Goal: Task Accomplishment & Management: Manage account settings

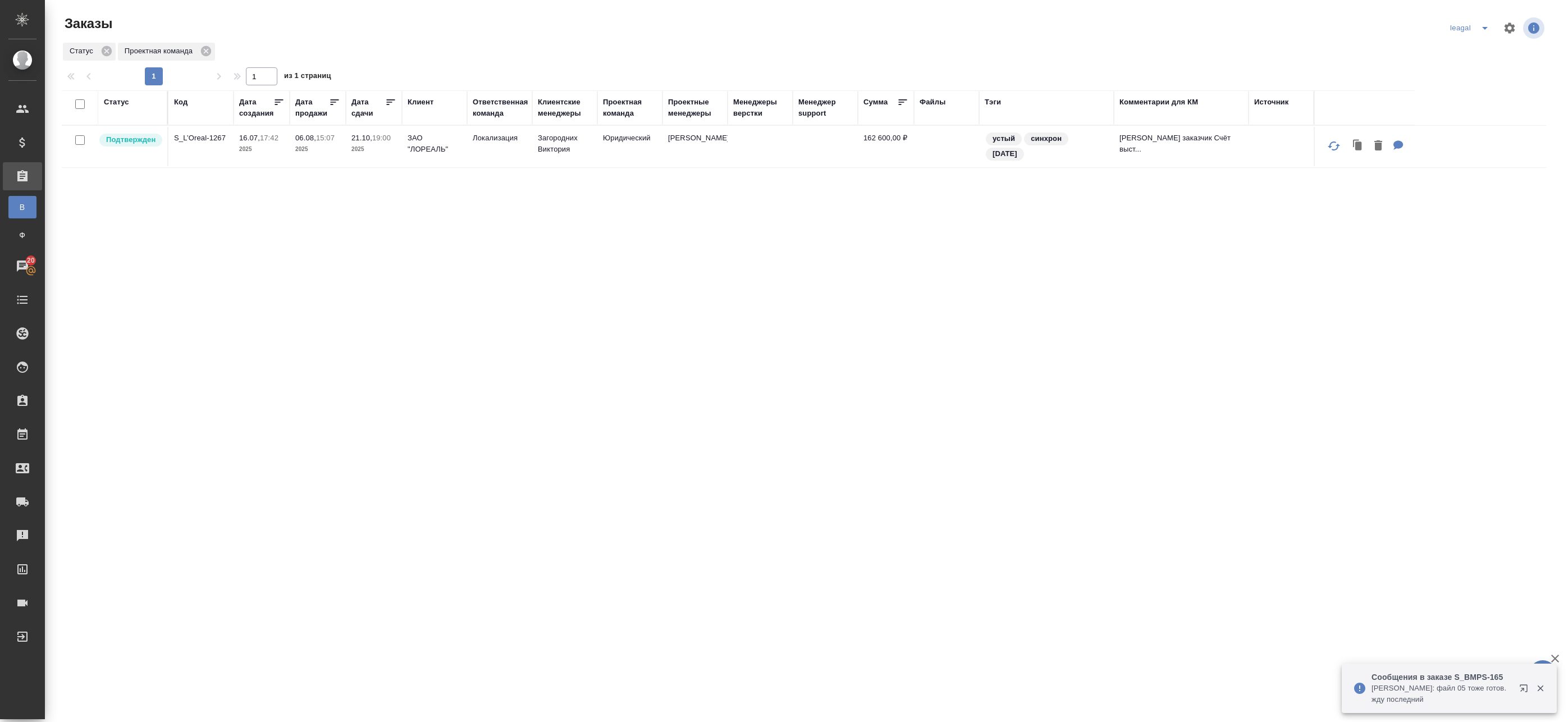
click at [1478, 26] on icon "split button" at bounding box center [1485, 28] width 13 height 13
click at [1456, 52] on li "Артак" at bounding box center [1463, 51] width 49 height 18
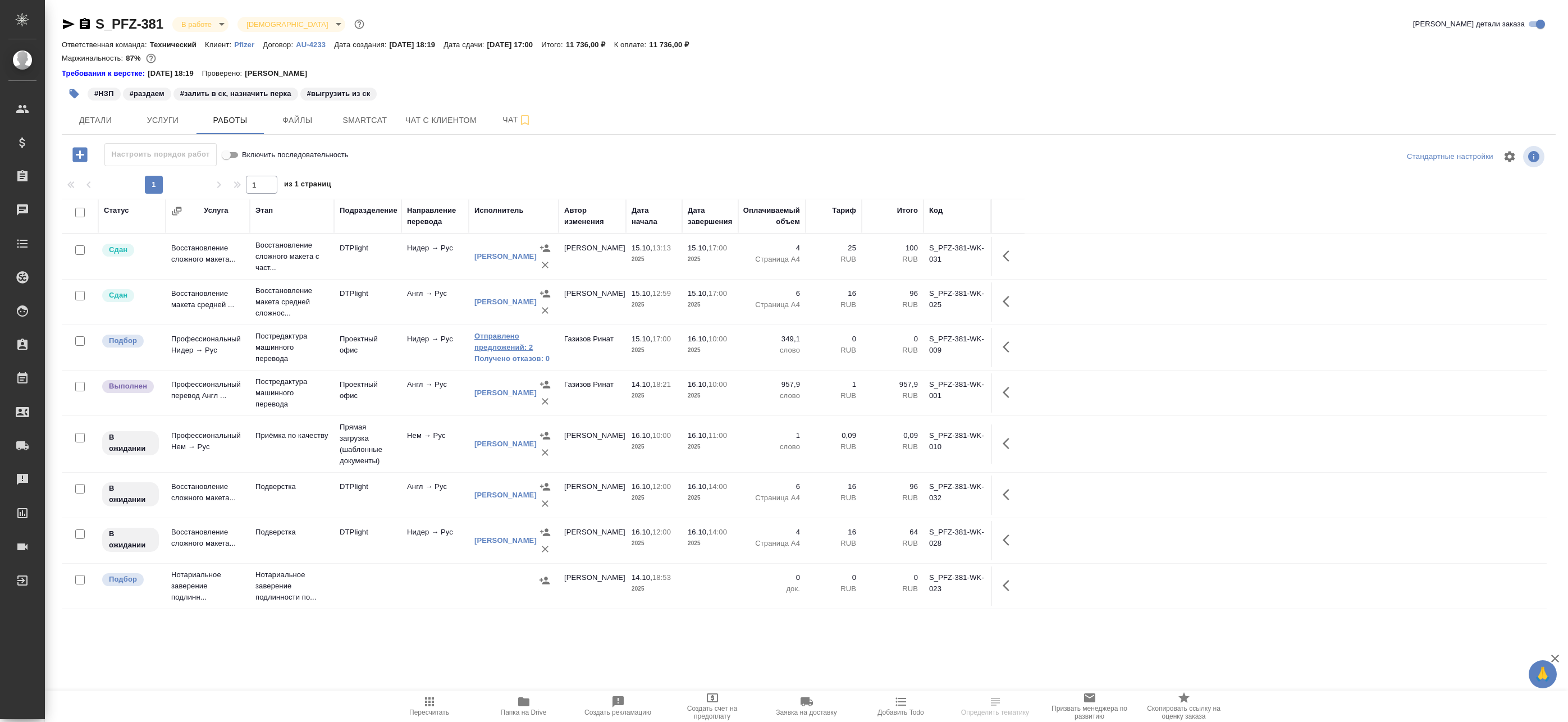
click at [506, 344] on link "Отправлено предложений: 2" at bounding box center [513, 342] width 79 height 23
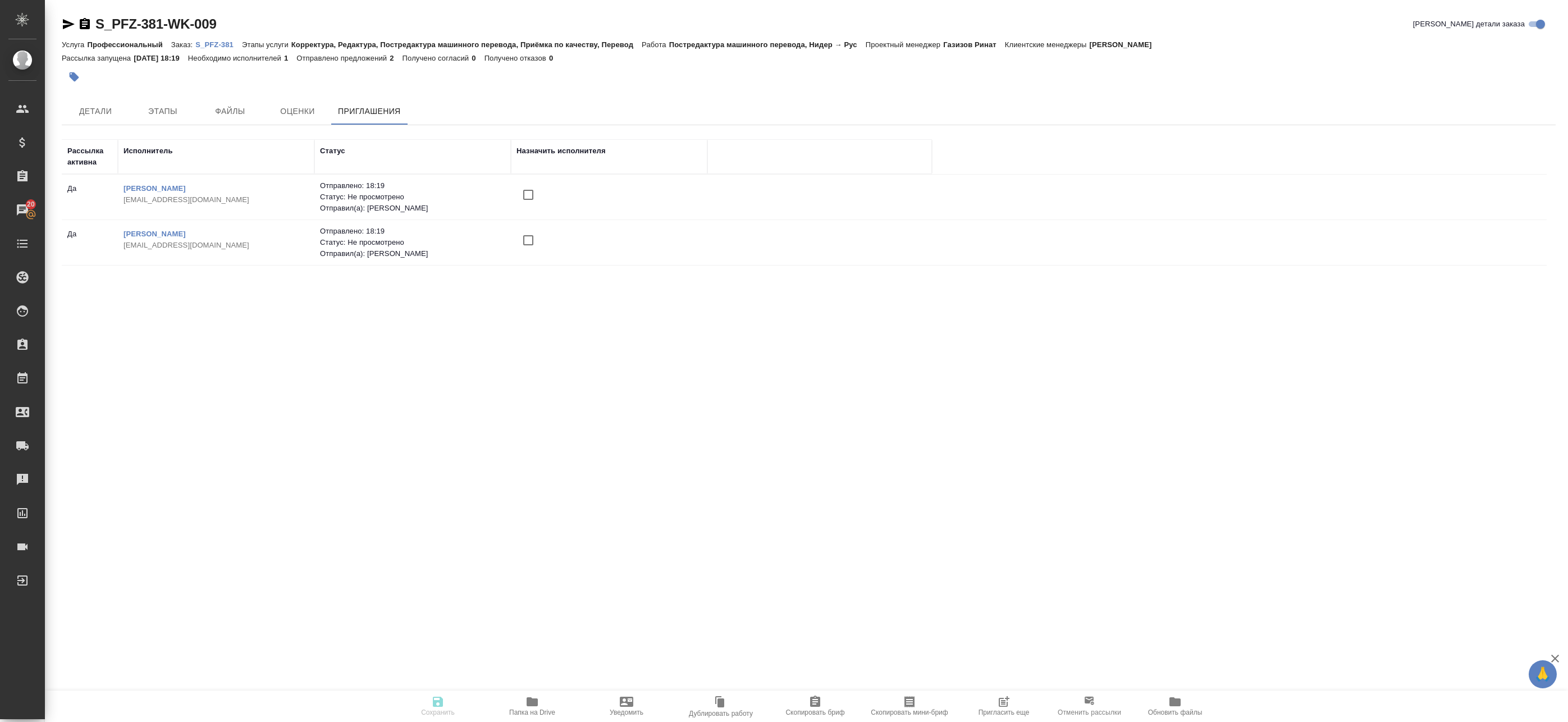
click at [999, 709] on span "Пригласить еще" at bounding box center [1004, 712] width 51 height 8
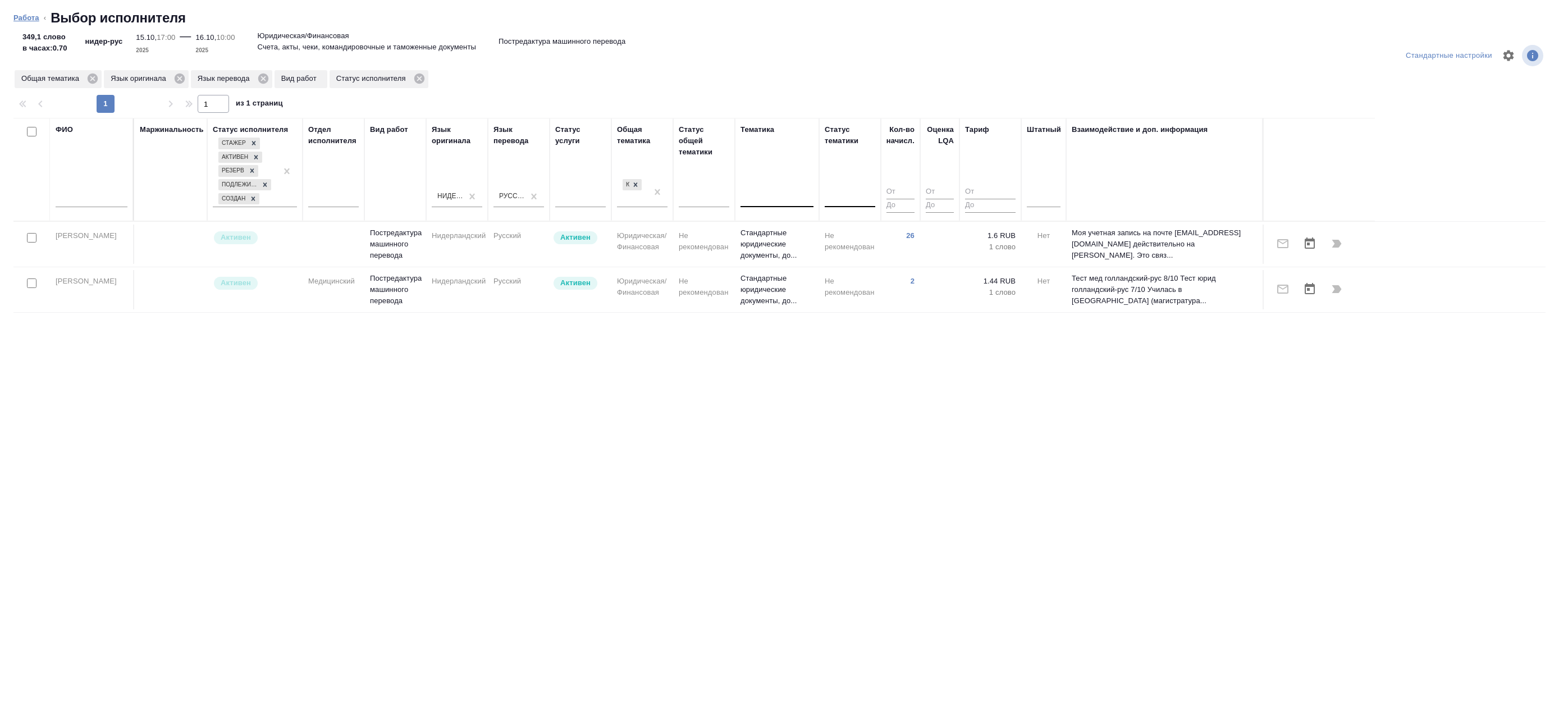
click at [29, 15] on link "Работа" at bounding box center [26, 18] width 26 height 9
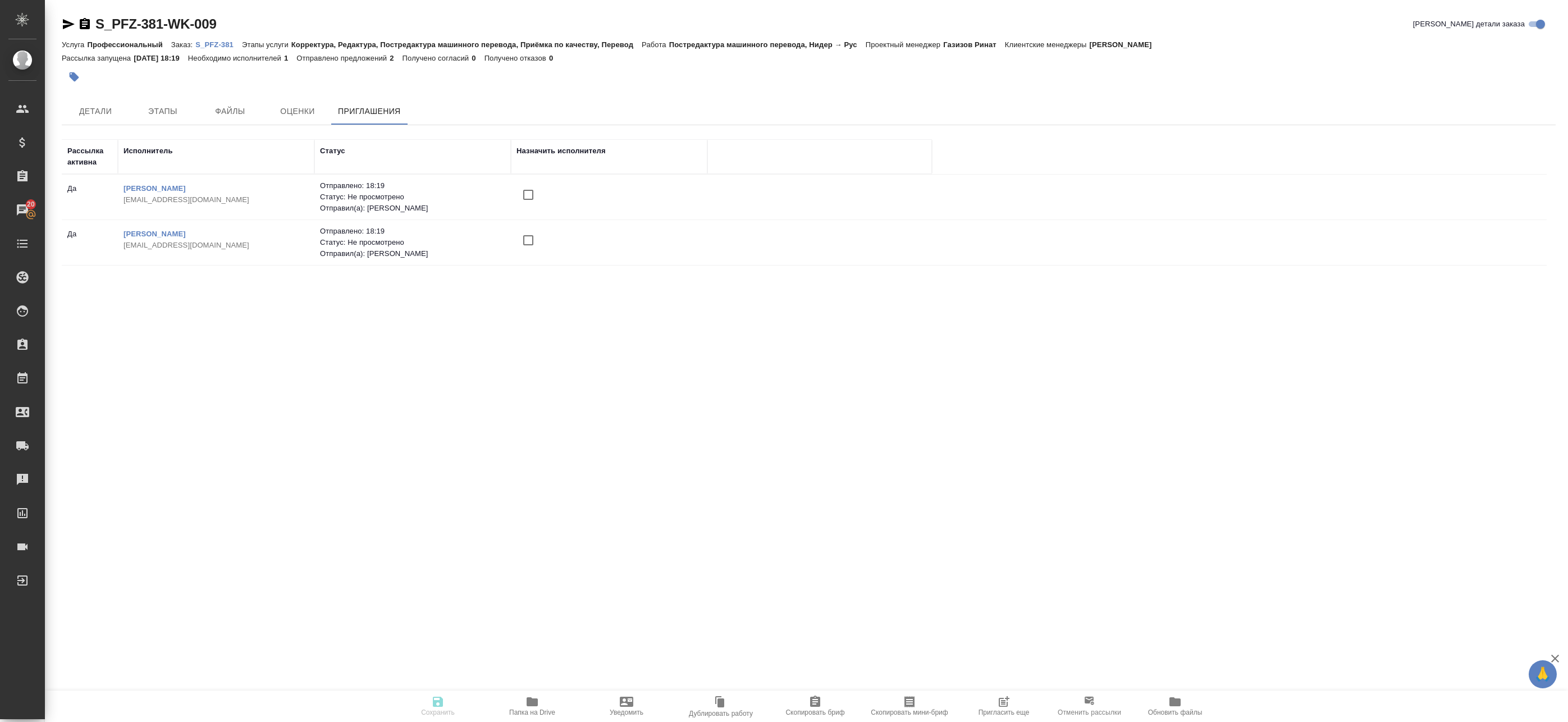
click at [219, 41] on p "S_PFZ-381" at bounding box center [219, 44] width 47 height 9
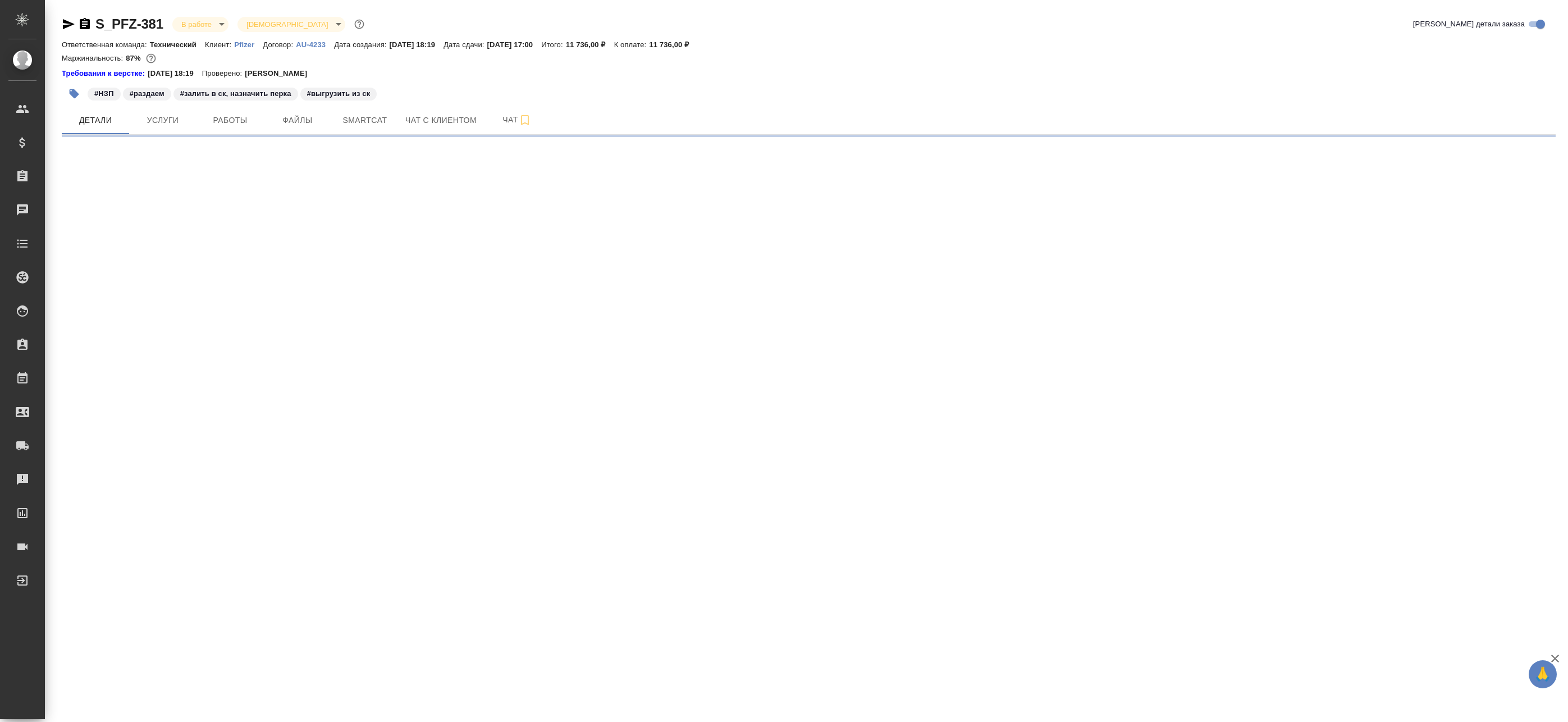
select select "RU"
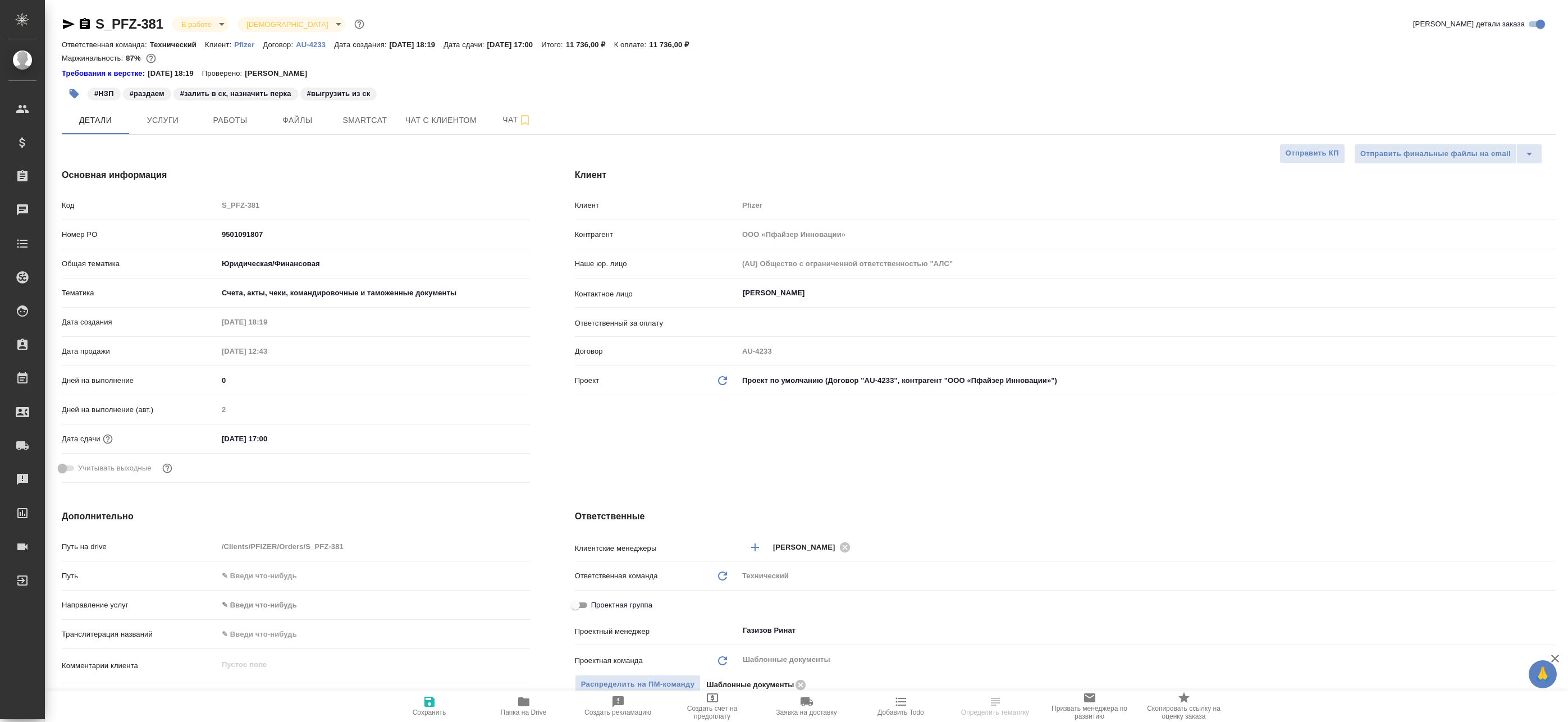
type textarea "x"
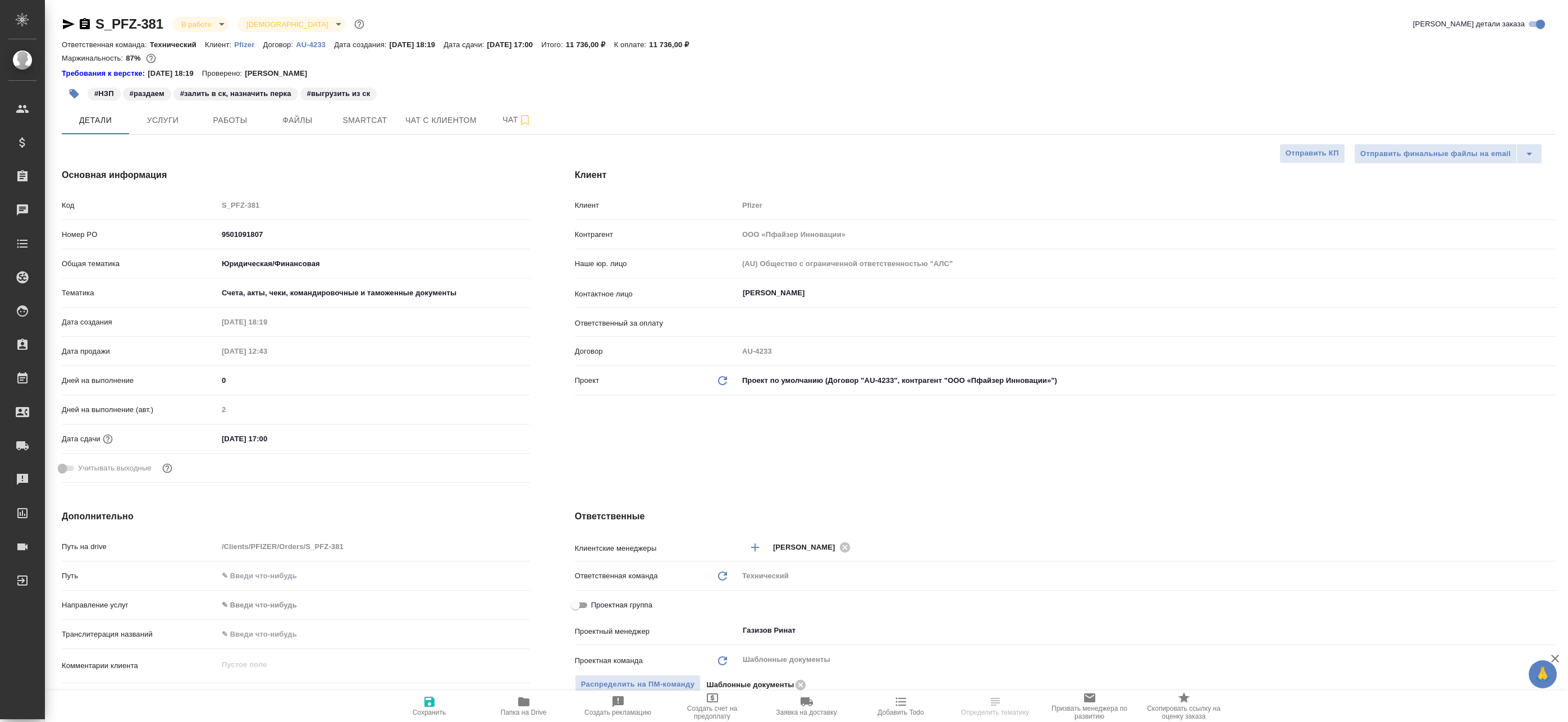
type textarea "x"
click at [213, 118] on span "Работы" at bounding box center [230, 120] width 54 height 14
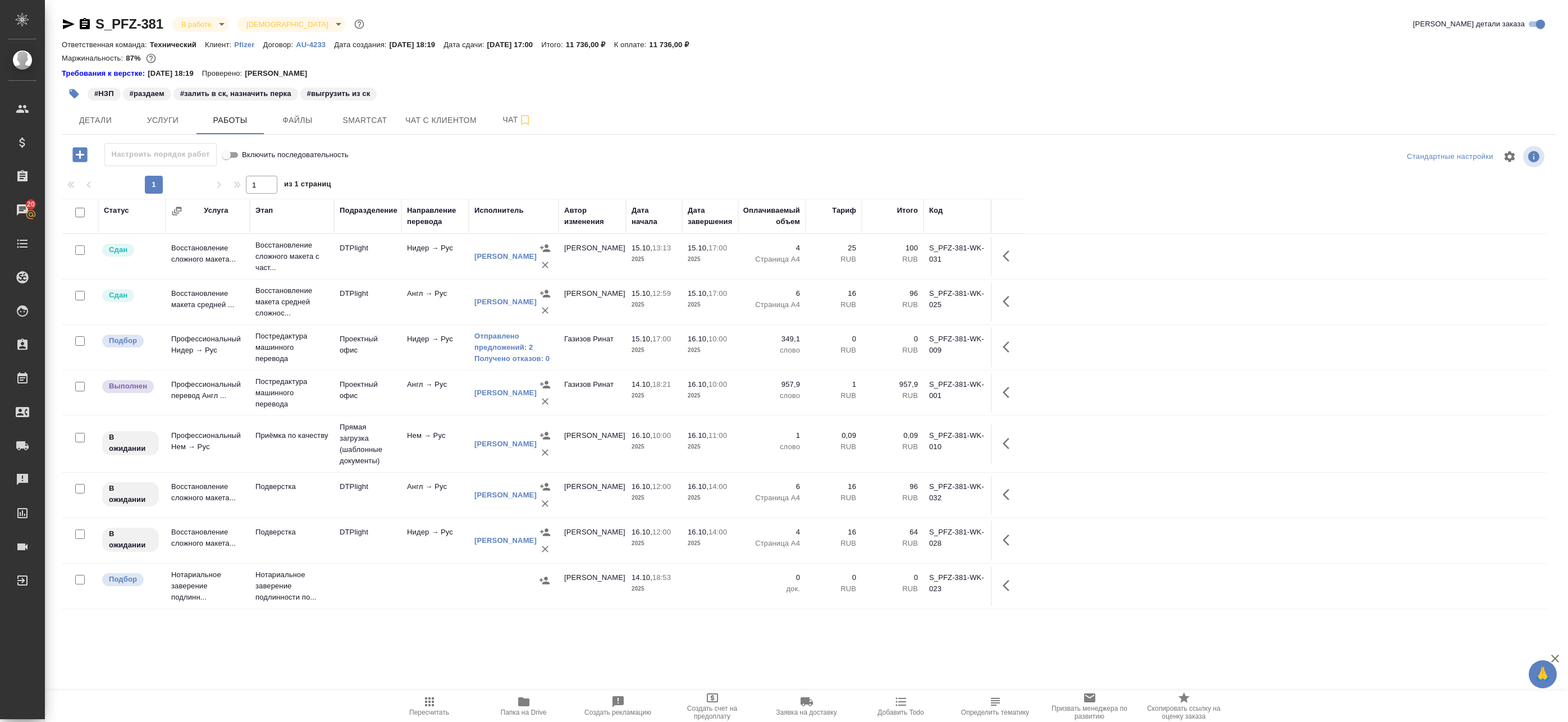
click at [81, 149] on icon "button" at bounding box center [80, 155] width 15 height 15
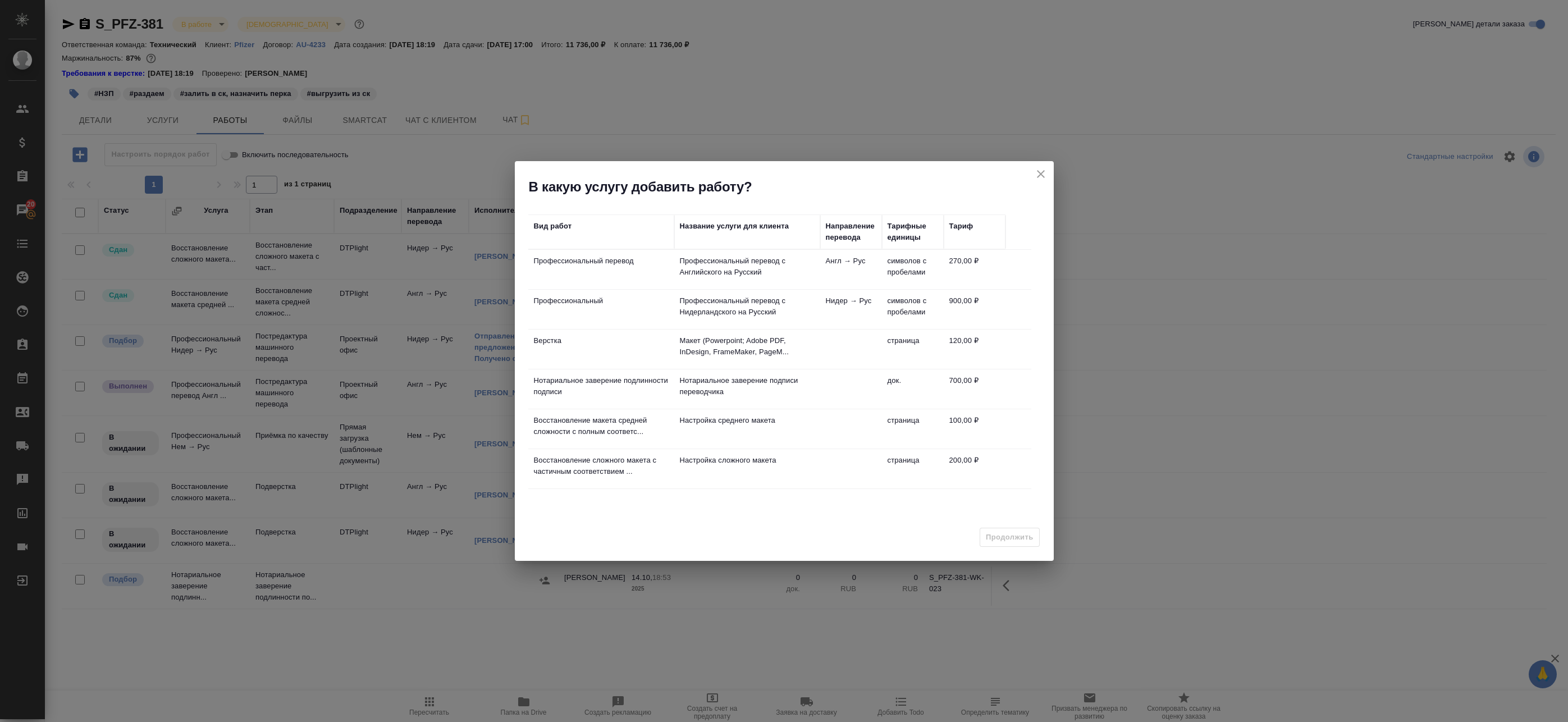
click at [682, 267] on p "Профессиональный перевод с Английского на Русский" at bounding box center [747, 267] width 135 height 23
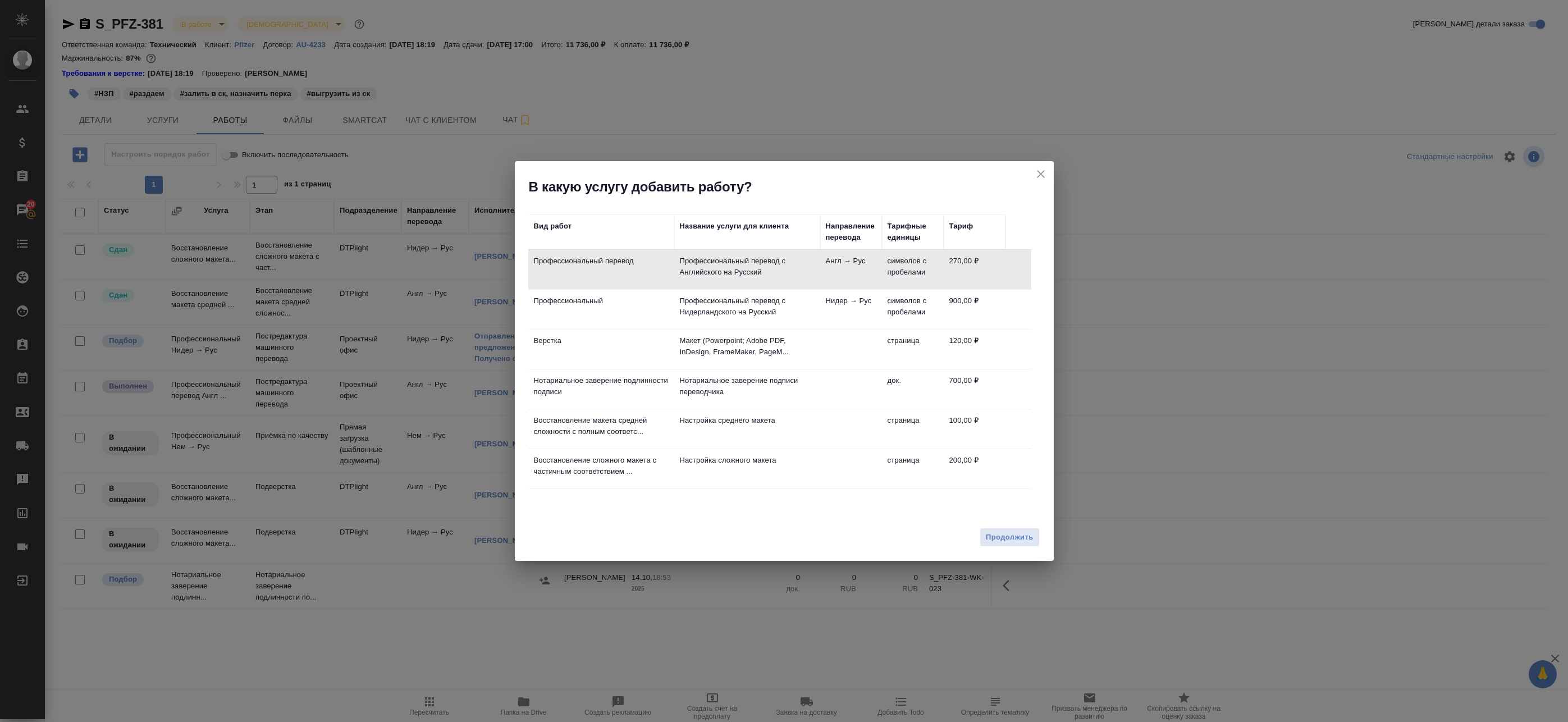
drag, startPoint x: 1025, startPoint y: 544, endPoint x: 785, endPoint y: 314, distance: 332.4
click at [802, 333] on div "В какую услугу добавить работу? Вид работ Название услуги для клиента Направлен…" at bounding box center [784, 362] width 539 height 401
click at [783, 311] on p "Профессиональный перевод с Нидерландского на Русский" at bounding box center [747, 306] width 135 height 23
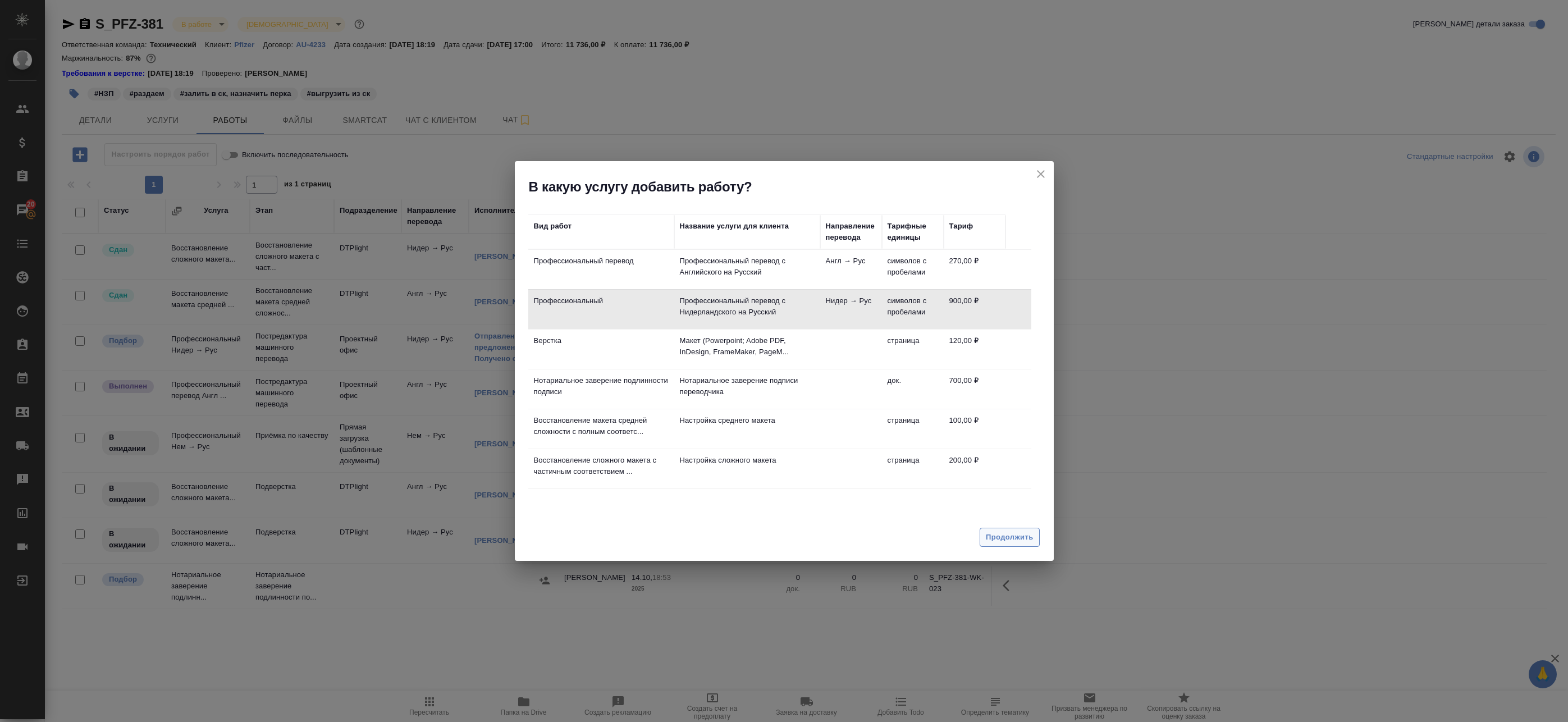
click at [1026, 541] on span "Продолжить" at bounding box center [1009, 538] width 47 height 13
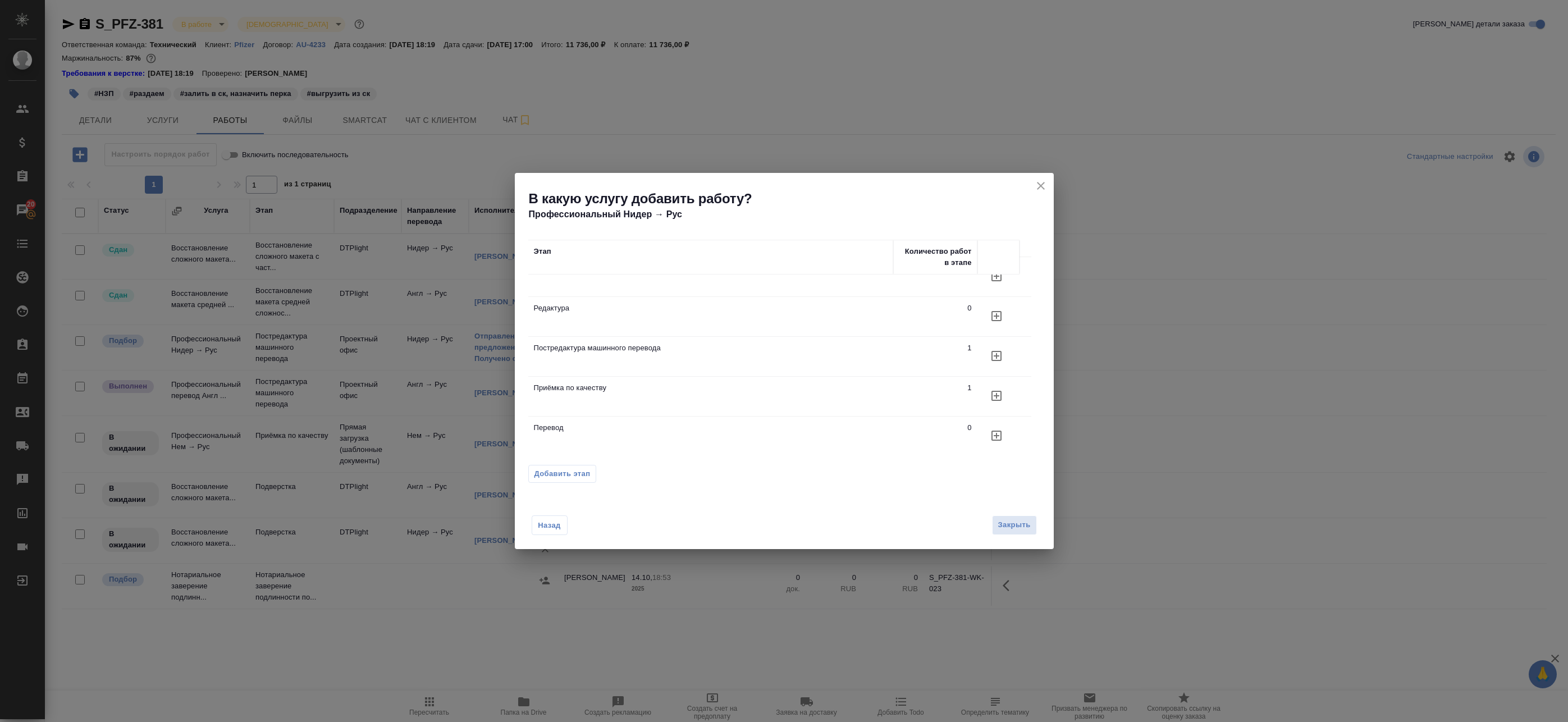
scroll to position [18, 0]
click at [995, 441] on icon "button" at bounding box center [996, 435] width 13 height 13
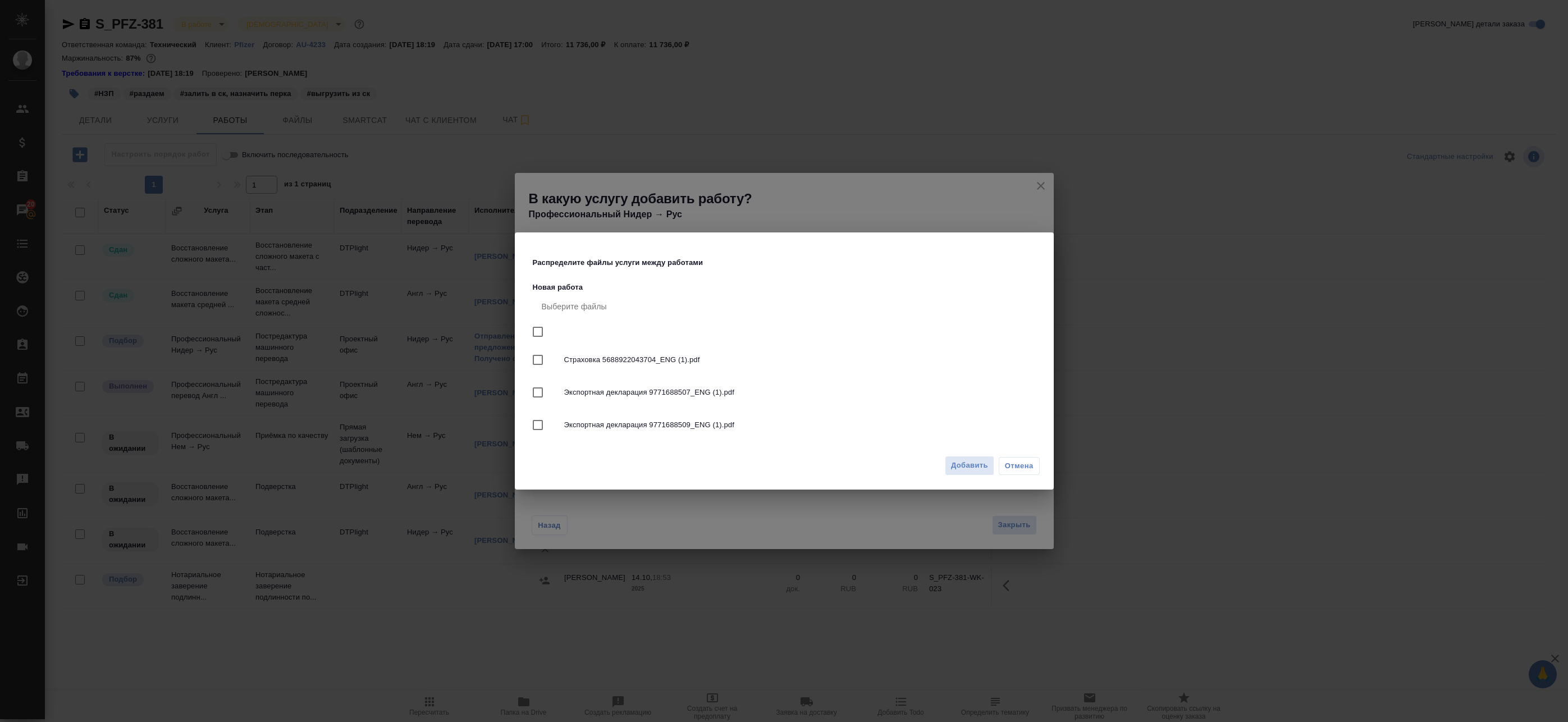
click at [541, 328] on input "checkbox" at bounding box center [537, 332] width 24 height 24
checkbox input "true"
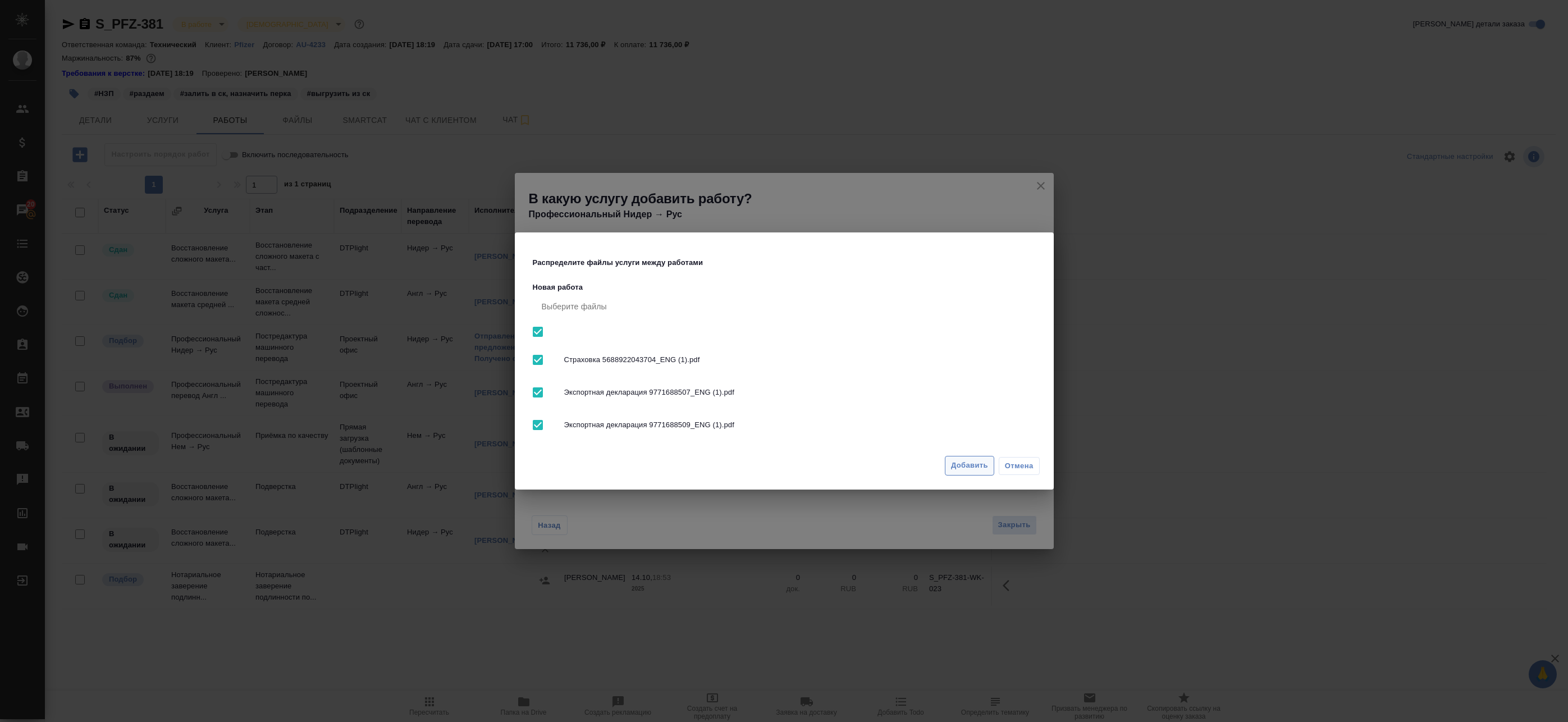
click at [986, 467] on span "Добавить" at bounding box center [969, 465] width 37 height 13
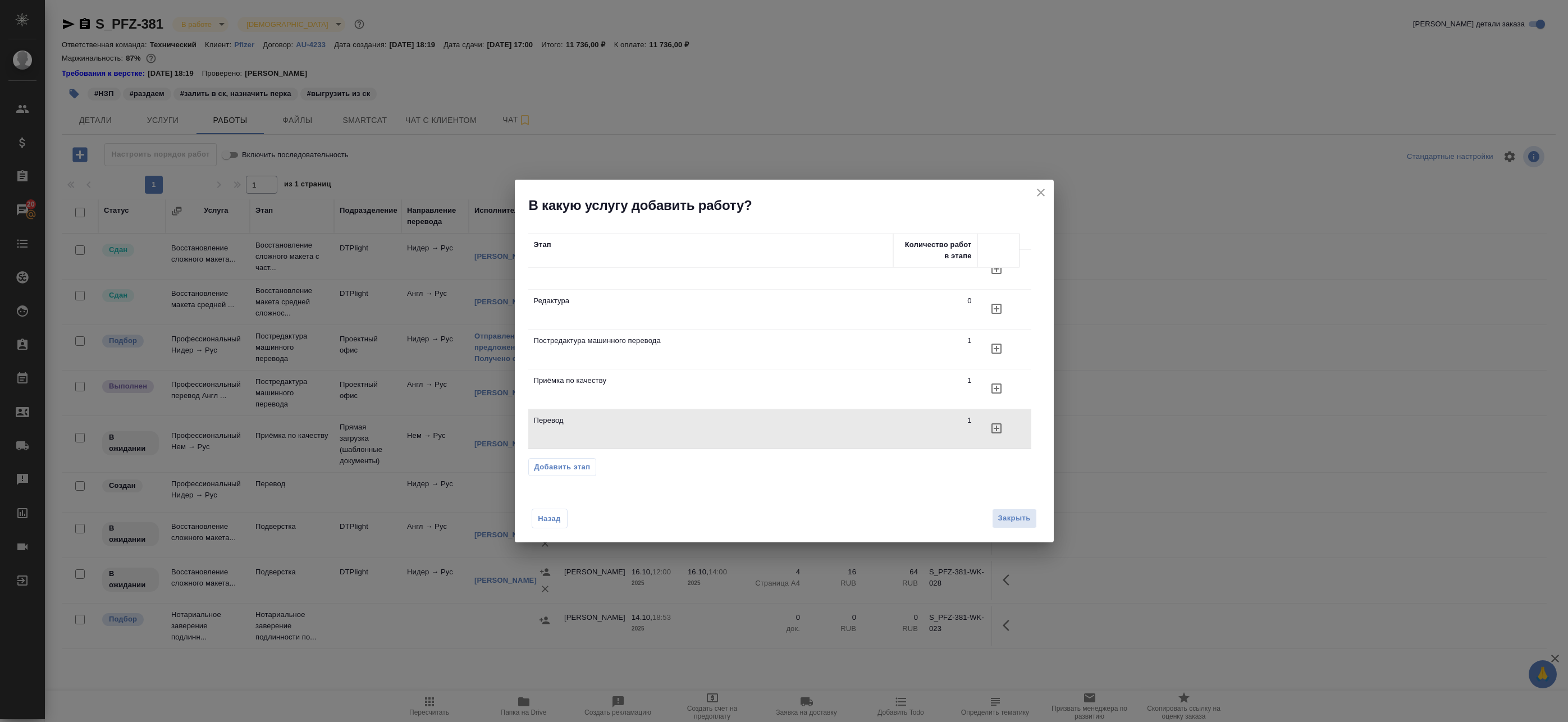
click at [1020, 517] on span "Закрыть" at bounding box center [1014, 518] width 32 height 13
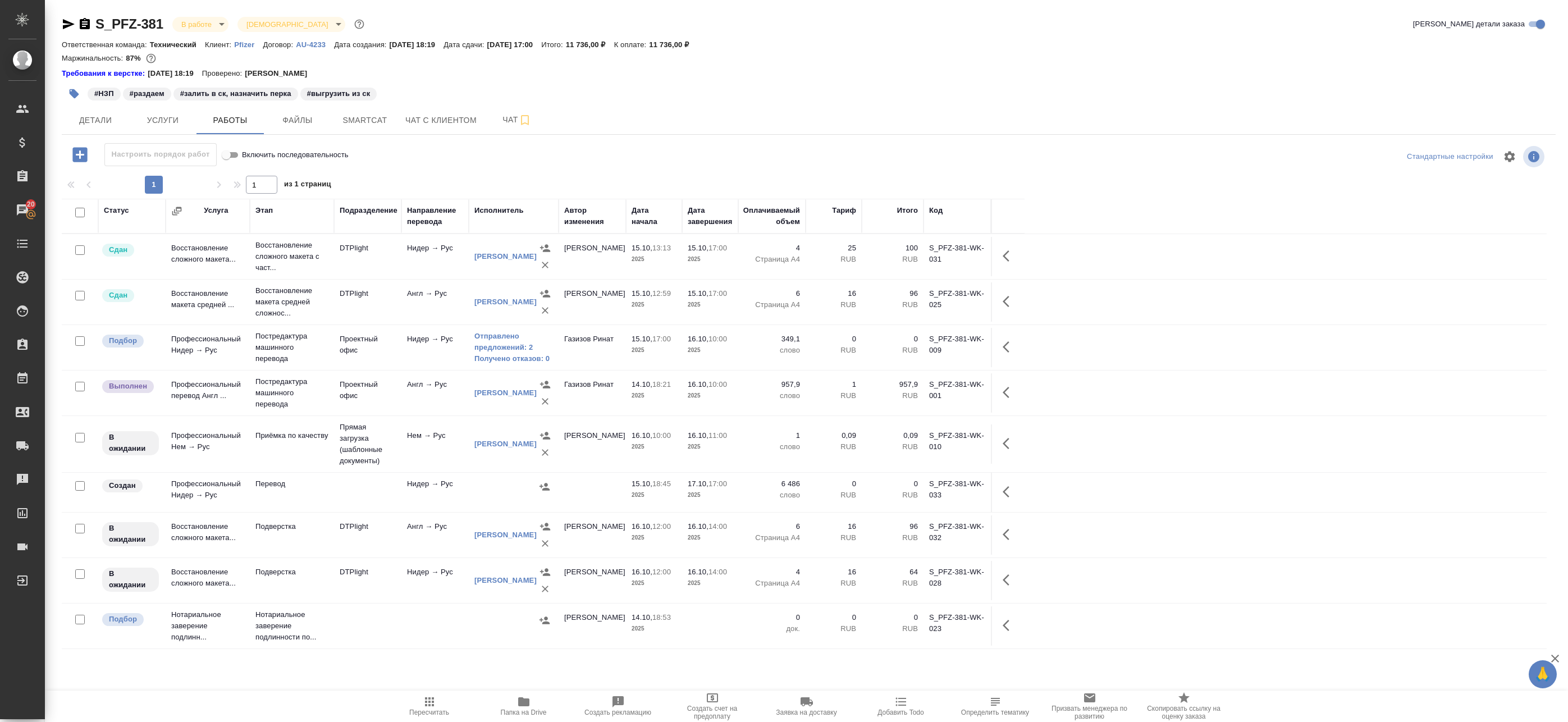
click at [380, 453] on td "Прямая загрузка (шаблонные документы)" at bounding box center [368, 444] width 68 height 56
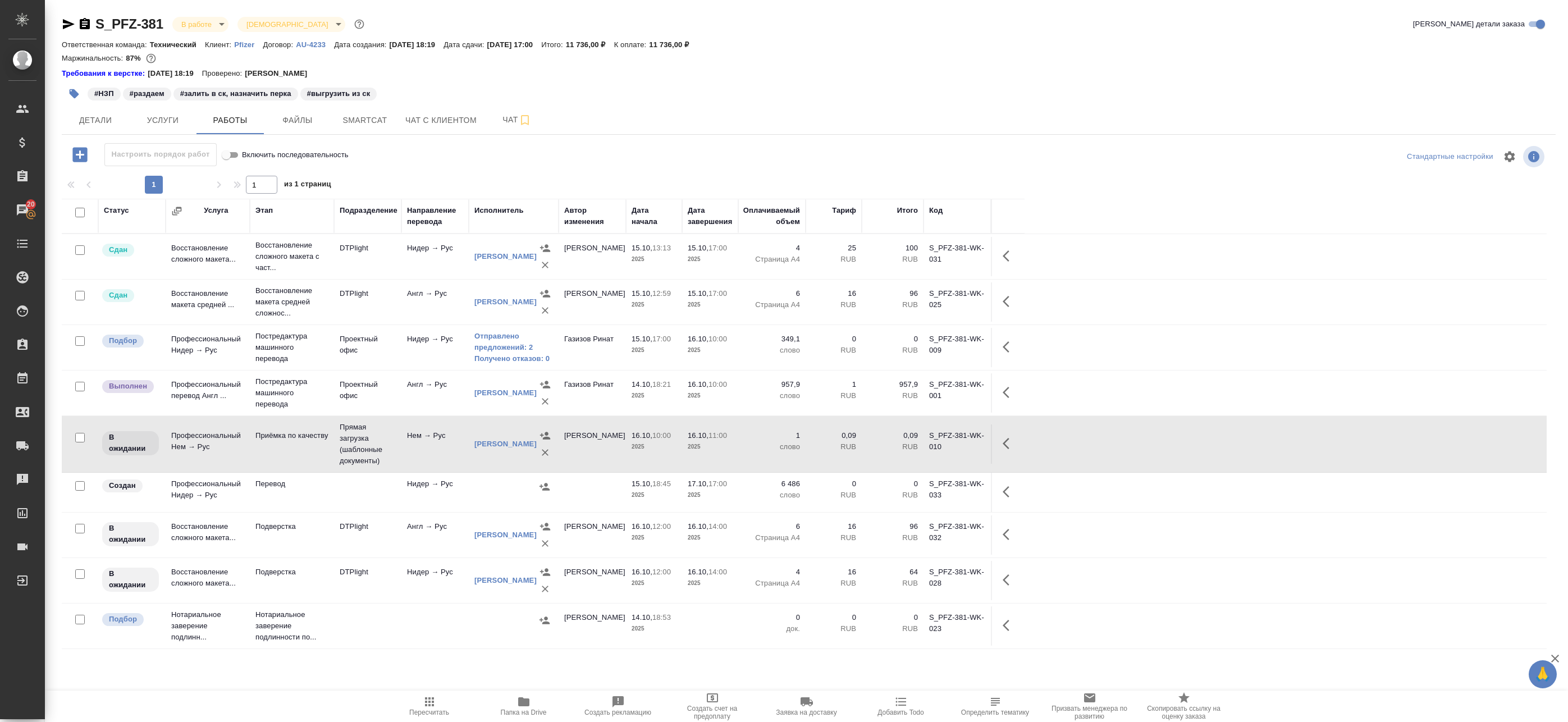
click at [438, 493] on td "Нидер → Рус" at bounding box center [435, 492] width 68 height 40
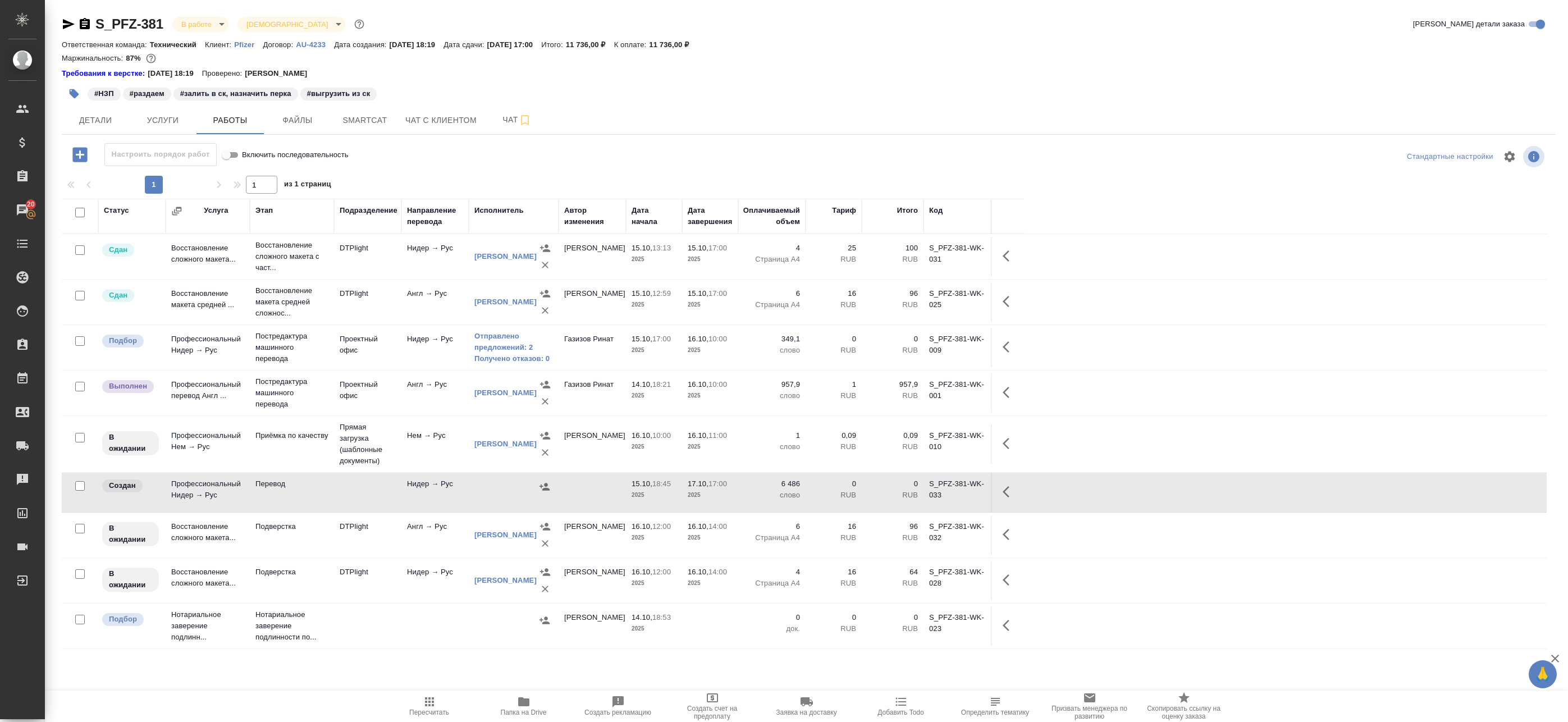
click at [1005, 494] on icon "button" at bounding box center [1006, 492] width 7 height 11
click at [999, 343] on button "button" at bounding box center [1009, 347] width 27 height 27
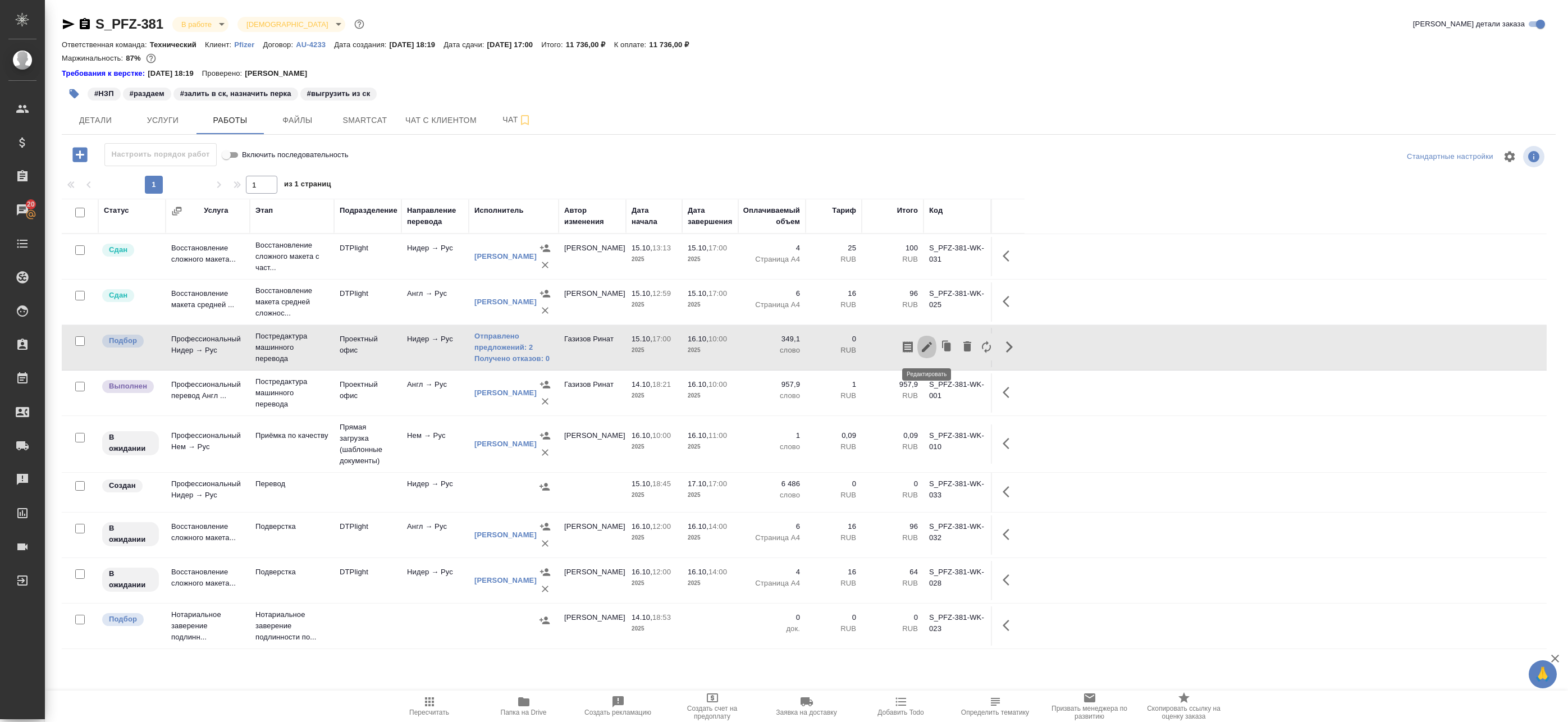
click at [928, 347] on icon "button" at bounding box center [926, 347] width 10 height 10
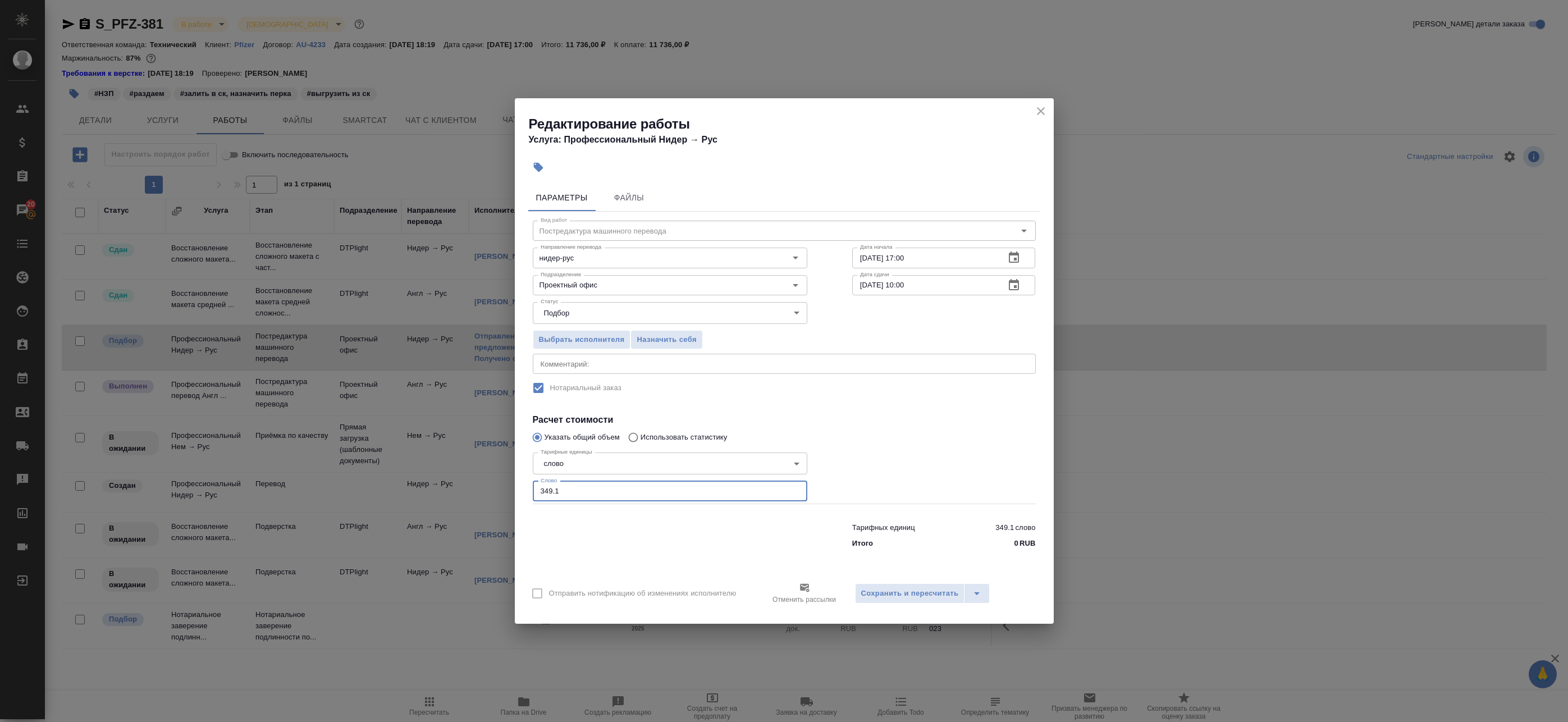
drag, startPoint x: 568, startPoint y: 494, endPoint x: 466, endPoint y: 488, distance: 102.2
click at [474, 488] on div "Редактирование работы Услуга: Профессиональный Нидер → Рус Параметры Файлы Вид …" at bounding box center [784, 361] width 1568 height 722
click at [1040, 105] on icon "close" at bounding box center [1041, 111] width 13 height 13
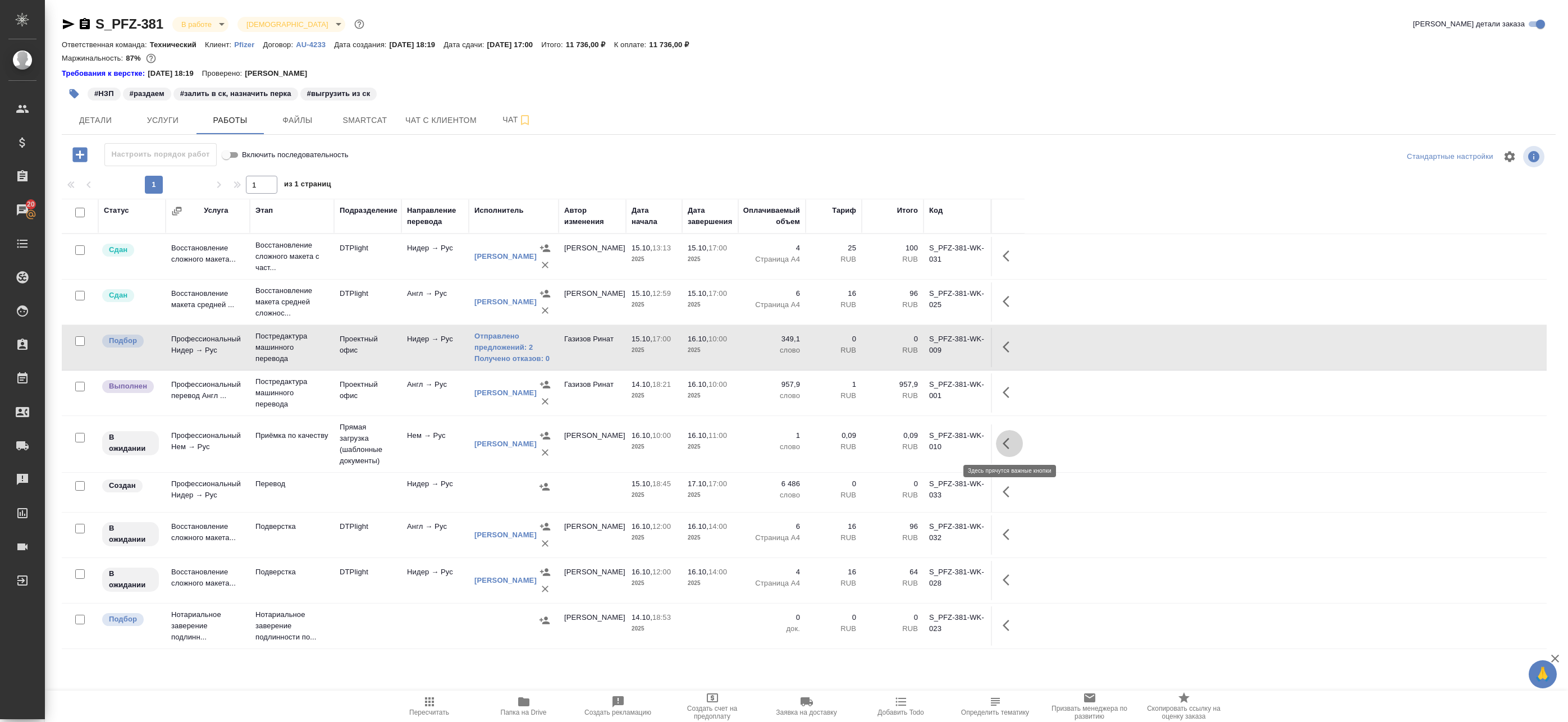
click at [1007, 437] on icon "button" at bounding box center [1009, 444] width 13 height 13
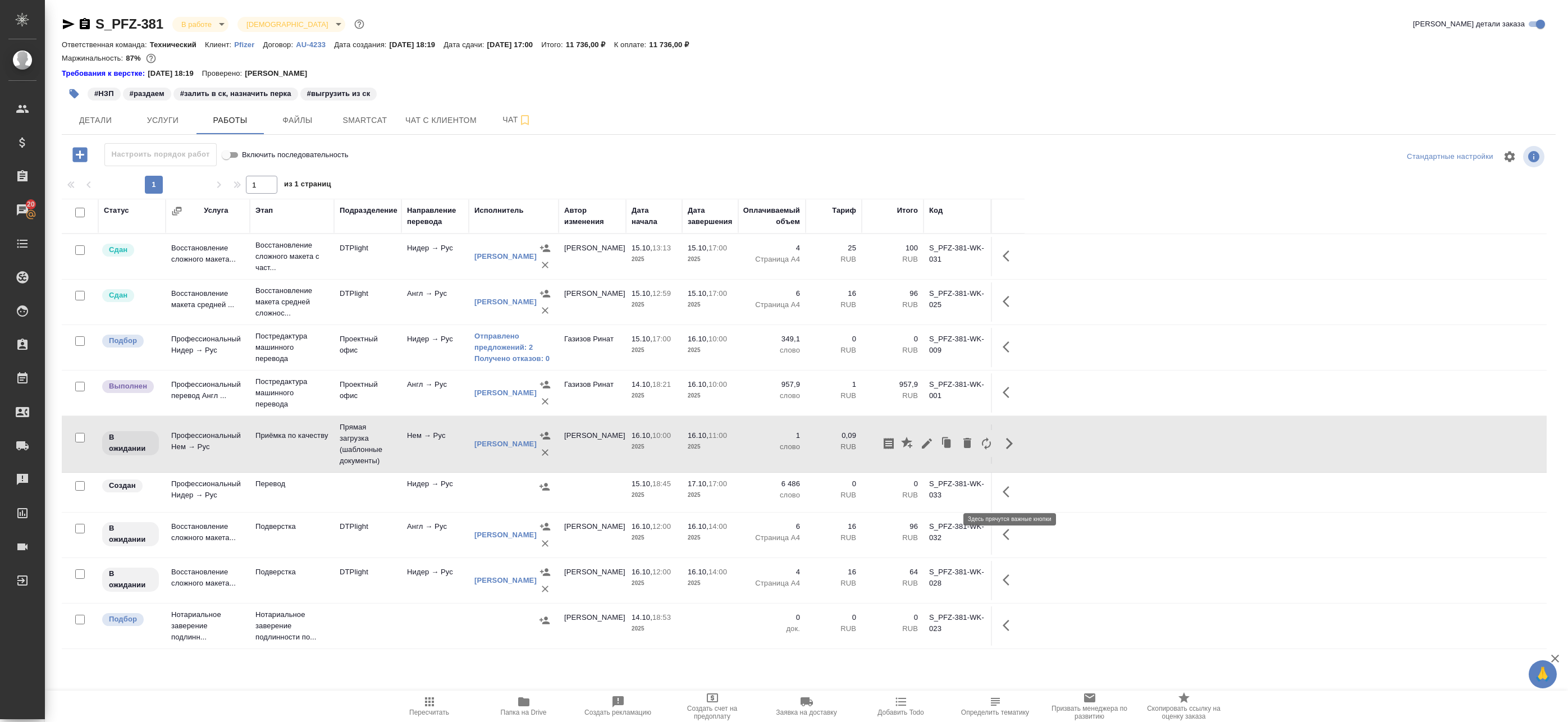
click at [1000, 499] on button "button" at bounding box center [1009, 492] width 27 height 27
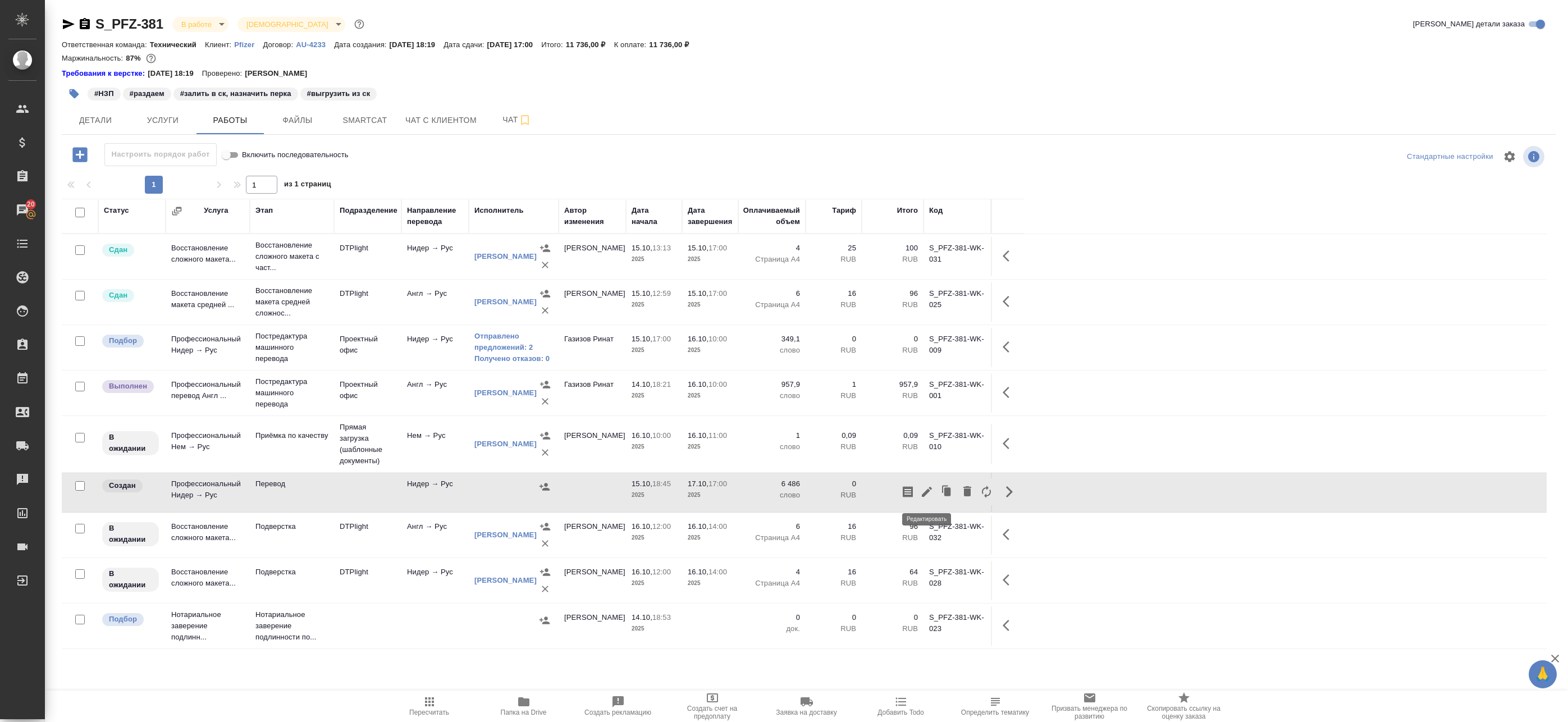
click at [931, 495] on icon "button" at bounding box center [927, 492] width 13 height 13
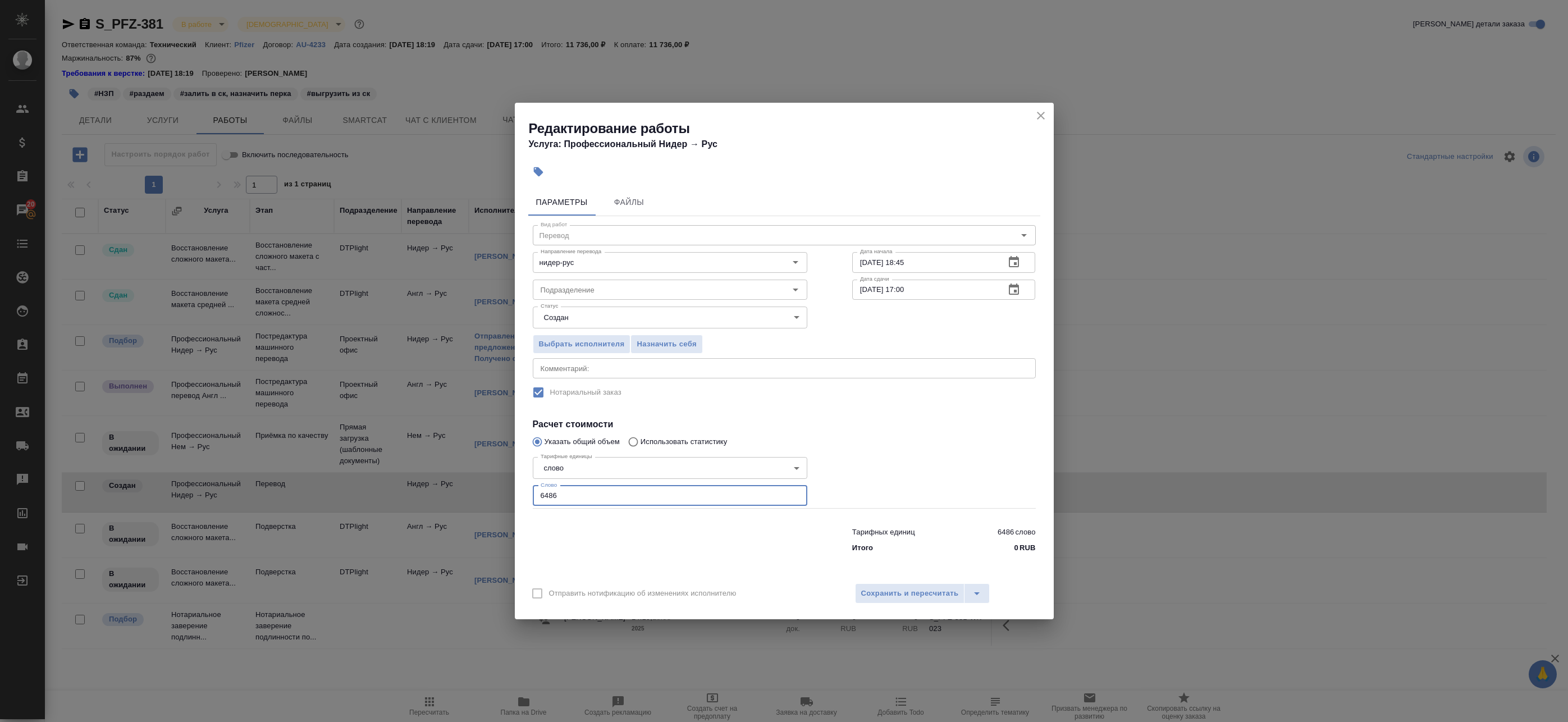
drag, startPoint x: 587, startPoint y: 489, endPoint x: 441, endPoint y: 488, distance: 146.0
click at [441, 488] on div "Редактирование работы Услуга: Профессиональный Нидер → Рус Параметры Файлы Вид …" at bounding box center [784, 361] width 1568 height 722
paste input "349.1"
type input "349.1"
click at [922, 597] on span "Сохранить и пересчитать" at bounding box center [910, 594] width 97 height 13
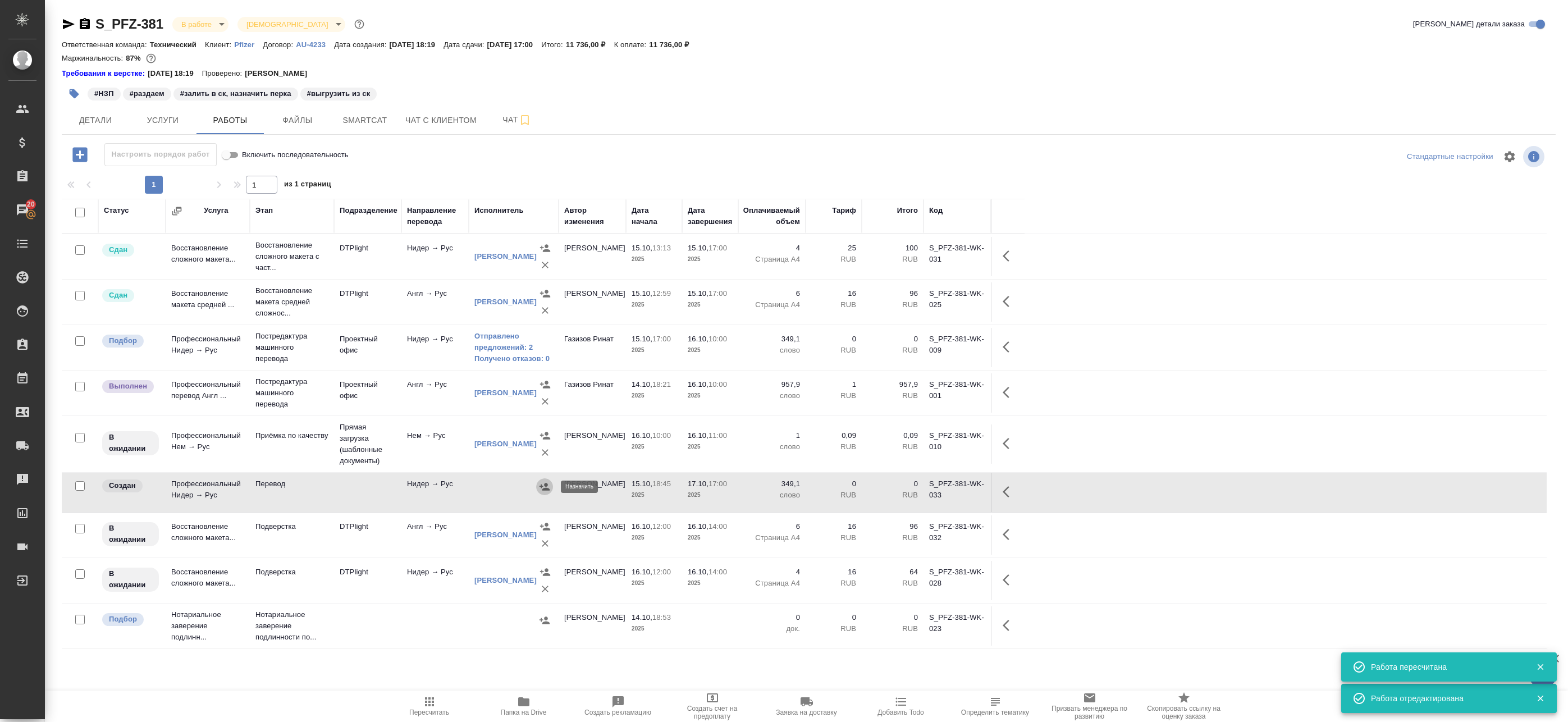
click at [547, 494] on button "button" at bounding box center [545, 487] width 17 height 17
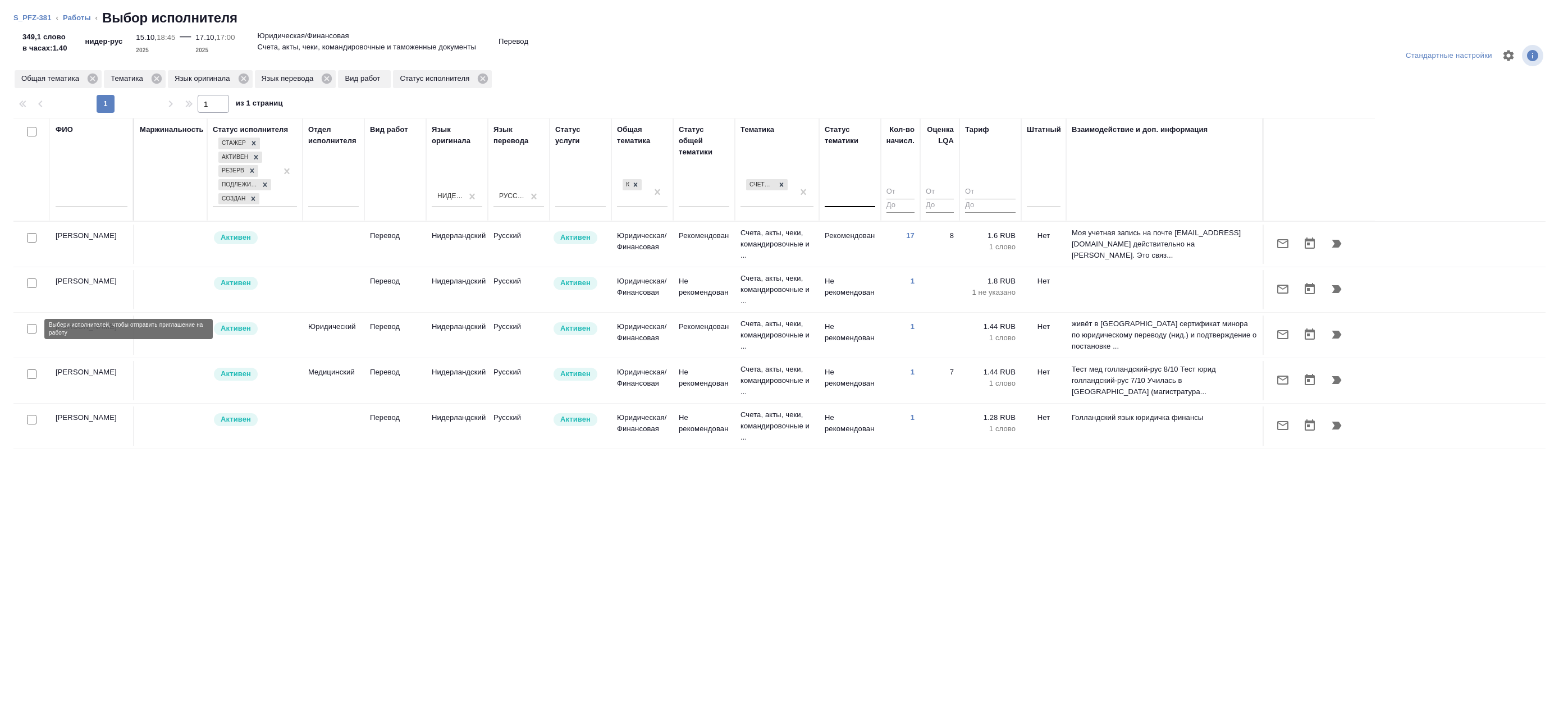
click at [35, 332] on input "checkbox" at bounding box center [32, 329] width 10 height 10
checkbox input "true"
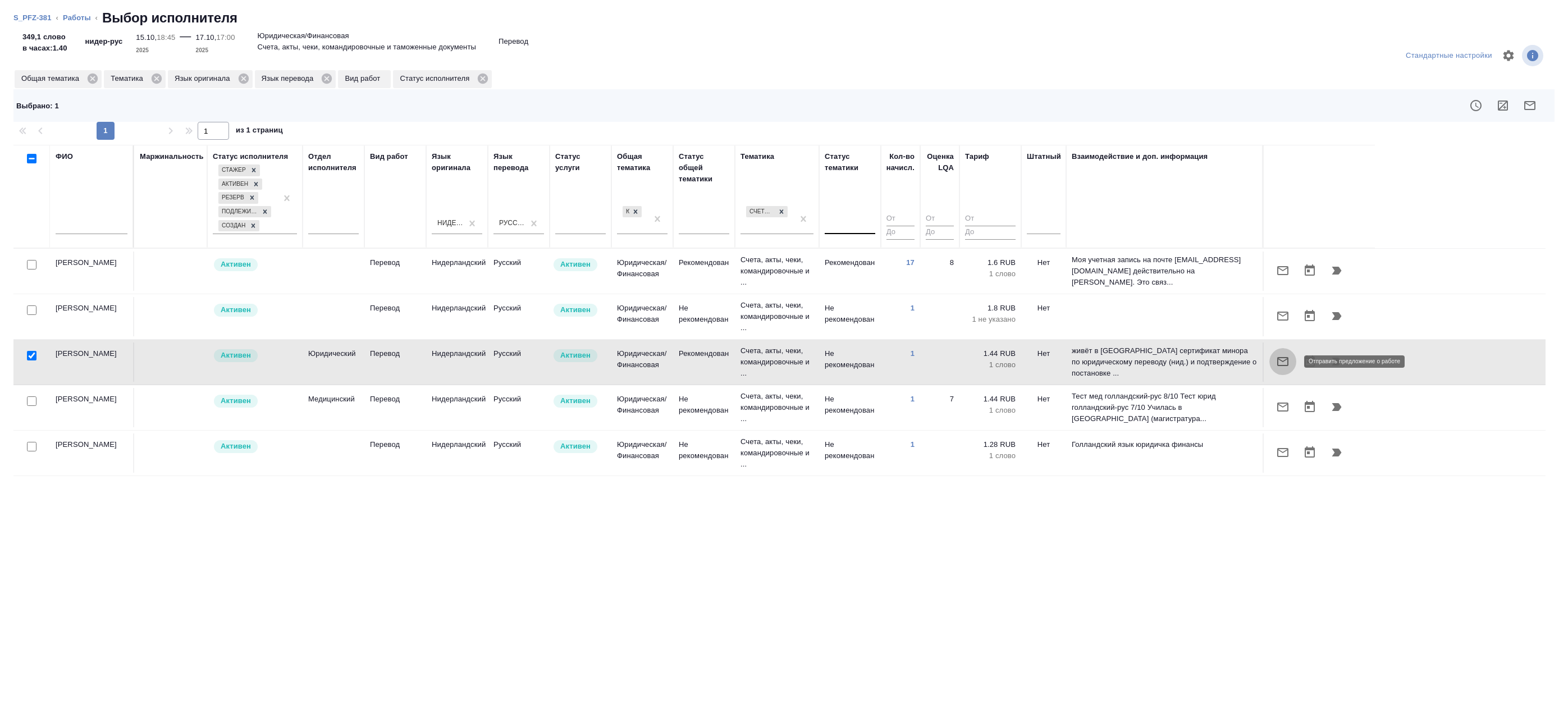
click at [1272, 360] on button "button" at bounding box center [1283, 362] width 27 height 27
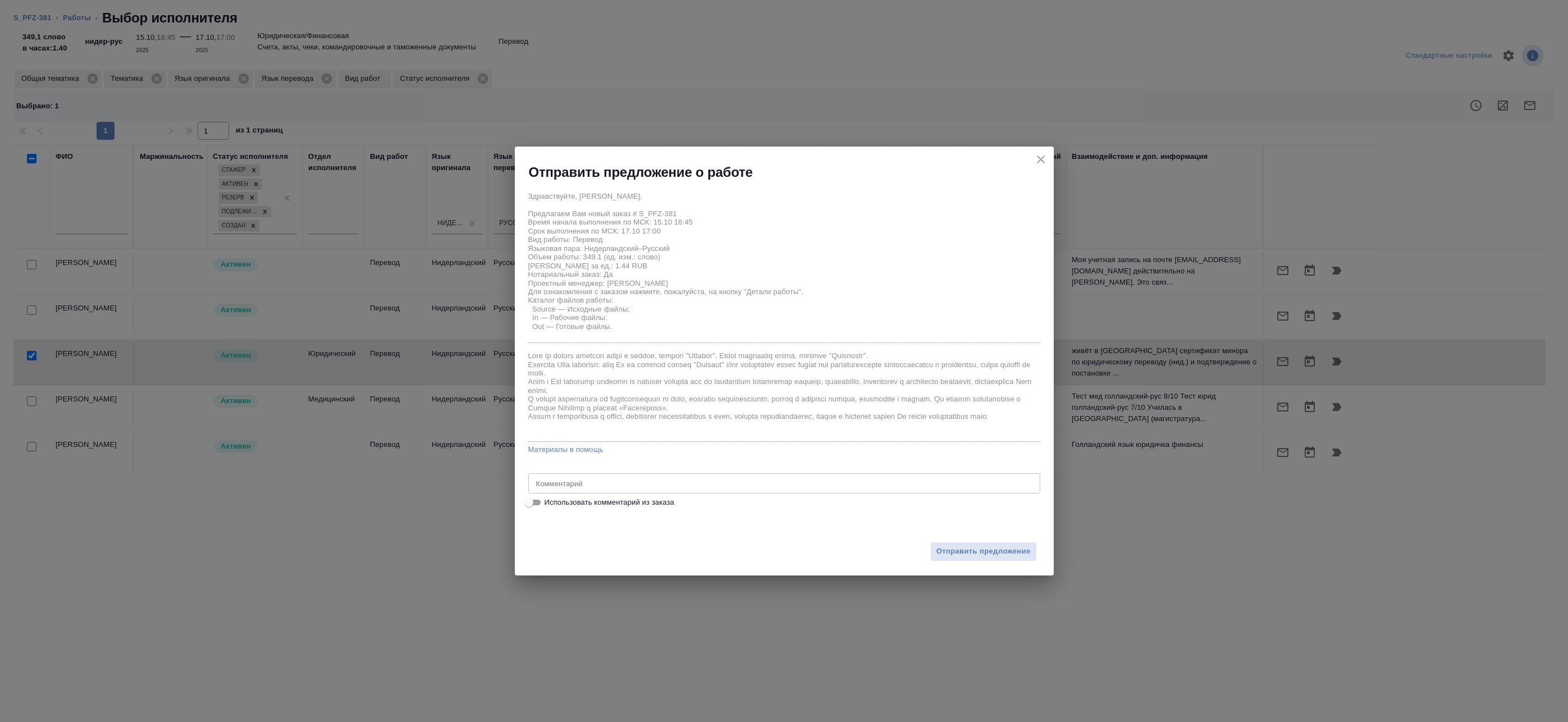
click at [588, 508] on span "Использовать комментарий из заказа" at bounding box center [609, 502] width 130 height 11
click at [549, 508] on input "Использовать комментарий из заказа" at bounding box center [529, 502] width 40 height 13
checkbox input "true"
type textarea "англ-рус нидерланд-рус под нзп"
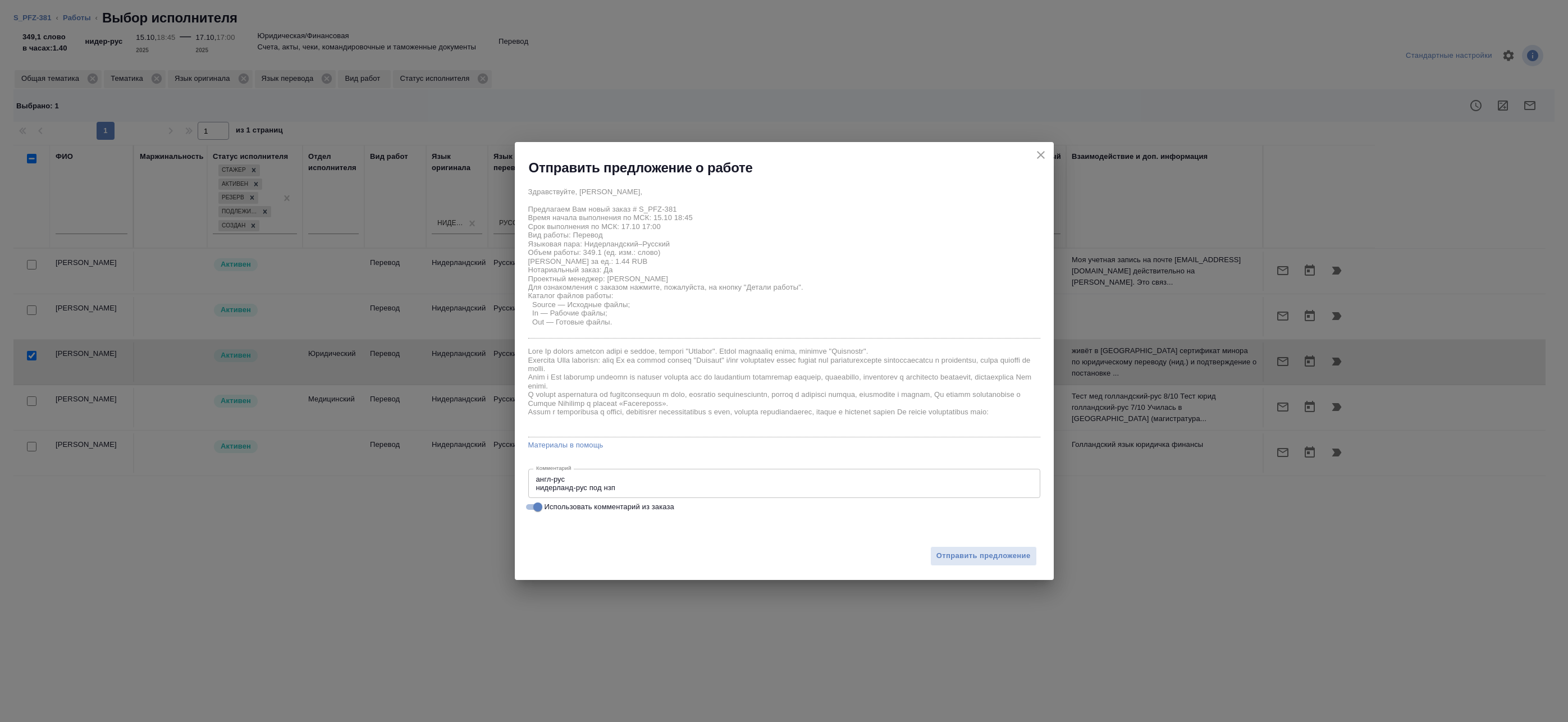
click at [969, 567] on div "Отправить предложение" at bounding box center [784, 549] width 539 height 61
click at [969, 553] on span "Отправить предложение" at bounding box center [983, 556] width 94 height 13
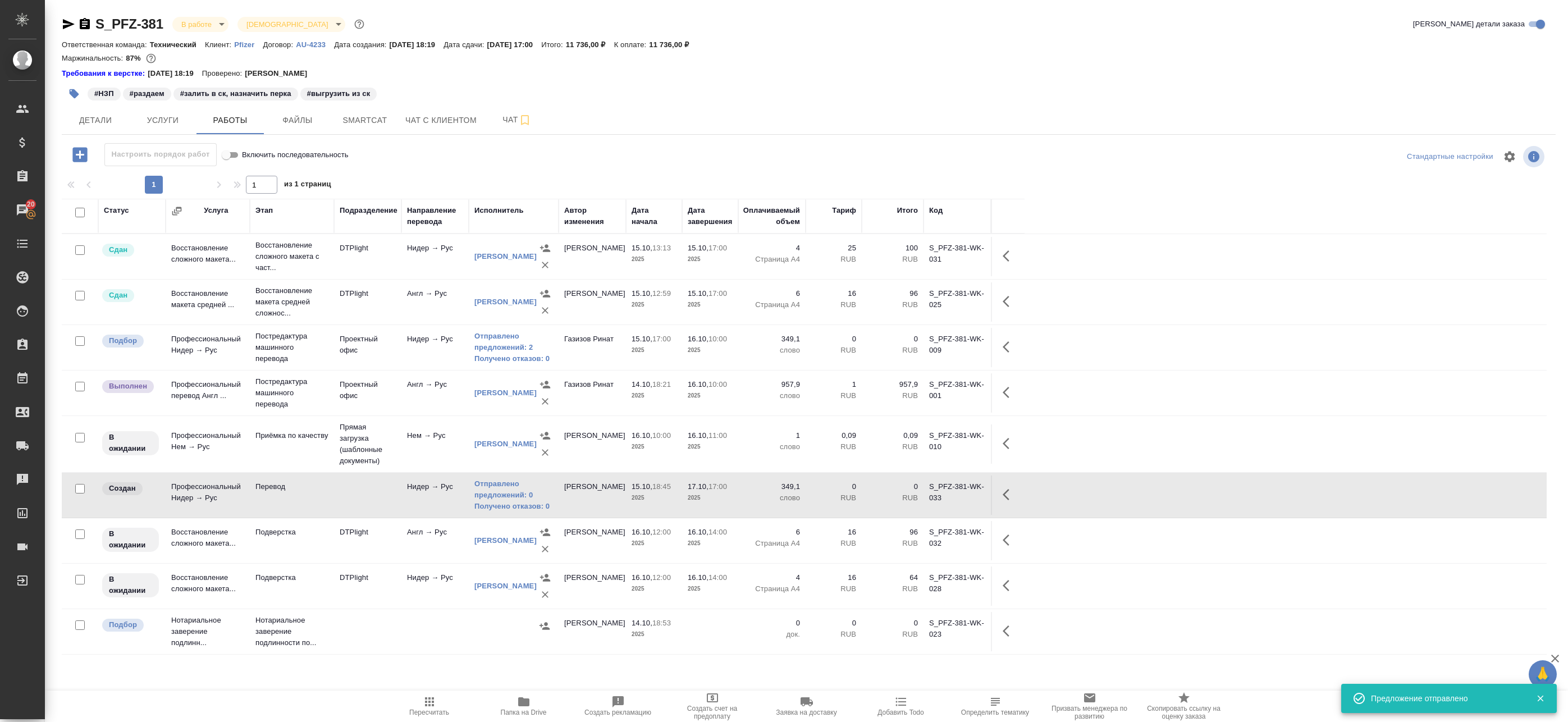
click at [997, 500] on button "button" at bounding box center [1009, 494] width 27 height 27
click at [929, 494] on icon "button" at bounding box center [926, 494] width 10 height 10
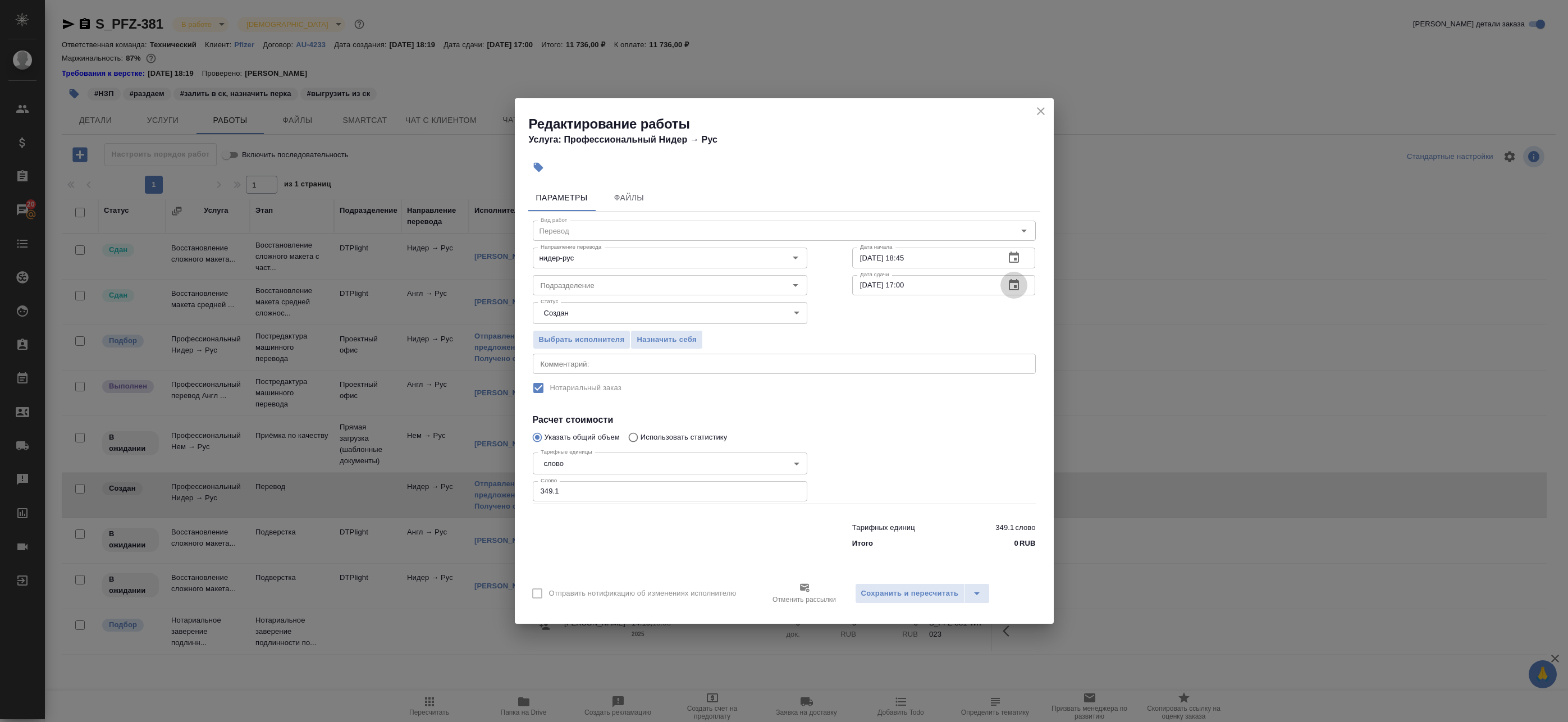
click at [1017, 286] on icon "button" at bounding box center [1013, 284] width 10 height 11
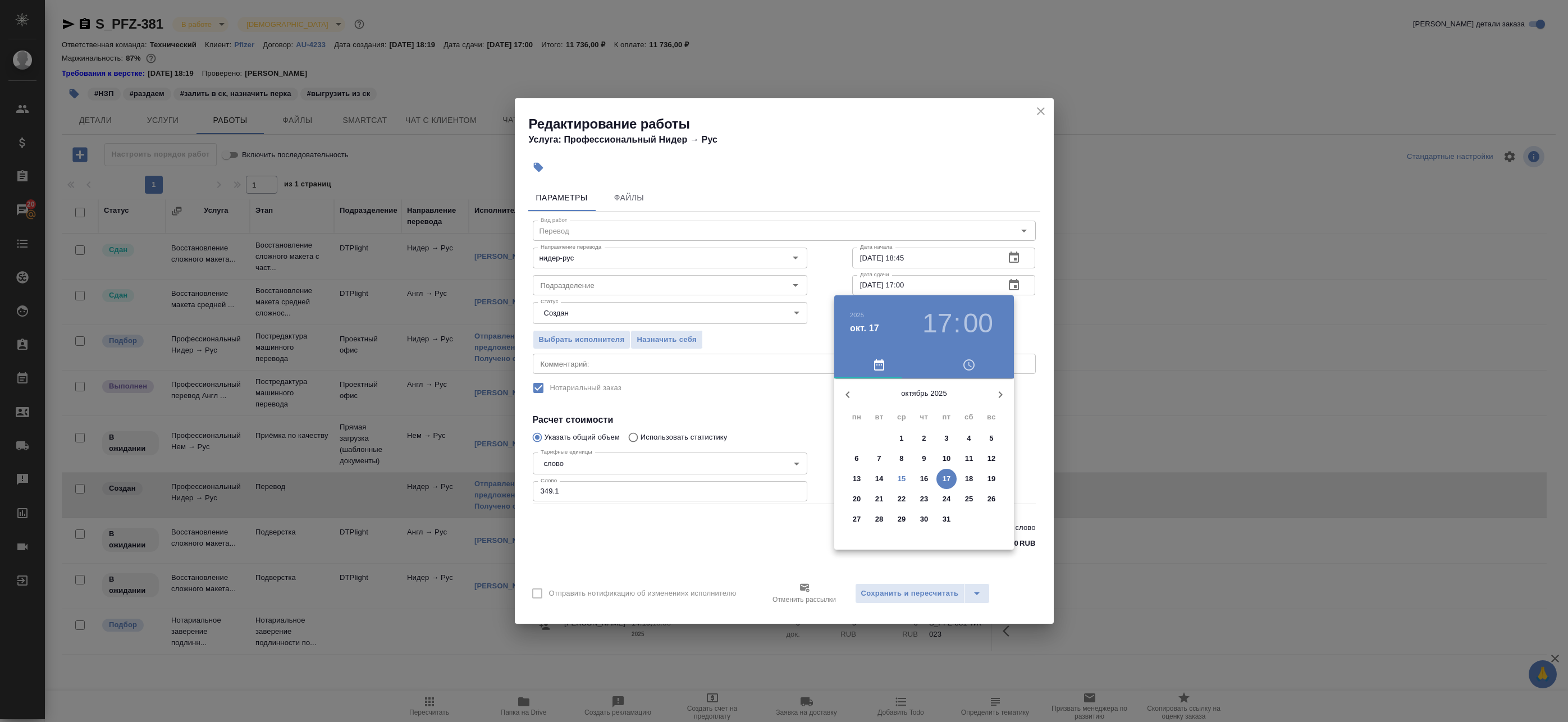
click at [923, 482] on p "16" at bounding box center [925, 479] width 9 height 11
click at [870, 435] on div at bounding box center [924, 467] width 146 height 146
type input "16.10.2025 10:00"
click at [1031, 327] on div at bounding box center [784, 361] width 1568 height 722
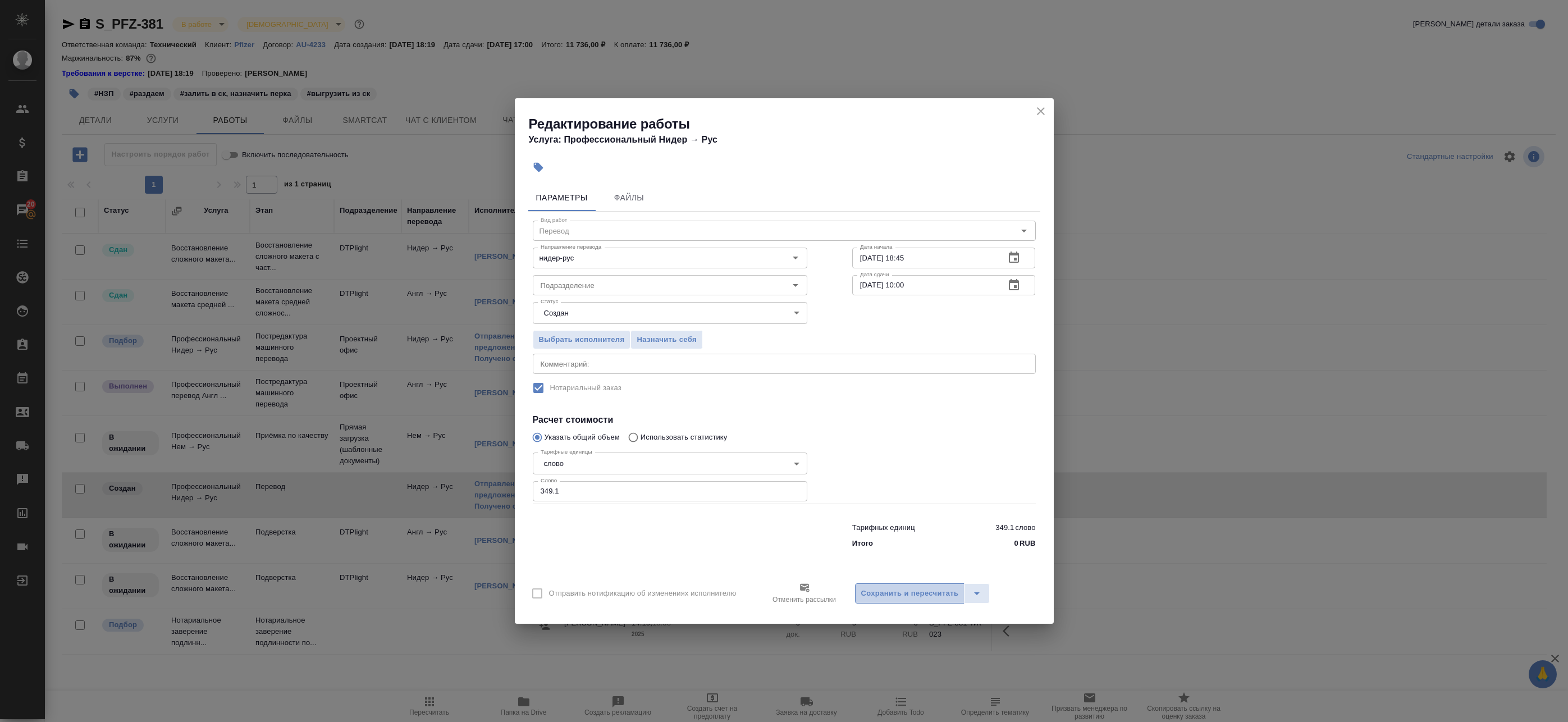
click at [883, 598] on span "Сохранить и пересчитать" at bounding box center [910, 594] width 97 height 13
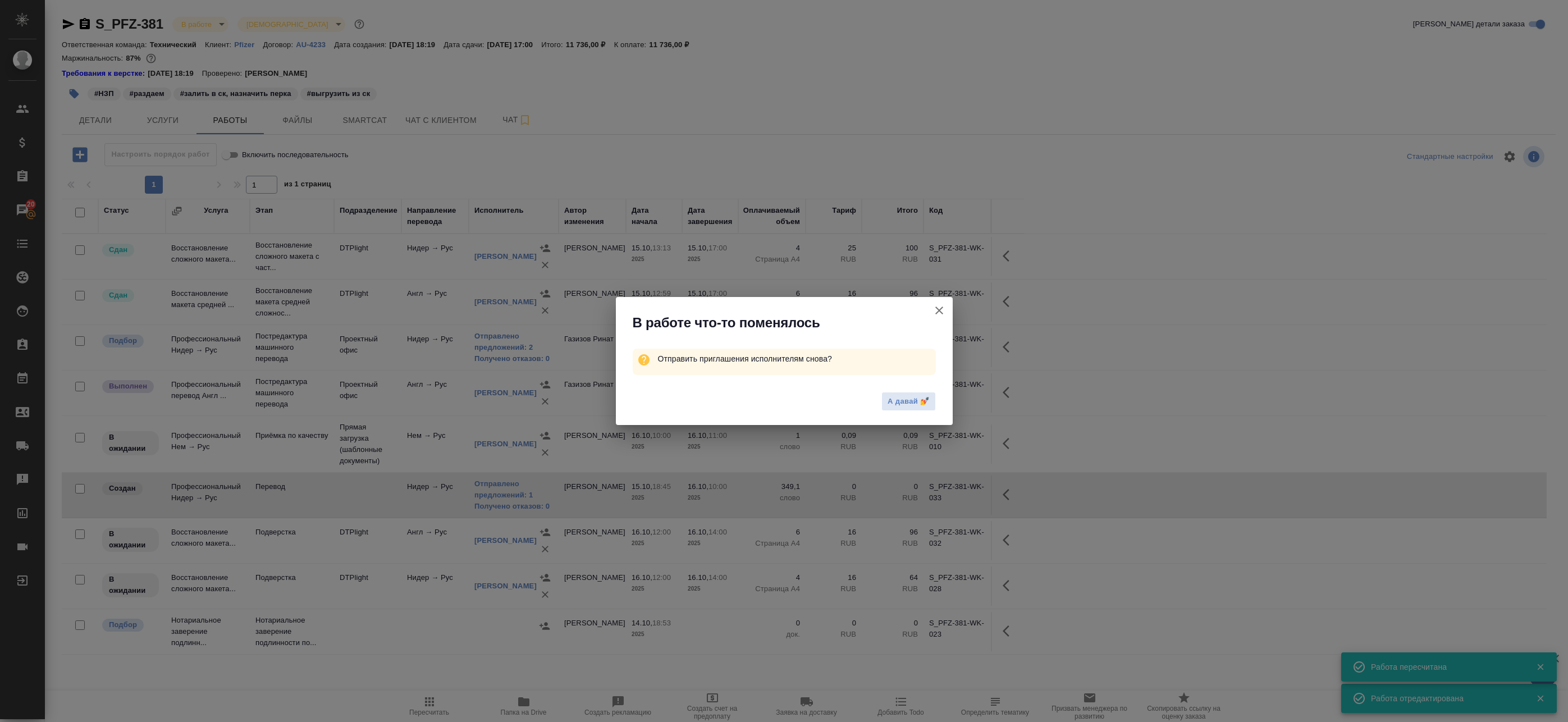
click at [938, 313] on icon "button" at bounding box center [939, 310] width 13 height 13
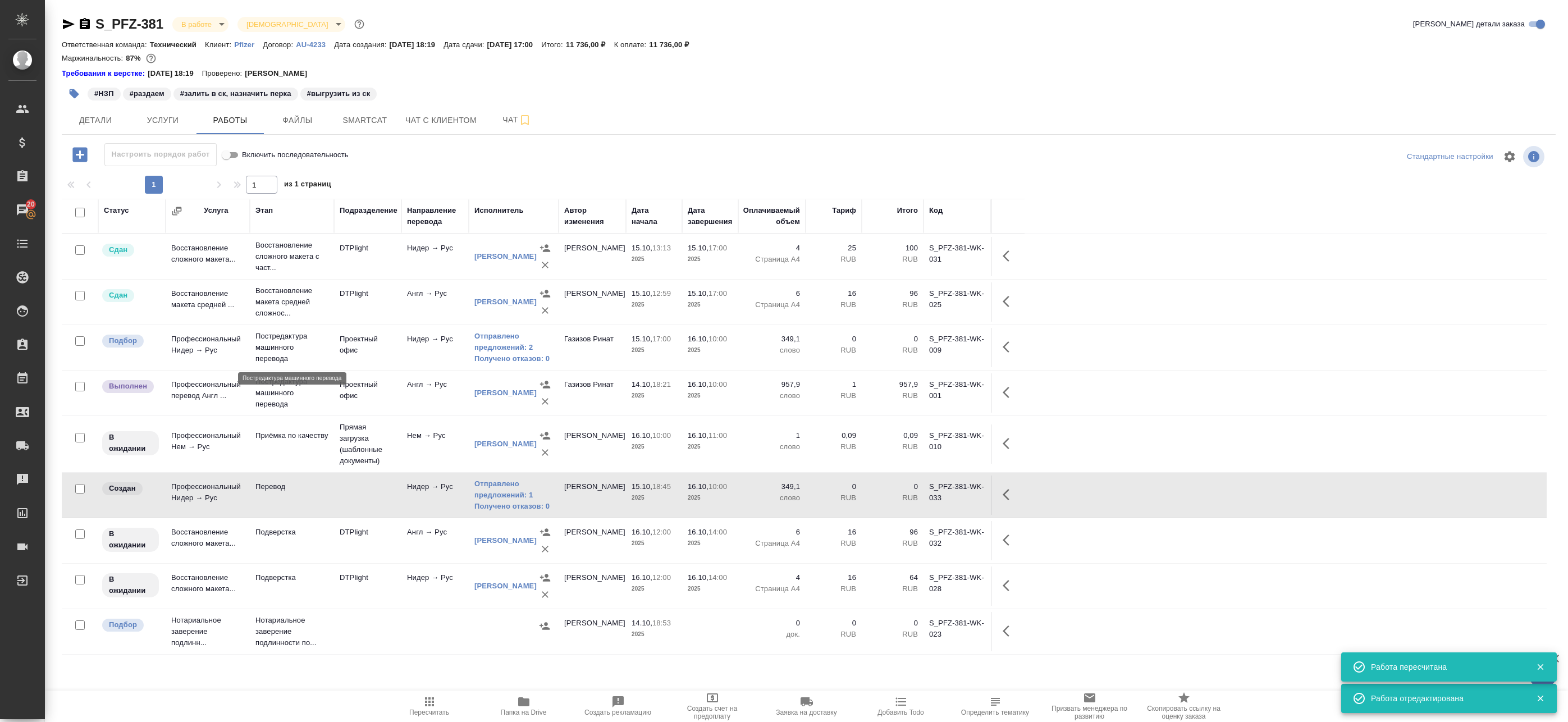
click at [276, 352] on p "Постредактура машинного перевода" at bounding box center [292, 347] width 73 height 33
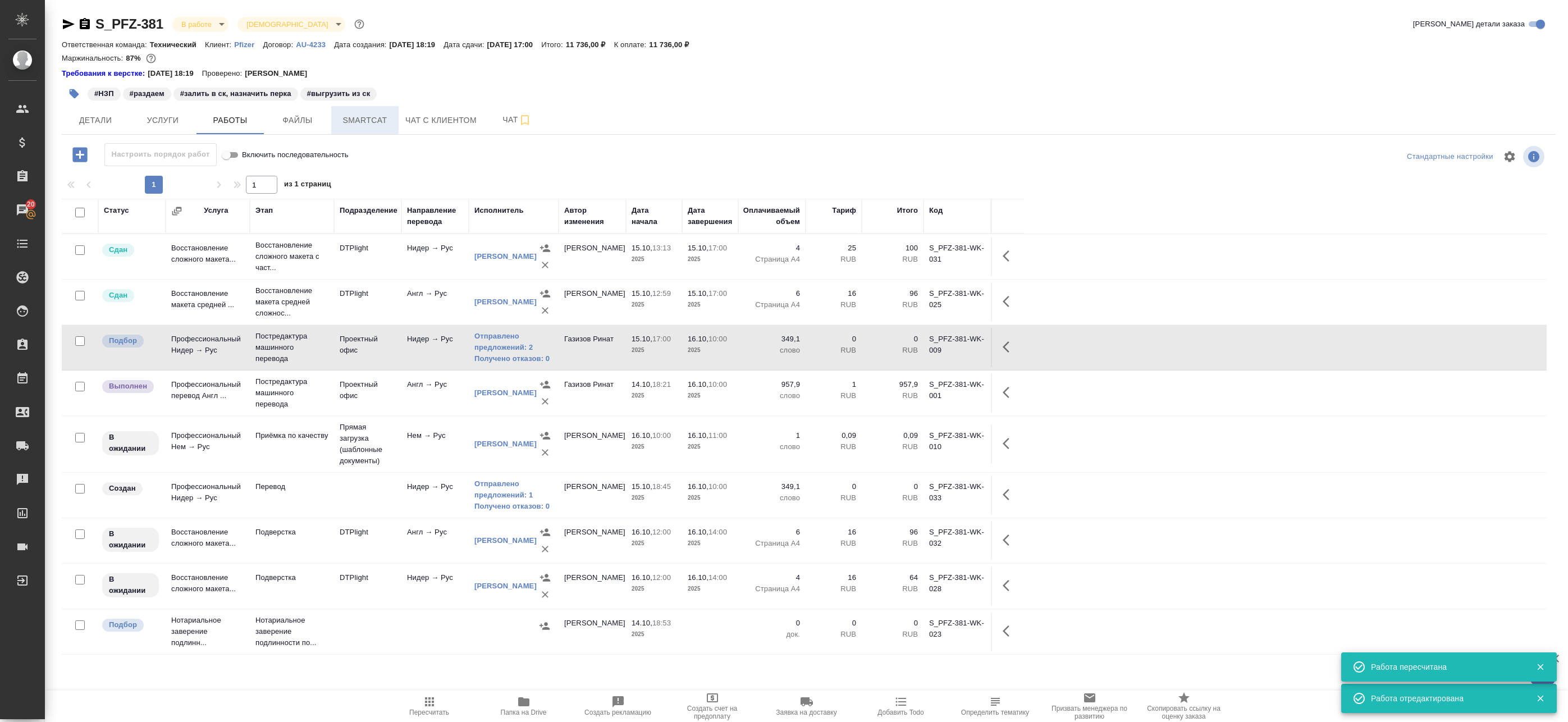
click at [342, 121] on span "Smartcat" at bounding box center [365, 120] width 54 height 14
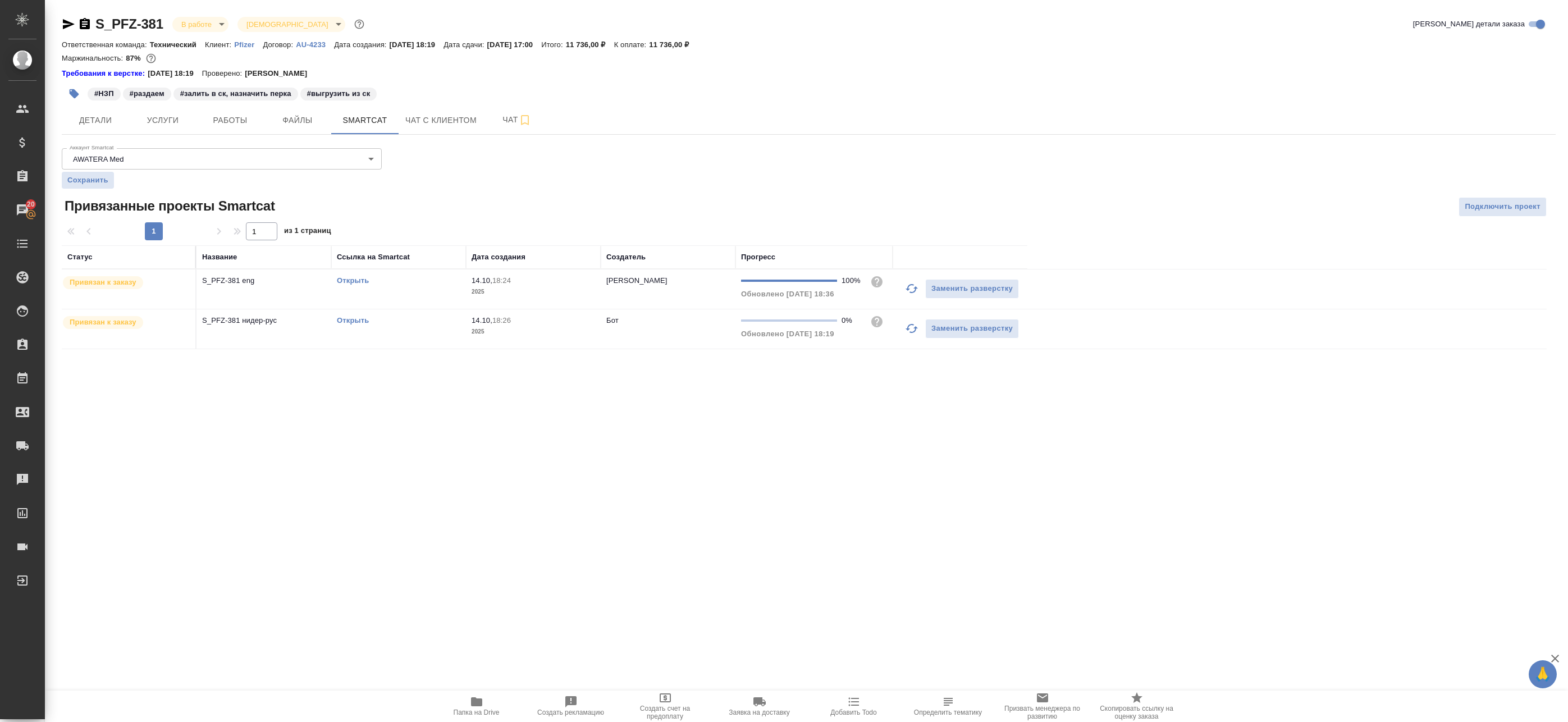
click at [390, 337] on td "Открыть" at bounding box center [398, 329] width 135 height 40
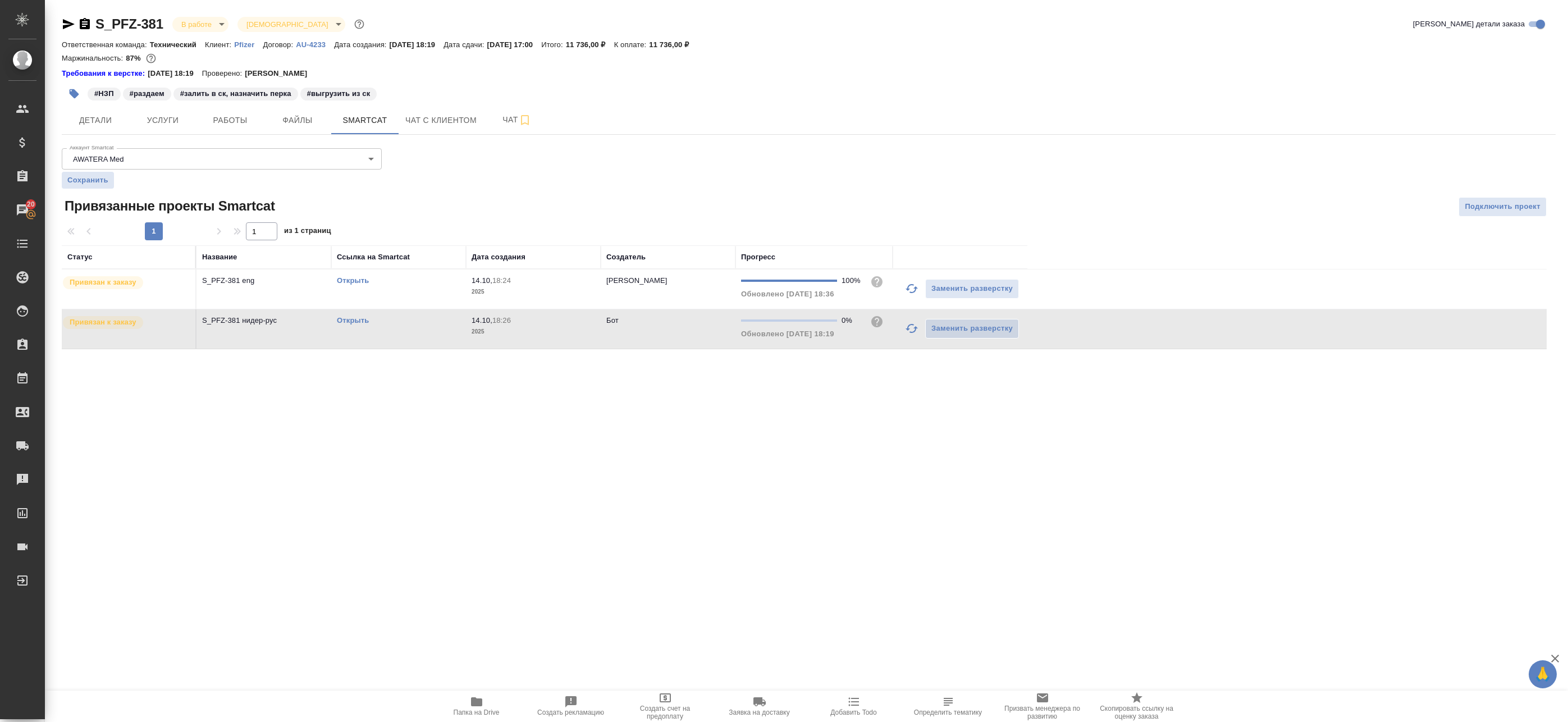
click at [366, 320] on link "Открыть" at bounding box center [352, 320] width 32 height 9
click at [206, 120] on span "Работы" at bounding box center [230, 120] width 54 height 14
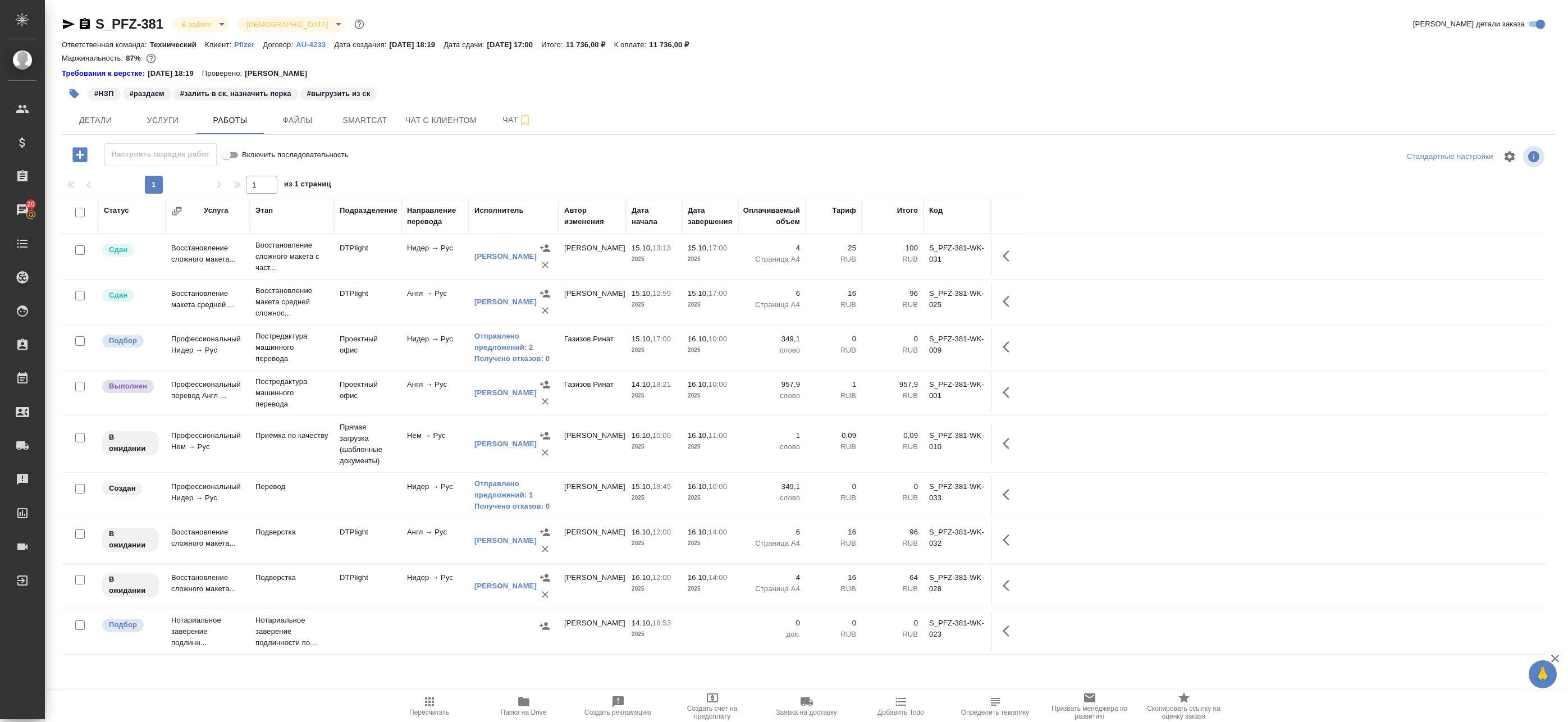
click at [1007, 495] on icon "button" at bounding box center [1009, 494] width 13 height 13
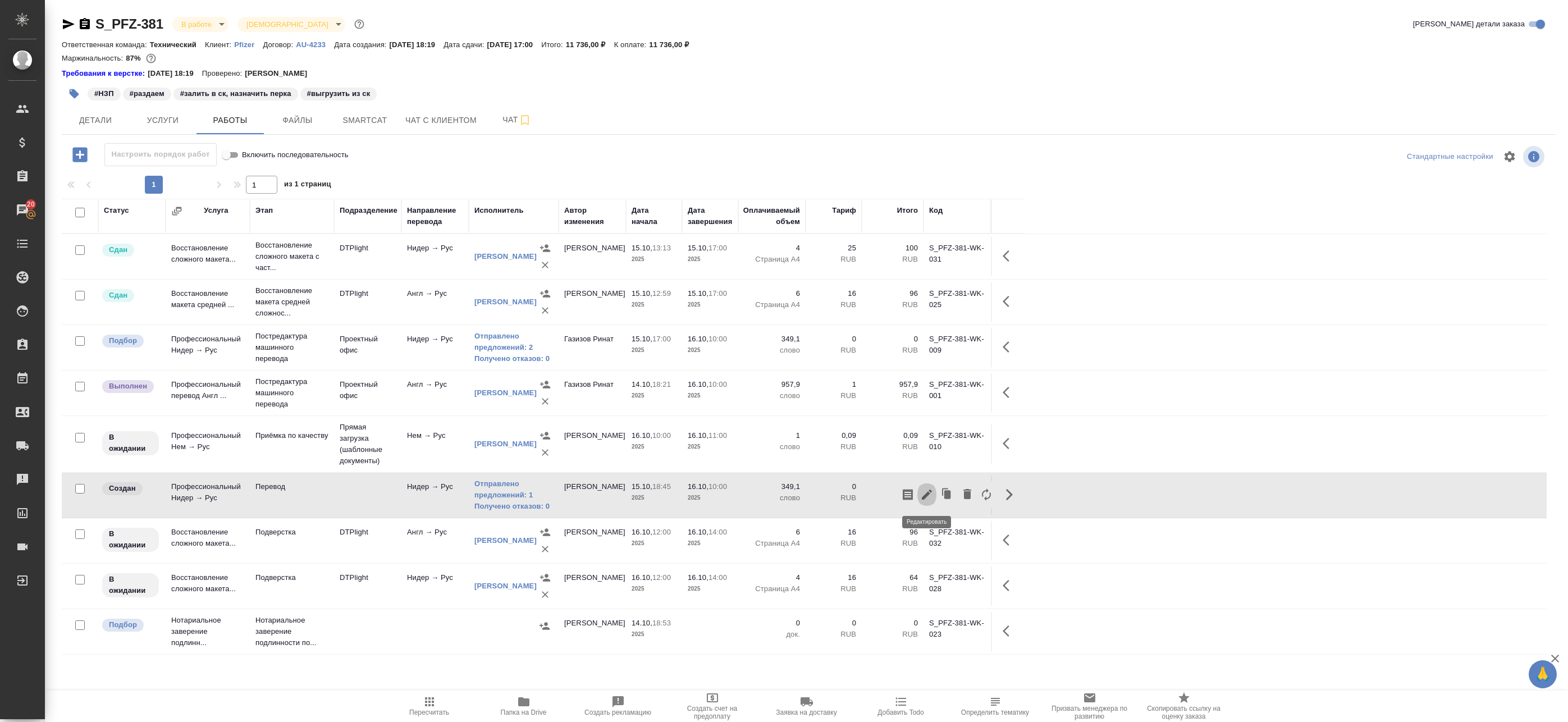
click at [925, 495] on icon "button" at bounding box center [926, 494] width 10 height 10
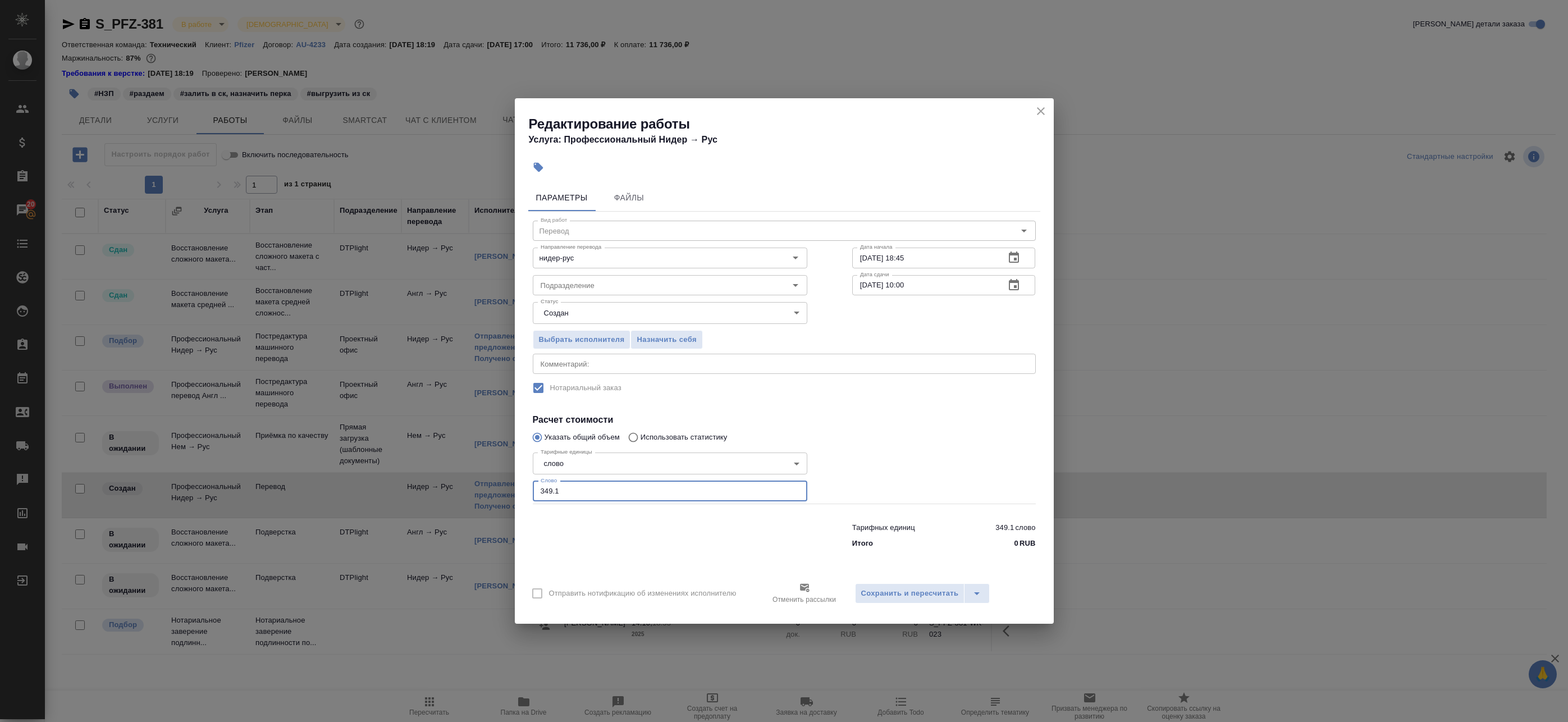
drag, startPoint x: 569, startPoint y: 489, endPoint x: 478, endPoint y: 477, distance: 91.8
click at [480, 477] on div "Редактирование работы Услуга: Профессиональный Нидер → Рус Параметры Файлы Вид …" at bounding box center [784, 361] width 1568 height 722
paste input "979"
type input "979"
click at [933, 601] on button "Сохранить и пересчитать" at bounding box center [910, 593] width 110 height 20
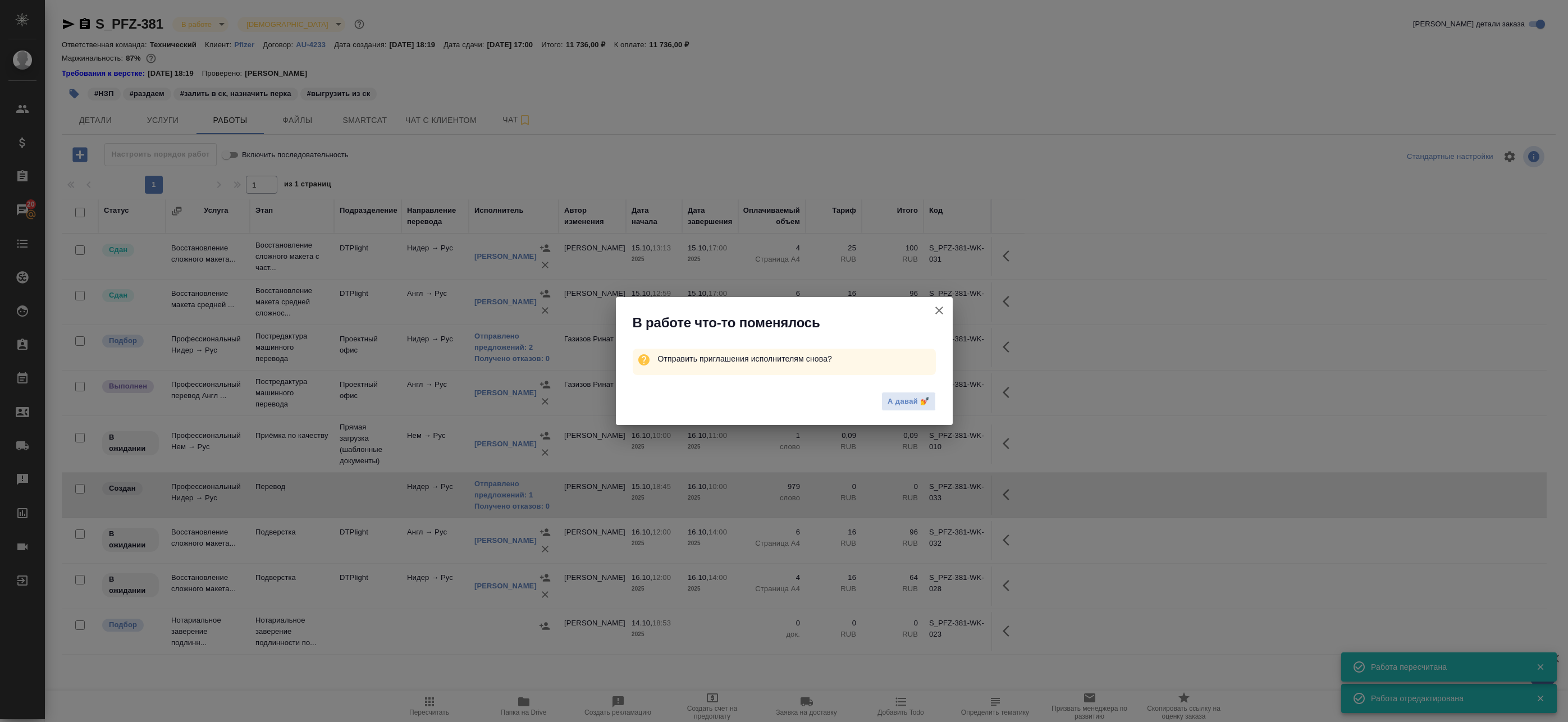
click at [936, 310] on icon "button" at bounding box center [939, 310] width 13 height 13
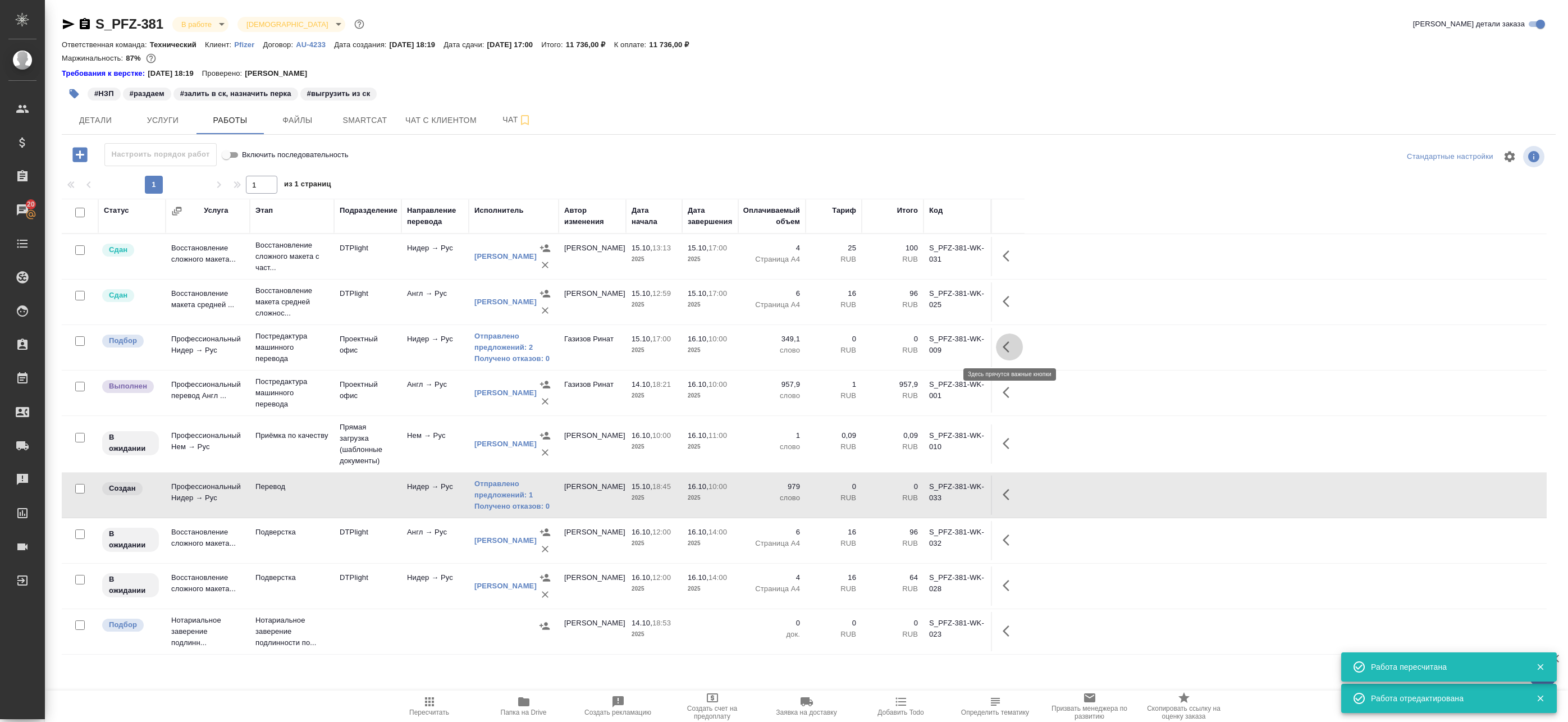
click at [1011, 342] on icon "button" at bounding box center [1009, 347] width 13 height 13
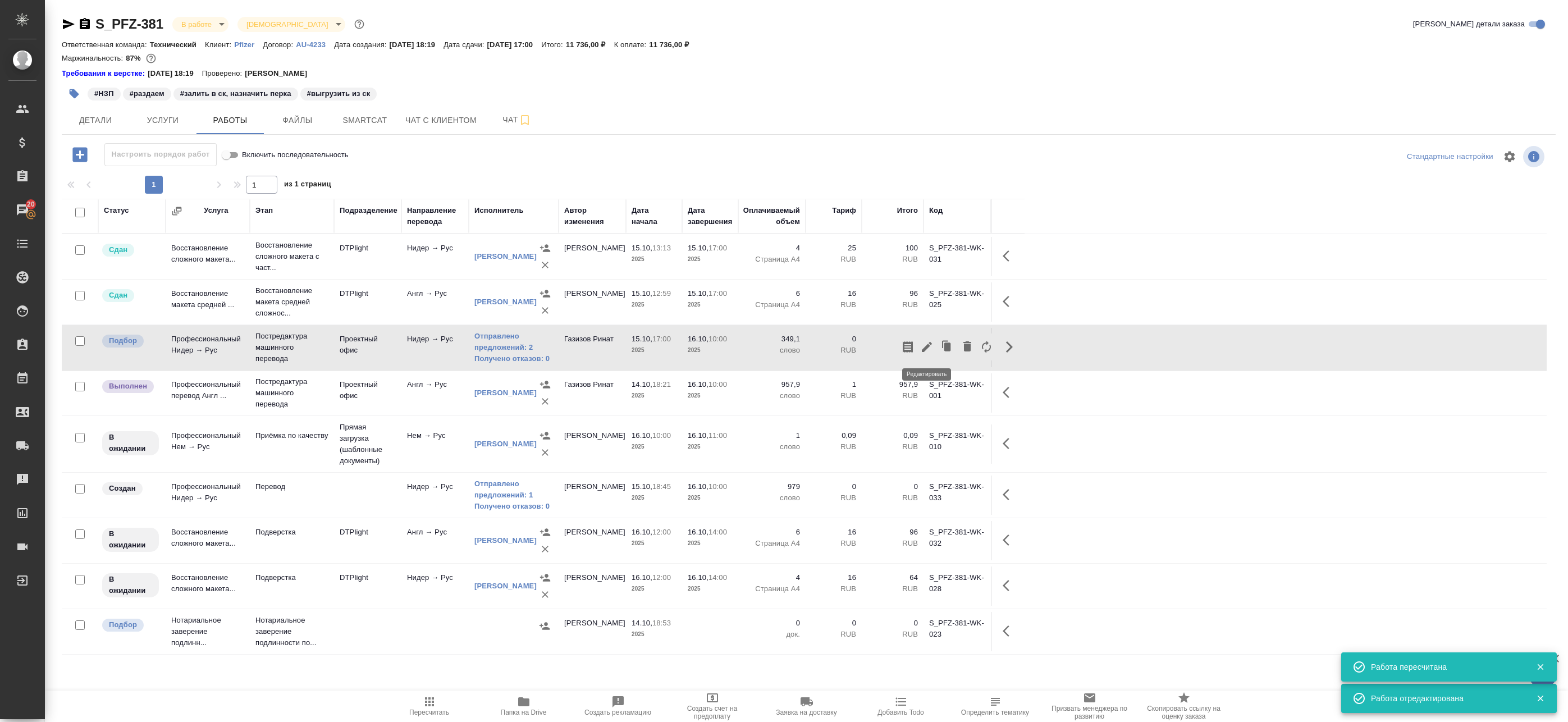
click at [929, 346] on icon "button" at bounding box center [926, 347] width 10 height 10
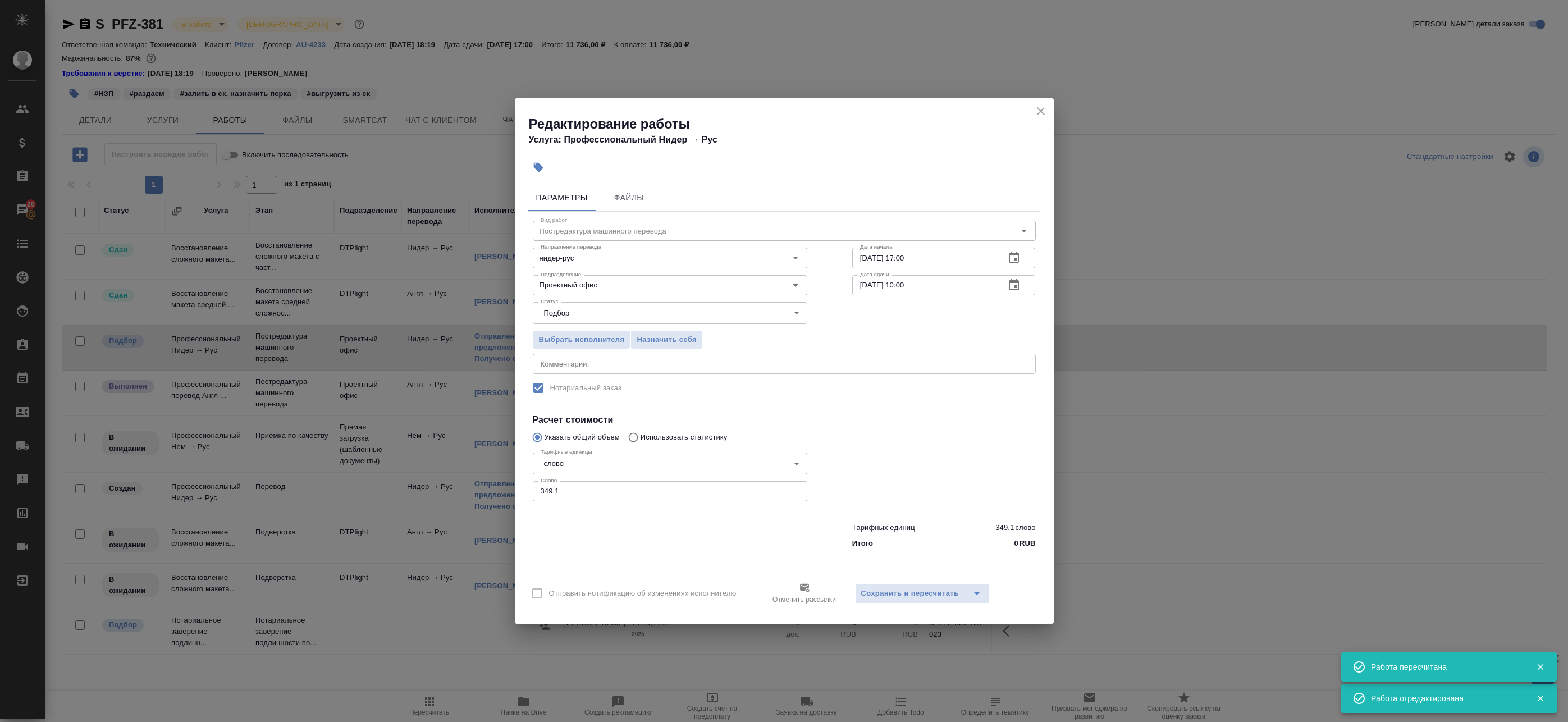
click at [621, 362] on textarea at bounding box center [784, 364] width 488 height 9
drag, startPoint x: 1037, startPoint y: 102, endPoint x: 1039, endPoint y: 108, distance: 6.3
click at [1039, 108] on div "Редактирование работы Услуга: Профессиональный Нидер → Рус" at bounding box center [784, 126] width 539 height 57
drag, startPoint x: 1039, startPoint y: 108, endPoint x: 1044, endPoint y: 114, distance: 7.8
click at [1044, 111] on icon "close" at bounding box center [1041, 111] width 13 height 13
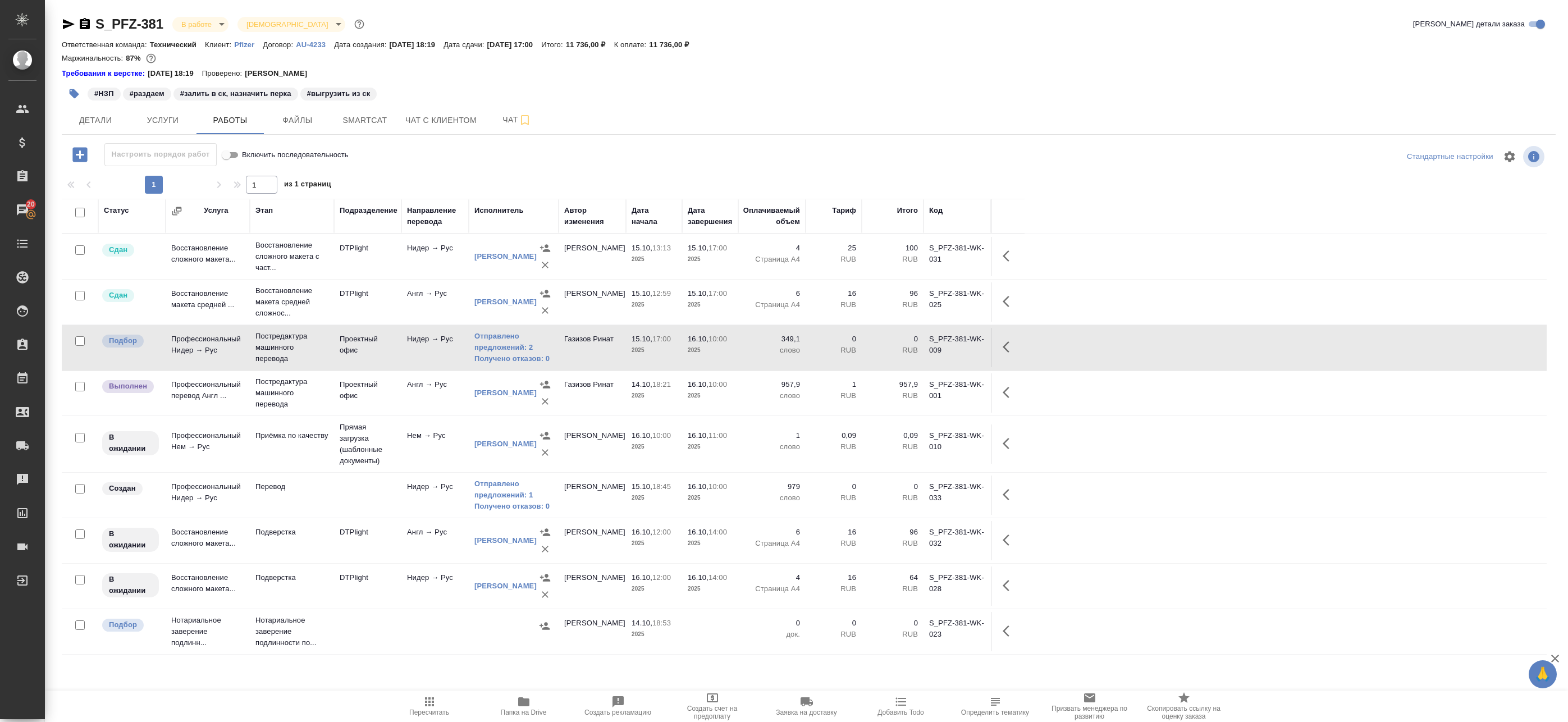
click at [842, 412] on td "1 RUB" at bounding box center [834, 393] width 56 height 40
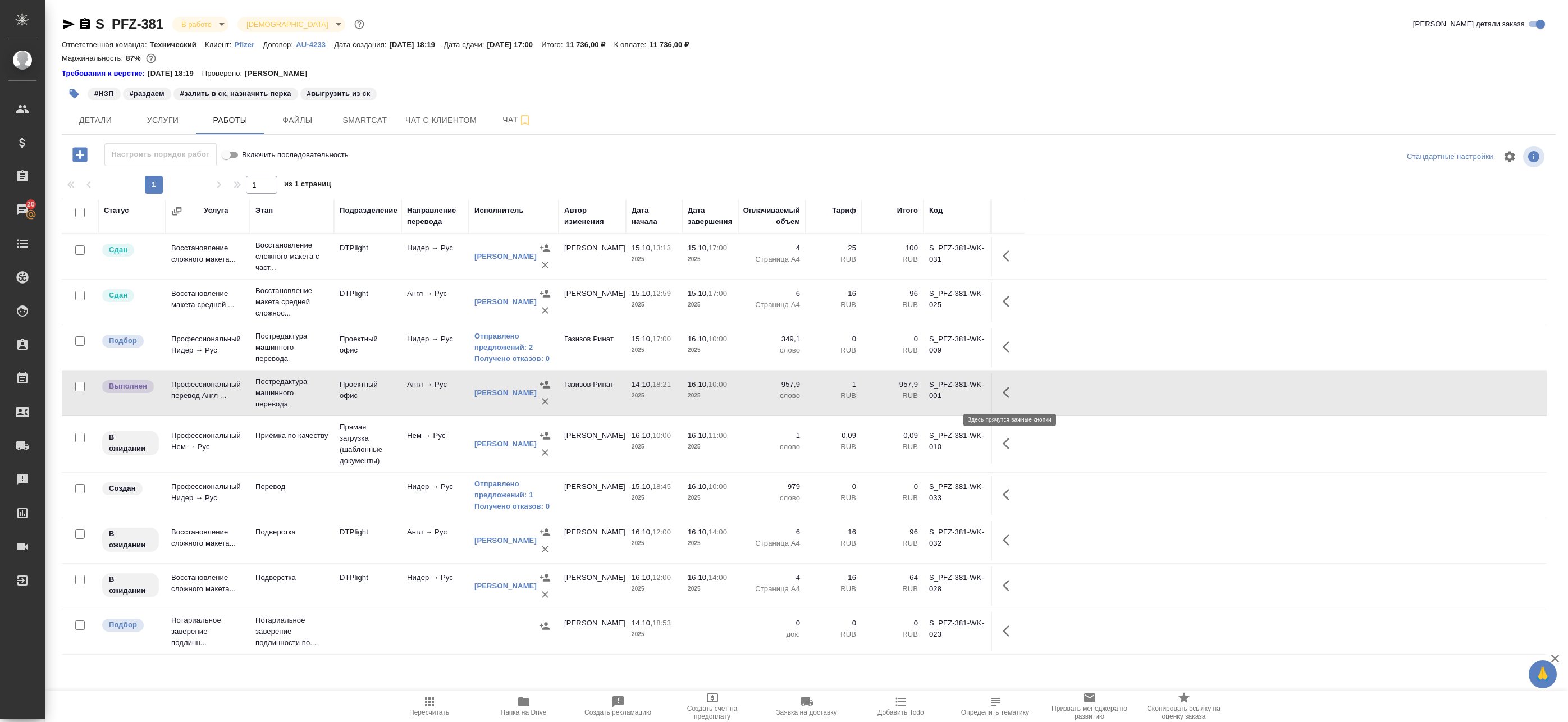
click at [1012, 396] on icon "button" at bounding box center [1009, 393] width 13 height 13
click at [928, 397] on icon "button" at bounding box center [927, 393] width 13 height 13
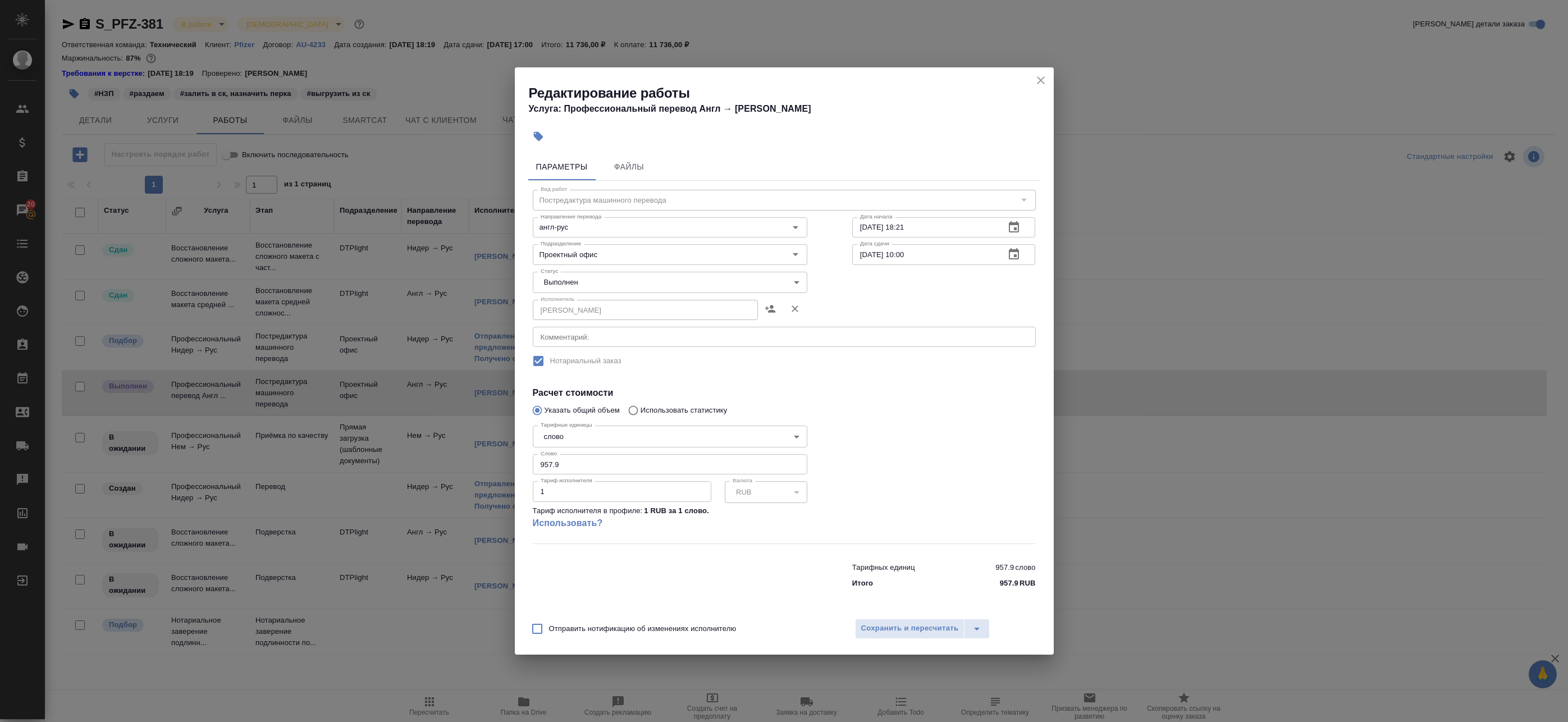
click at [1041, 79] on icon "close" at bounding box center [1041, 80] width 13 height 13
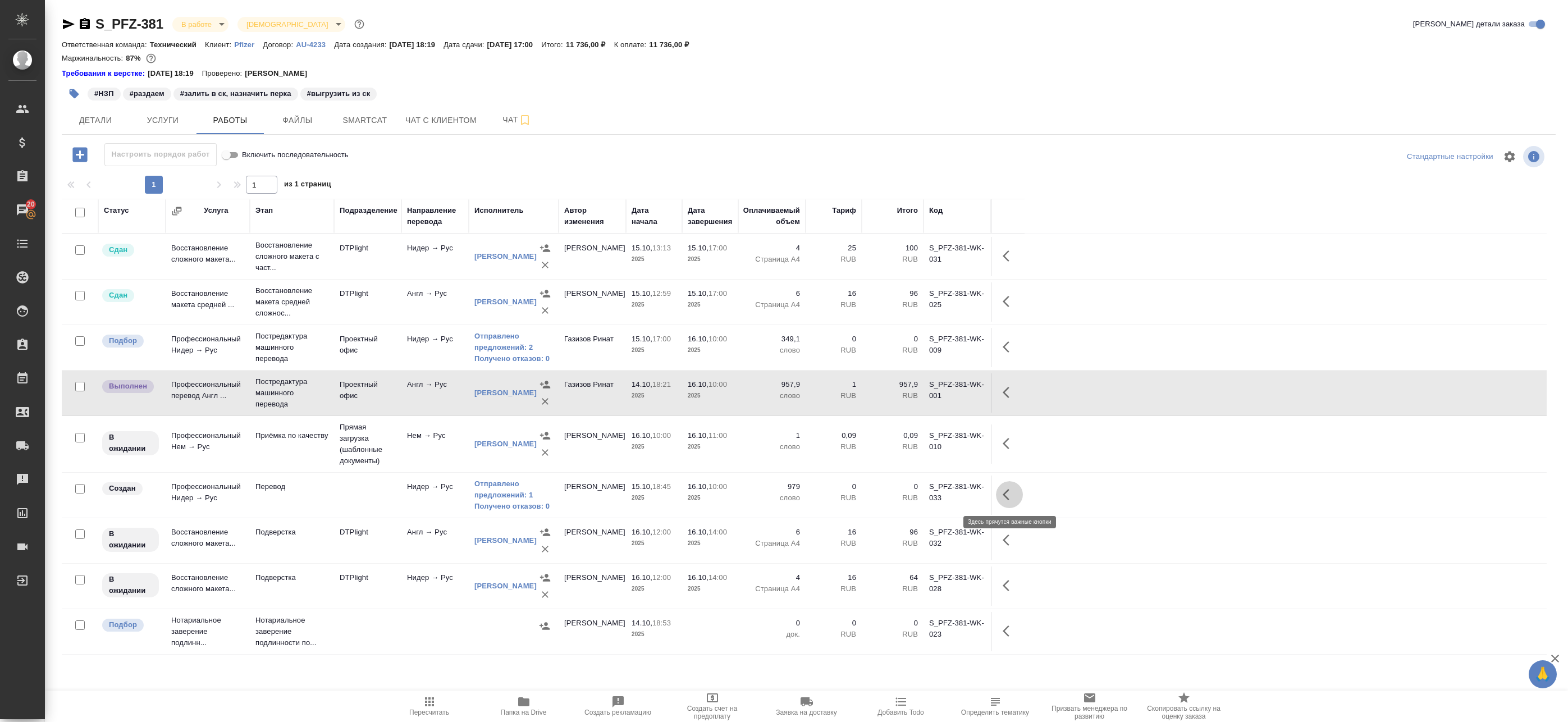
click at [1011, 500] on icon "button" at bounding box center [1009, 494] width 13 height 13
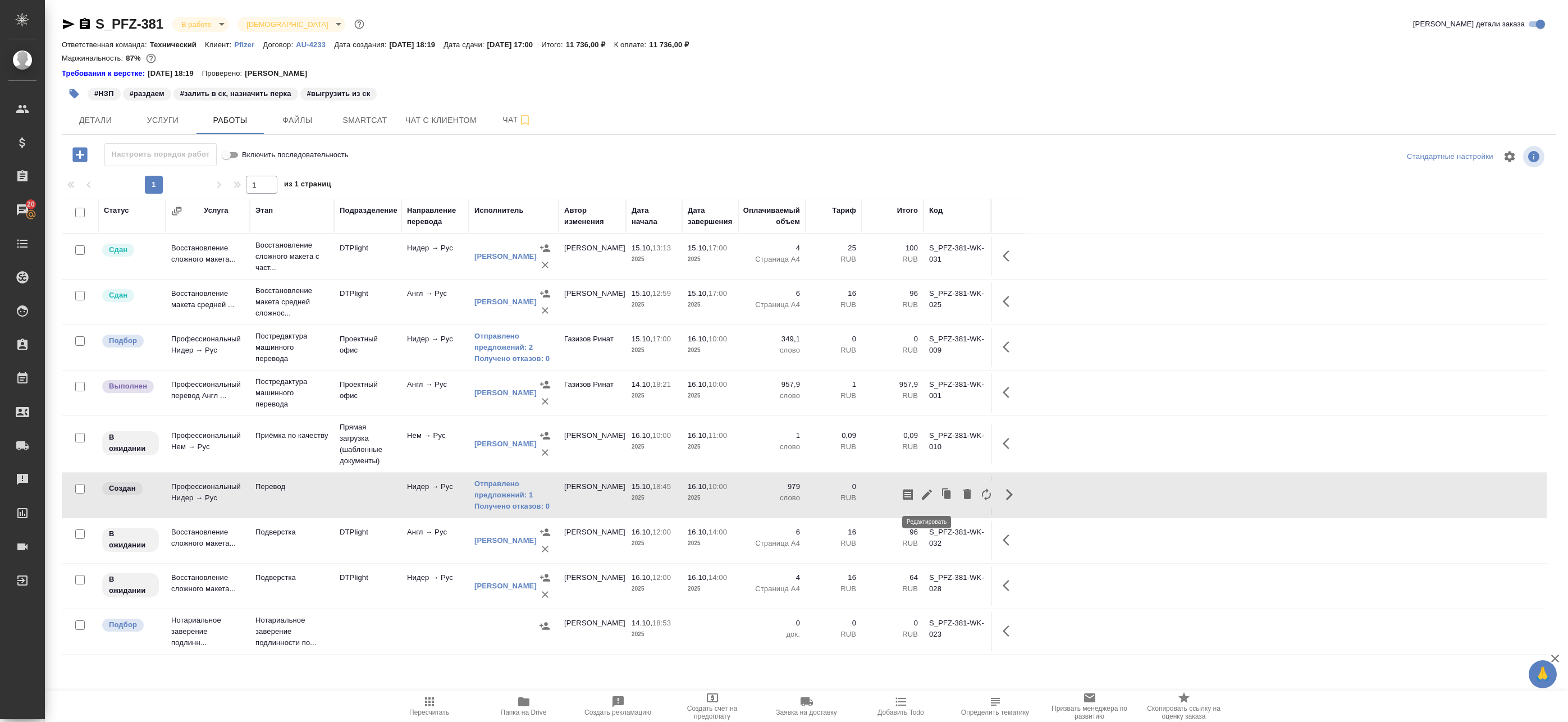
click at [924, 497] on icon "button" at bounding box center [926, 494] width 10 height 10
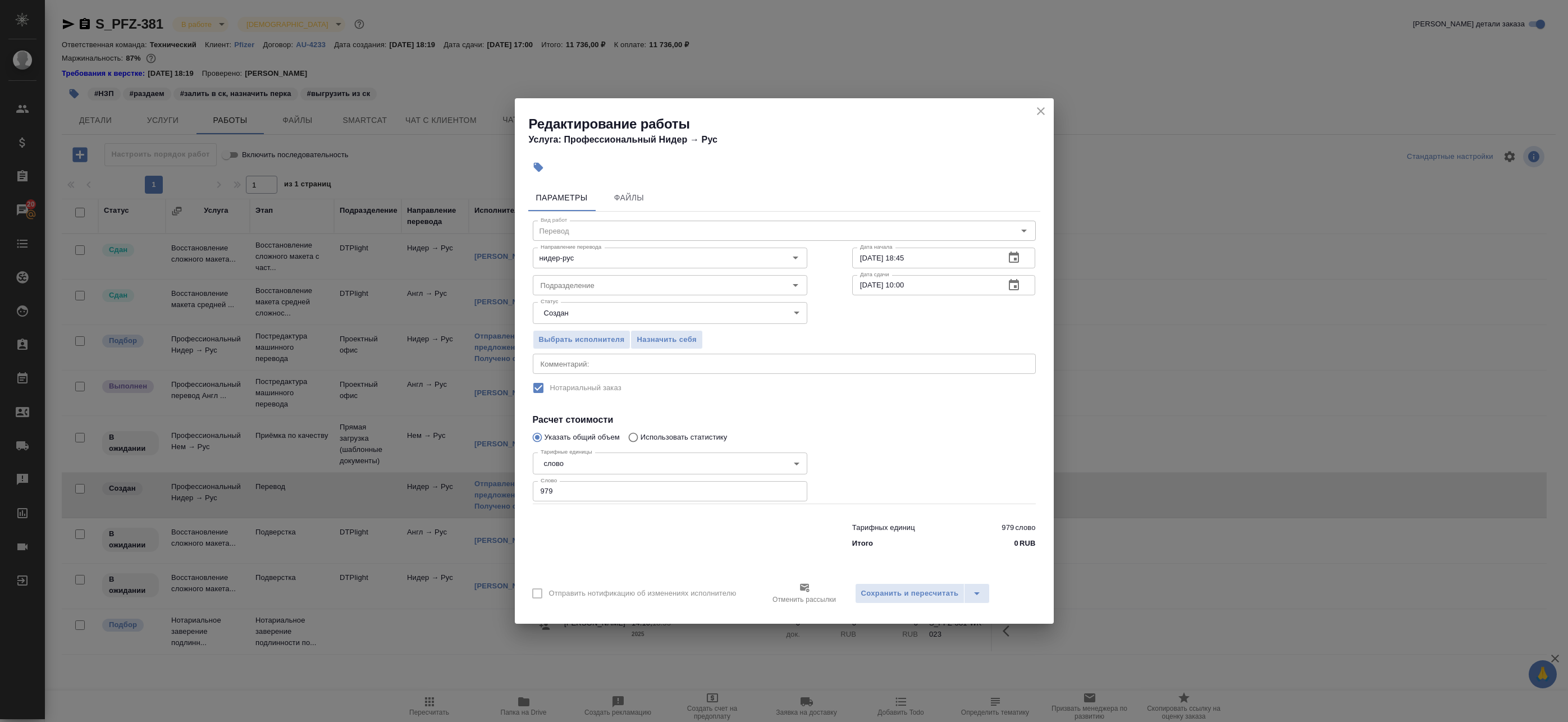
click at [698, 493] on input "979" at bounding box center [670, 491] width 275 height 20
click at [905, 587] on span "Сохранить и пересчитать" at bounding box center [910, 594] width 97 height 13
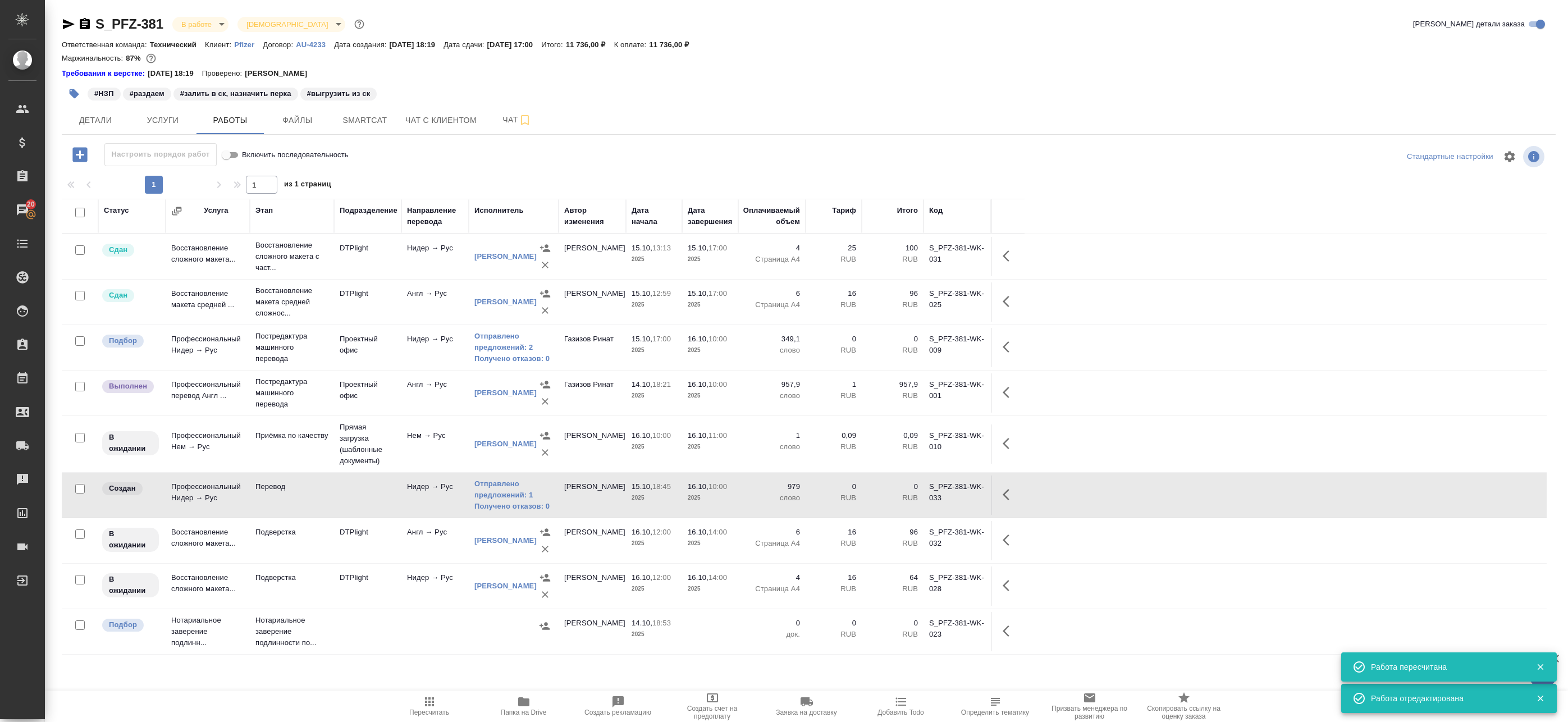
click at [1011, 494] on icon "button" at bounding box center [1009, 494] width 13 height 13
click at [930, 493] on icon "button" at bounding box center [927, 494] width 13 height 13
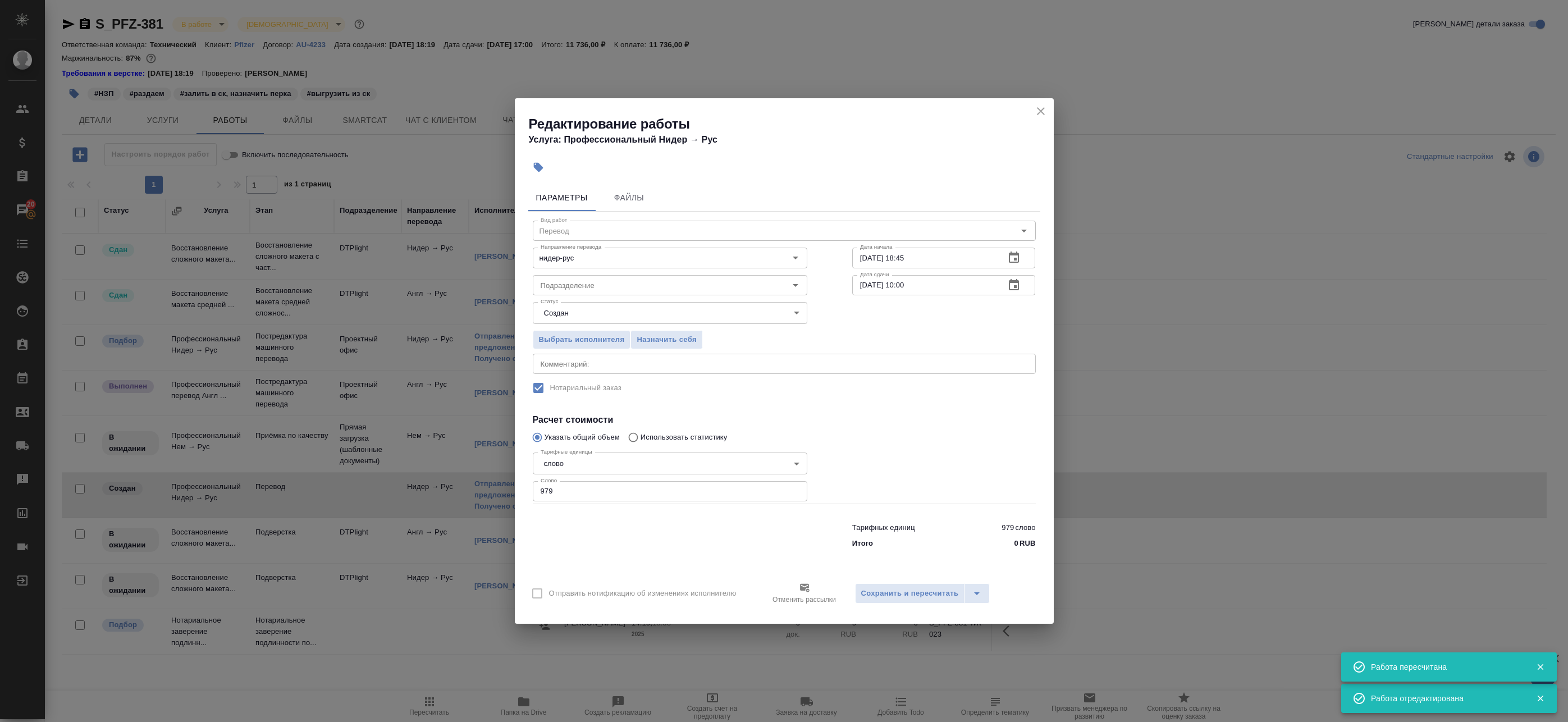
click at [809, 596] on p "Отменить рассылки" at bounding box center [804, 600] width 63 height 11
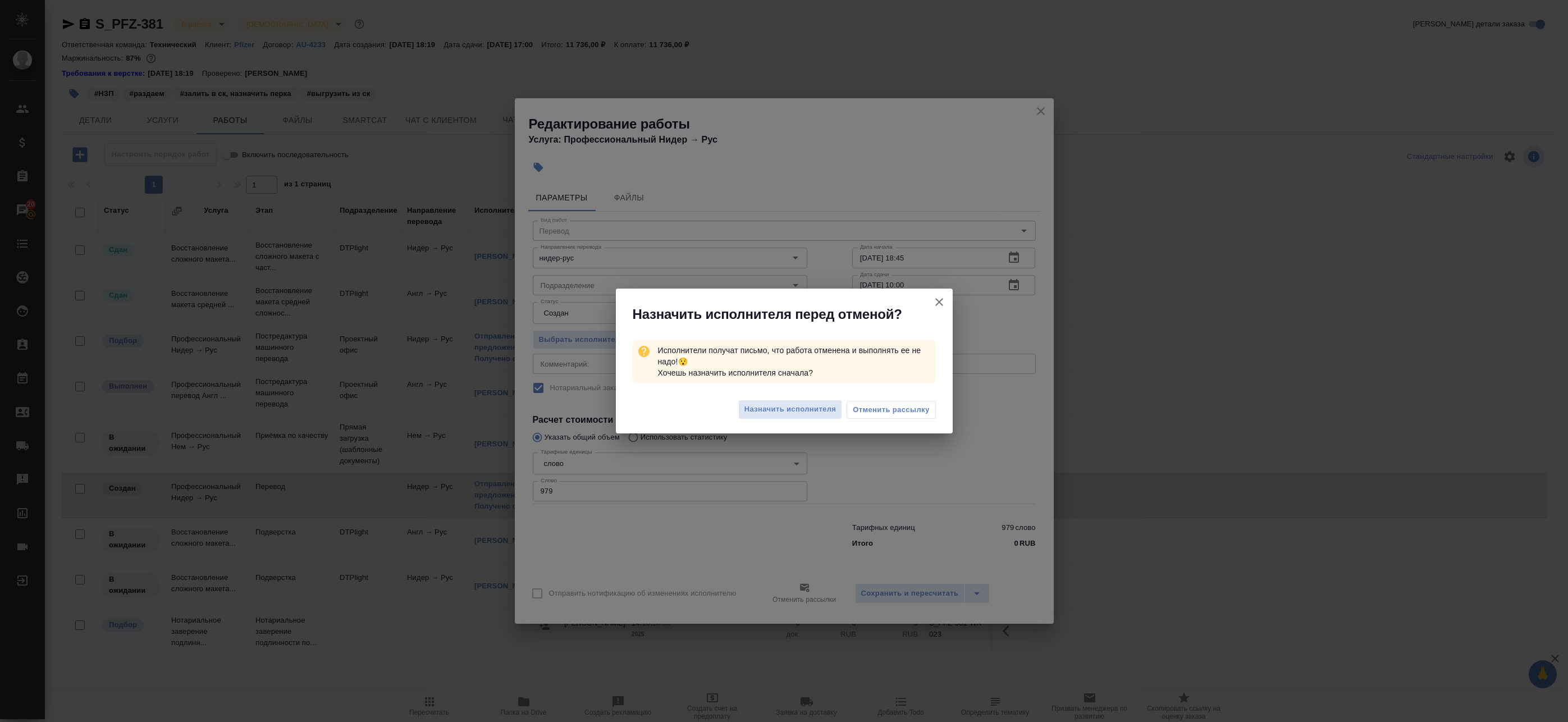
click at [940, 304] on icon "button" at bounding box center [939, 302] width 8 height 8
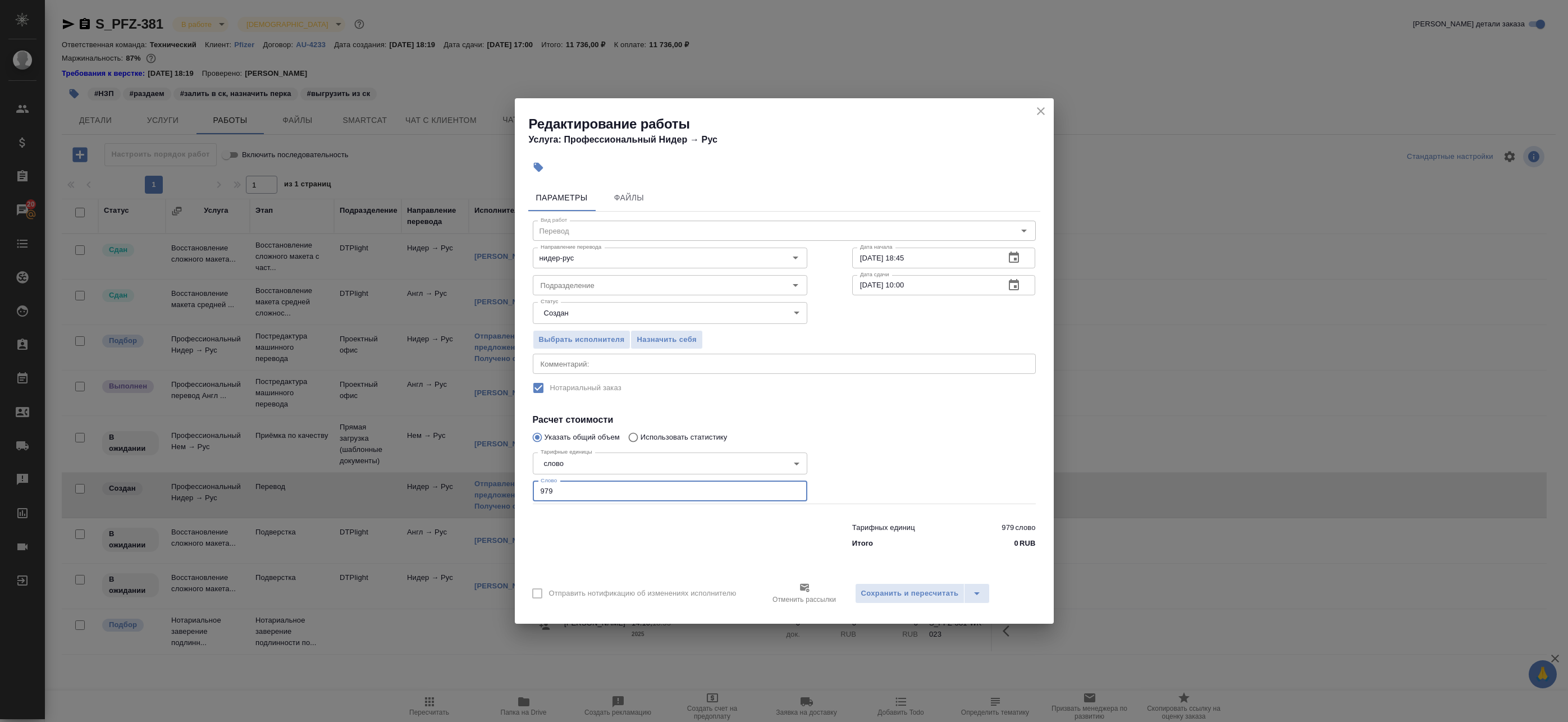
click at [575, 496] on input "979" at bounding box center [670, 491] width 275 height 20
type input "970"
click at [929, 586] on button "Сохранить и пересчитать" at bounding box center [910, 593] width 110 height 20
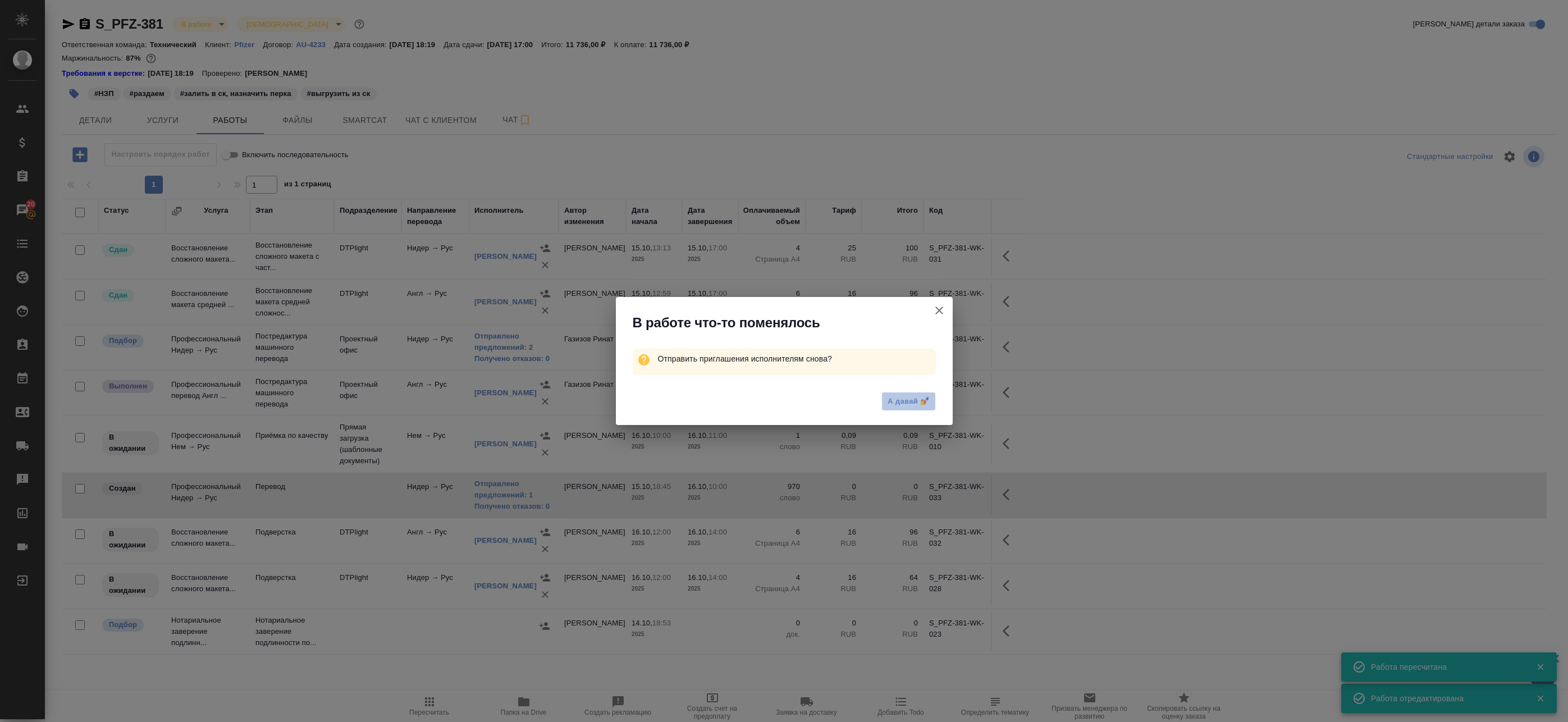
click at [909, 394] on button "А давай 💅" at bounding box center [908, 402] width 54 height 19
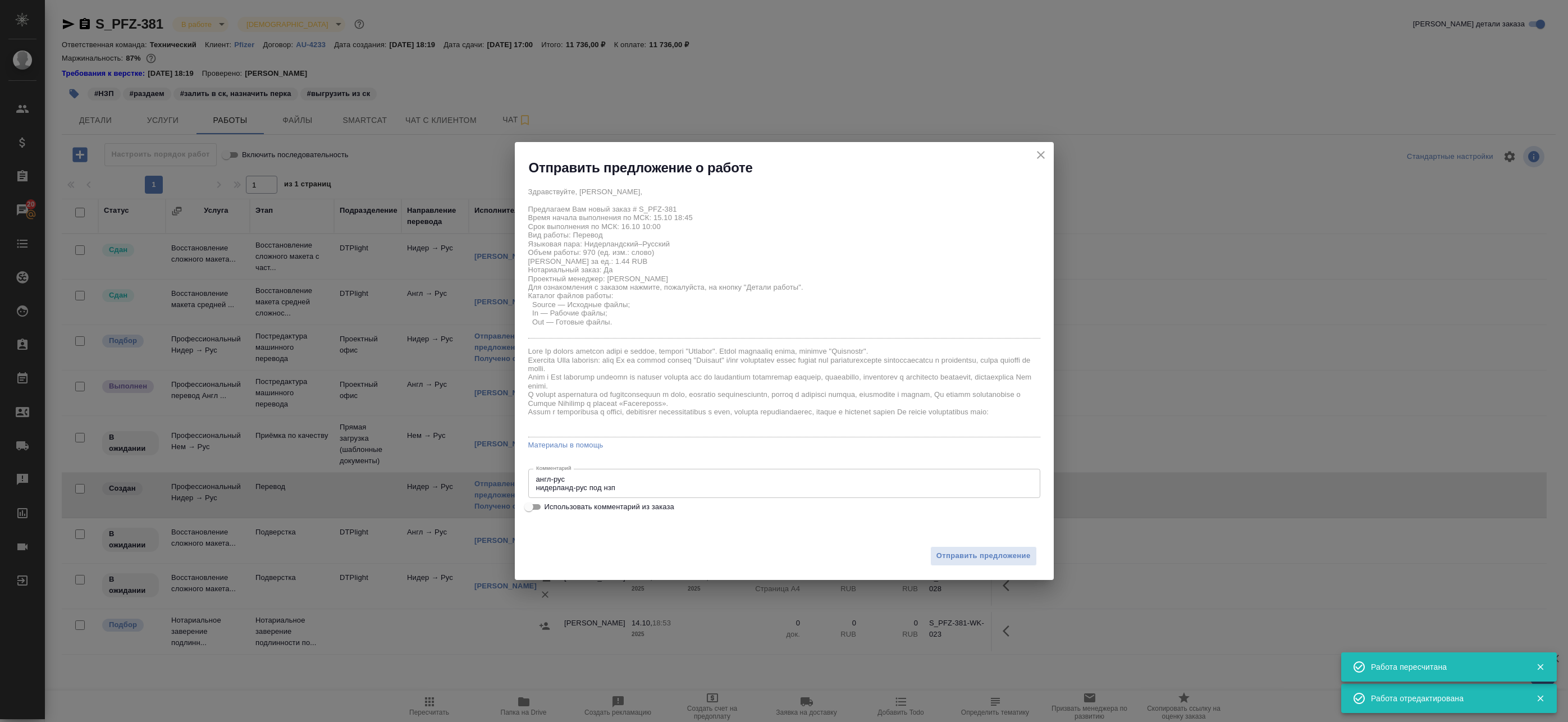
click at [630, 510] on span "Использовать комментарий из заказа" at bounding box center [609, 507] width 130 height 11
click at [549, 510] on input "Использовать комментарий из заказа" at bounding box center [529, 507] width 40 height 13
checkbox input "true"
type textarea "англ-рус нидерланд-рус под нзп англ-рус нидерланд-рус под нзп"
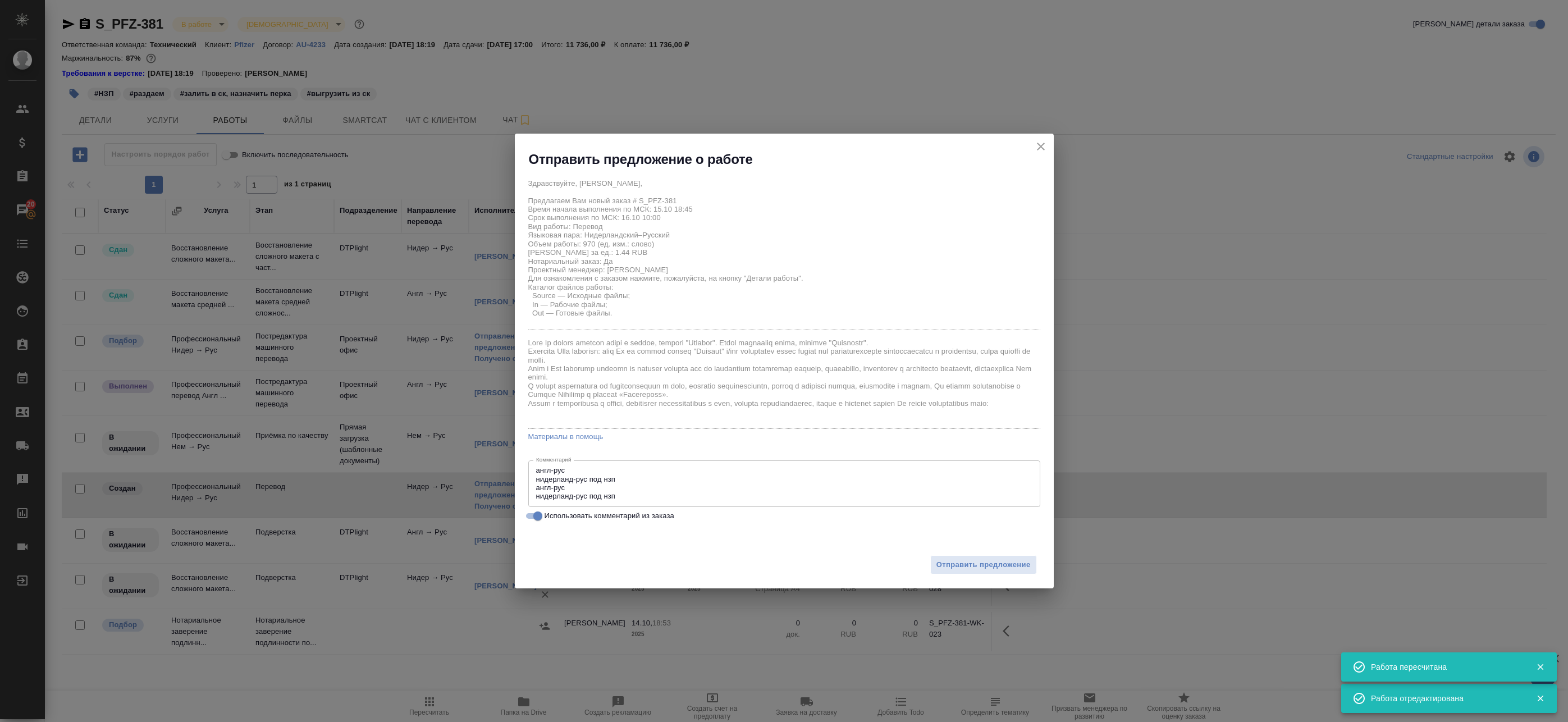
click at [630, 510] on span "Использовать комментарий из заказа" at bounding box center [609, 516] width 130 height 11
click at [558, 510] on input "Использовать комментарий из заказа" at bounding box center [537, 516] width 40 height 13
checkbox input "false"
type textarea "англ-рус нидерланд-рус под нзп"
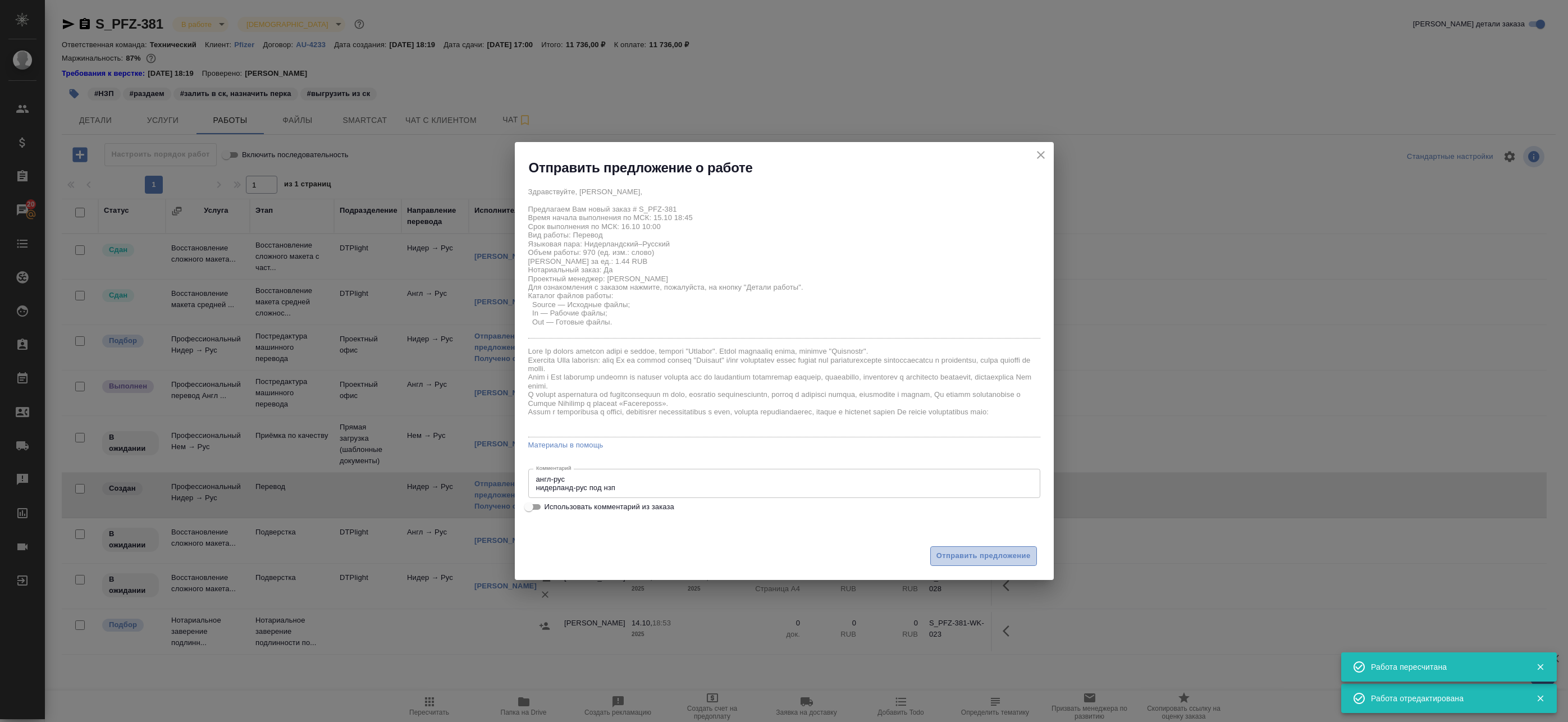
click at [1023, 552] on span "Отправить предложение" at bounding box center [983, 556] width 94 height 13
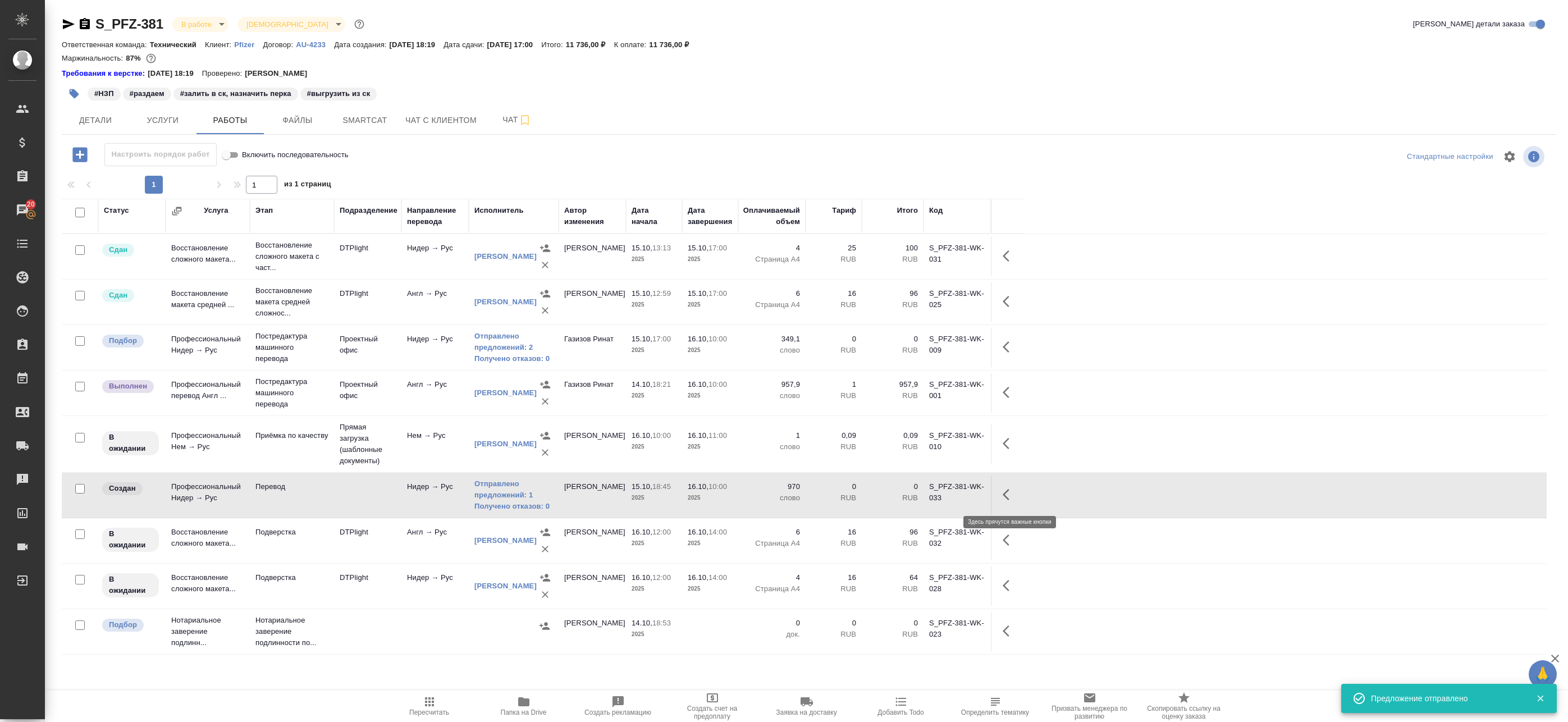
click at [1009, 493] on icon "button" at bounding box center [1009, 494] width 13 height 13
click at [935, 491] on button "button" at bounding box center [926, 494] width 19 height 27
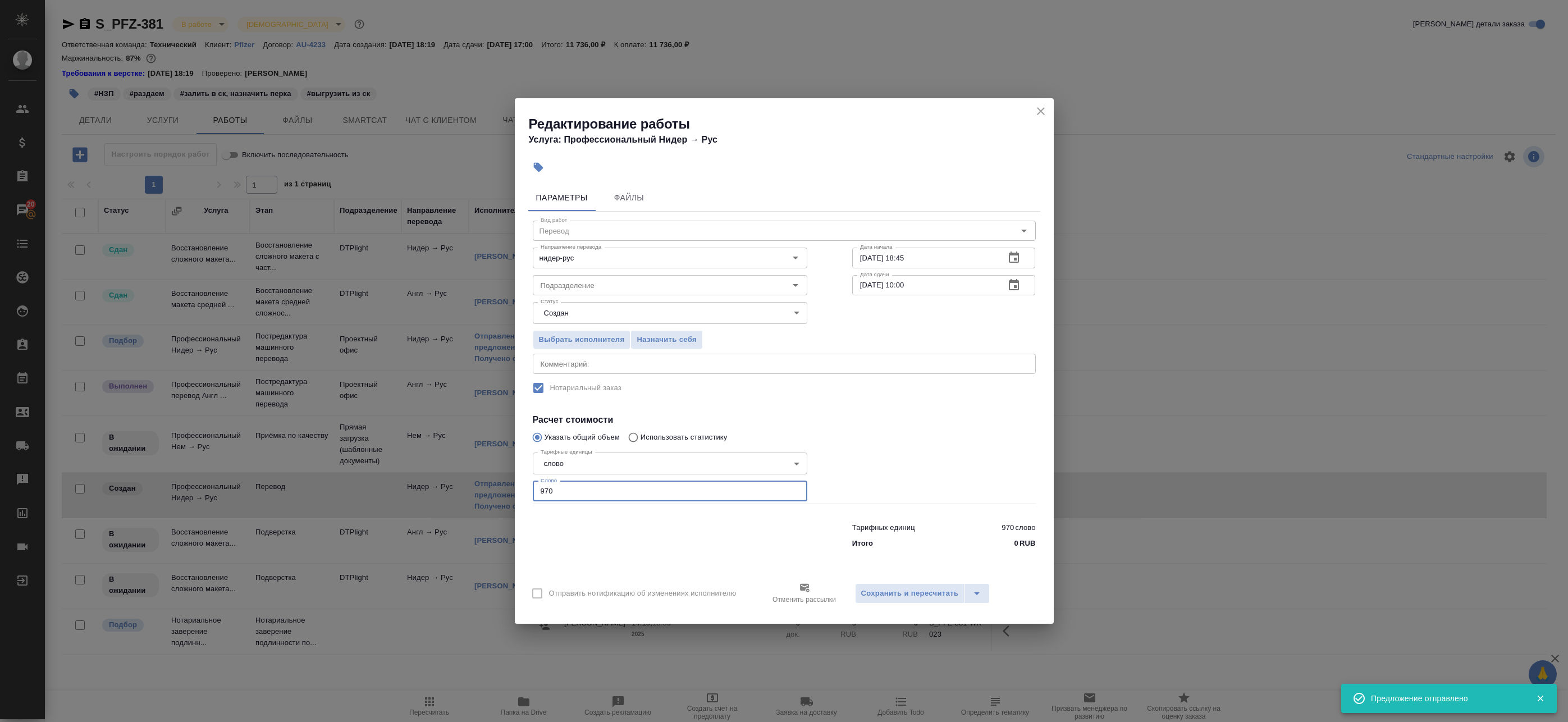
click at [668, 489] on input "970" at bounding box center [670, 491] width 275 height 20
type input "979"
click at [916, 595] on span "Сохранить и пересчитать" at bounding box center [910, 594] width 97 height 13
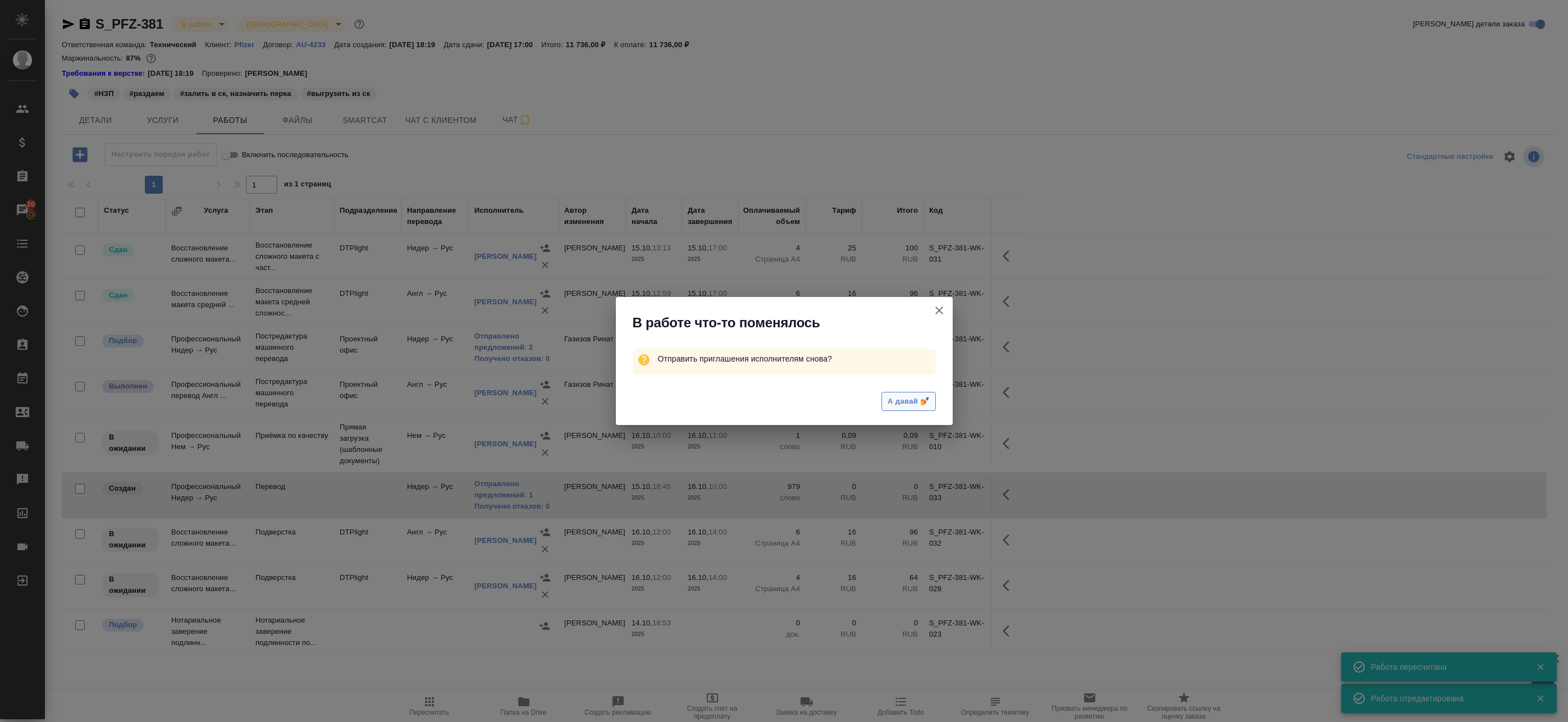
click at [911, 407] on span "А давай 💅" at bounding box center [908, 401] width 41 height 13
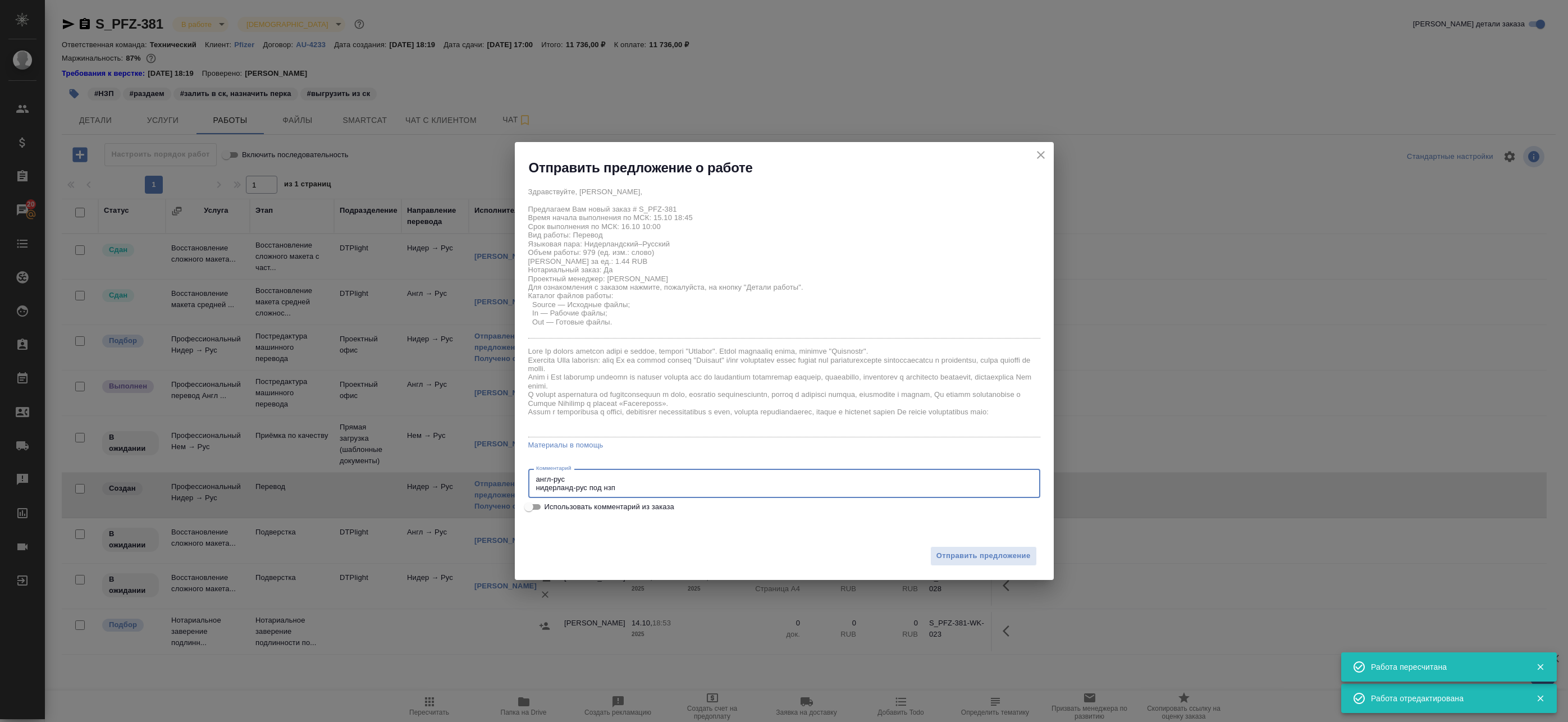
drag, startPoint x: 624, startPoint y: 486, endPoint x: 435, endPoint y: 461, distance: 190.6
click at [438, 464] on div "Отправить предложение о работе Здравствуйте, Лидия, Предлагаем Вам новый заказ …" at bounding box center [784, 361] width 1568 height 722
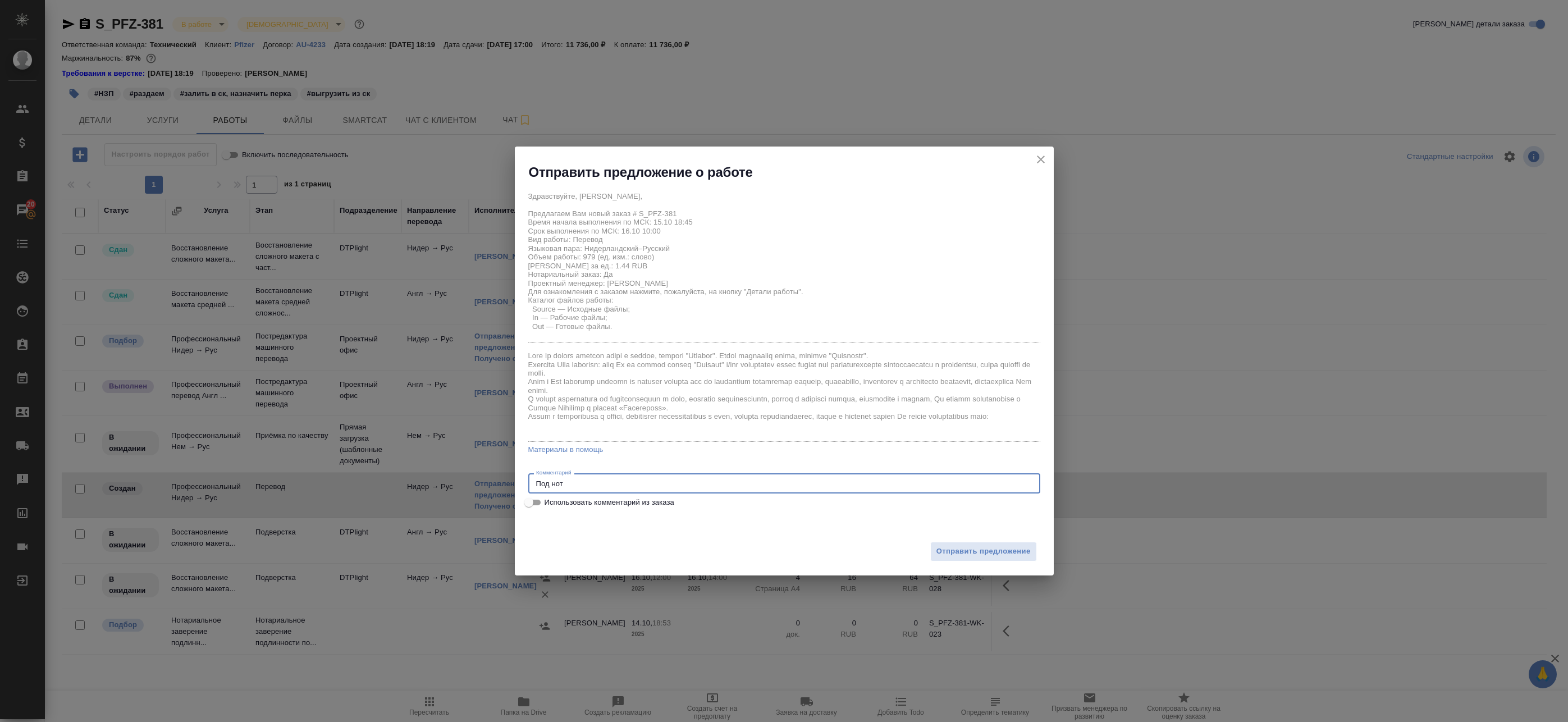
type textarea "Под нот"
click at [1041, 164] on icon "close" at bounding box center [1041, 159] width 13 height 13
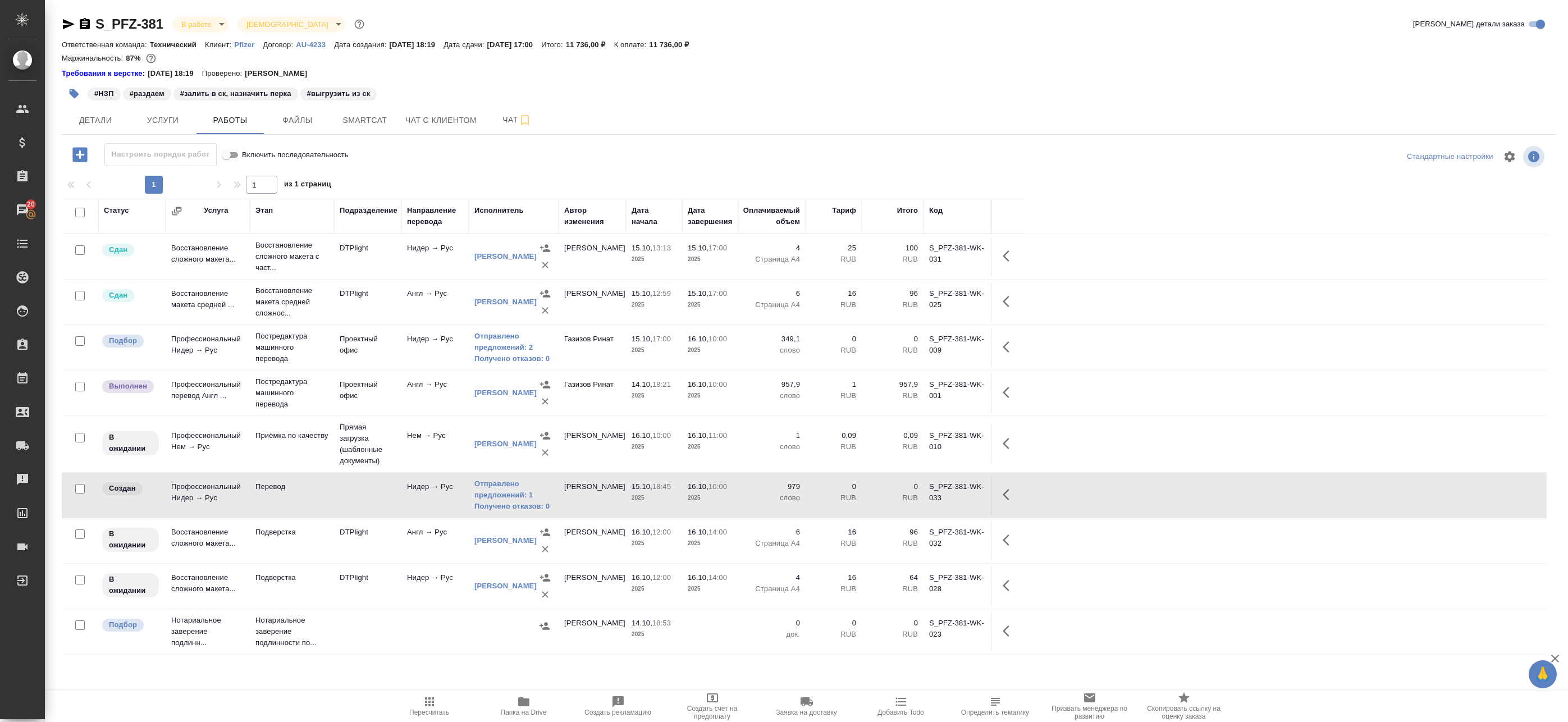
click at [529, 700] on icon "button" at bounding box center [523, 702] width 11 height 9
click at [1007, 497] on icon "button" at bounding box center [1006, 494] width 7 height 11
click at [928, 495] on icon "button" at bounding box center [927, 494] width 13 height 13
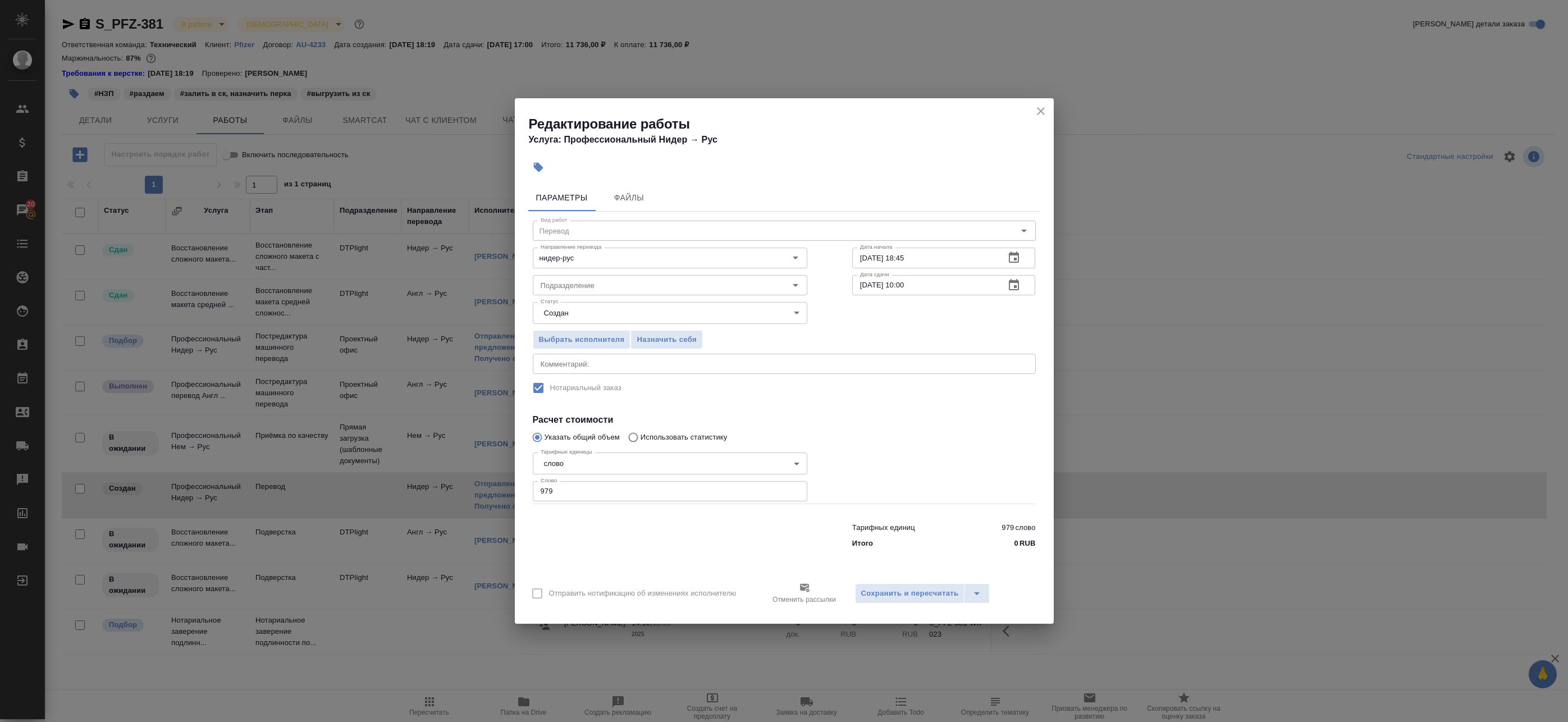
click at [581, 301] on div "Статус Создан created Статус" at bounding box center [670, 312] width 320 height 73
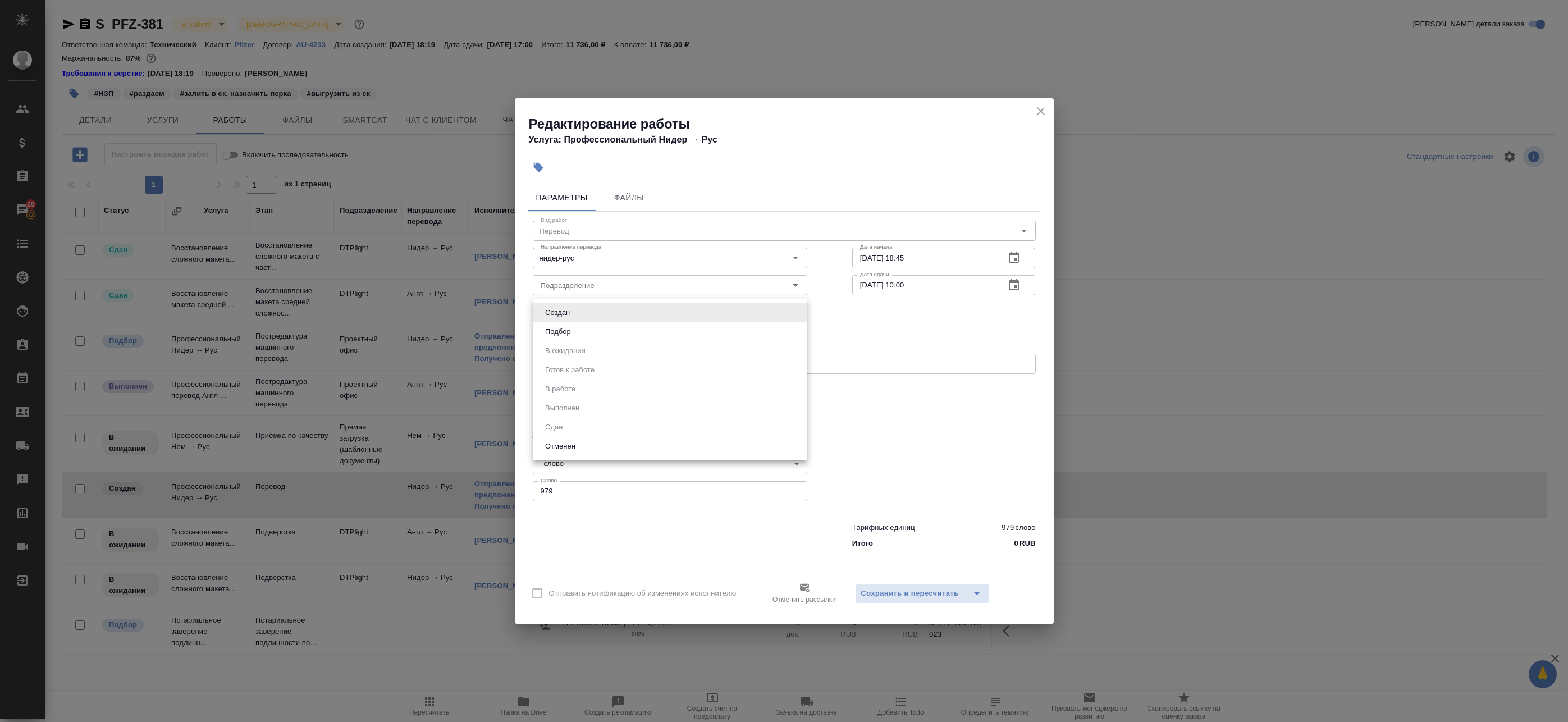
click at [582, 311] on body "🙏 .cls-1 fill:#fff; AWATERA Badanyan Artak Клиенты Спецификации Заказы 20 Чаты …" at bounding box center [784, 361] width 1568 height 722
click at [569, 335] on button "Подбор" at bounding box center [558, 332] width 32 height 12
type input "recruiting"
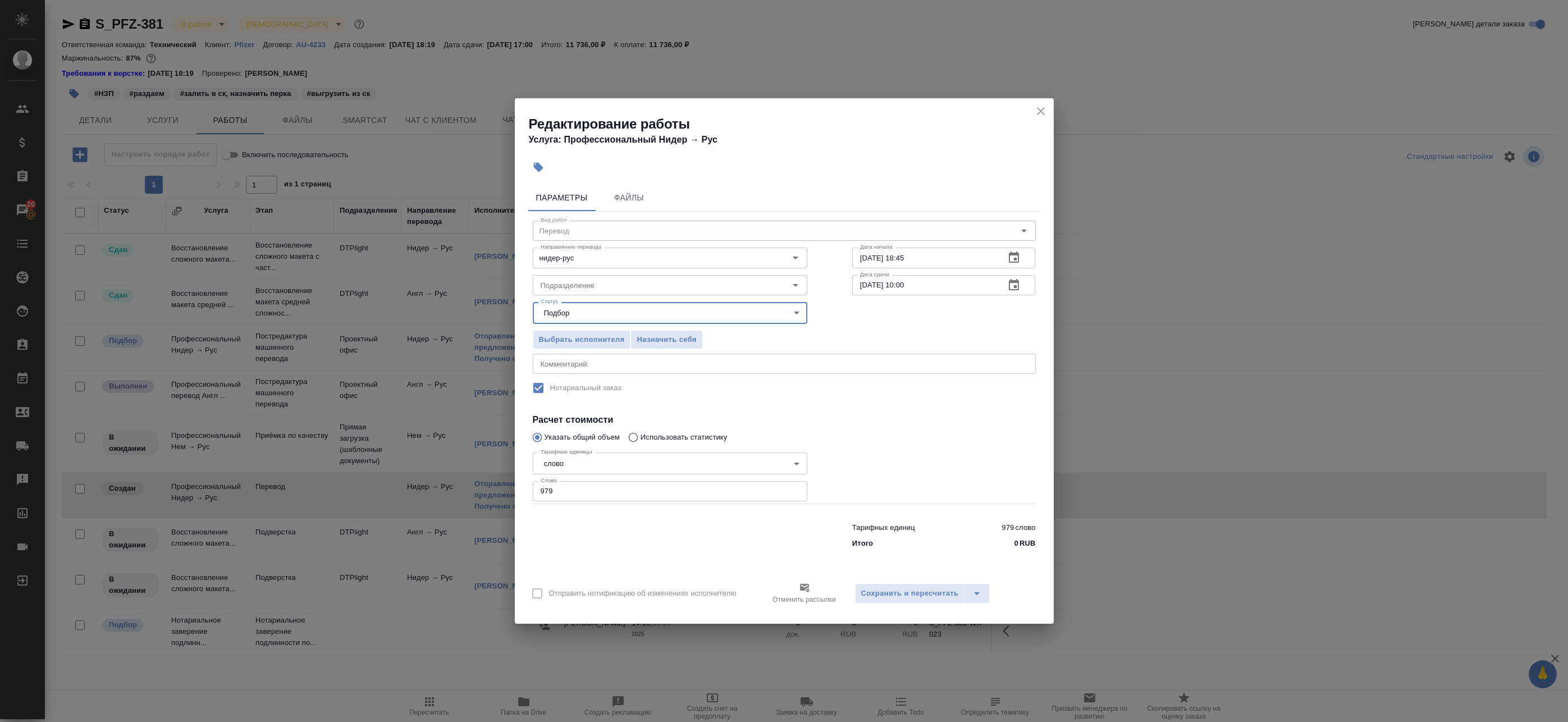
click at [578, 317] on body "🙏 .cls-1 fill:#fff; AWATERA Badanyan Artak Клиенты Спецификации Заказы 20 Чаты …" at bounding box center [784, 361] width 1568 height 722
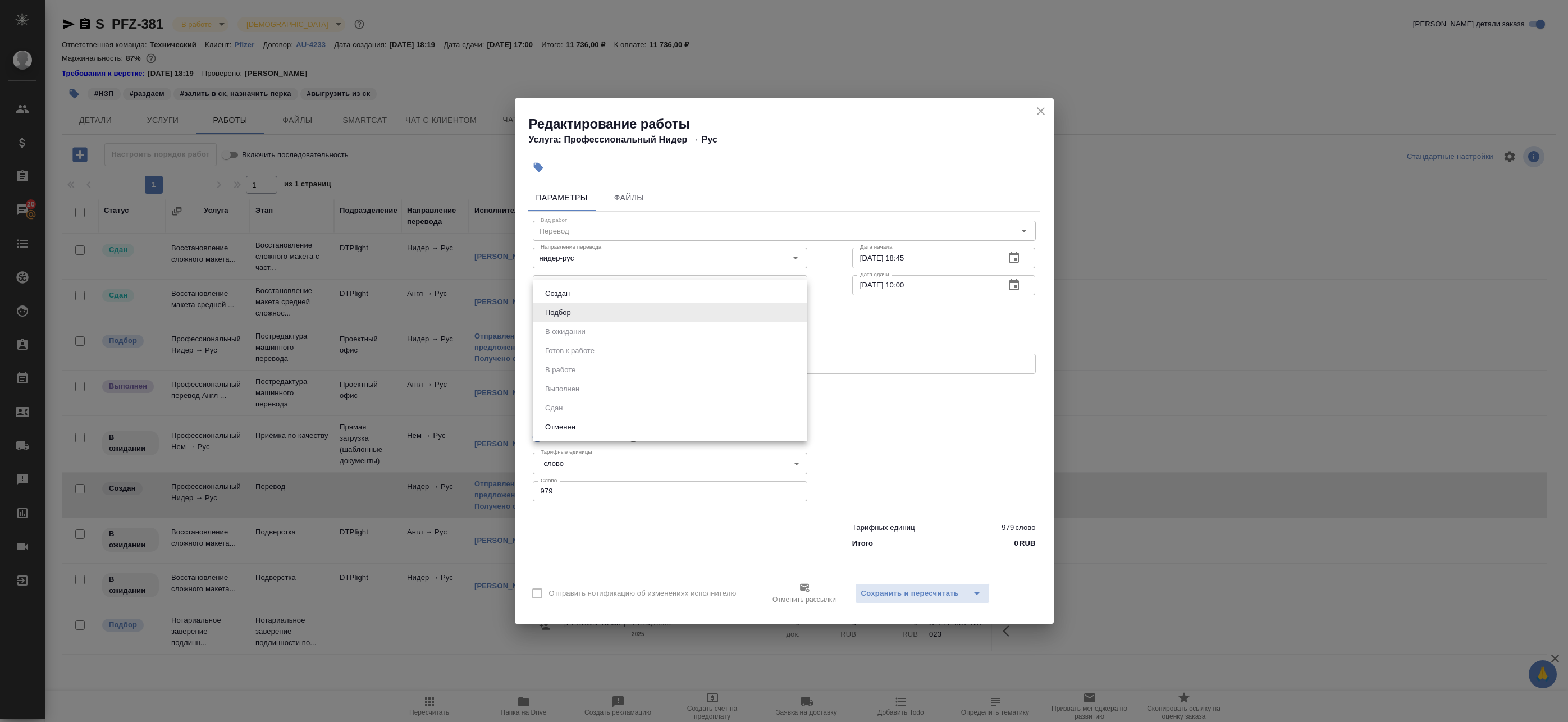
click at [886, 422] on div at bounding box center [784, 361] width 1568 height 722
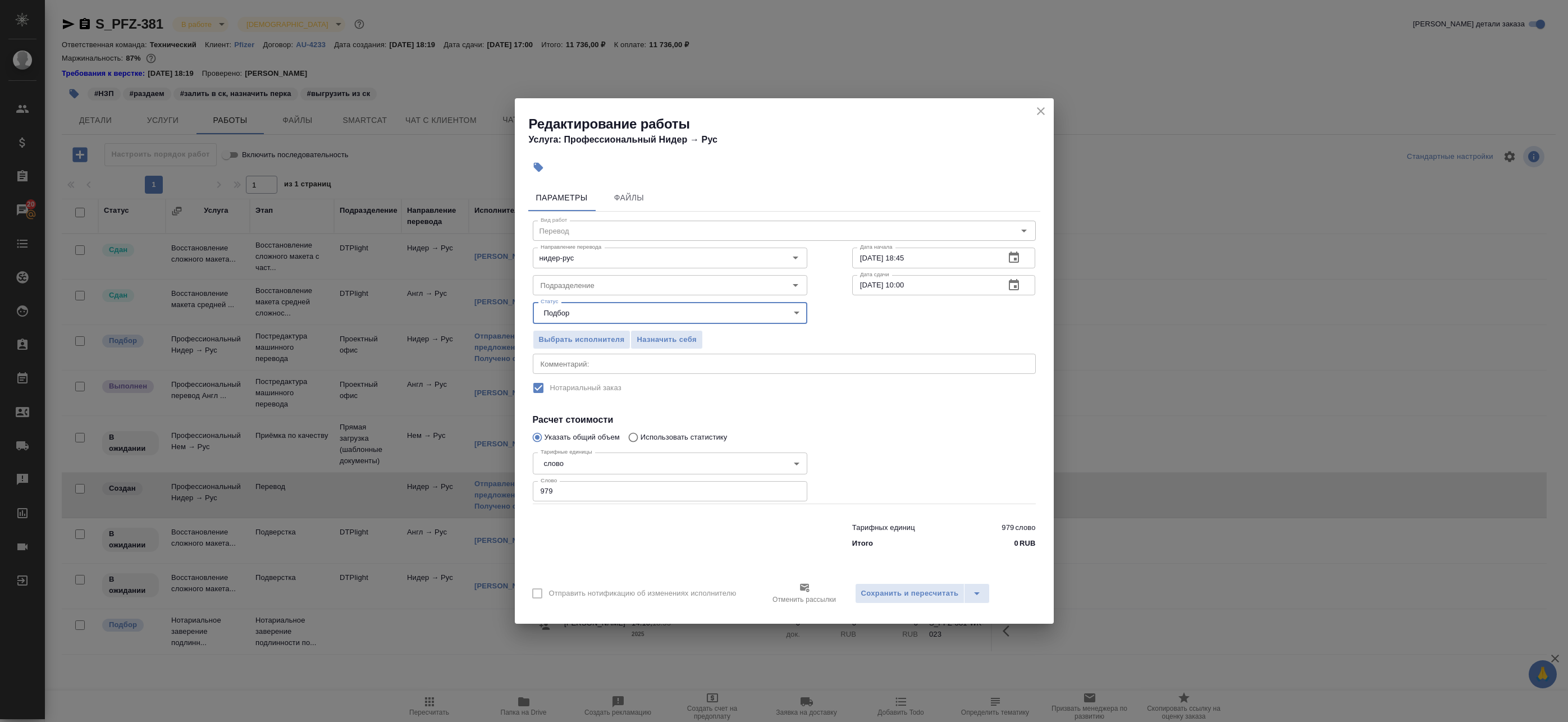
click at [617, 366] on textarea at bounding box center [784, 364] width 488 height 9
paste textarea "https://drive.awatera.com/s/adPSH5kykpEkDNc"
type textarea "https://drive.awatera.com/s/adPSH5kykpEkDNc"
type textarea "Оригиналы для сверки"
click at [905, 591] on span "Сохранить и пересчитать" at bounding box center [910, 594] width 97 height 13
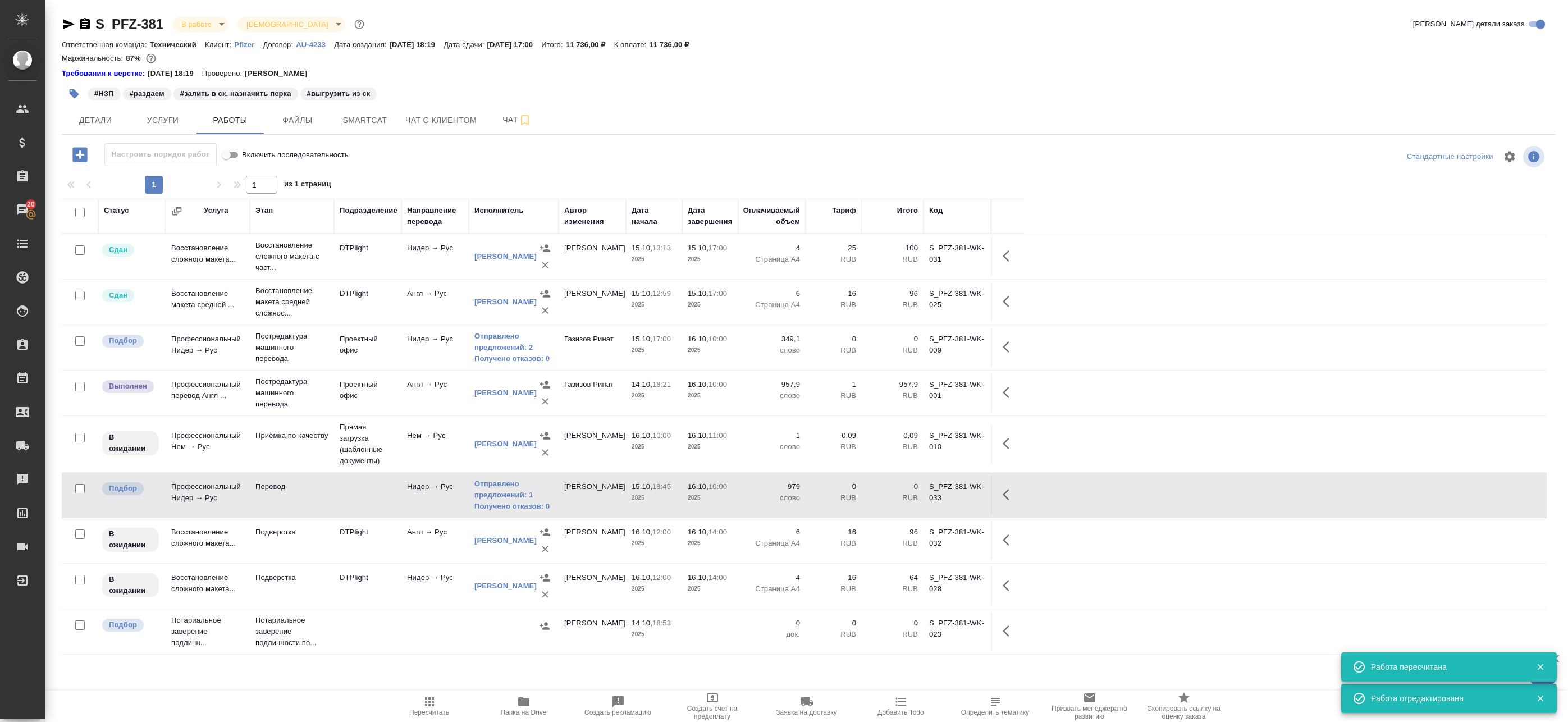
click at [1015, 497] on icon "button" at bounding box center [1009, 494] width 13 height 13
click at [925, 489] on icon "button" at bounding box center [927, 494] width 13 height 13
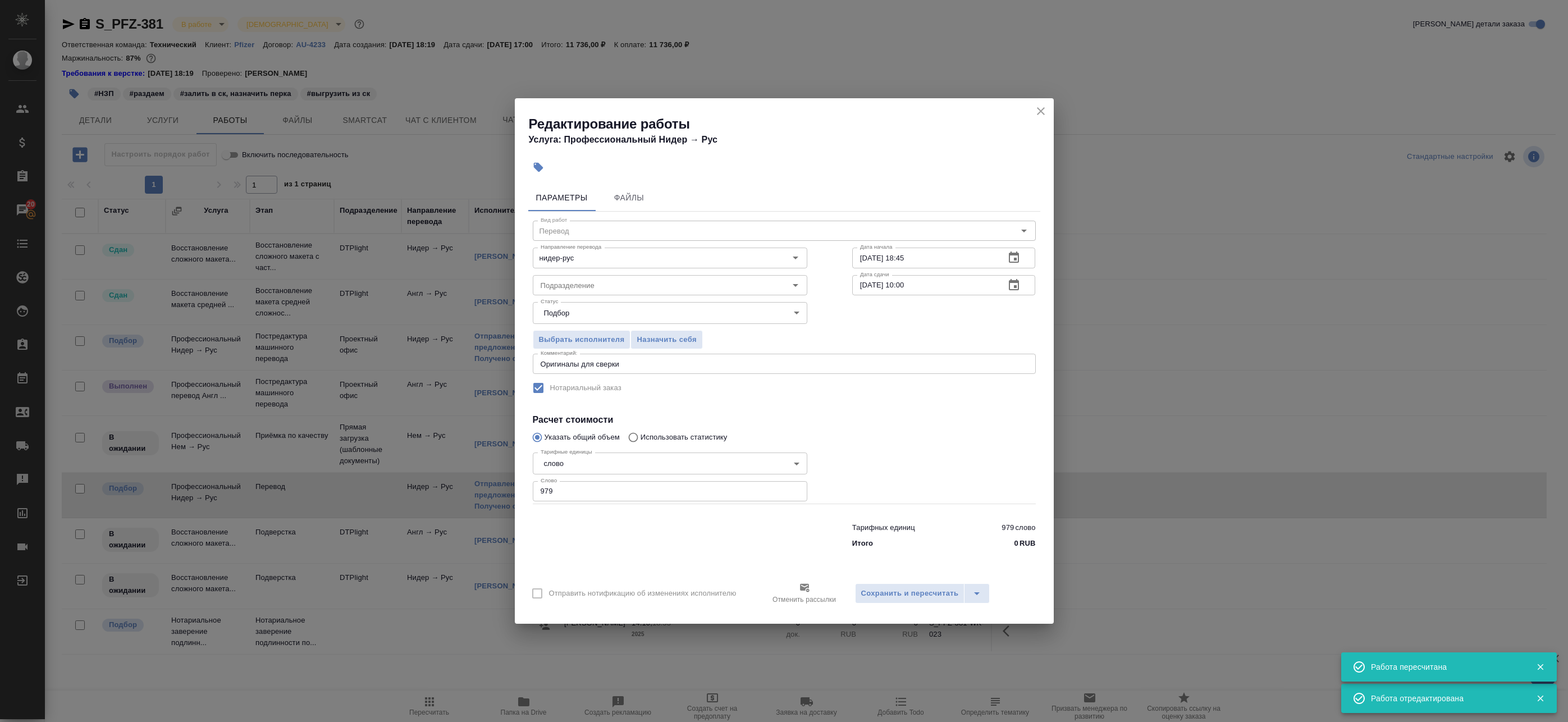
click at [609, 493] on input "979" at bounding box center [670, 491] width 275 height 20
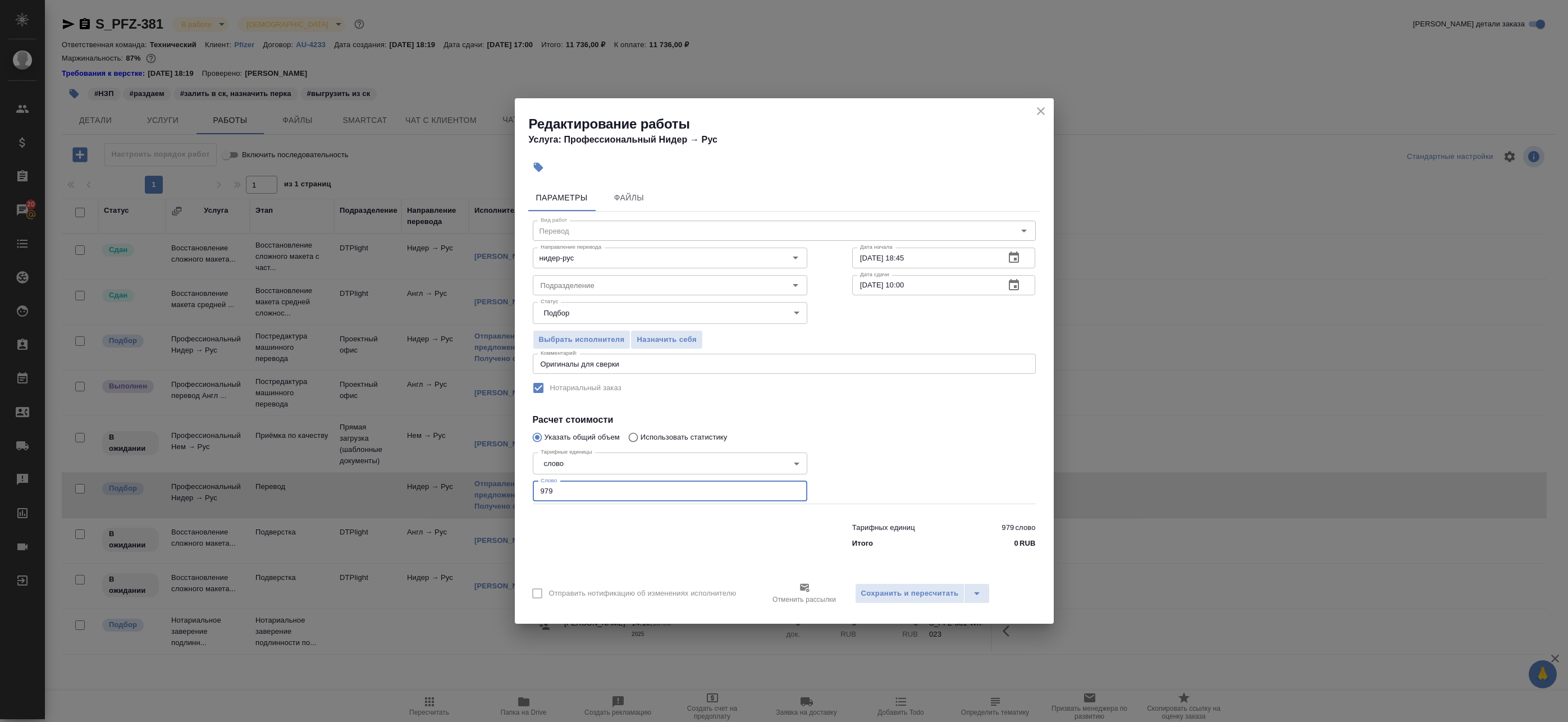
click at [1038, 108] on icon "close" at bounding box center [1041, 111] width 13 height 13
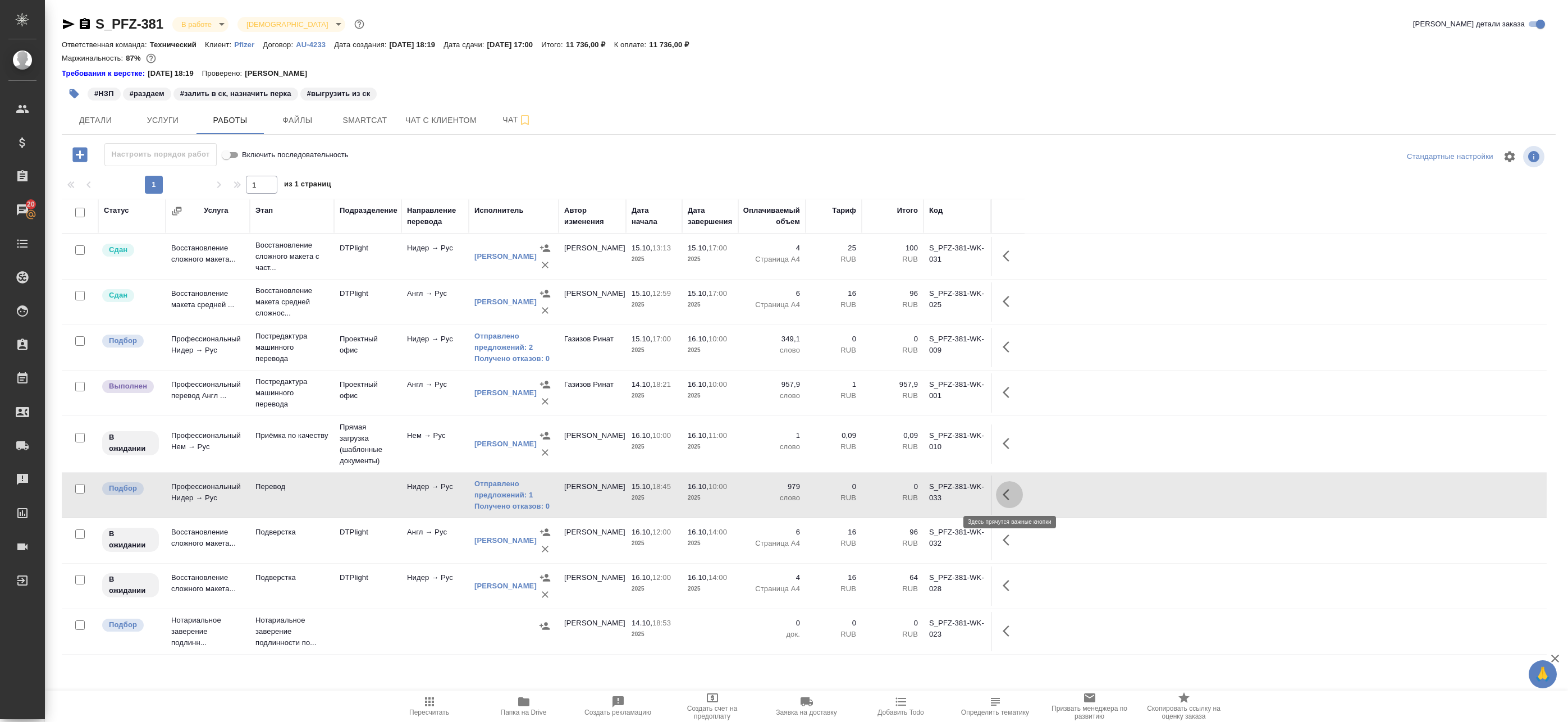
click at [1010, 497] on icon "button" at bounding box center [1009, 494] width 13 height 13
click at [920, 494] on icon "button" at bounding box center [927, 494] width 13 height 13
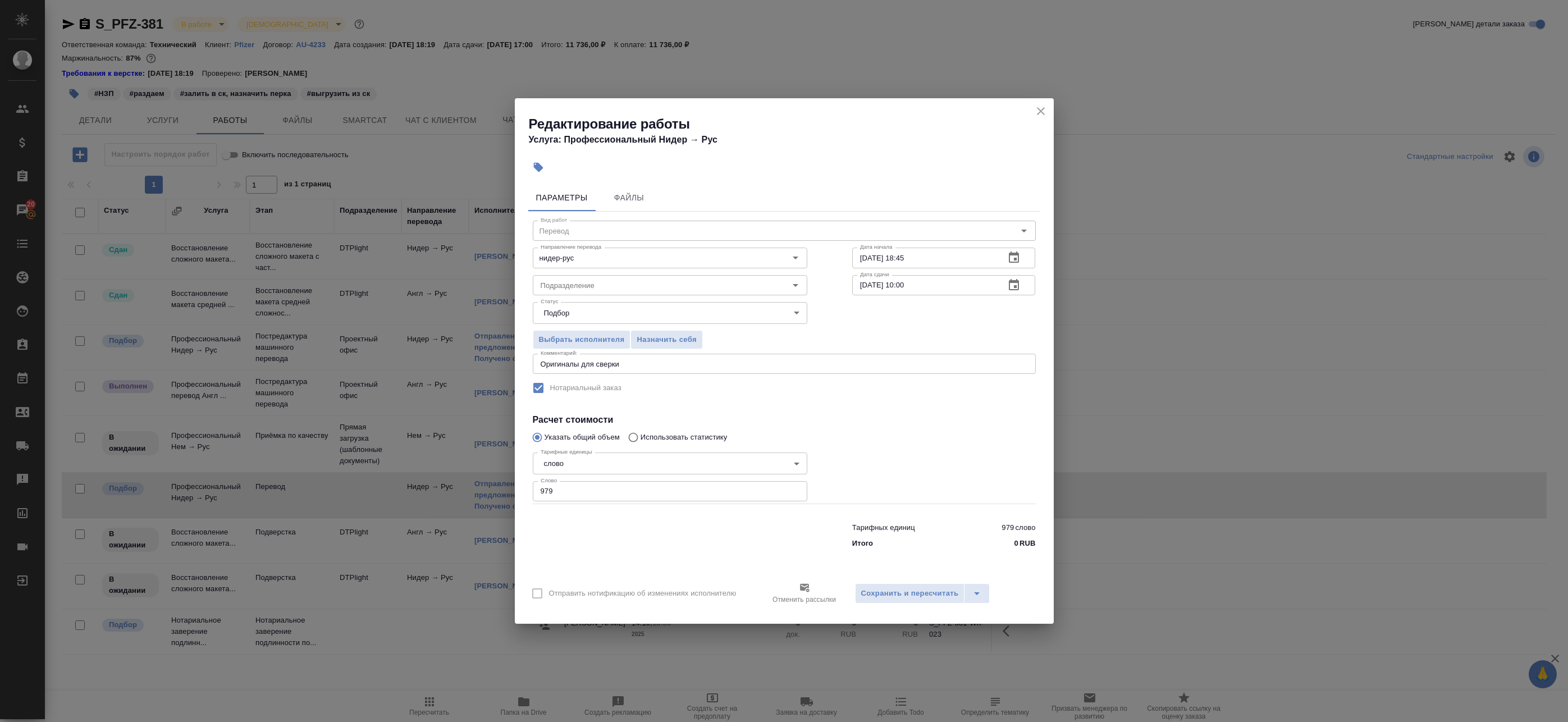
click at [596, 498] on input "979" at bounding box center [670, 491] width 275 height 20
type input "980"
click at [919, 603] on button "Сохранить и пересчитать" at bounding box center [910, 593] width 110 height 20
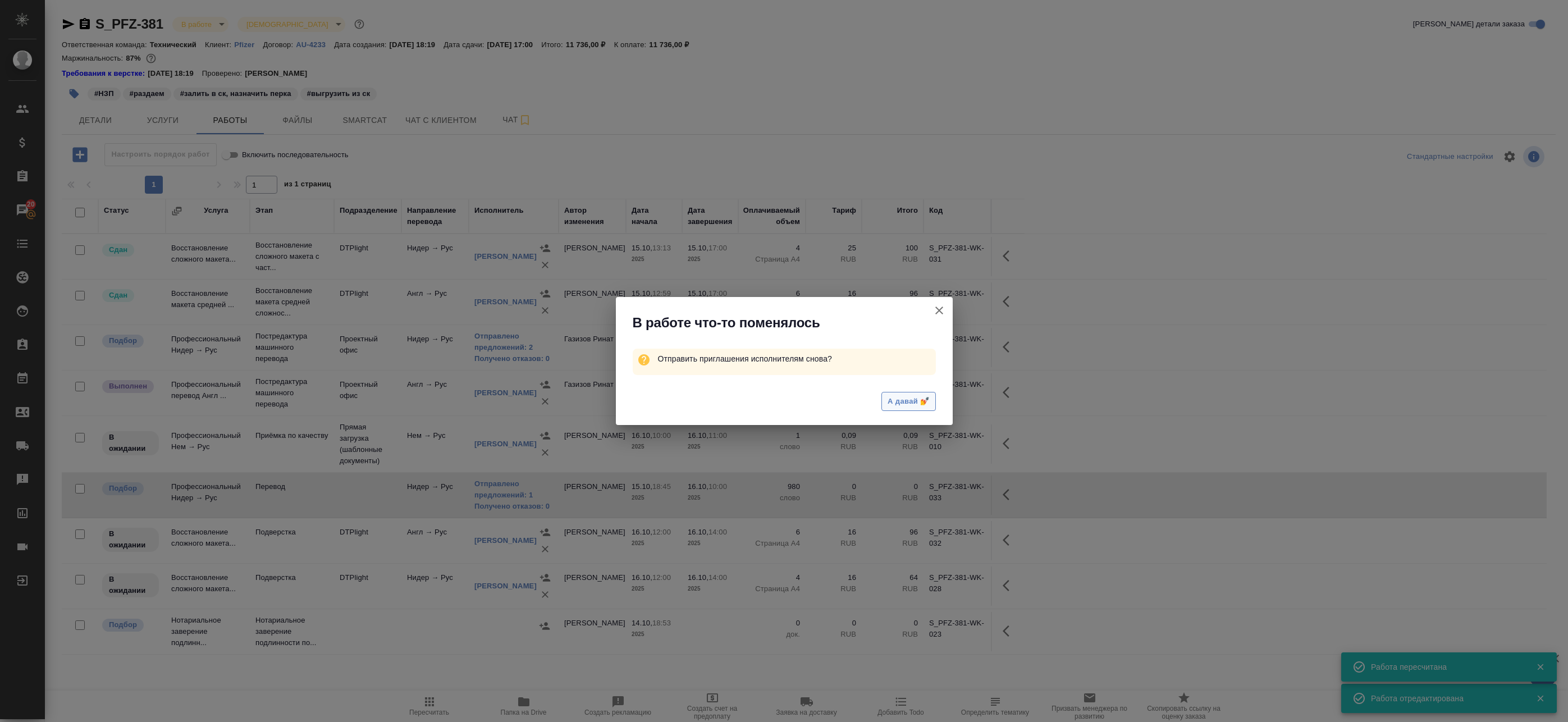
click at [892, 402] on span "А давай 💅" at bounding box center [908, 401] width 41 height 13
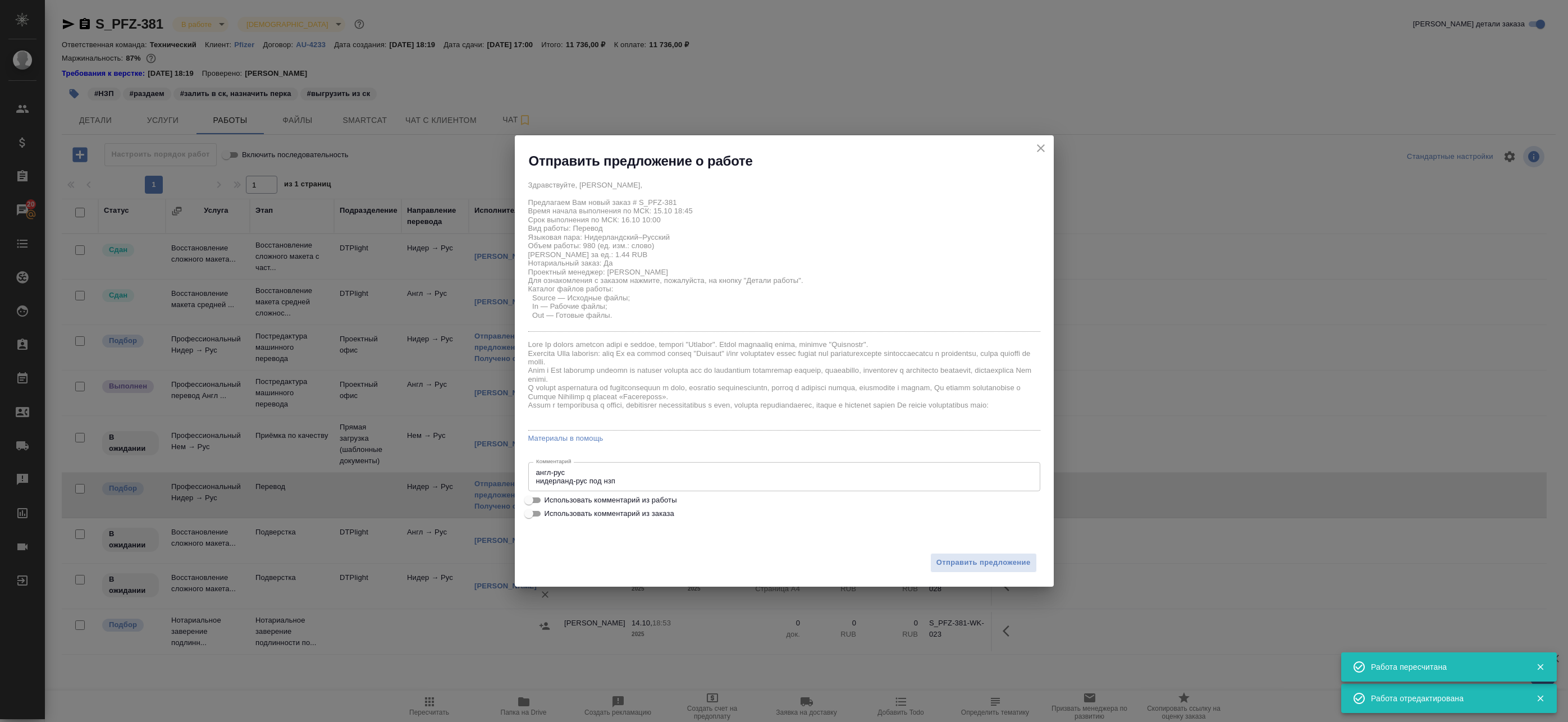
click at [575, 503] on span "Использовать комментарий из работы" at bounding box center [611, 500] width 133 height 11
click at [549, 503] on input "Использовать комментарий из работы" at bounding box center [529, 500] width 40 height 13
checkbox input "true"
type textarea "англ-рус нидерланд-рус под нзп Оригиналы для сверки"
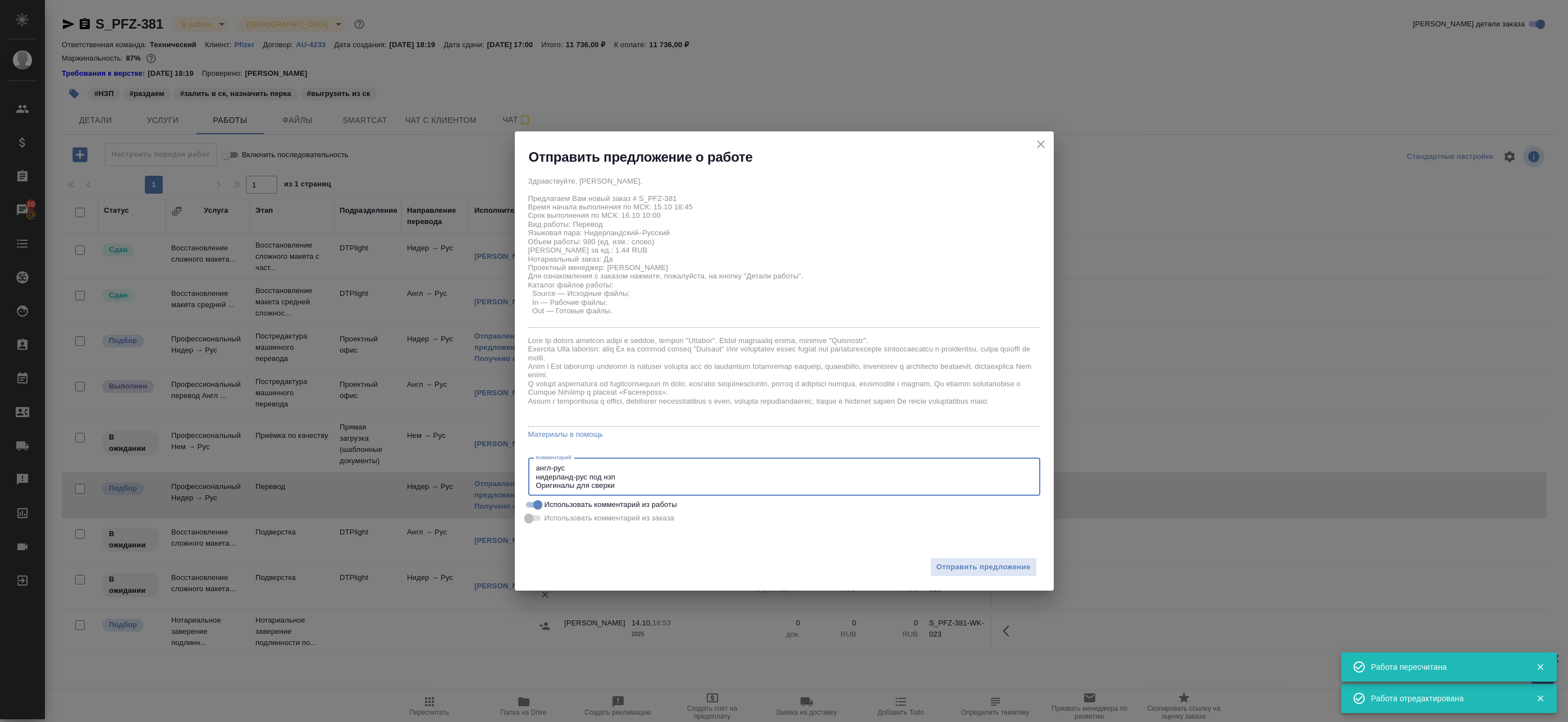
drag, startPoint x: 650, startPoint y: 475, endPoint x: 581, endPoint y: 464, distance: 69.9
click at [581, 464] on textarea "англ-рус нидерланд-рус под нзп Оригиналы для сверки" at bounding box center [784, 477] width 496 height 26
click at [1042, 139] on icon "close" at bounding box center [1041, 144] width 13 height 13
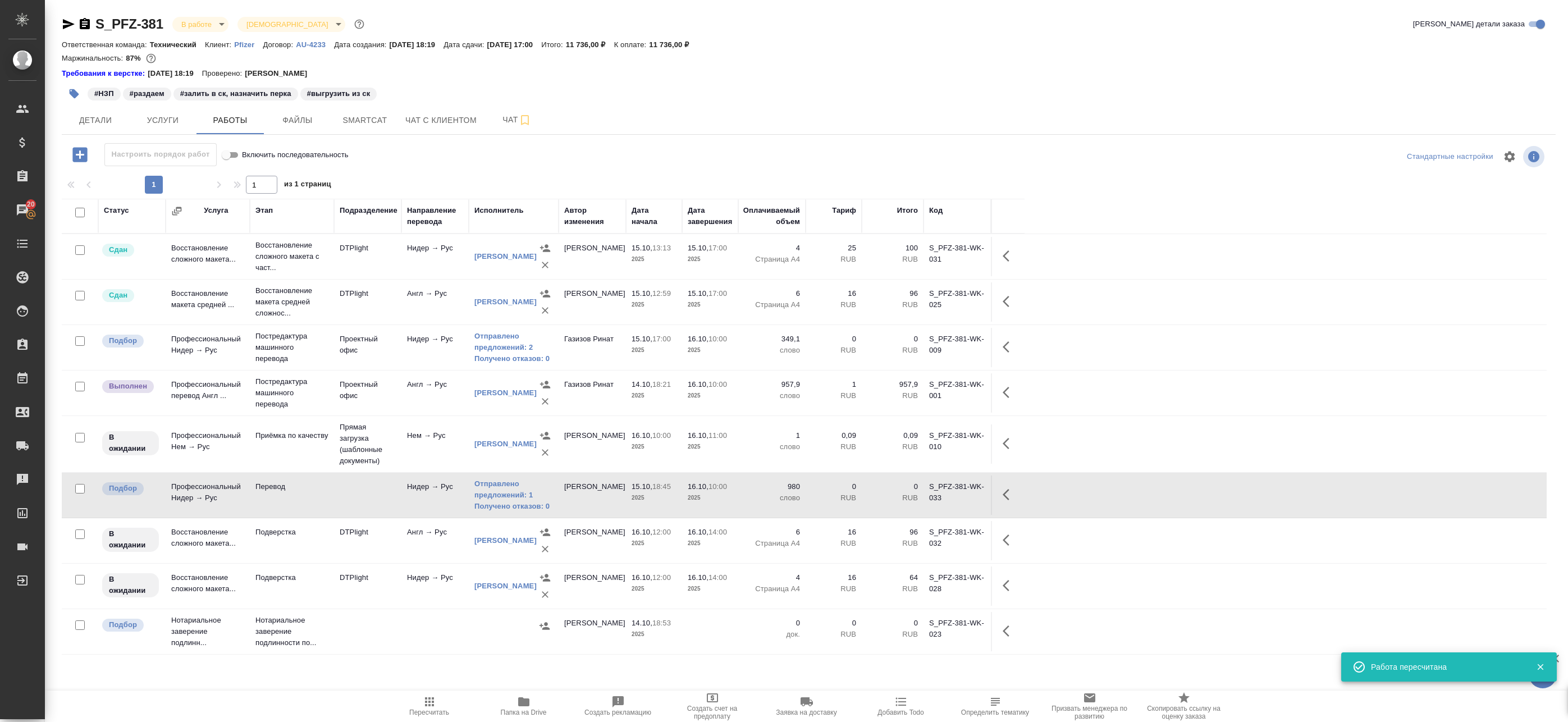
click at [1011, 488] on icon "button" at bounding box center [1009, 494] width 13 height 13
click at [931, 491] on icon "button" at bounding box center [926, 494] width 10 height 10
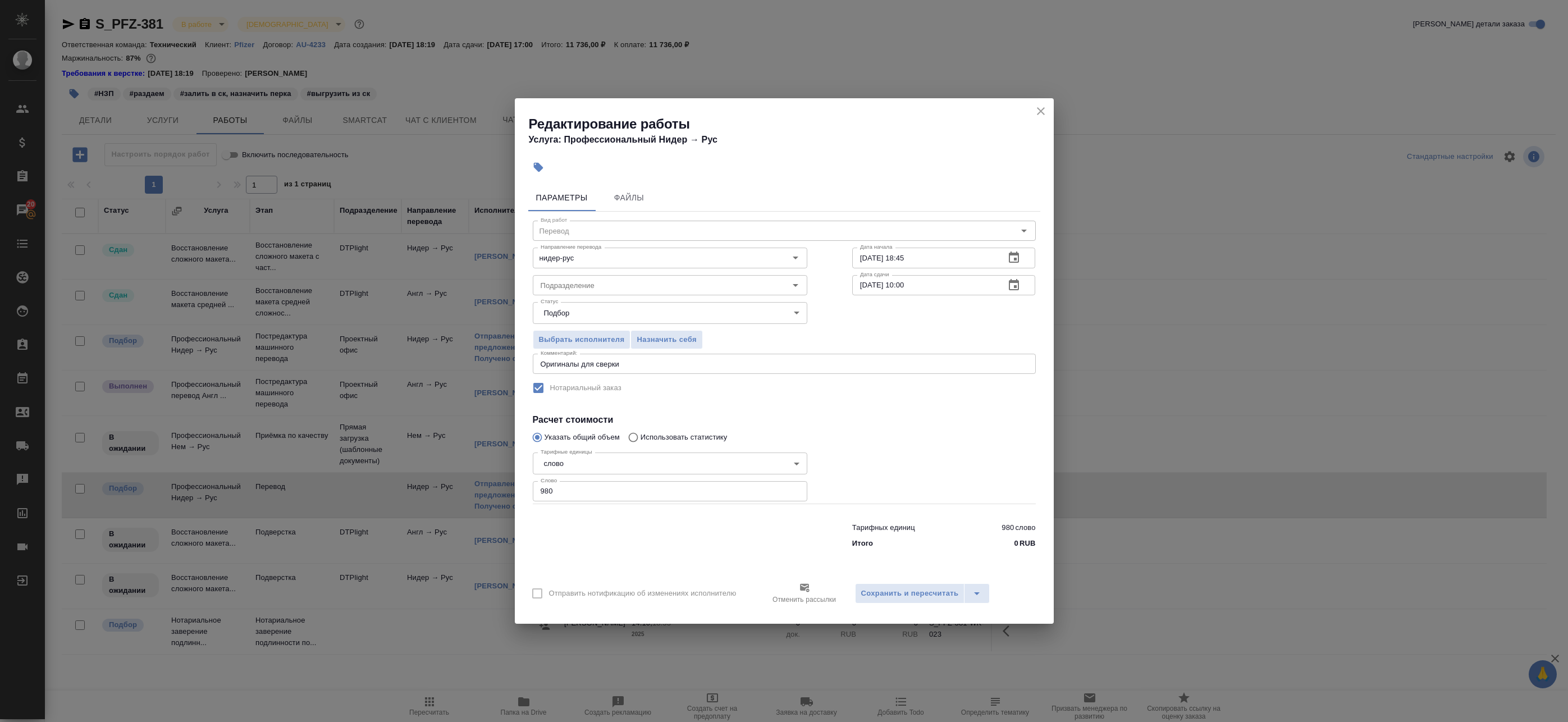
click at [666, 364] on textarea "Оригиналы для сверки" at bounding box center [784, 364] width 488 height 9
paste textarea "https://drive.awatera.com/s/adPSH5kykpEkDNc"
click at [538, 365] on div "Оригиналы для сверки:https://drive.awatera.com/s/adPSH5kykpEkDNc x Комментарий:" at bounding box center [784, 363] width 503 height 20
click at [539, 365] on div "Оригиналы для сверки:https://drive.awatera.com/s/adPSH5kykpEkDNc x Комментарий:" at bounding box center [784, 363] width 503 height 20
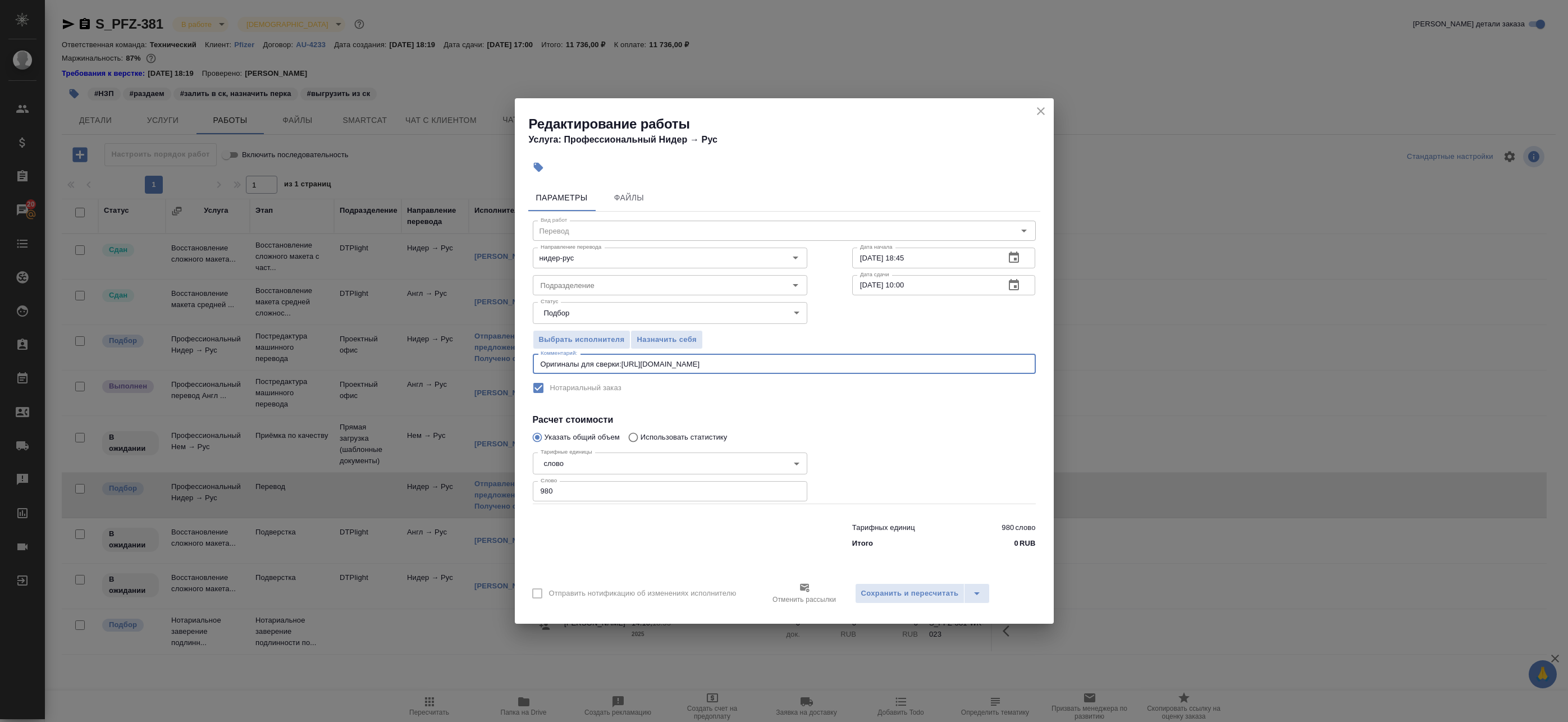
click at [538, 363] on div "Оригиналы для сверки:https://drive.awatera.com/s/adPSH5kykpEkDNc x Комментарий:" at bounding box center [784, 363] width 503 height 20
click at [539, 363] on div "Оригиналы для сверки:https://drive.awatera.com/s/adPSH5kykpEkDNc x Комментарий:" at bounding box center [784, 363] width 503 height 20
click at [542, 364] on textarea "Оригиналы для сверки:https://drive.awatera.com/s/adPSH5kykpEkDNc" at bounding box center [784, 364] width 488 height 9
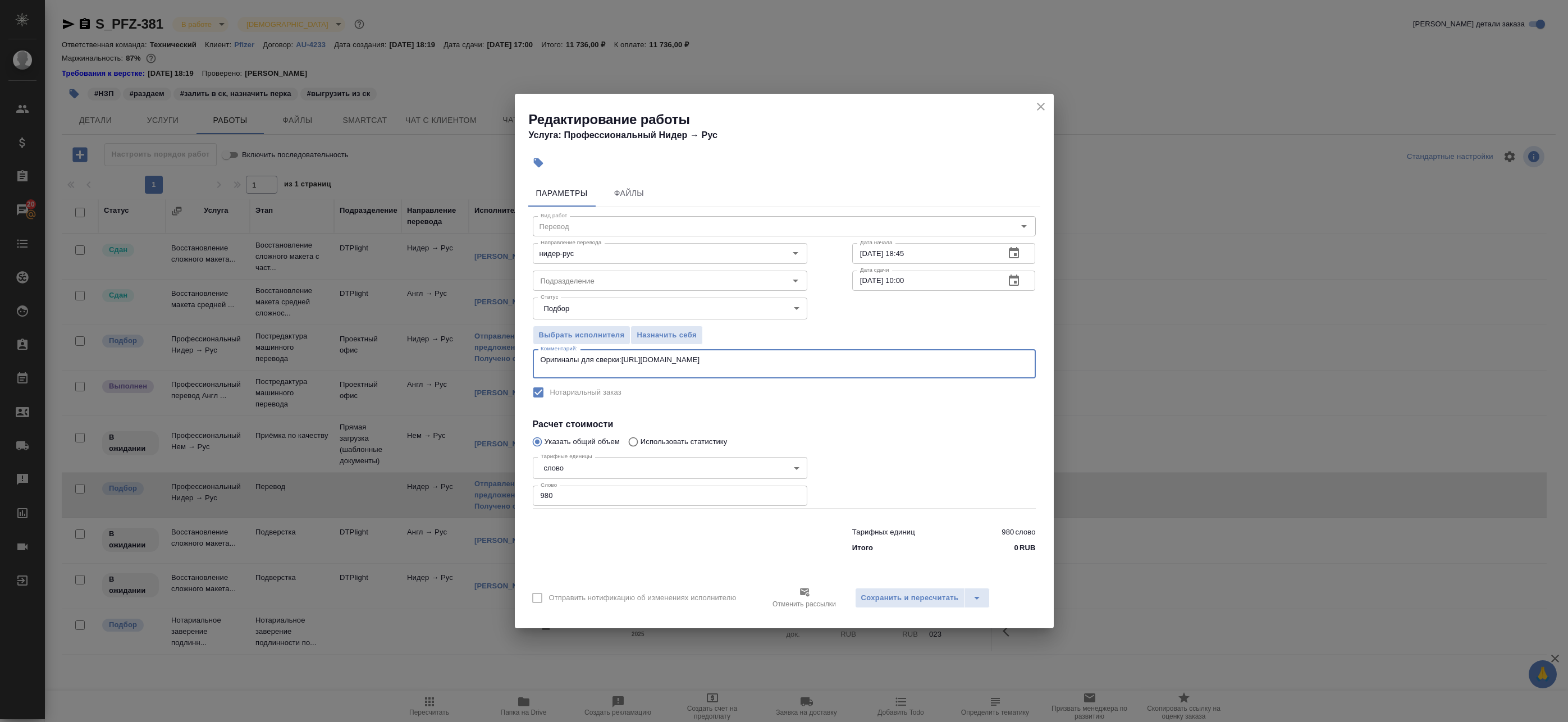
click at [565, 358] on textarea "Оригиналы для сверки:https://drive.awatera.com/s/adPSH5kykpEkDNc" at bounding box center [784, 364] width 488 height 18
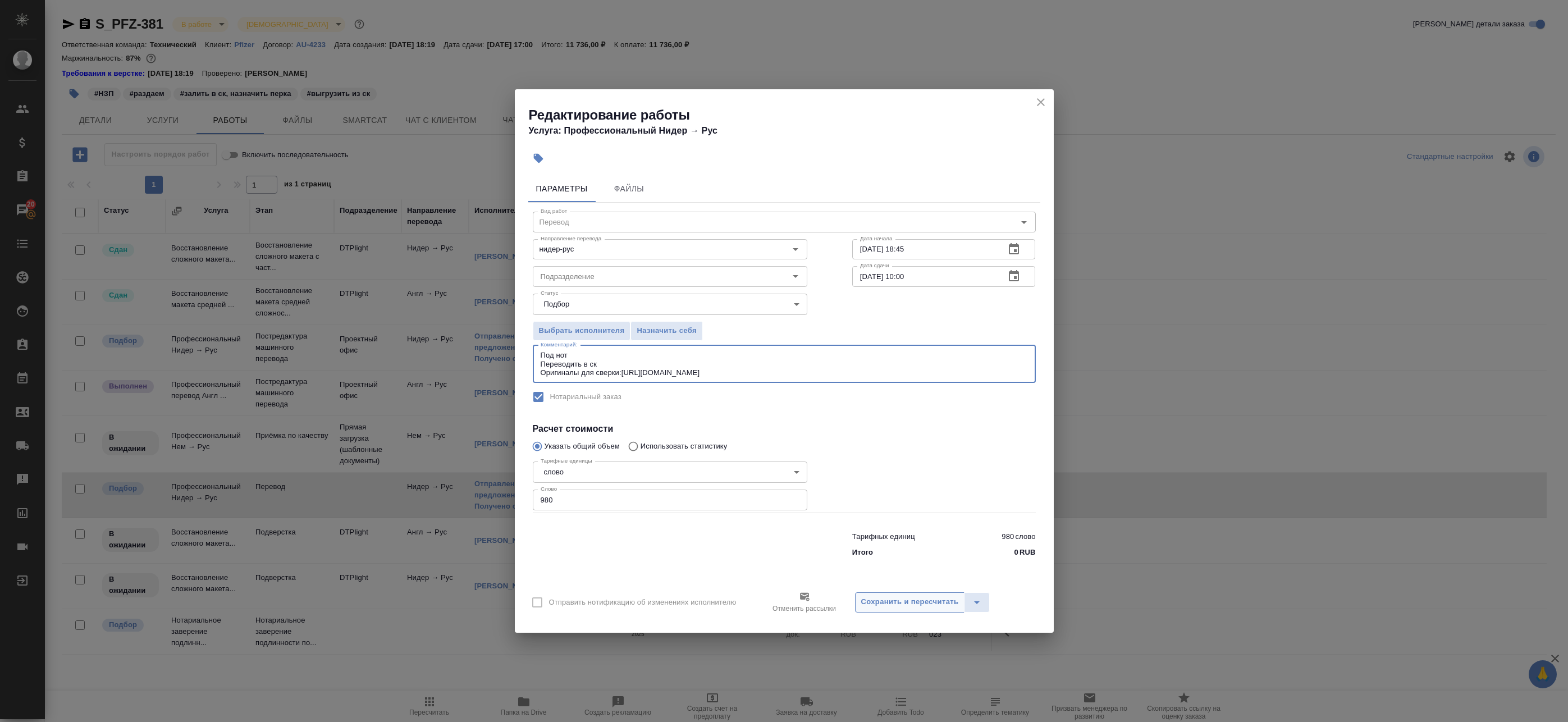
type textarea "Под нот Переводить в ск Оригиналы для сверки:https://drive.awatera.com/s/adPSH5…"
click at [922, 599] on span "Сохранить и пересчитать" at bounding box center [910, 602] width 97 height 13
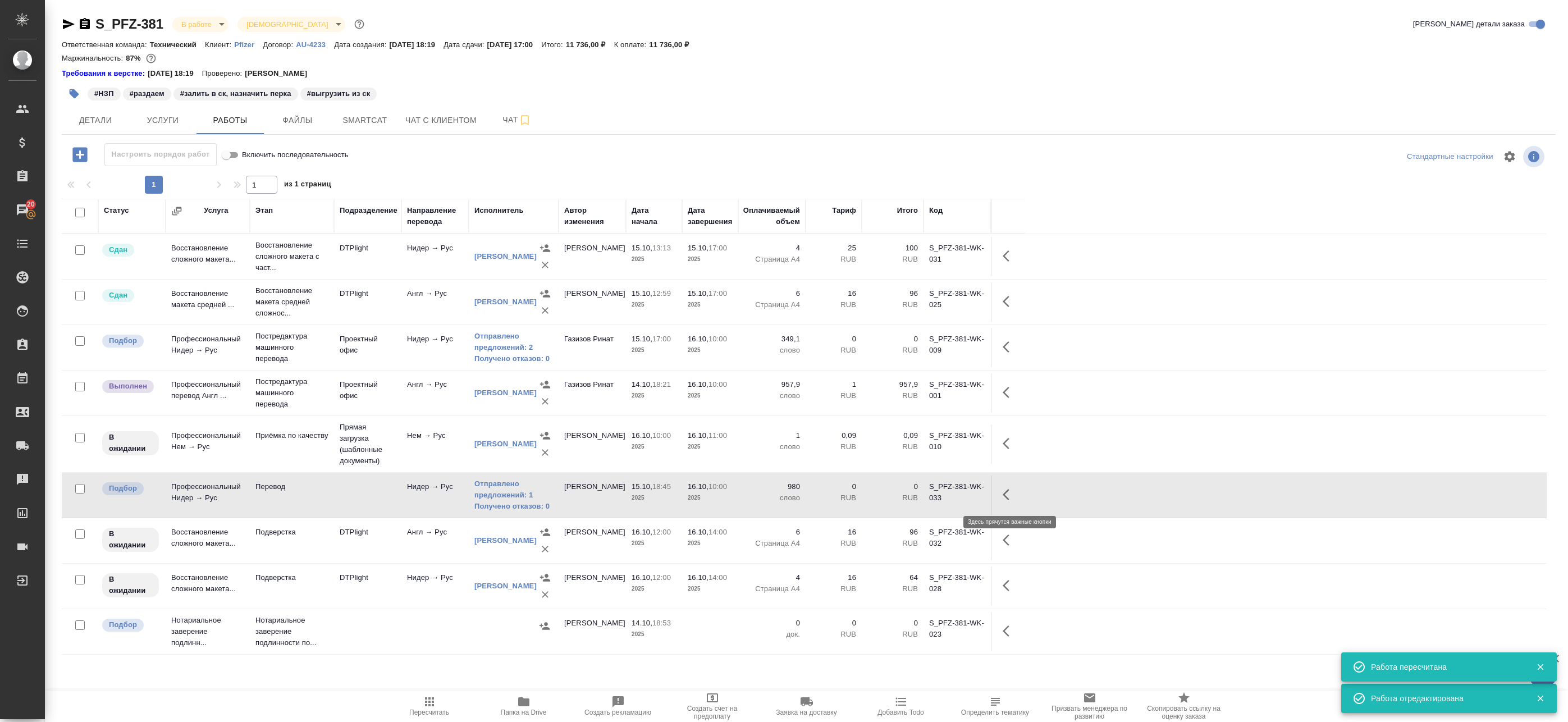
click at [1010, 497] on icon "button" at bounding box center [1009, 494] width 13 height 13
click at [927, 495] on icon "button" at bounding box center [926, 494] width 10 height 10
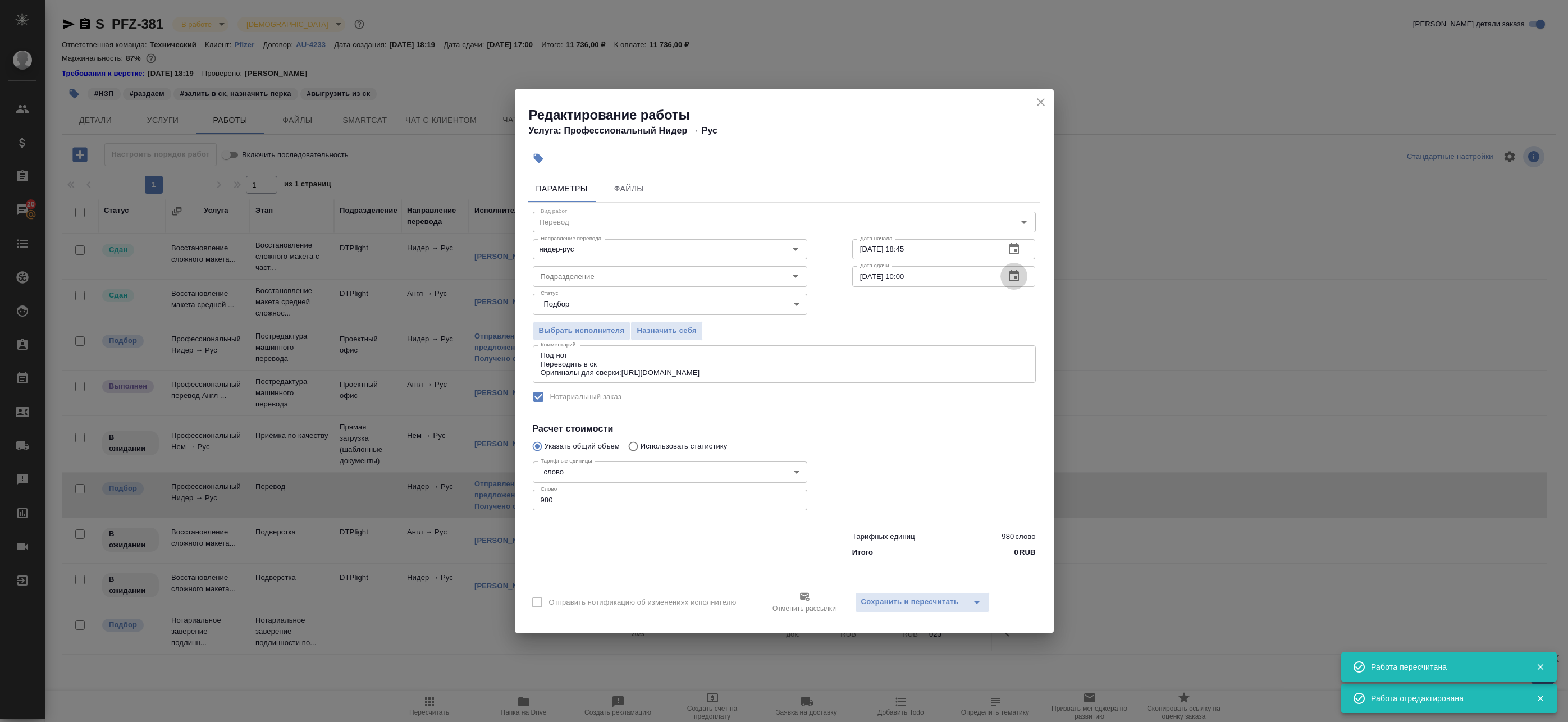
click at [1014, 276] on icon "button" at bounding box center [1014, 276] width 13 height 13
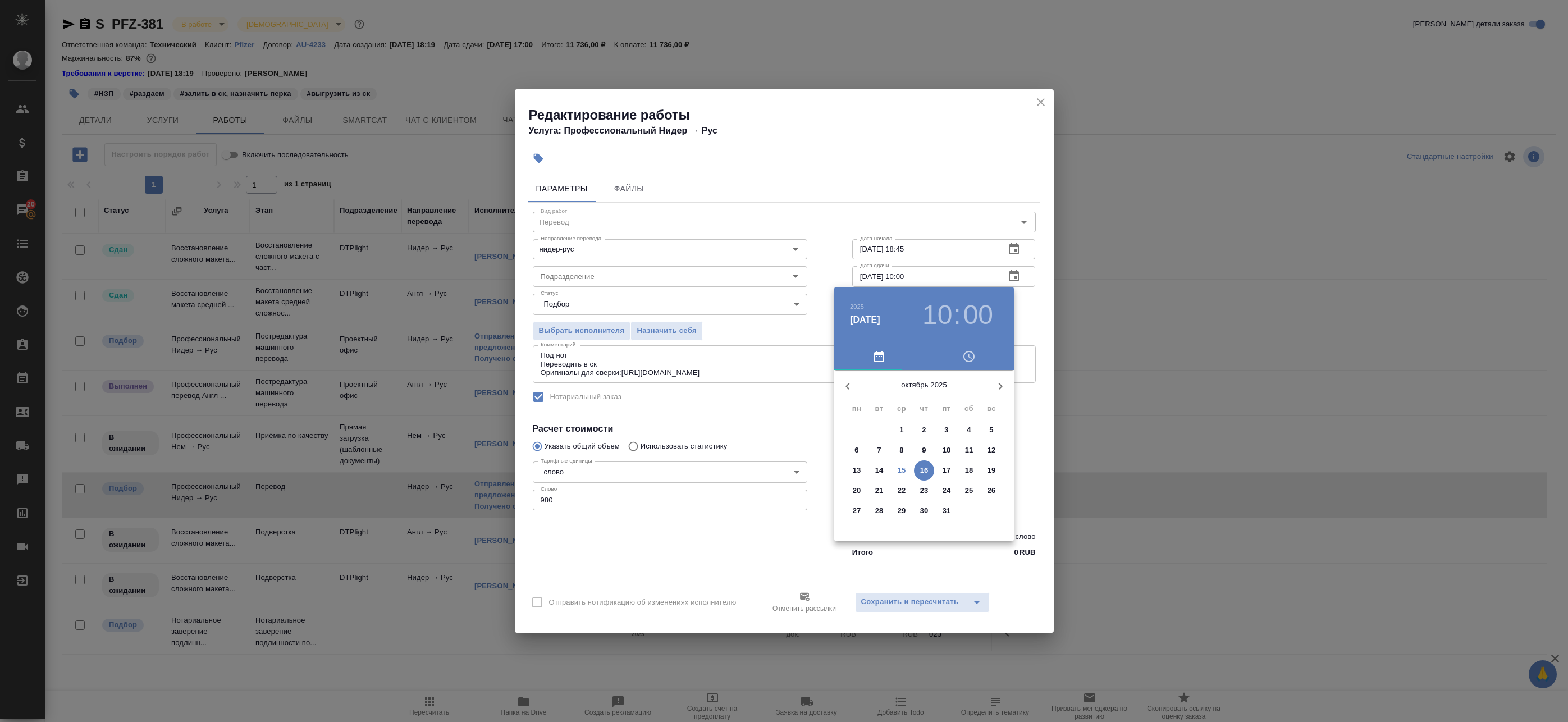
click at [922, 471] on p "16" at bounding box center [925, 471] width 9 height 11
click at [1031, 391] on div at bounding box center [784, 361] width 1568 height 722
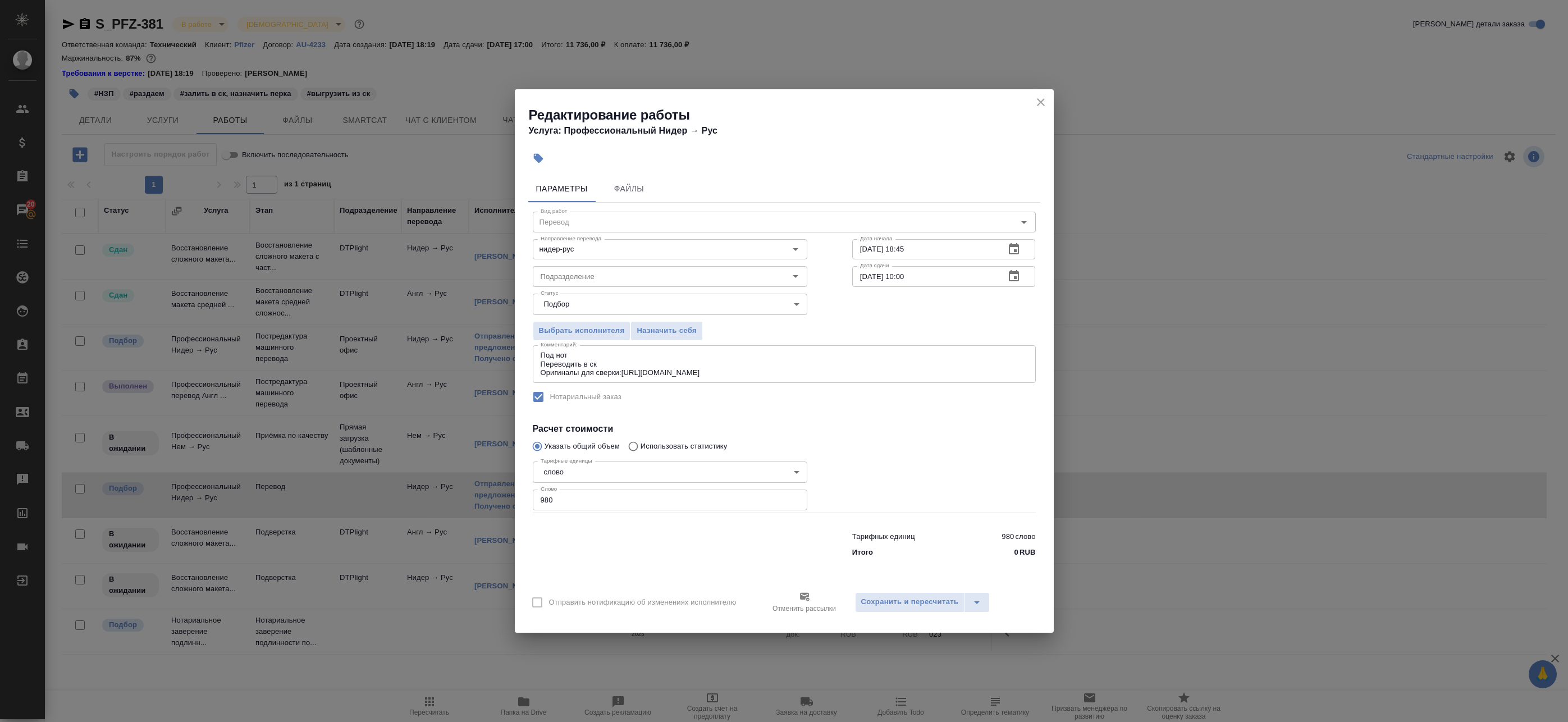
click at [802, 597] on icon at bounding box center [805, 597] width 10 height 9
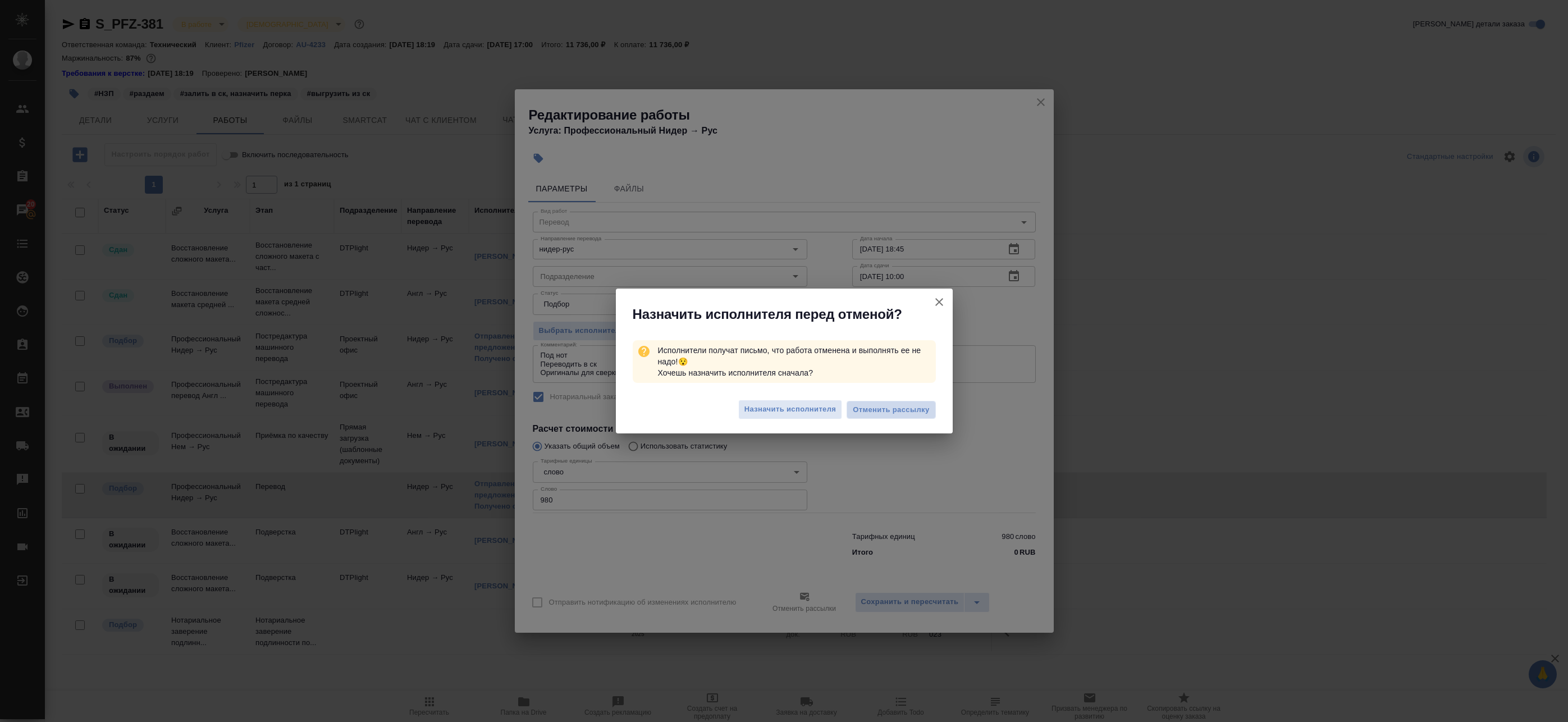
click at [895, 410] on span "Отменить рассылку" at bounding box center [891, 410] width 76 height 11
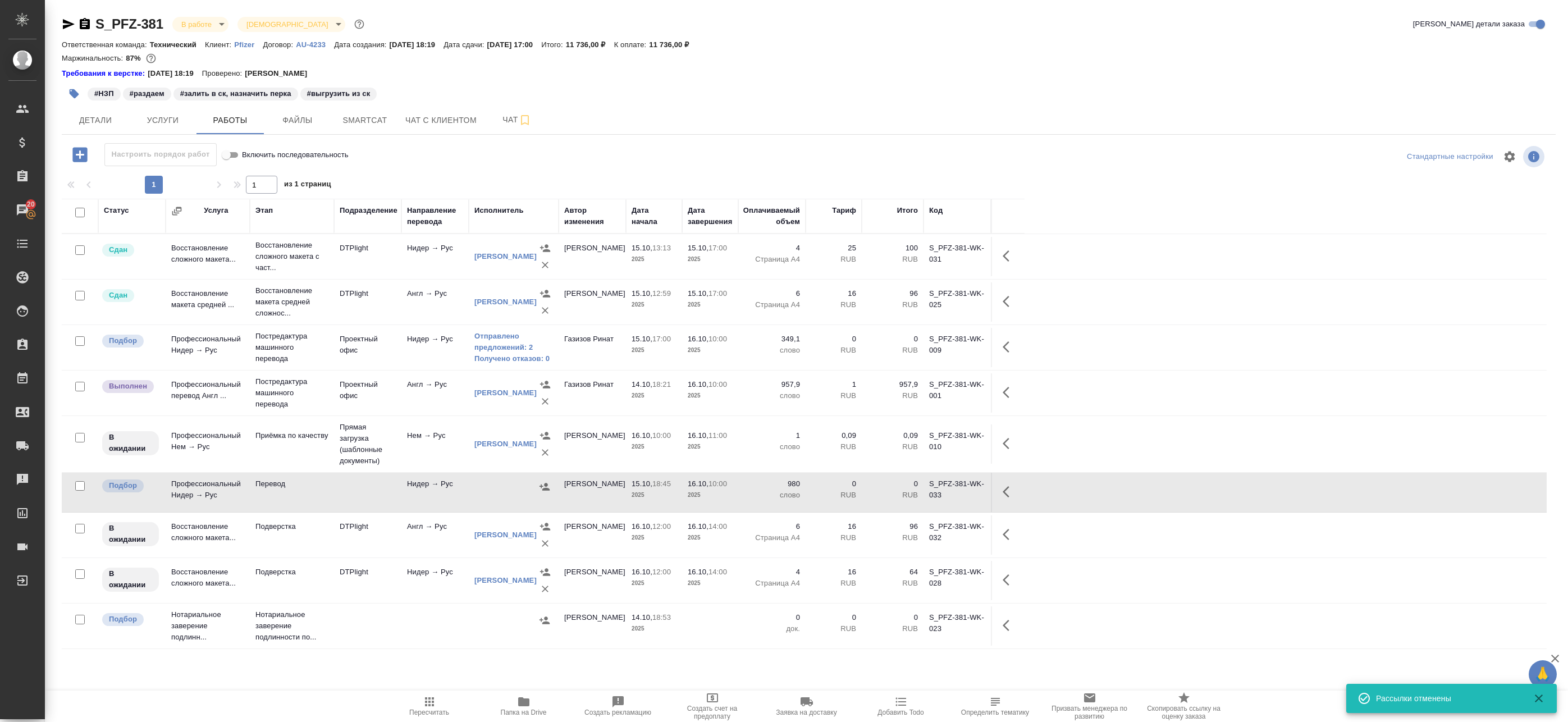
click at [1018, 496] on button "button" at bounding box center [1009, 492] width 27 height 27
click at [926, 494] on icon "button" at bounding box center [926, 492] width 10 height 10
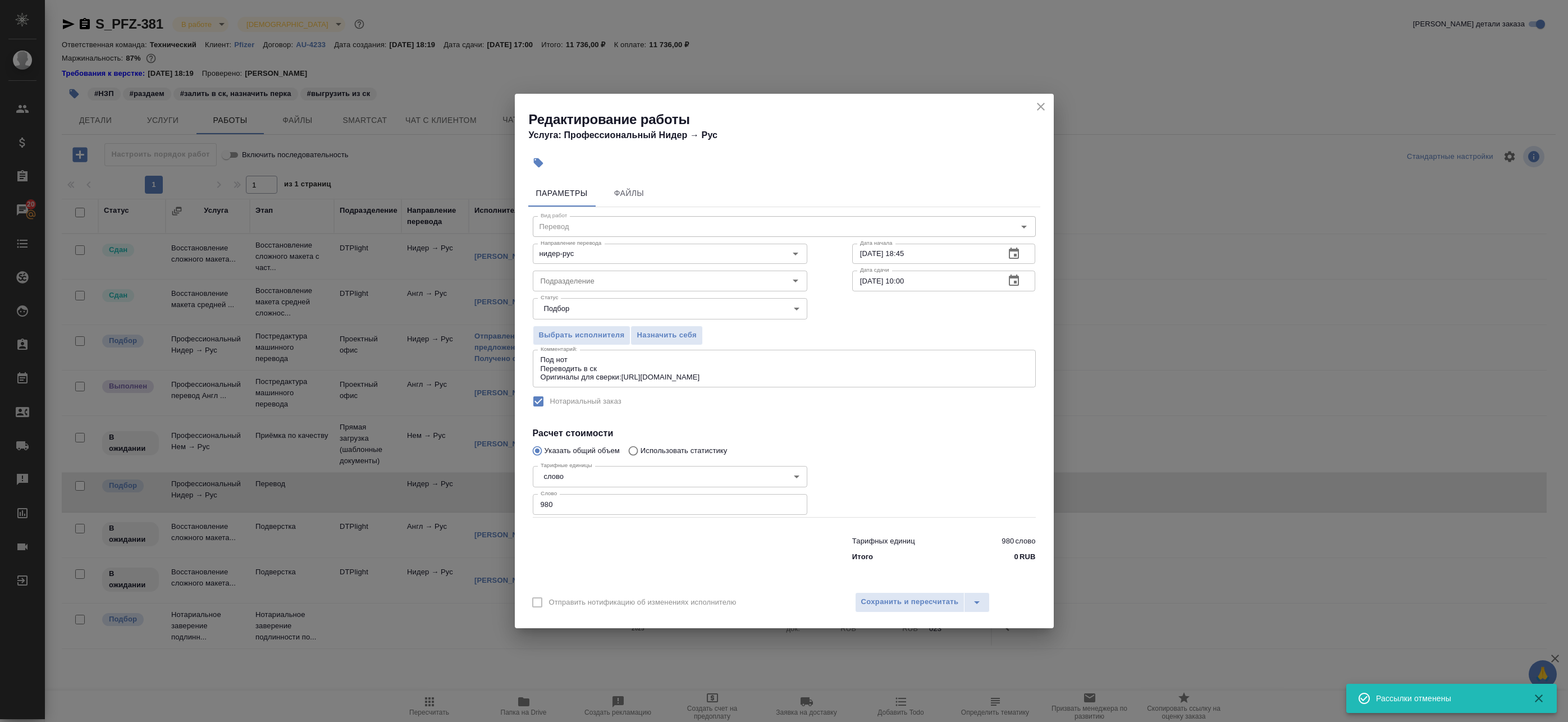
click at [1044, 107] on icon "close" at bounding box center [1041, 107] width 13 height 13
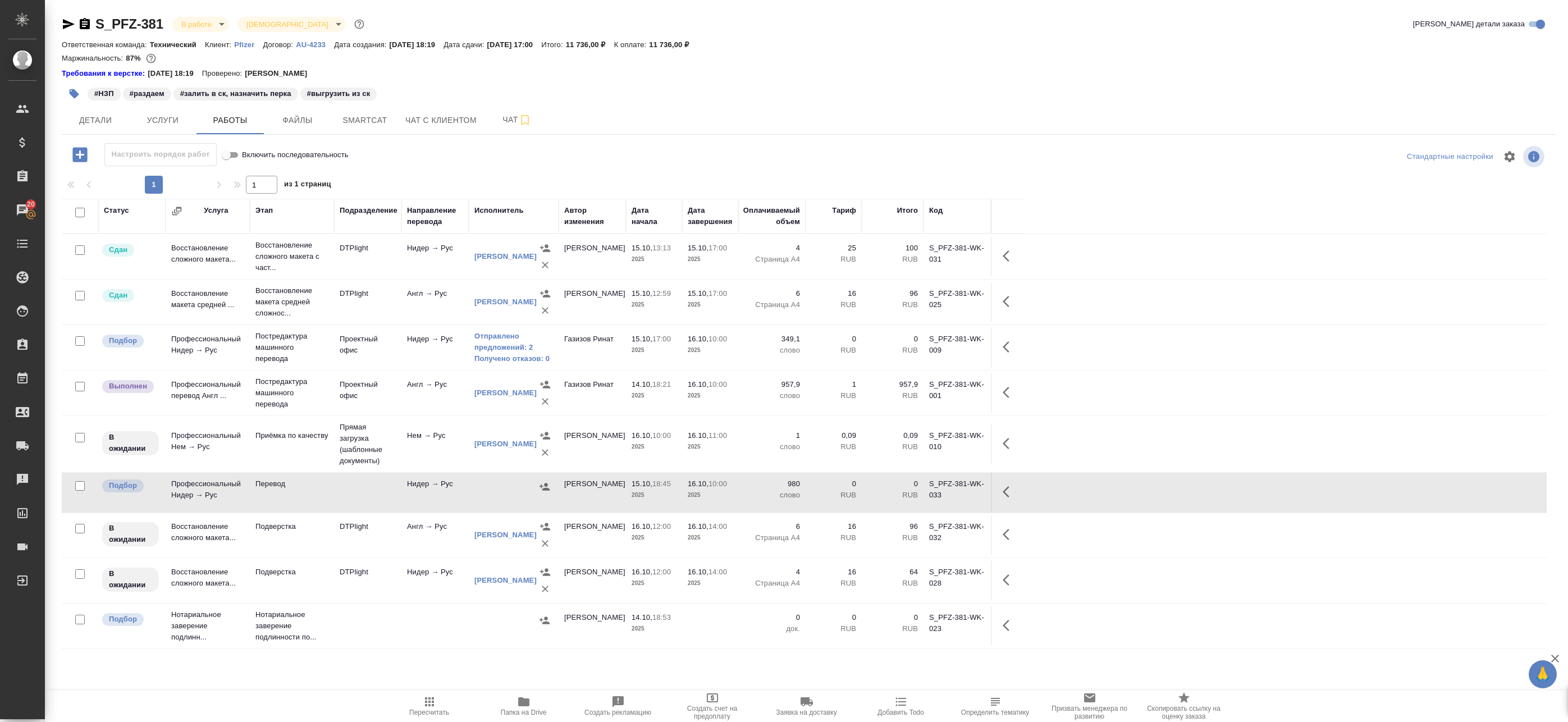
click at [550, 487] on button "button" at bounding box center [545, 487] width 17 height 17
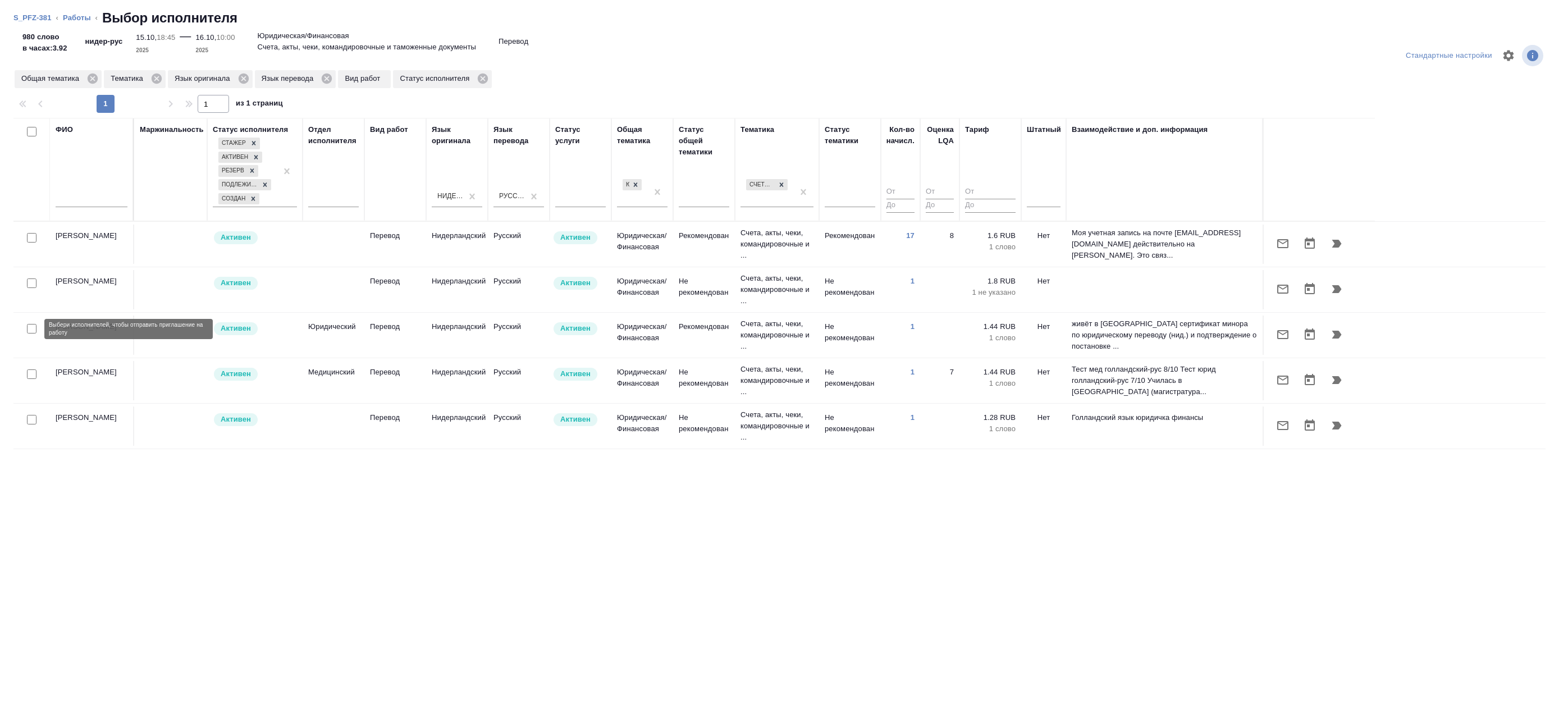
click at [35, 328] on input "checkbox" at bounding box center [32, 329] width 10 height 10
checkbox input "true"
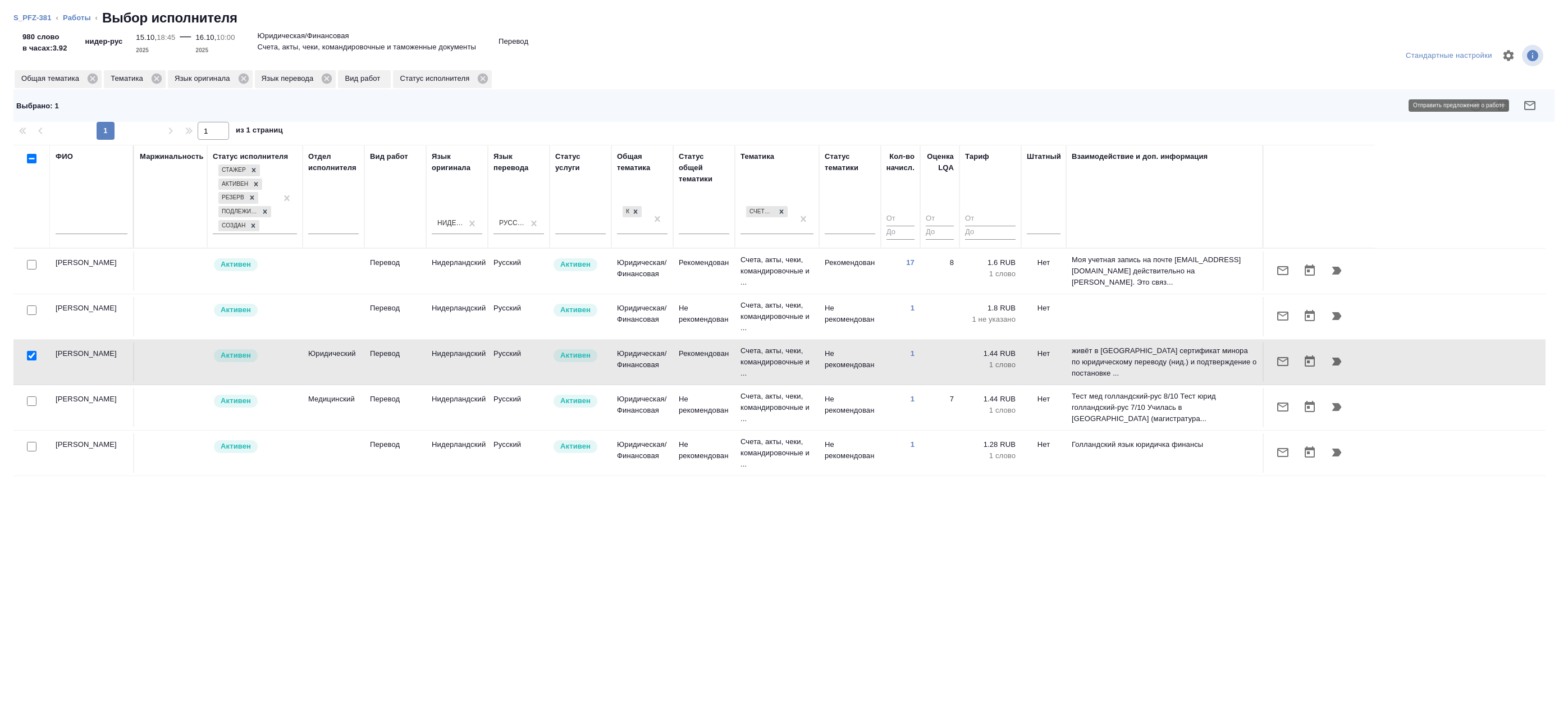
click at [1525, 105] on icon "button" at bounding box center [1530, 105] width 11 height 9
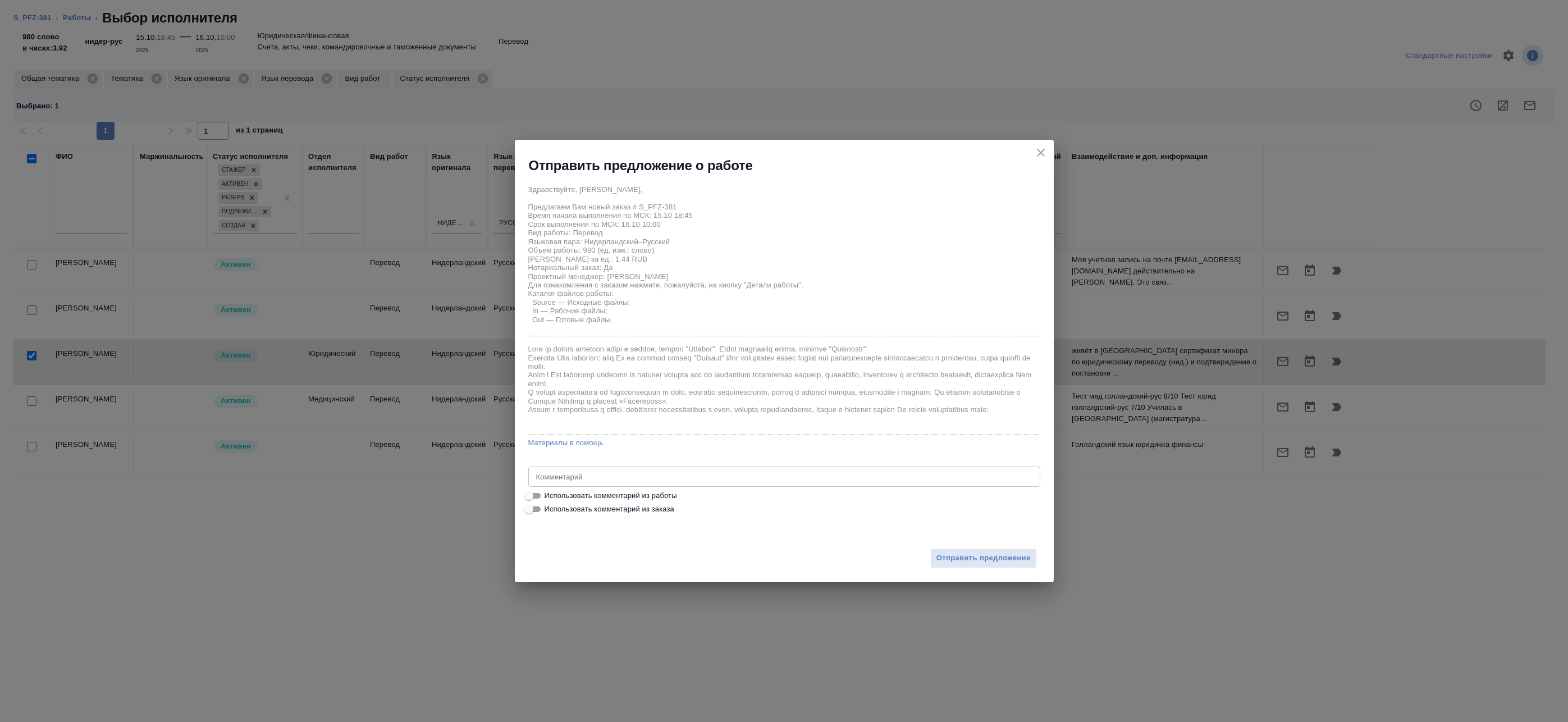
click at [590, 503] on label "Использовать комментарий из заказа" at bounding box center [777, 509] width 509 height 13
click at [549, 503] on input "Использовать комментарий из заказа" at bounding box center [529, 509] width 40 height 13
checkbox input "true"
type textarea "англ-рус нидерланд-рус под нзп"
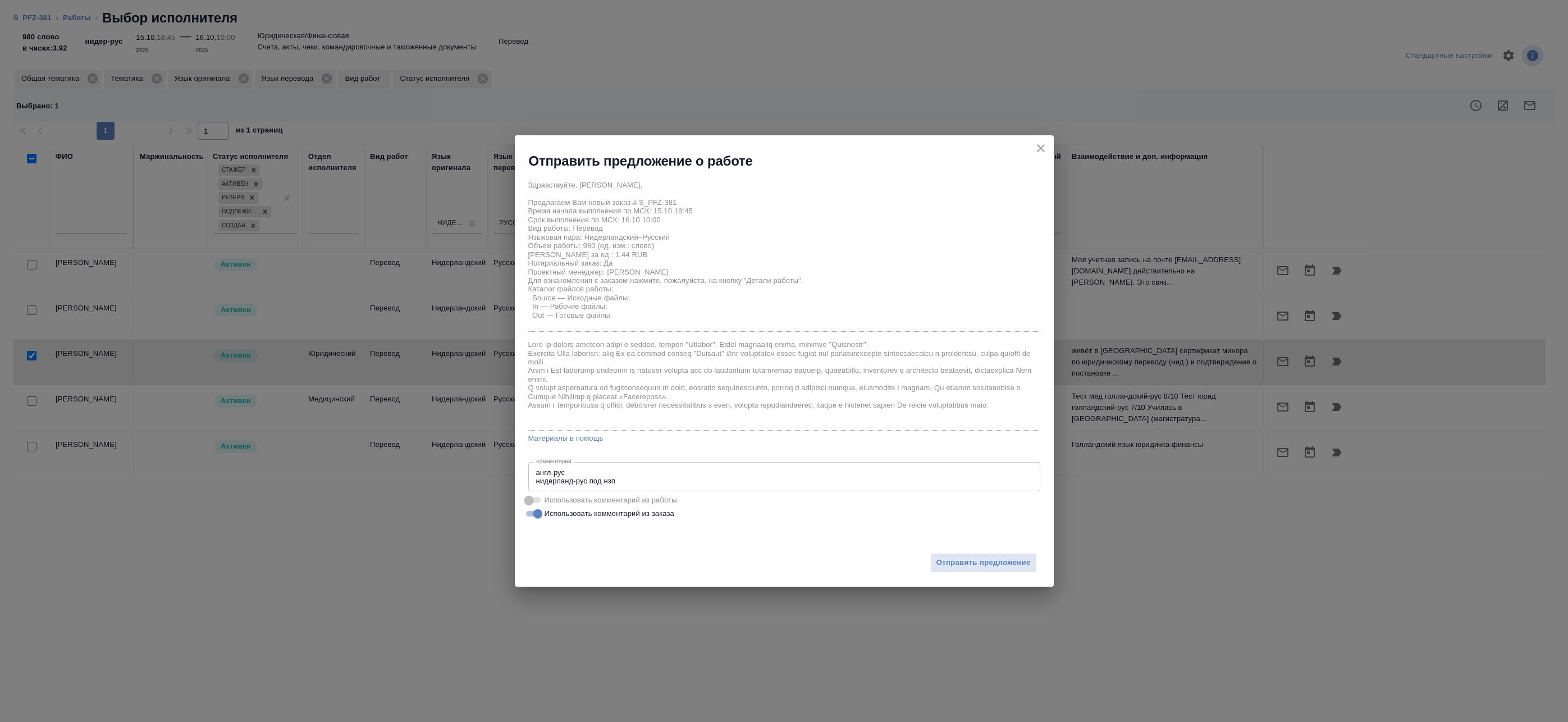
click at [593, 497] on span "Использовать комментарий из работы" at bounding box center [611, 500] width 133 height 11
click at [584, 511] on span "Использовать комментарий из заказа" at bounding box center [609, 514] width 130 height 11
click at [558, 511] on input "Использовать комментарий из заказа" at bounding box center [537, 514] width 40 height 13
checkbox input "false"
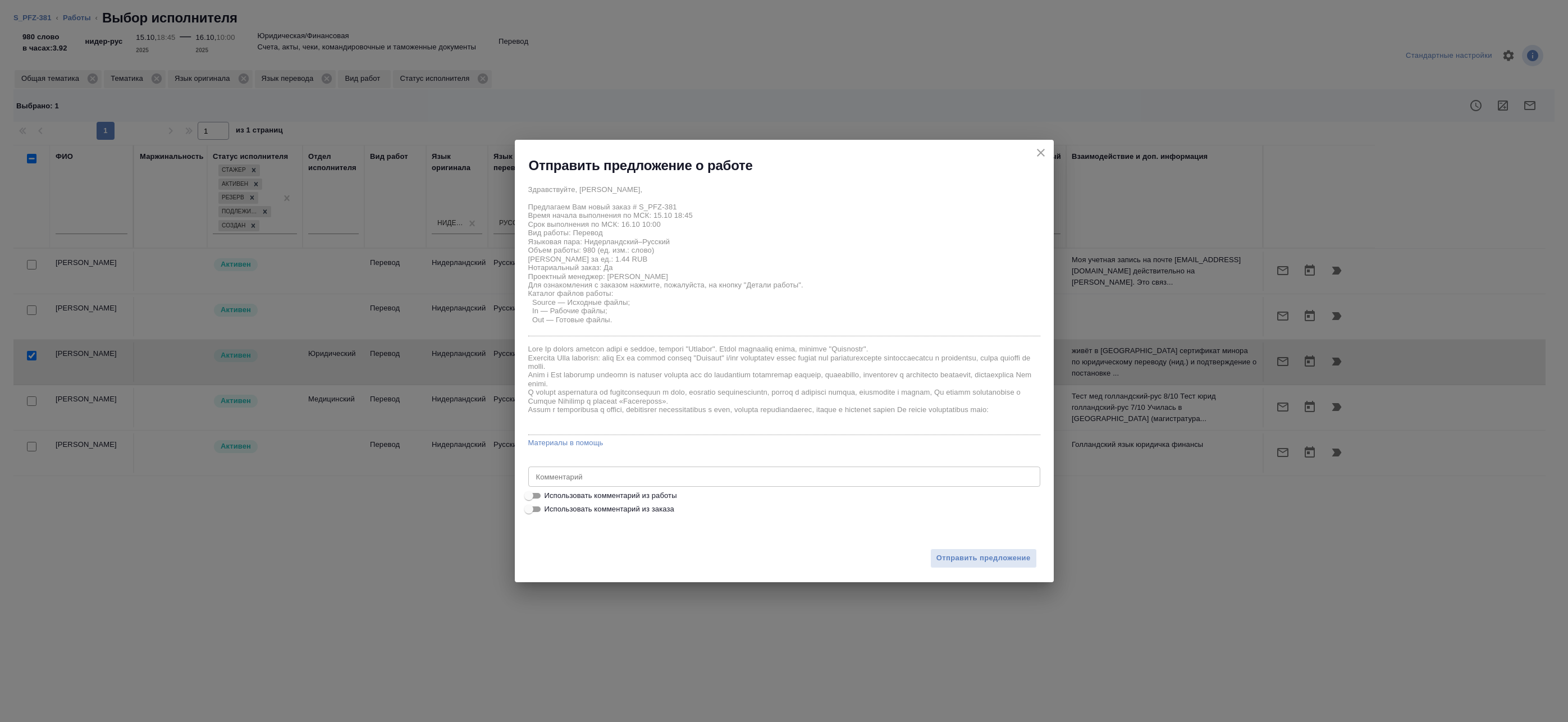
click at [581, 497] on span "Использовать комментарий из работы" at bounding box center [611, 496] width 133 height 11
click at [549, 497] on input "Использовать комментарий из работы" at bounding box center [529, 496] width 40 height 13
checkbox input "true"
type textarea "Под нот Переводить в ск Оригиналы для сверки:https://drive.awatera.com/s/adPSH5…"
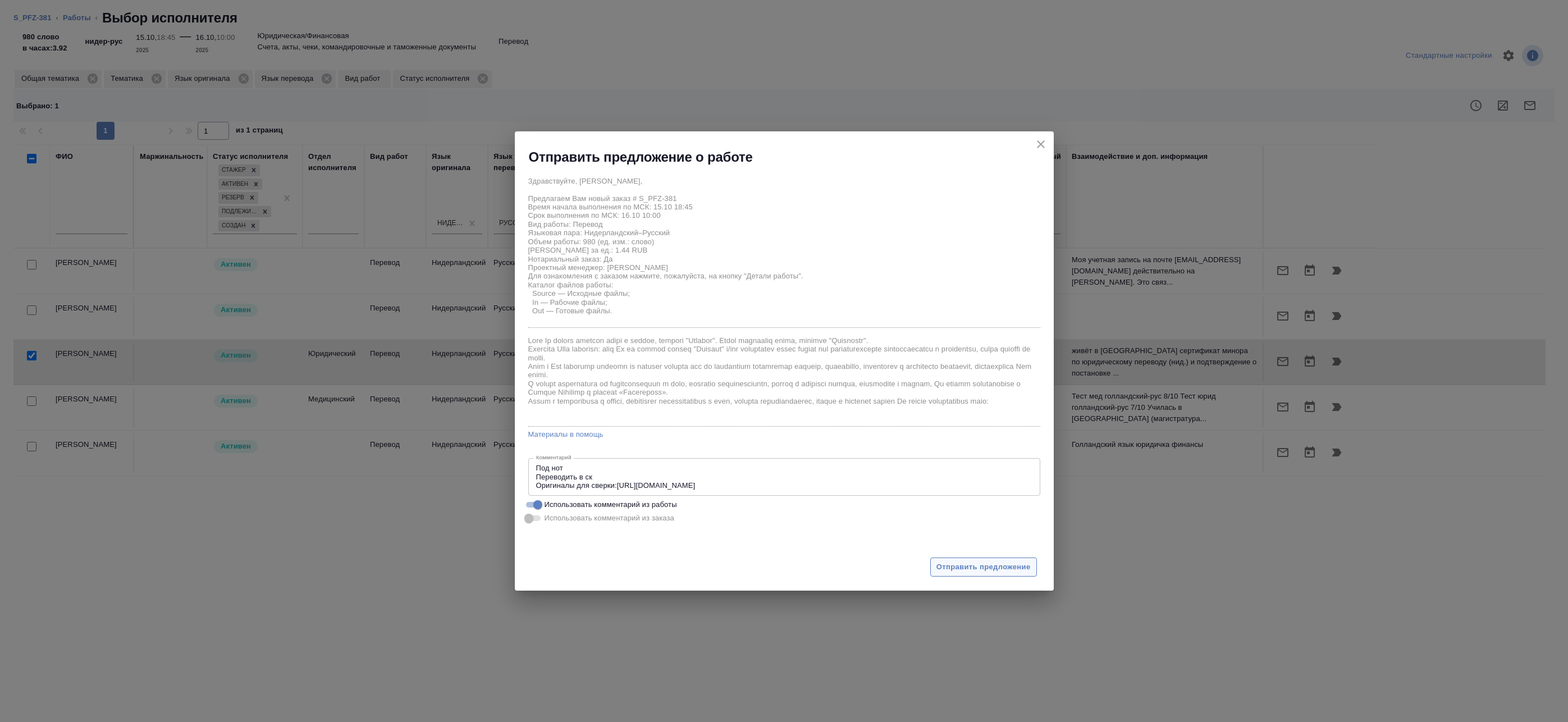
click at [947, 564] on span "Отправить предложение" at bounding box center [983, 567] width 94 height 13
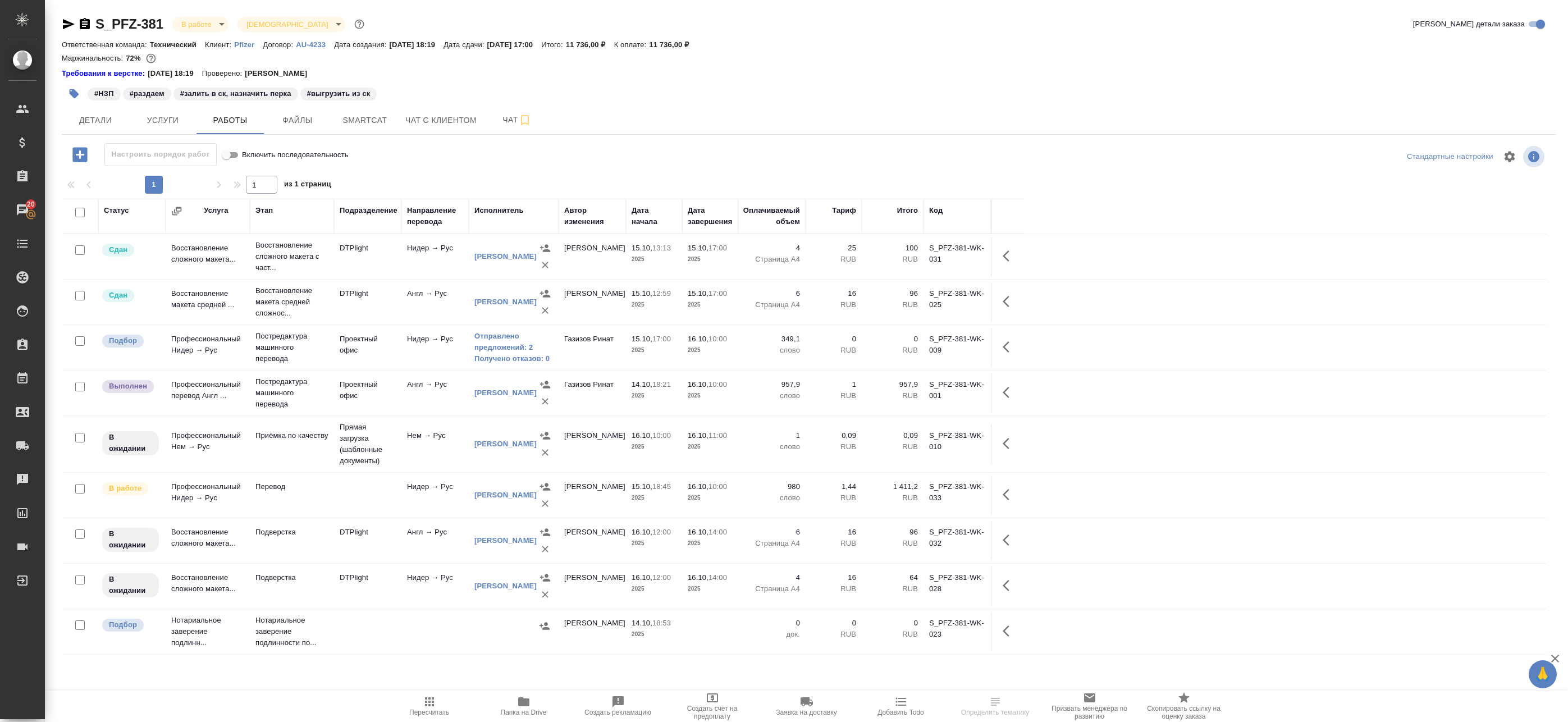
click at [83, 343] on input "checkbox" at bounding box center [80, 341] width 10 height 10
checkbox input "true"
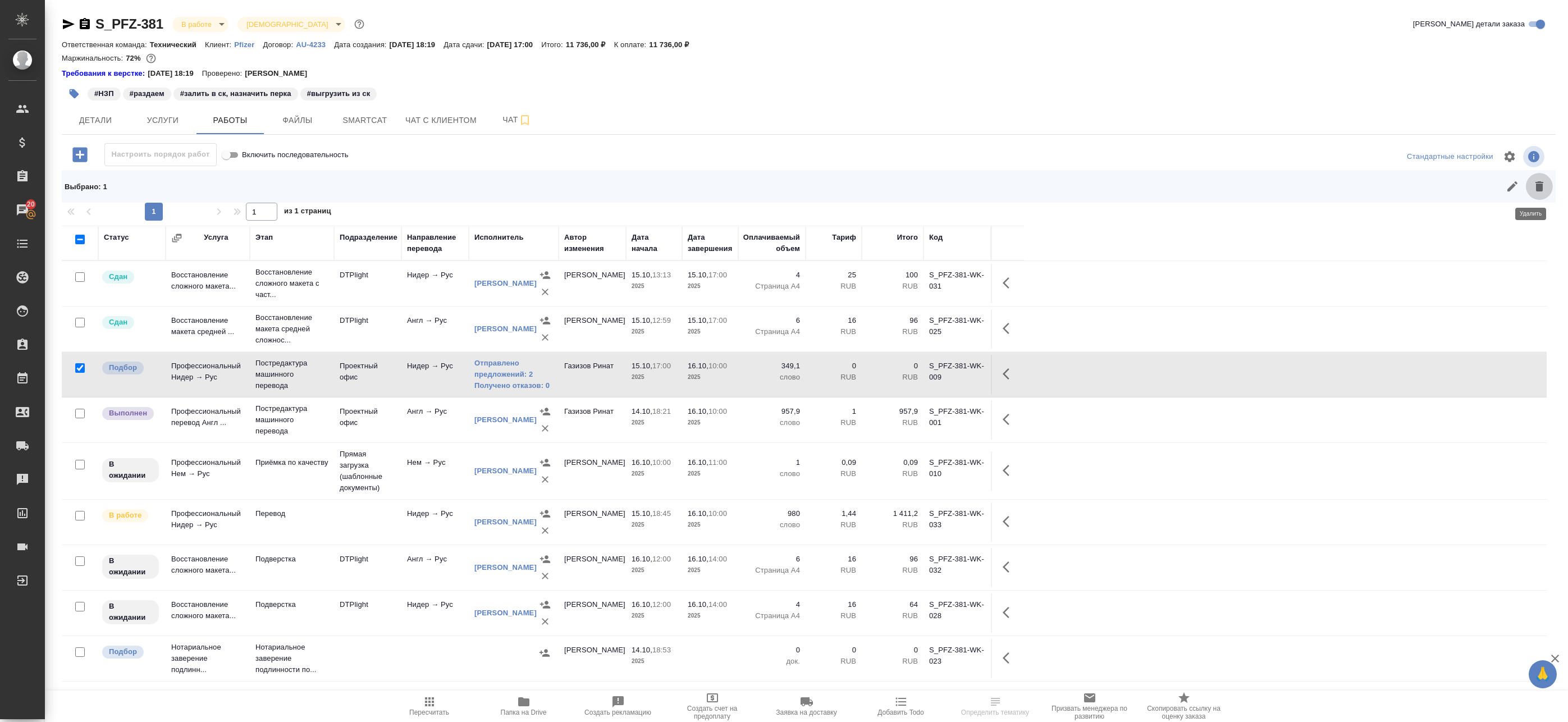
click at [1536, 184] on icon "button" at bounding box center [1539, 186] width 8 height 10
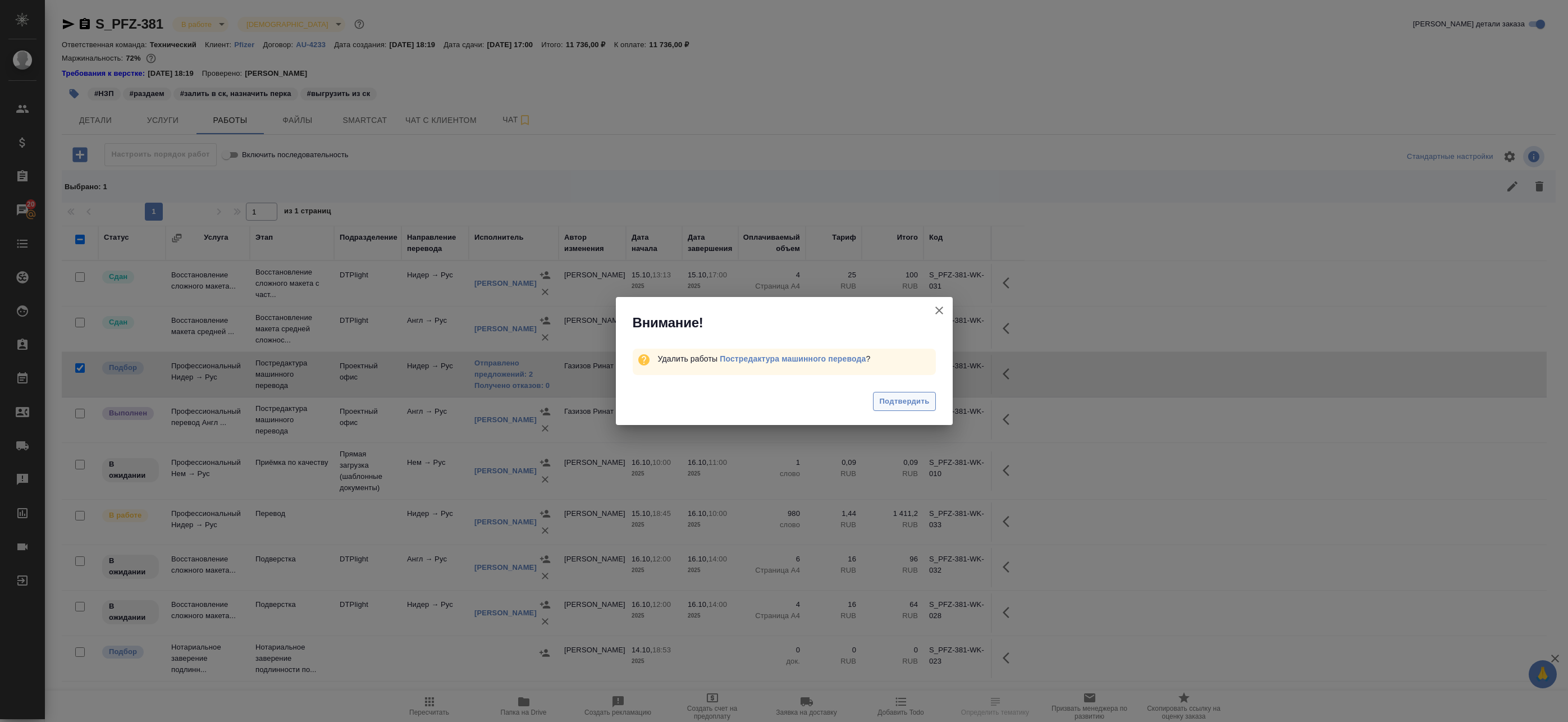
drag, startPoint x: 919, startPoint y: 392, endPoint x: 918, endPoint y: 404, distance: 12.0
click at [919, 393] on div "Подтвердить" at bounding box center [784, 403] width 337 height 45
click at [918, 406] on span "Подтвердить" at bounding box center [904, 401] width 50 height 13
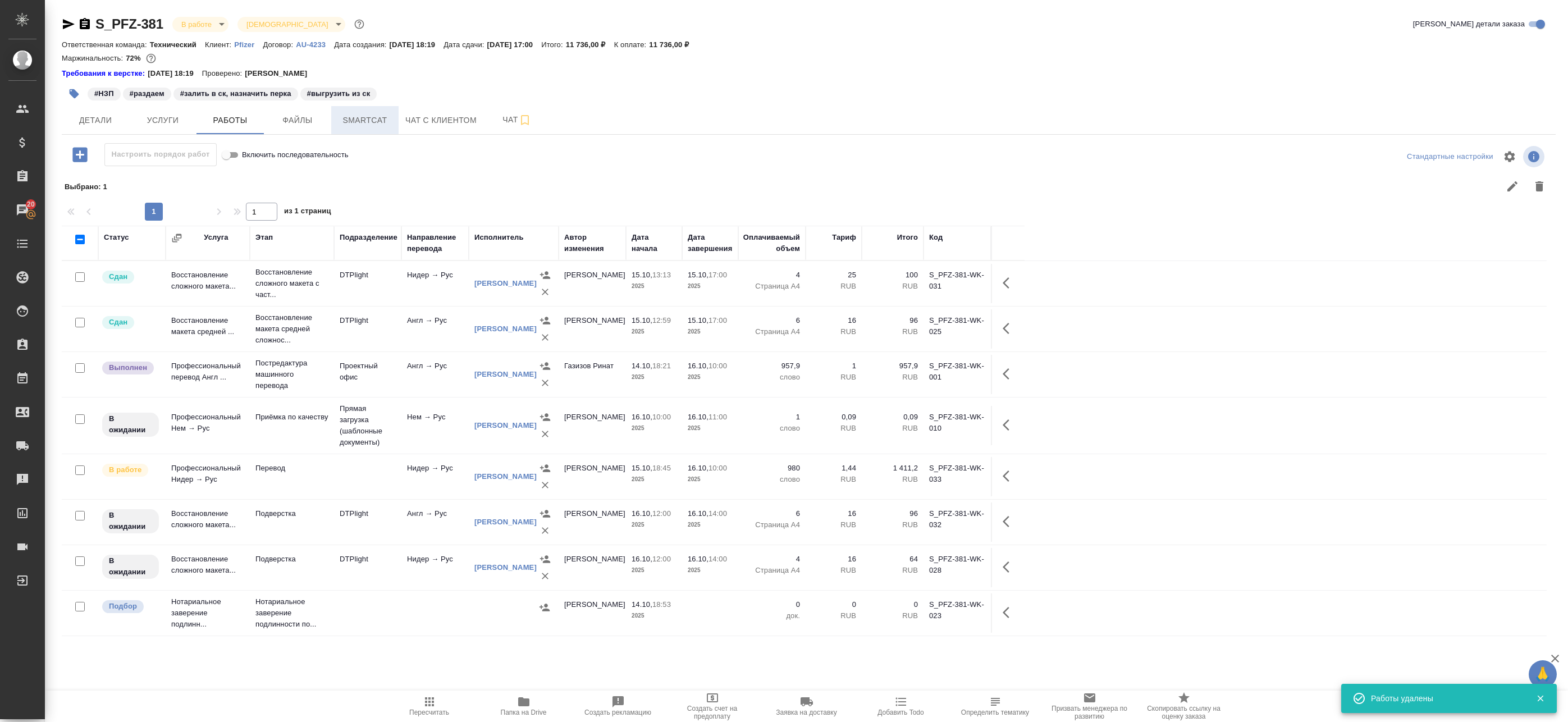
click at [359, 130] on button "Smartcat" at bounding box center [365, 120] width 68 height 28
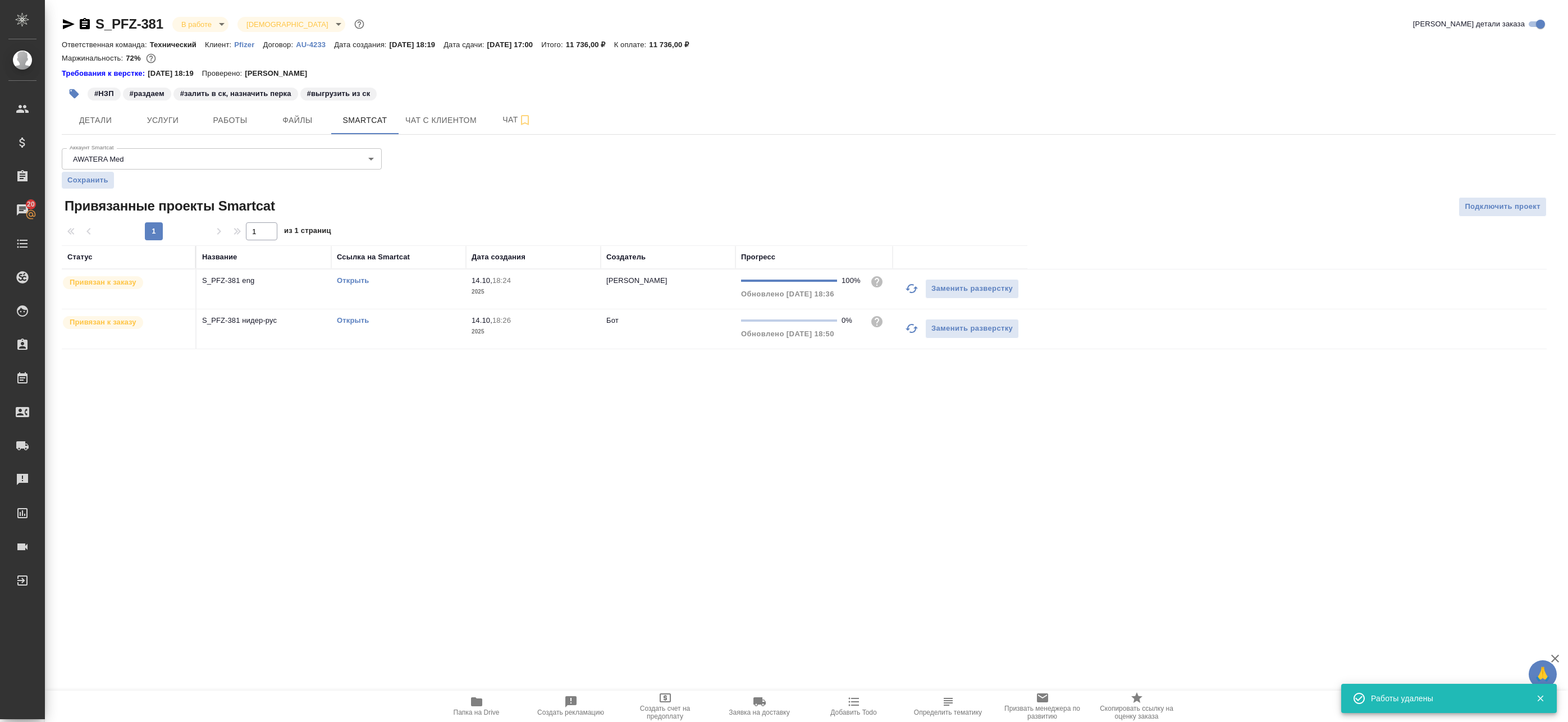
click at [357, 321] on link "Открыть" at bounding box center [352, 320] width 32 height 9
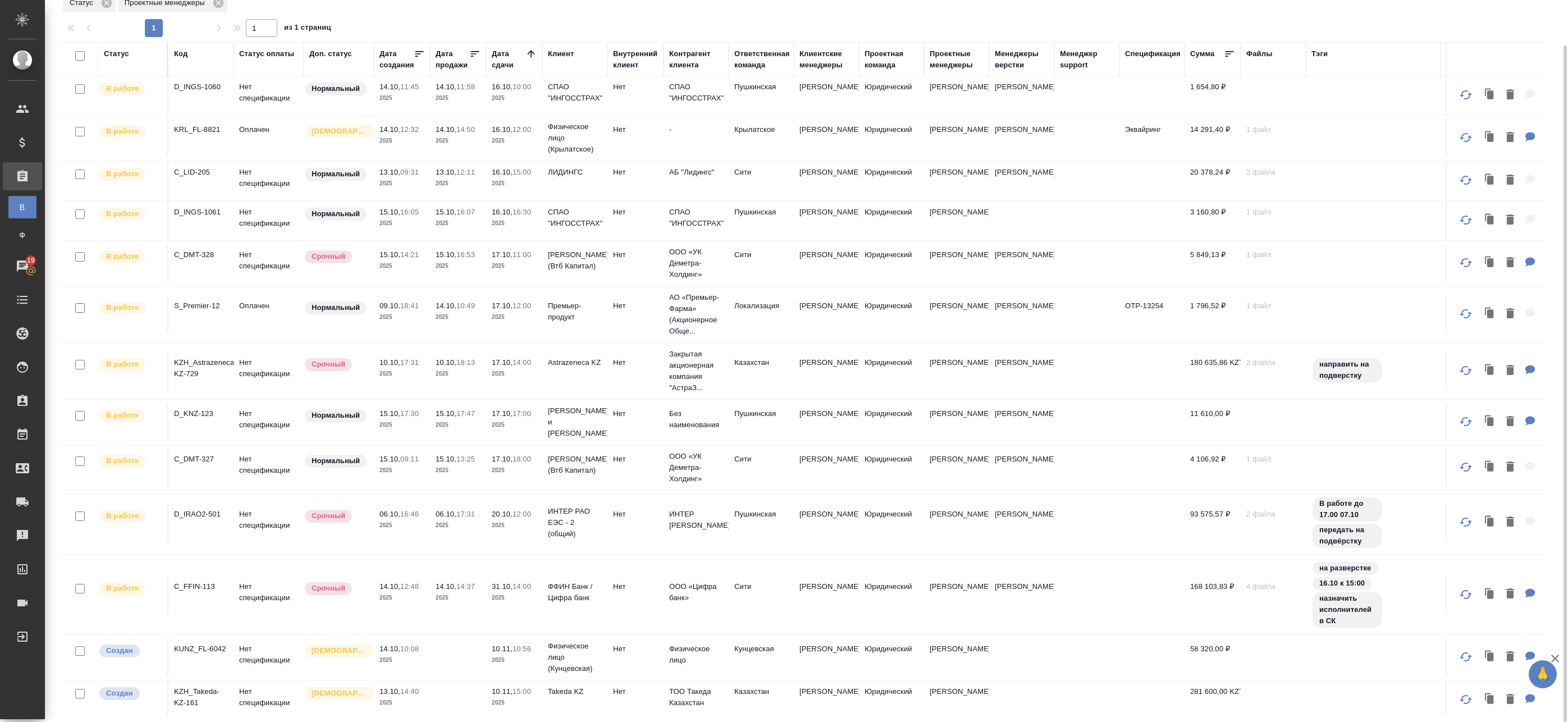
scroll to position [54, 0]
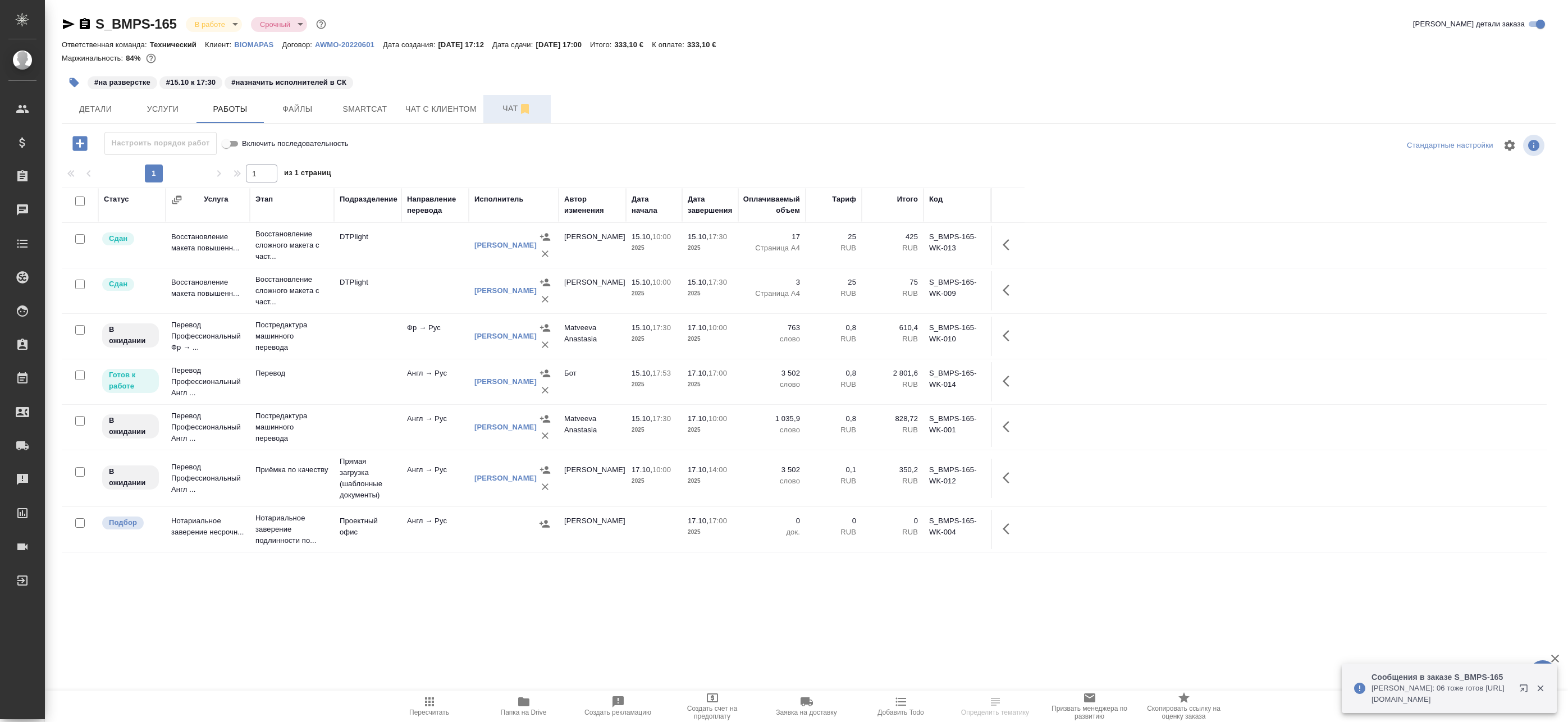
drag, startPoint x: 480, startPoint y: 109, endPoint x: 495, endPoint y: 111, distance: 15.1
click at [485, 109] on div "Детали Услуги Работы Файлы Smartcat Чат с клиентом Чат" at bounding box center [808, 109] width 1494 height 28
click at [508, 112] on span "Чат" at bounding box center [517, 108] width 54 height 14
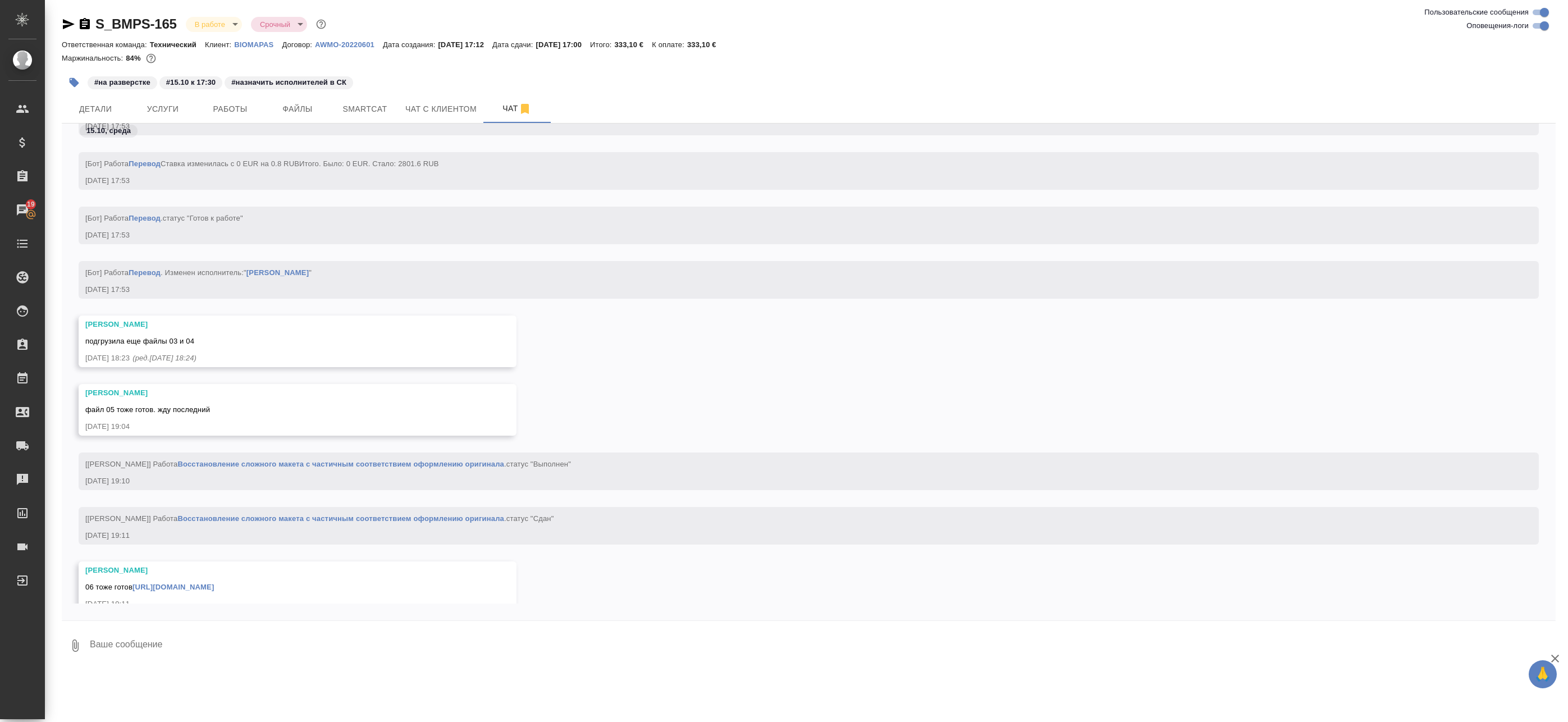
scroll to position [5865, 0]
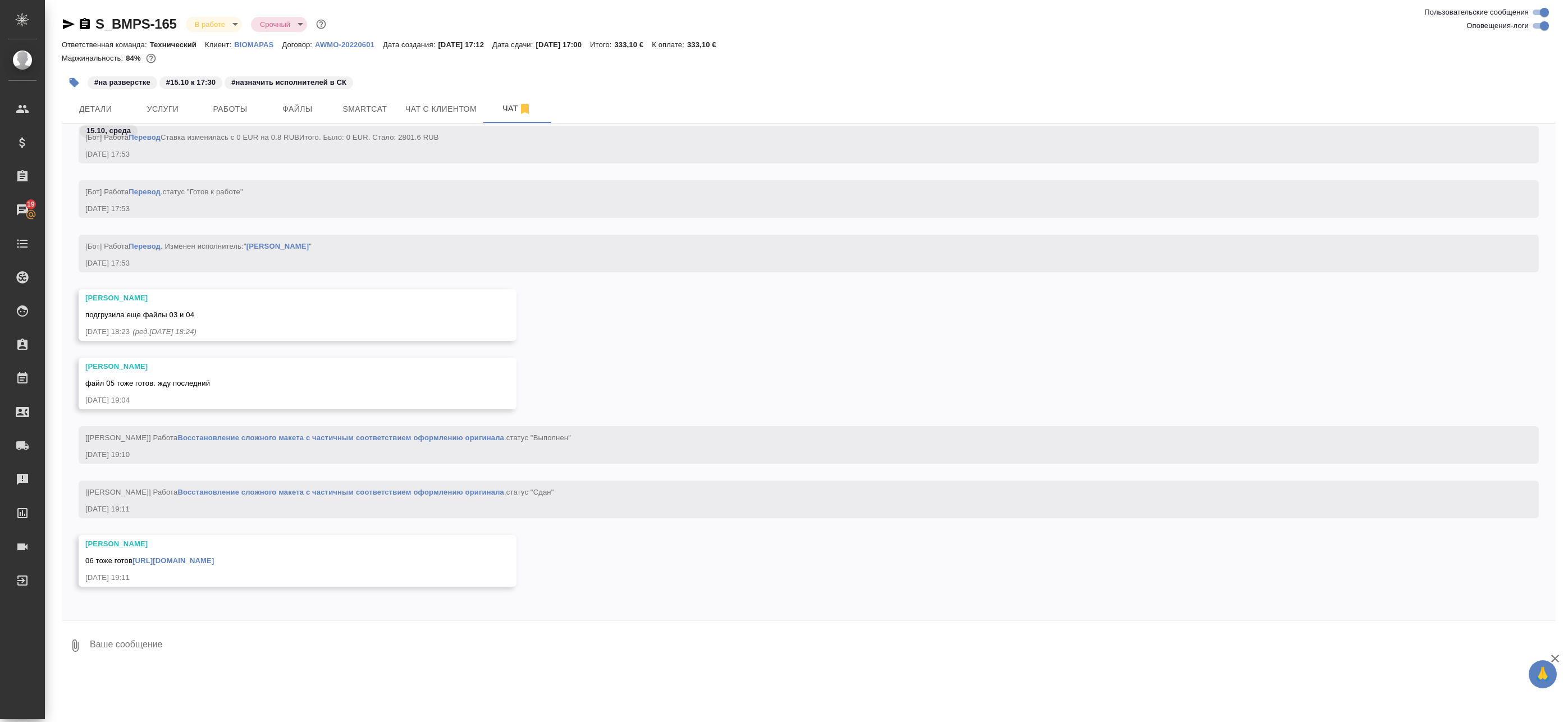
click at [214, 561] on link "https://drive.awatera.com/apps/files/files/10711872?dir=/Shares/BIOMAPAS/Orders…" at bounding box center [173, 561] width 82 height 9
click at [293, 107] on span "Файлы" at bounding box center [298, 109] width 54 height 14
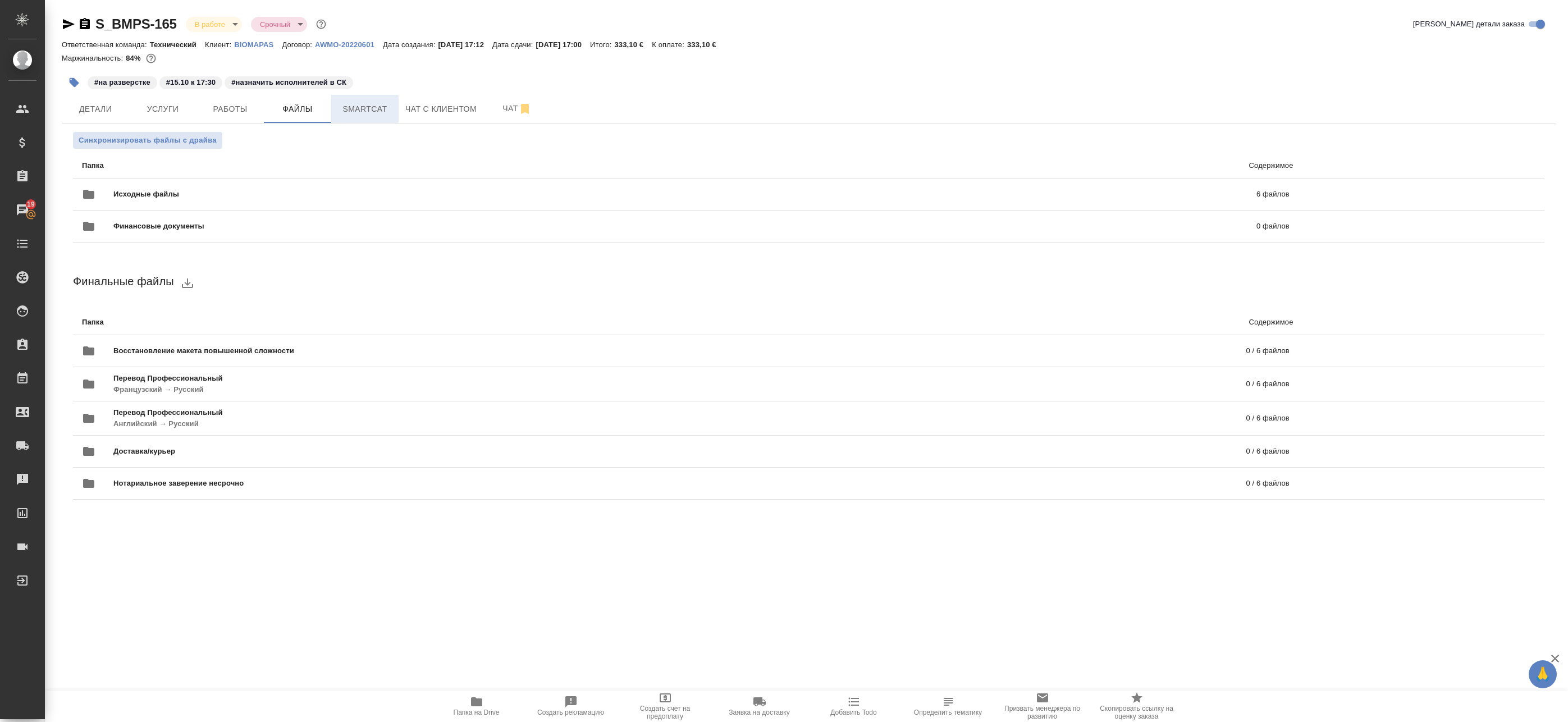
click at [348, 111] on span "Smartcat" at bounding box center [365, 109] width 54 height 14
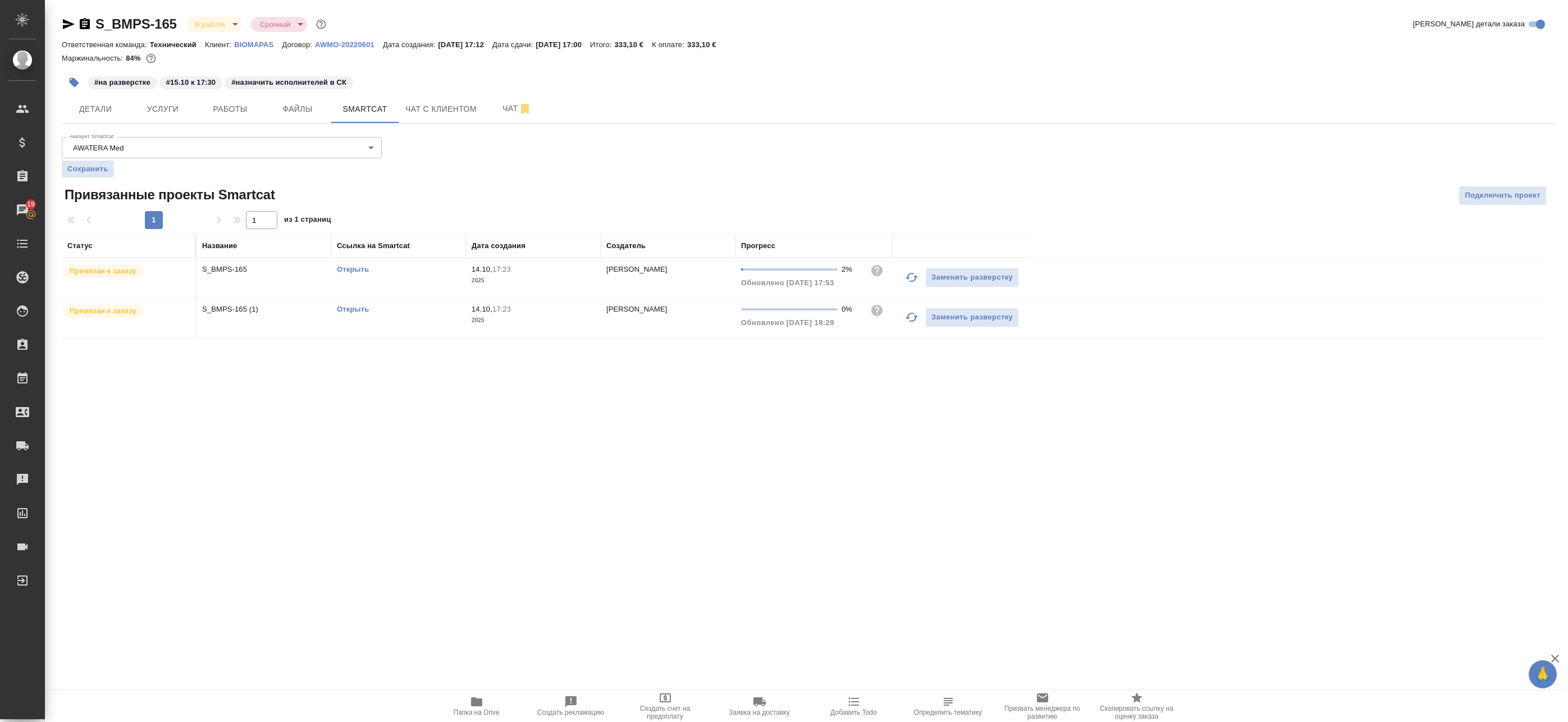
click at [351, 267] on link "Открыть" at bounding box center [352, 269] width 32 height 9
click at [508, 107] on span "Чат" at bounding box center [517, 108] width 54 height 14
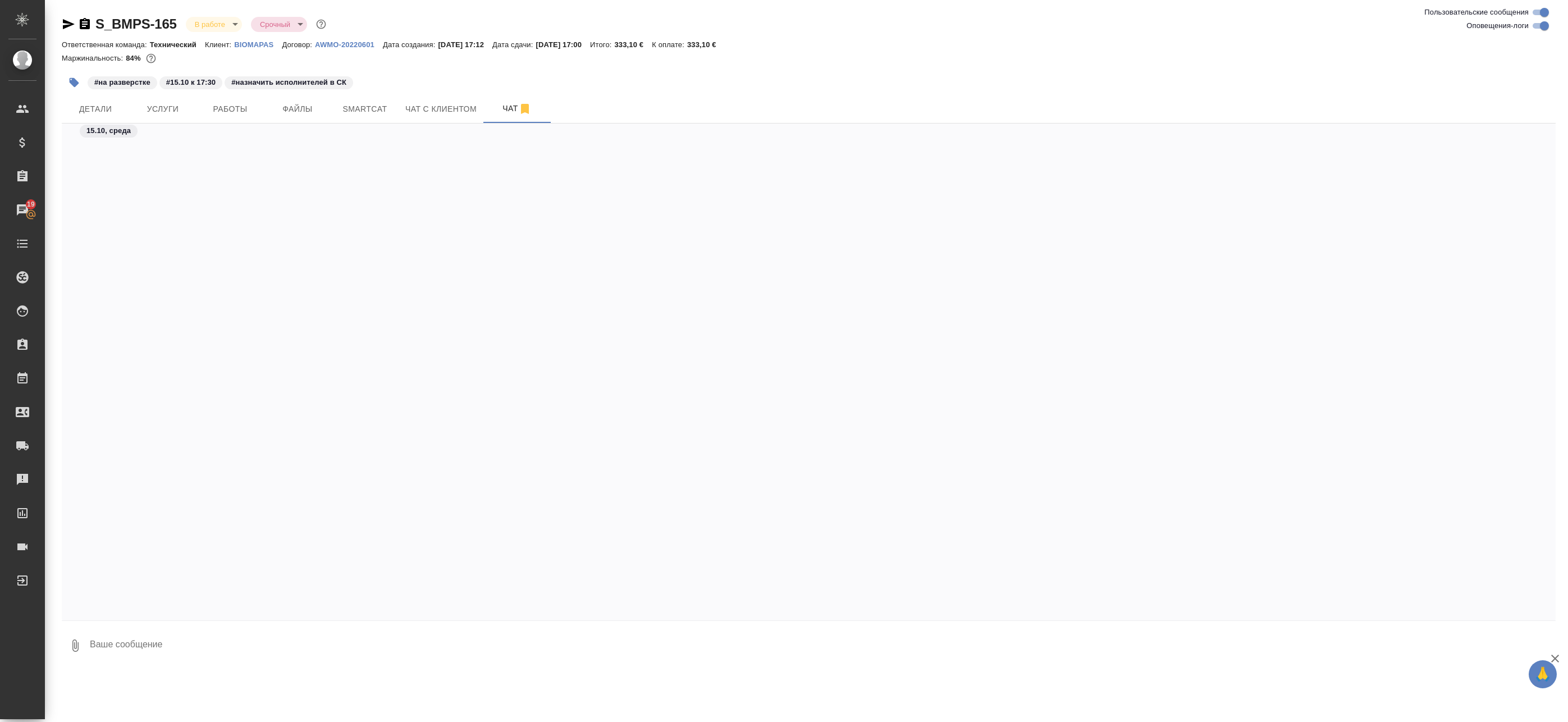
scroll to position [5823, 0]
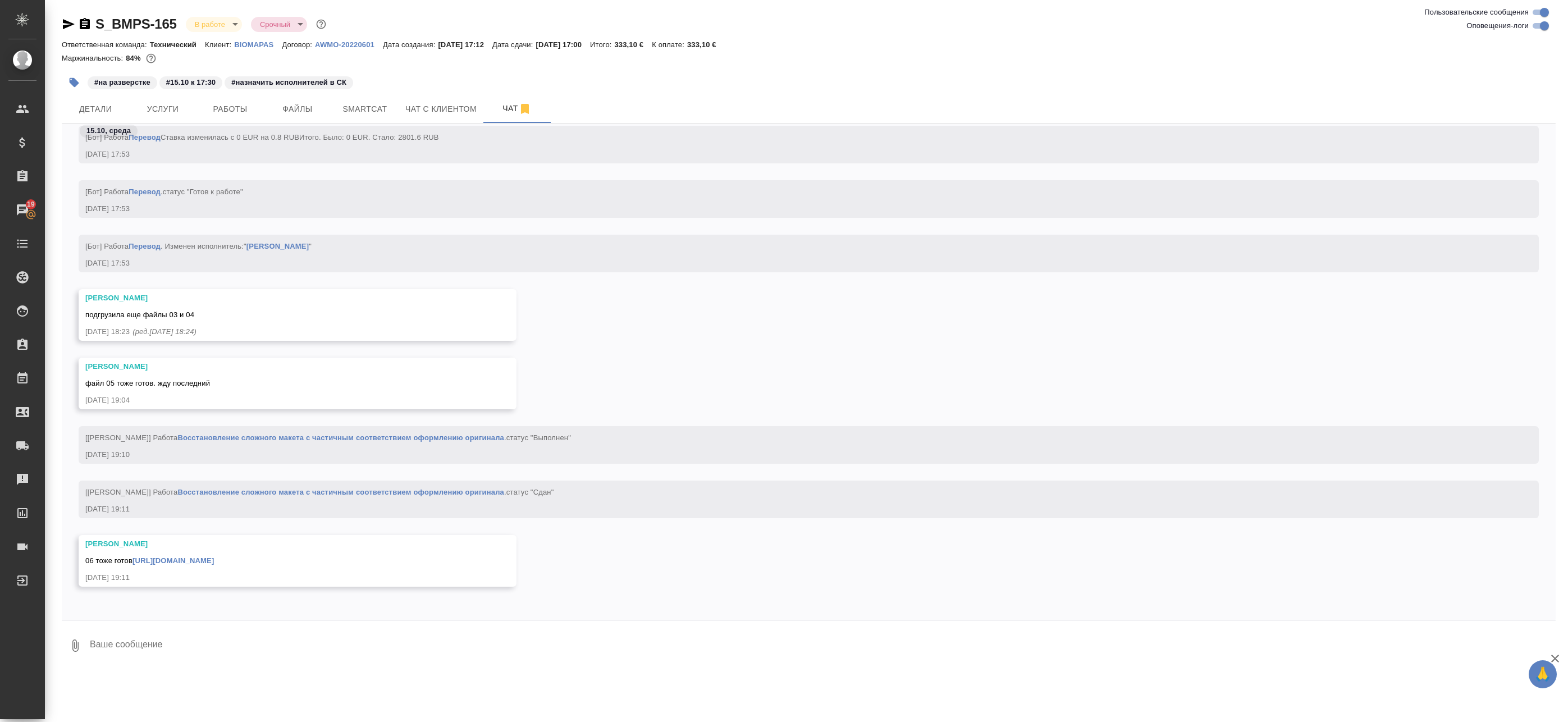
click at [214, 563] on link "https://drive.awatera.com/apps/files/files/10711872?dir=/Shares/BIOMAPAS/Orders…" at bounding box center [173, 561] width 82 height 9
click at [228, 104] on span "Работы" at bounding box center [230, 109] width 54 height 14
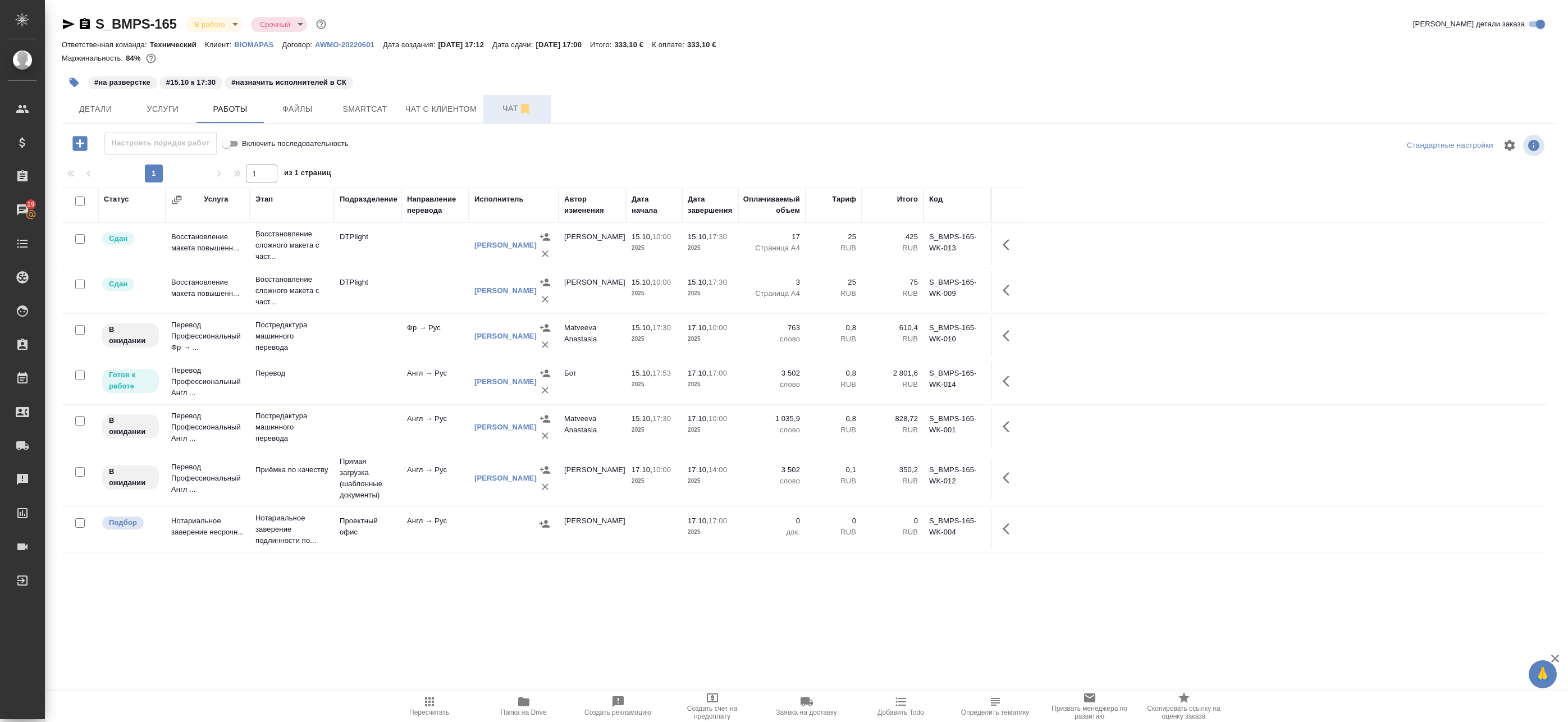
click at [501, 105] on span "Чат" at bounding box center [517, 108] width 54 height 14
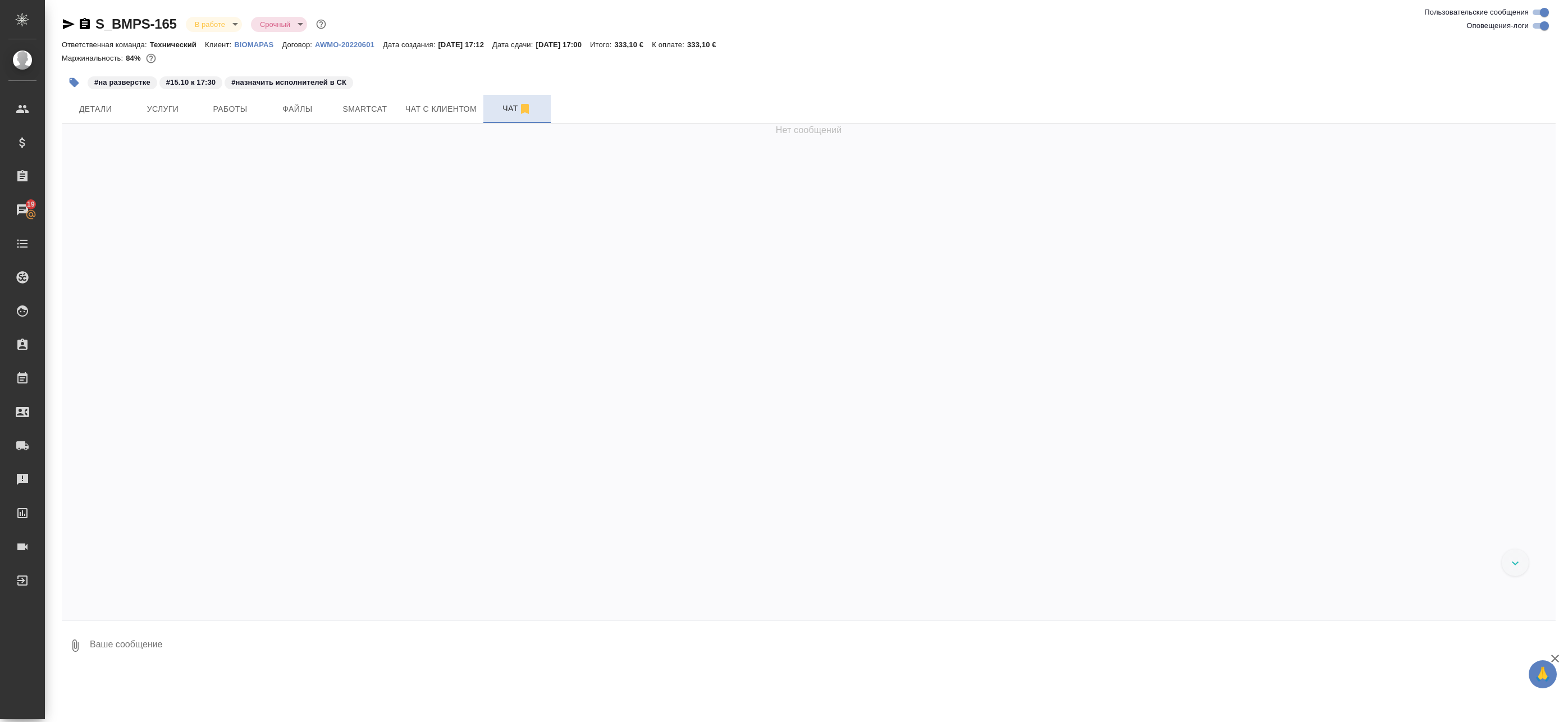
scroll to position [5823, 0]
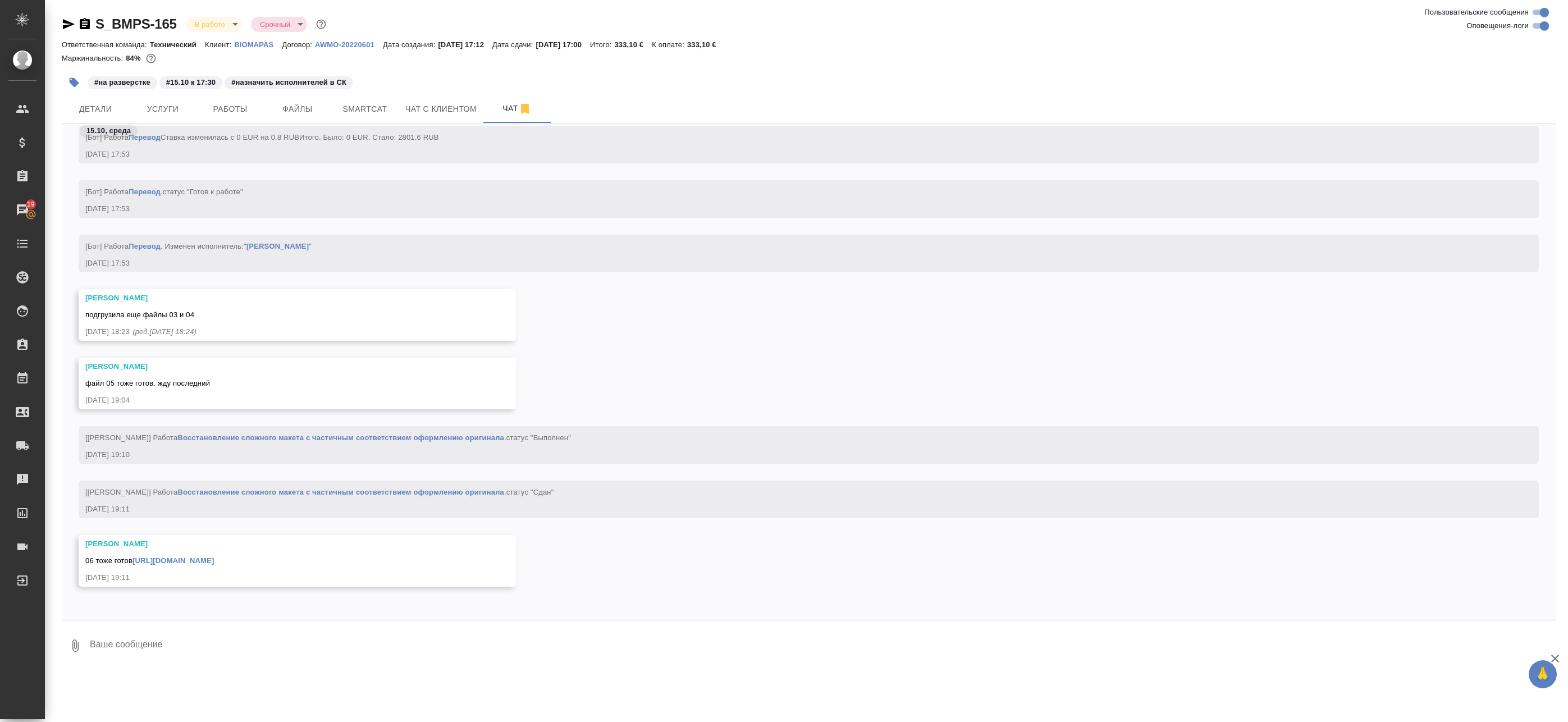
click at [214, 560] on link "https://drive.awatera.com/apps/files/files/10711872?dir=/Shares/BIOMAPAS/Orders…" at bounding box center [173, 561] width 82 height 9
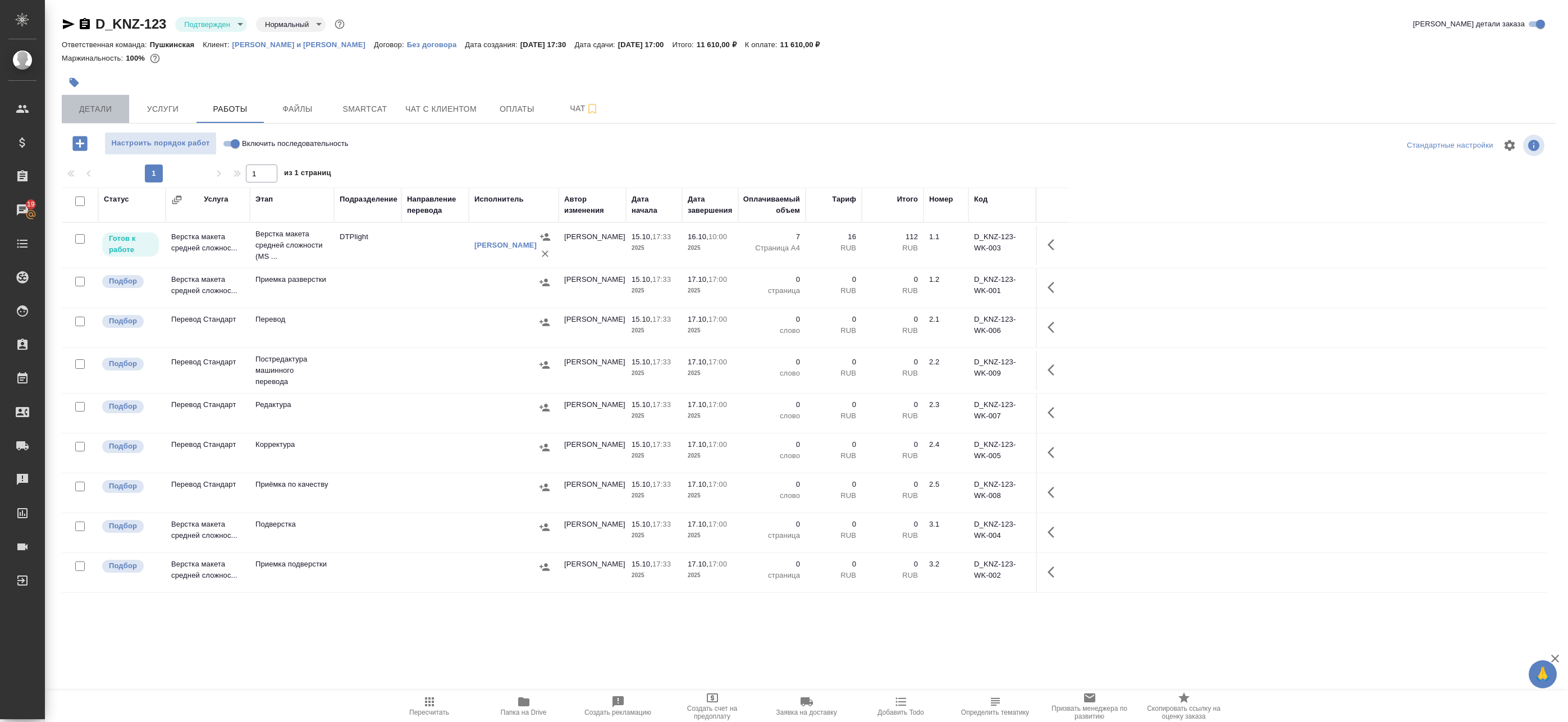
click at [106, 107] on span "Детали" at bounding box center [96, 109] width 54 height 14
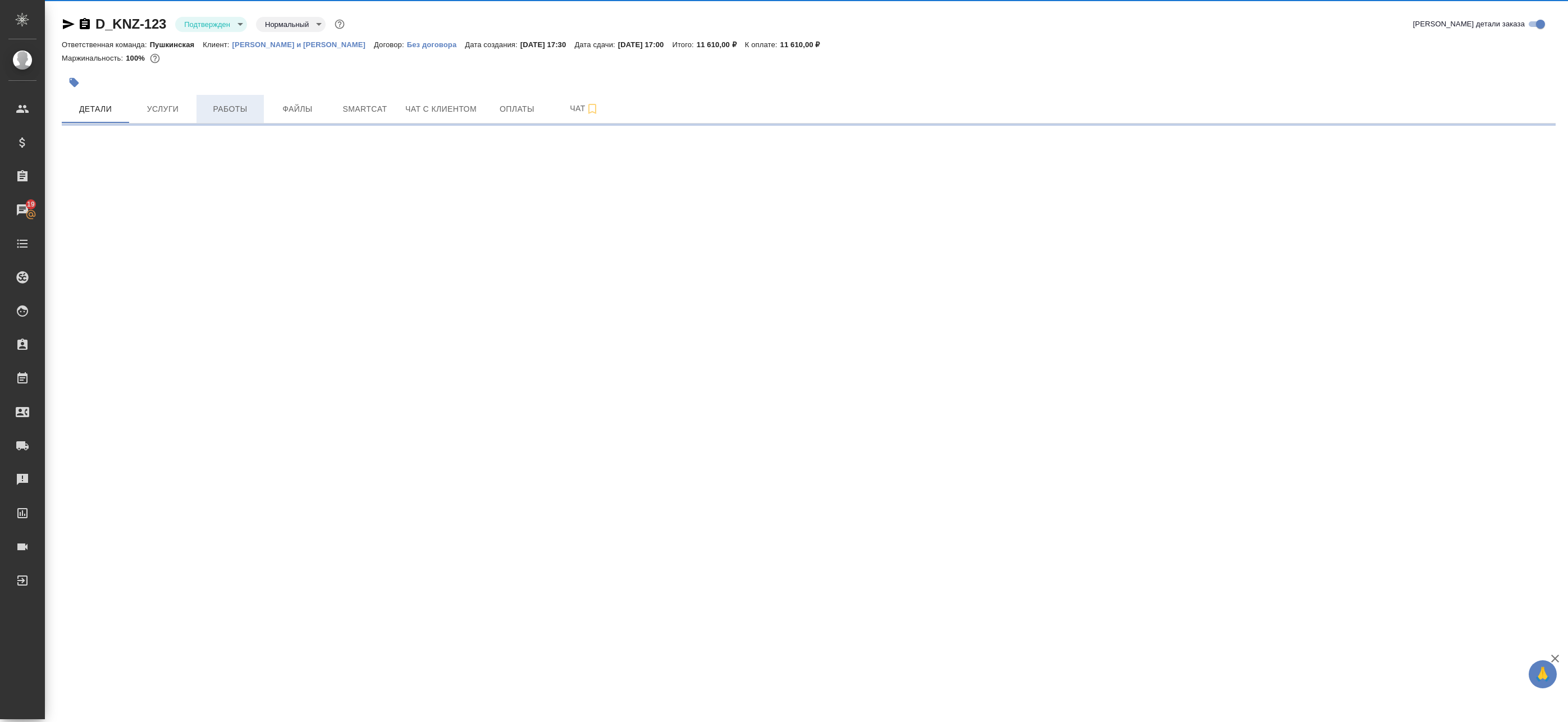
select select "RU"
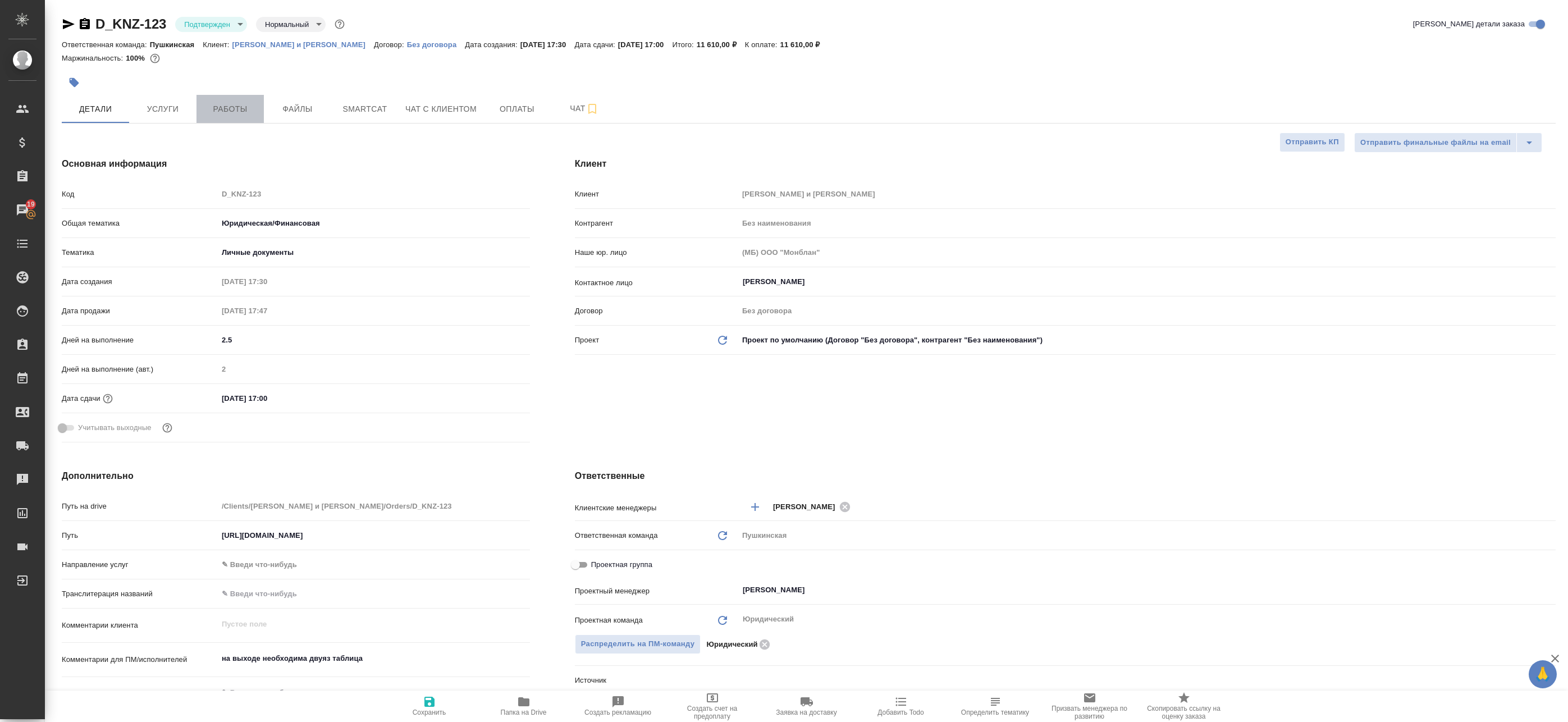
type textarea "x"
click at [217, 111] on span "Работы" at bounding box center [230, 109] width 54 height 14
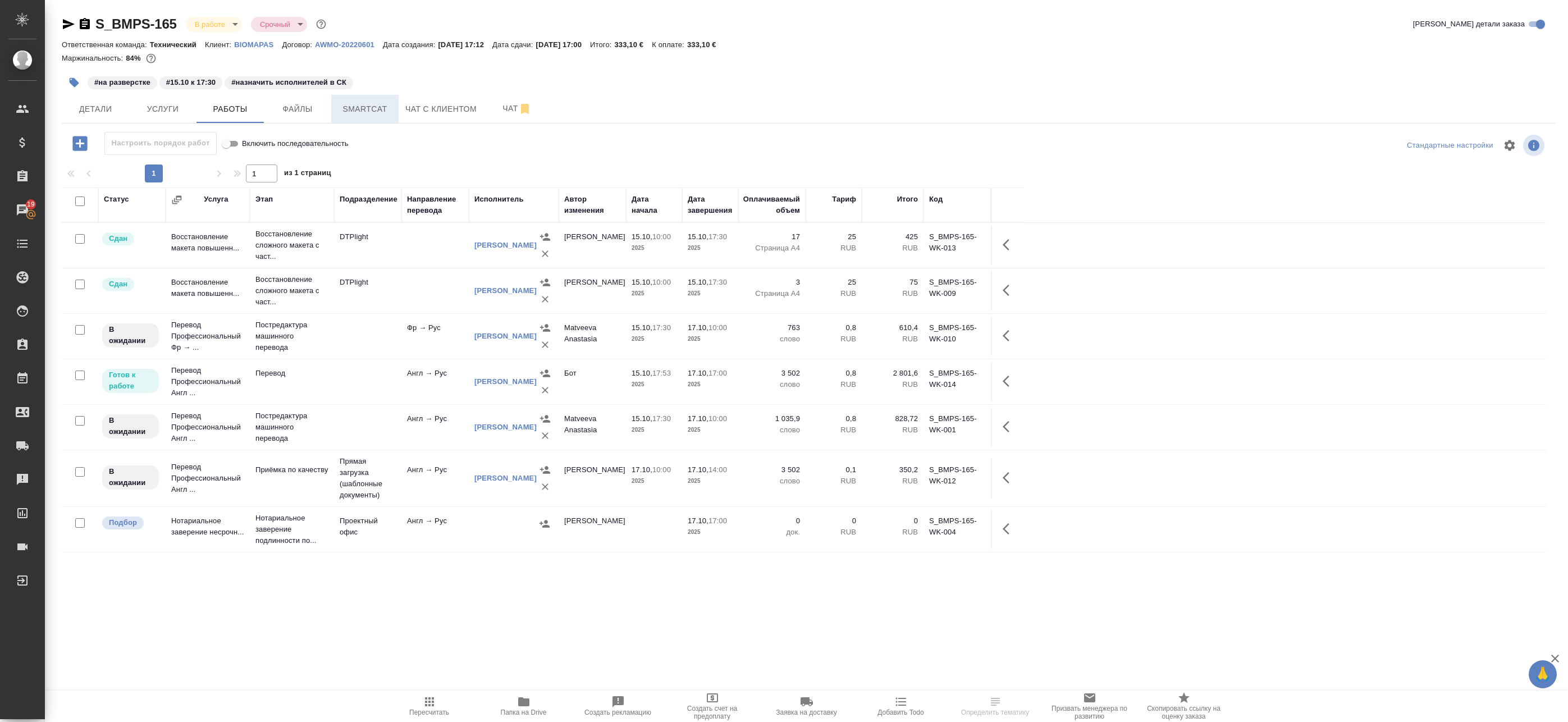
click at [372, 113] on span "Smartcat" at bounding box center [365, 109] width 54 height 14
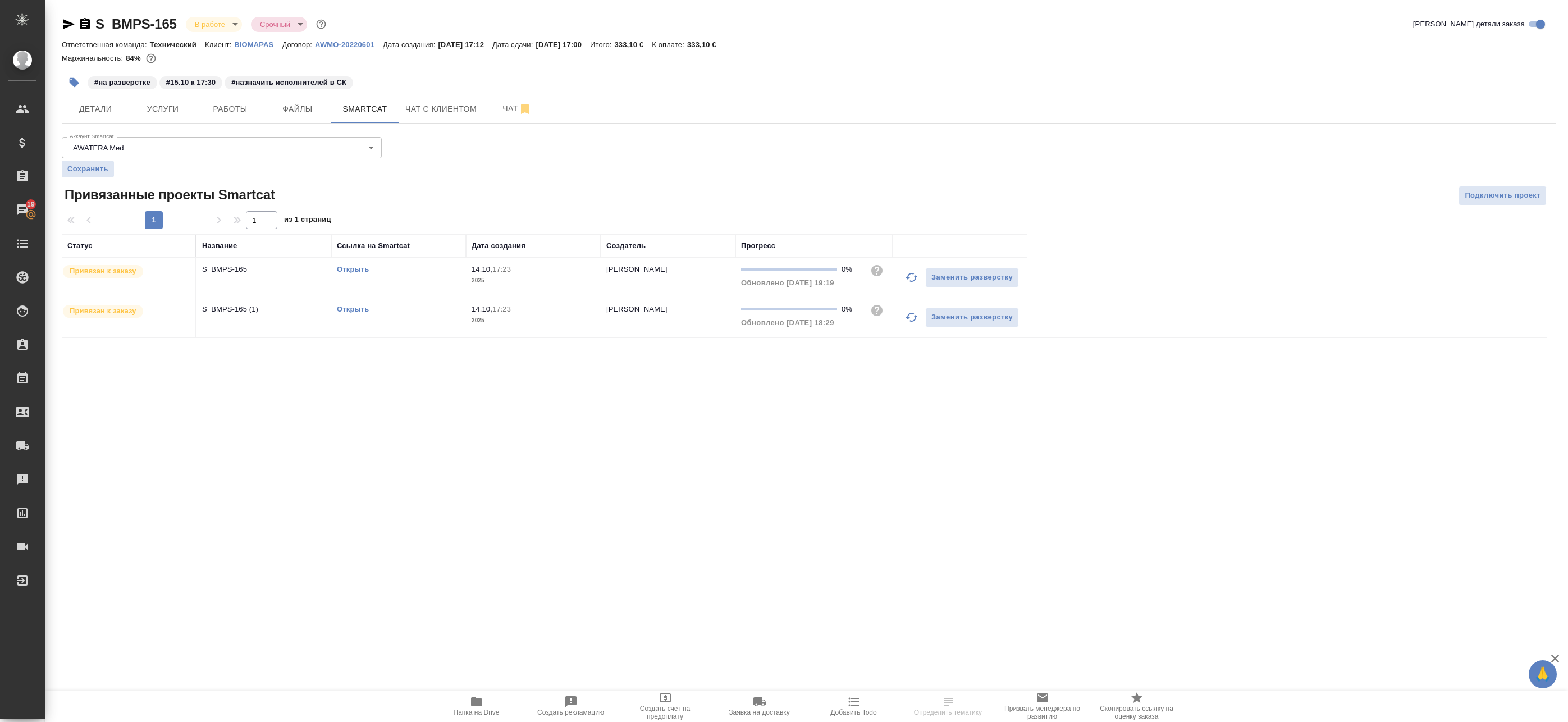
click at [349, 307] on link "Открыть" at bounding box center [352, 309] width 32 height 9
click at [365, 311] on link "Открыть" at bounding box center [352, 309] width 32 height 9
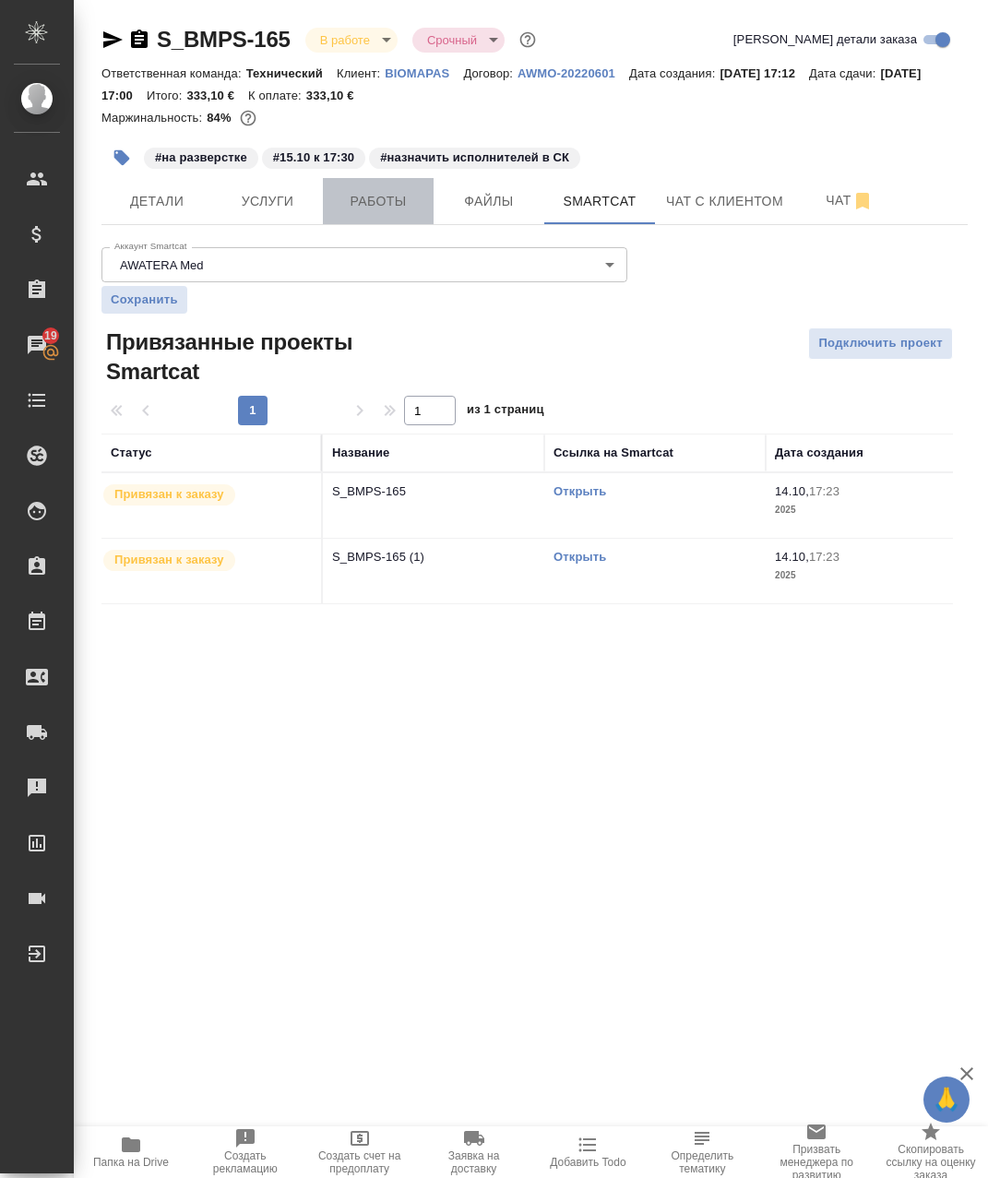
click at [352, 200] on span "Работы" at bounding box center [378, 201] width 89 height 23
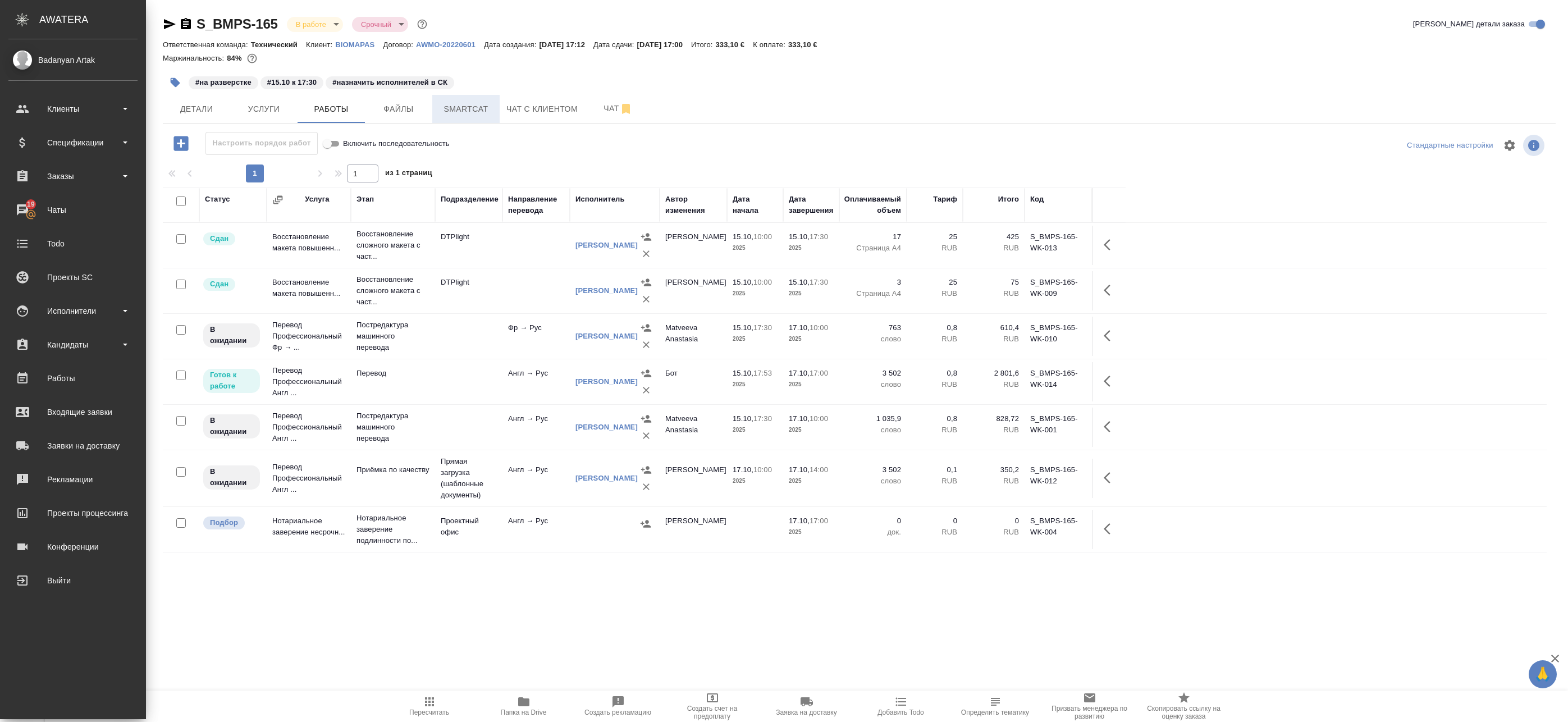
click at [475, 109] on span "Smartcat" at bounding box center [466, 109] width 54 height 14
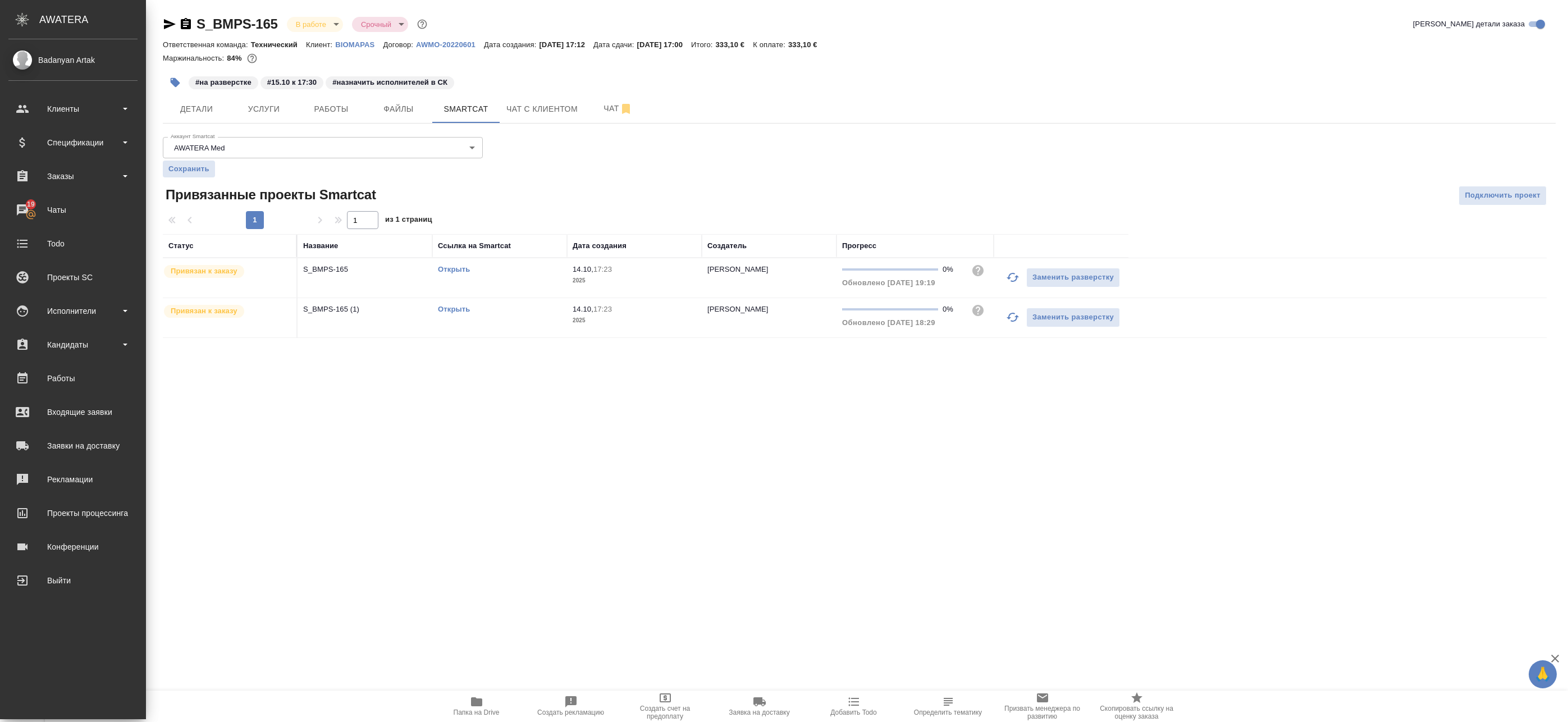
click at [531, 279] on td "Открыть" at bounding box center [499, 278] width 135 height 40
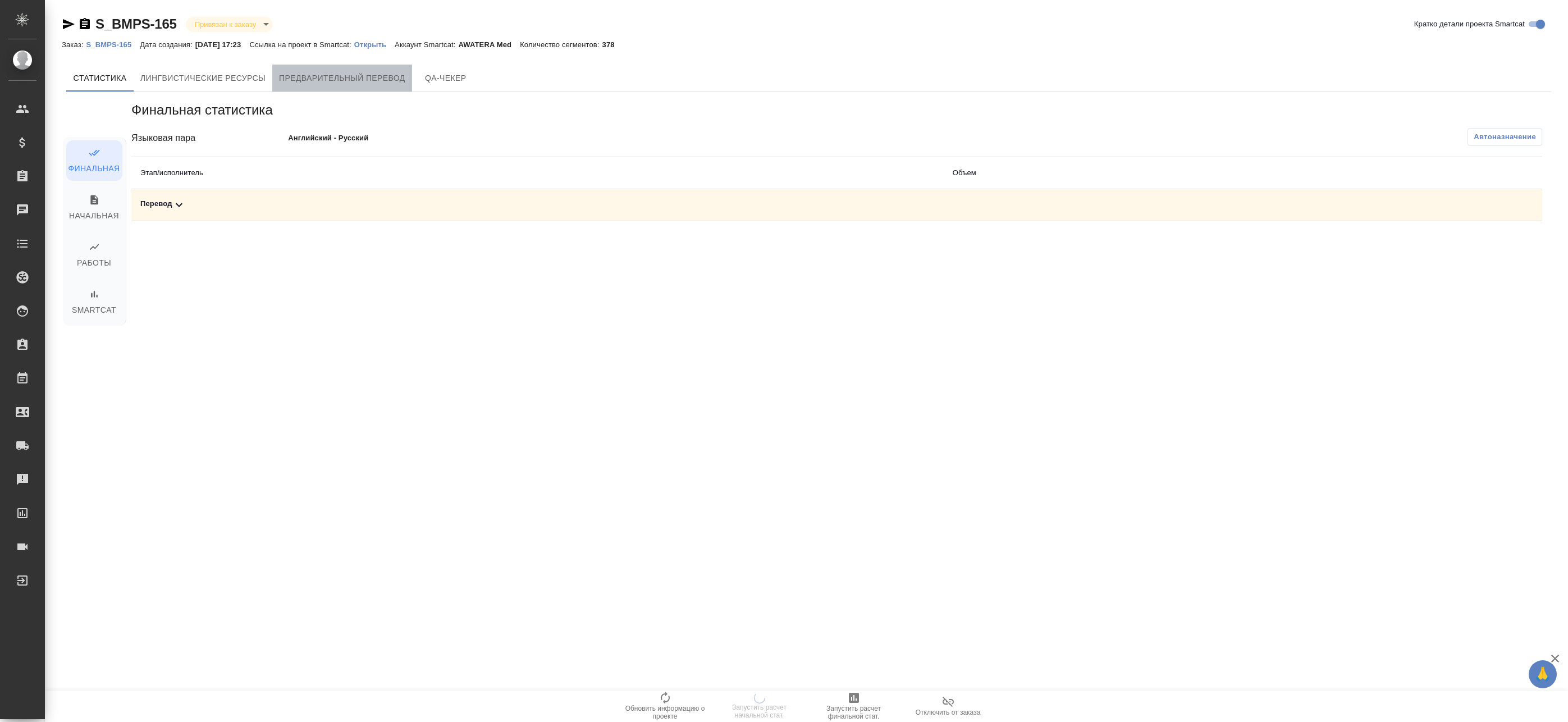
click at [384, 90] on button "Предварительный перевод" at bounding box center [342, 78] width 140 height 27
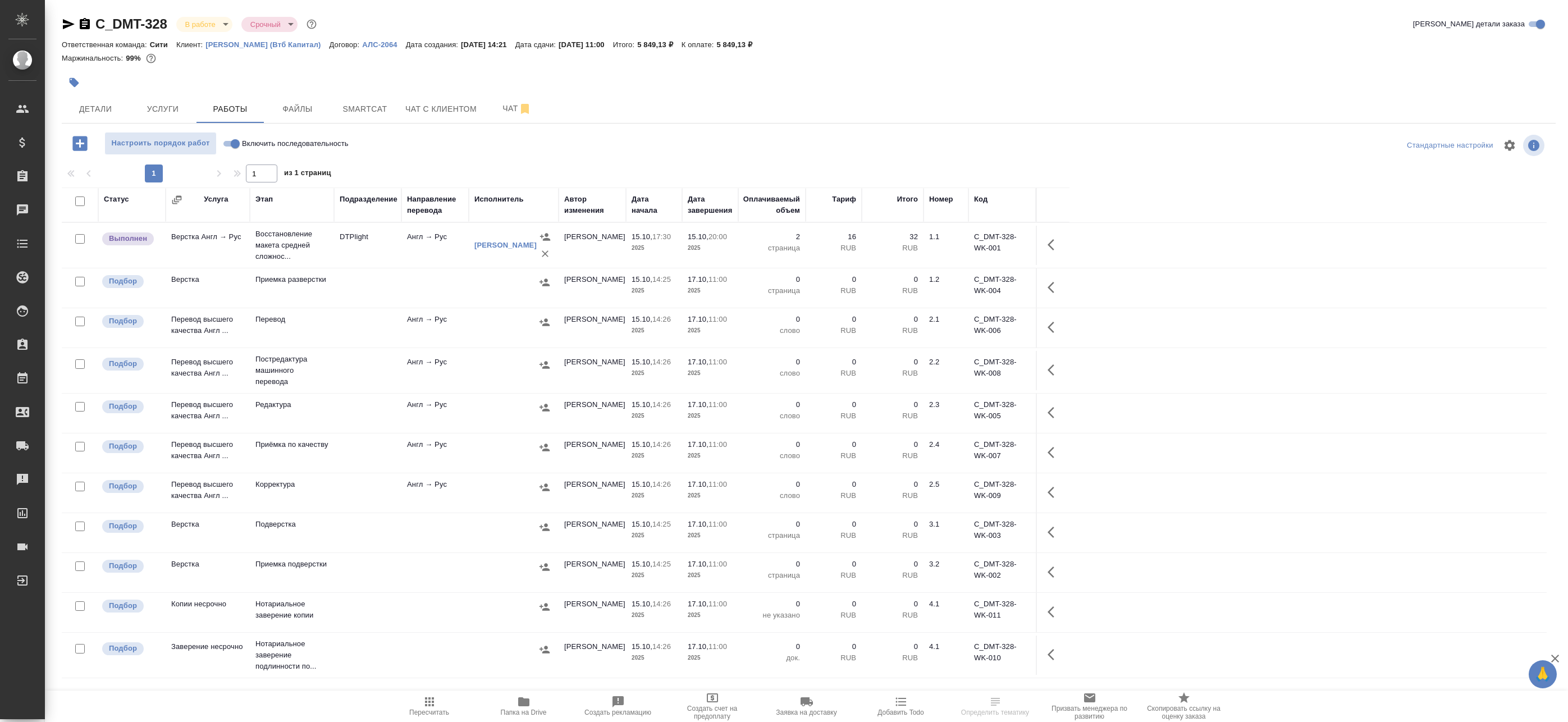
click at [417, 247] on td "Англ → Рус" at bounding box center [435, 245] width 68 height 40
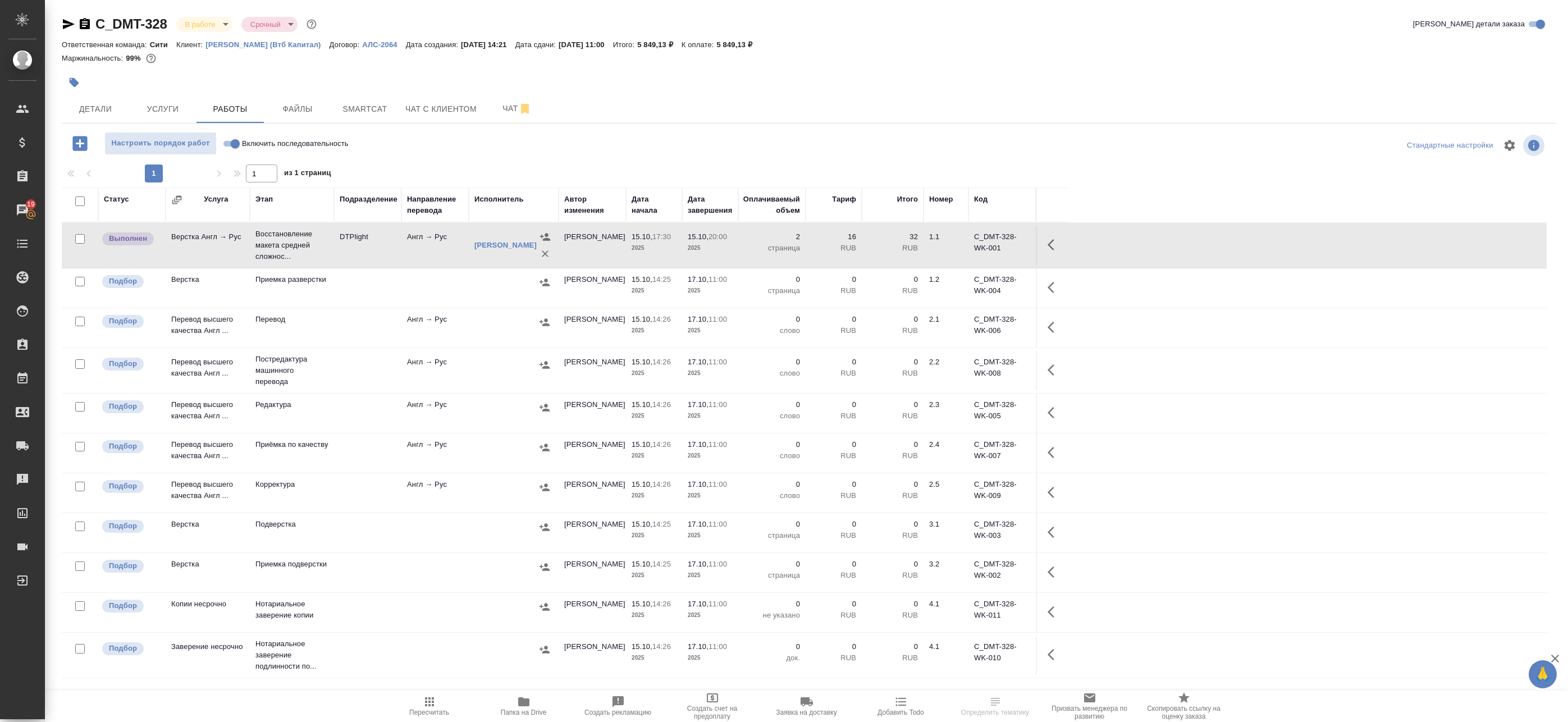
click at [417, 247] on td "Англ → Рус" at bounding box center [435, 245] width 68 height 40
click at [391, 367] on td at bounding box center [368, 370] width 68 height 40
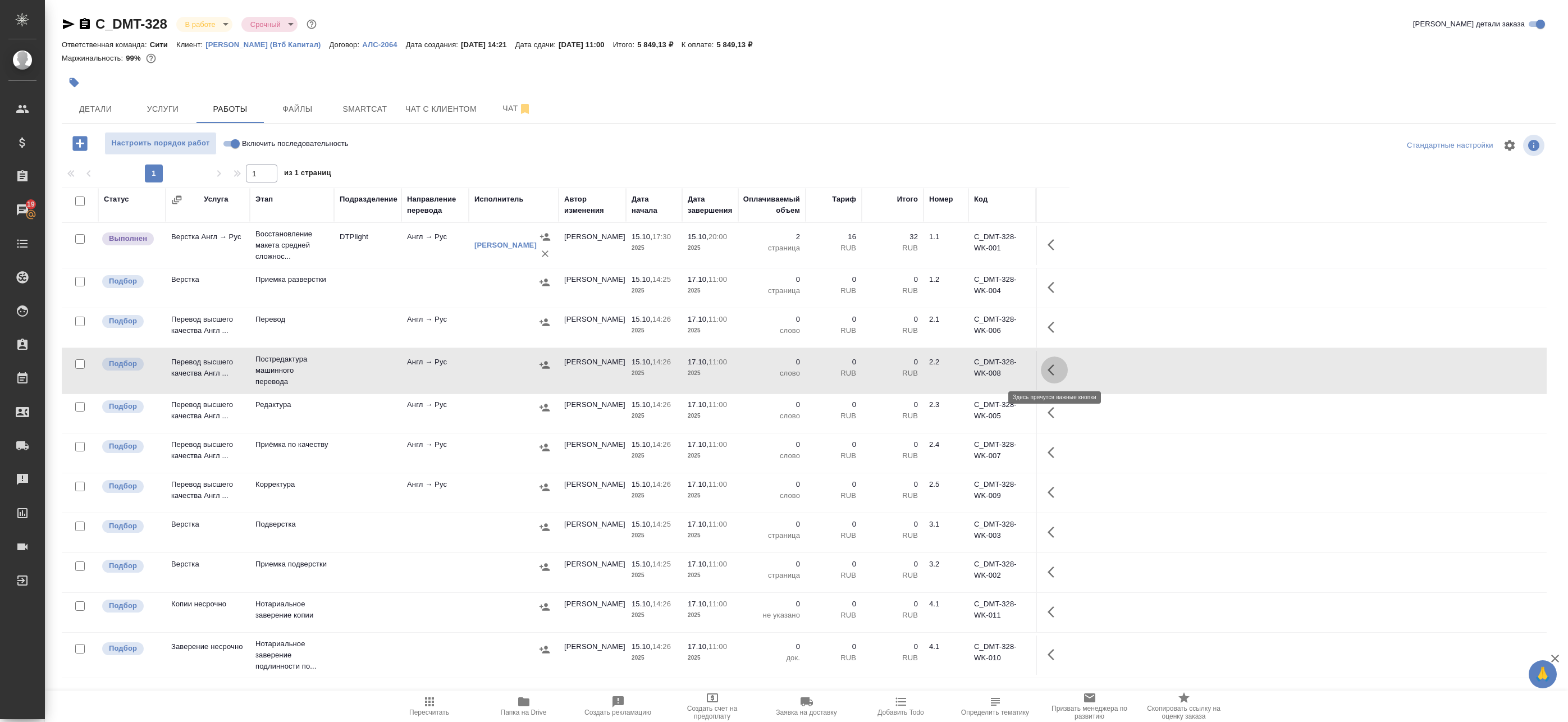
click at [1057, 371] on icon "button" at bounding box center [1054, 370] width 13 height 13
click at [976, 369] on icon "button" at bounding box center [971, 370] width 13 height 13
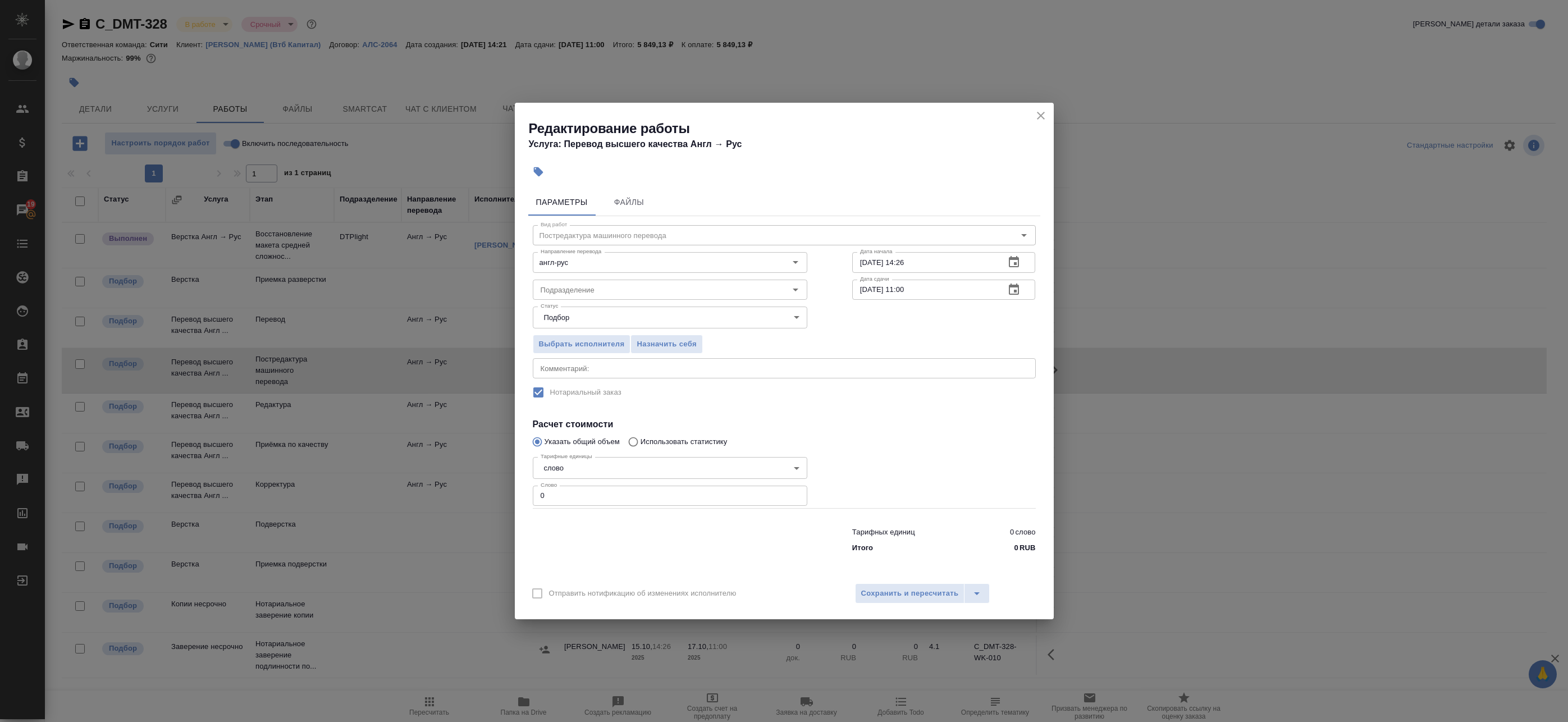
click at [1037, 116] on icon "close" at bounding box center [1041, 116] width 13 height 13
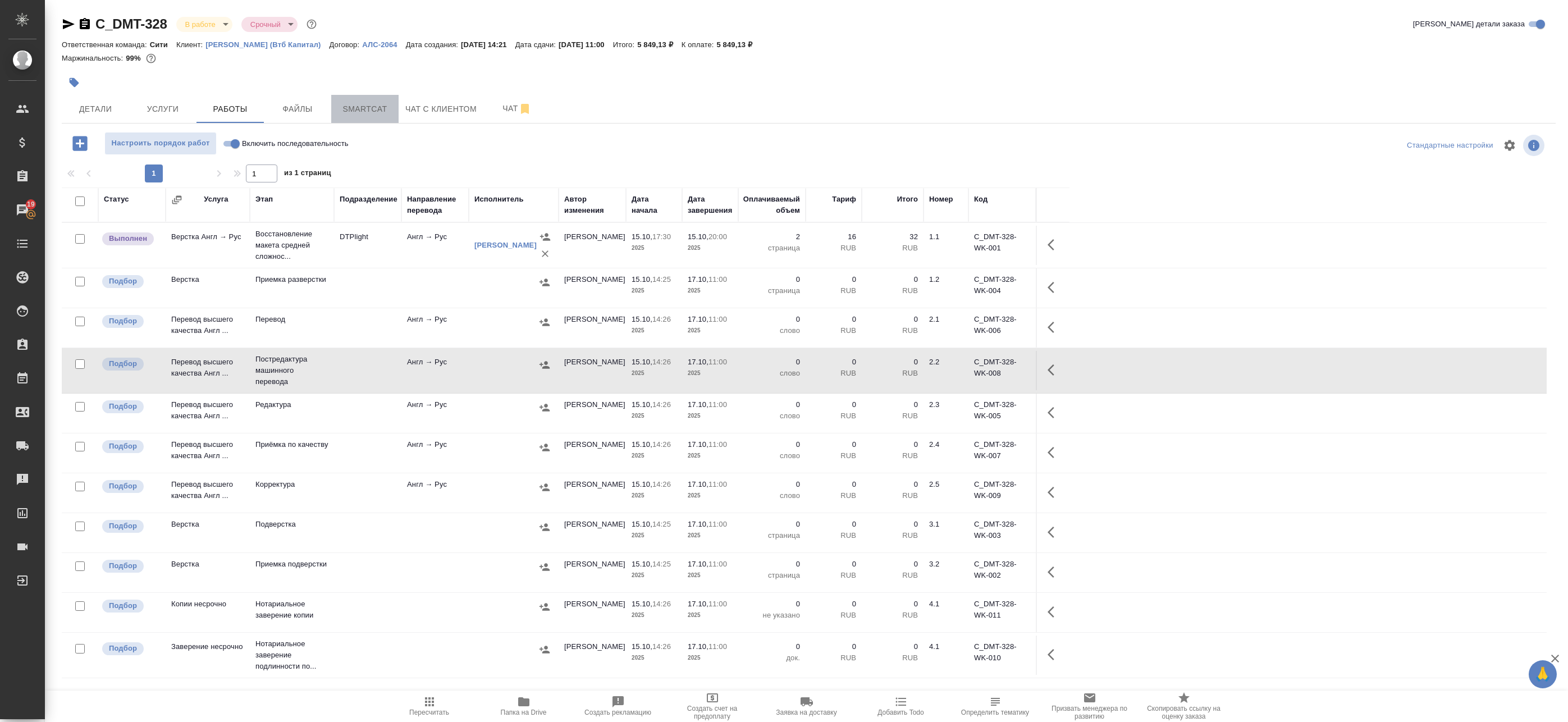
click at [387, 116] on button "Smartcat" at bounding box center [365, 109] width 68 height 28
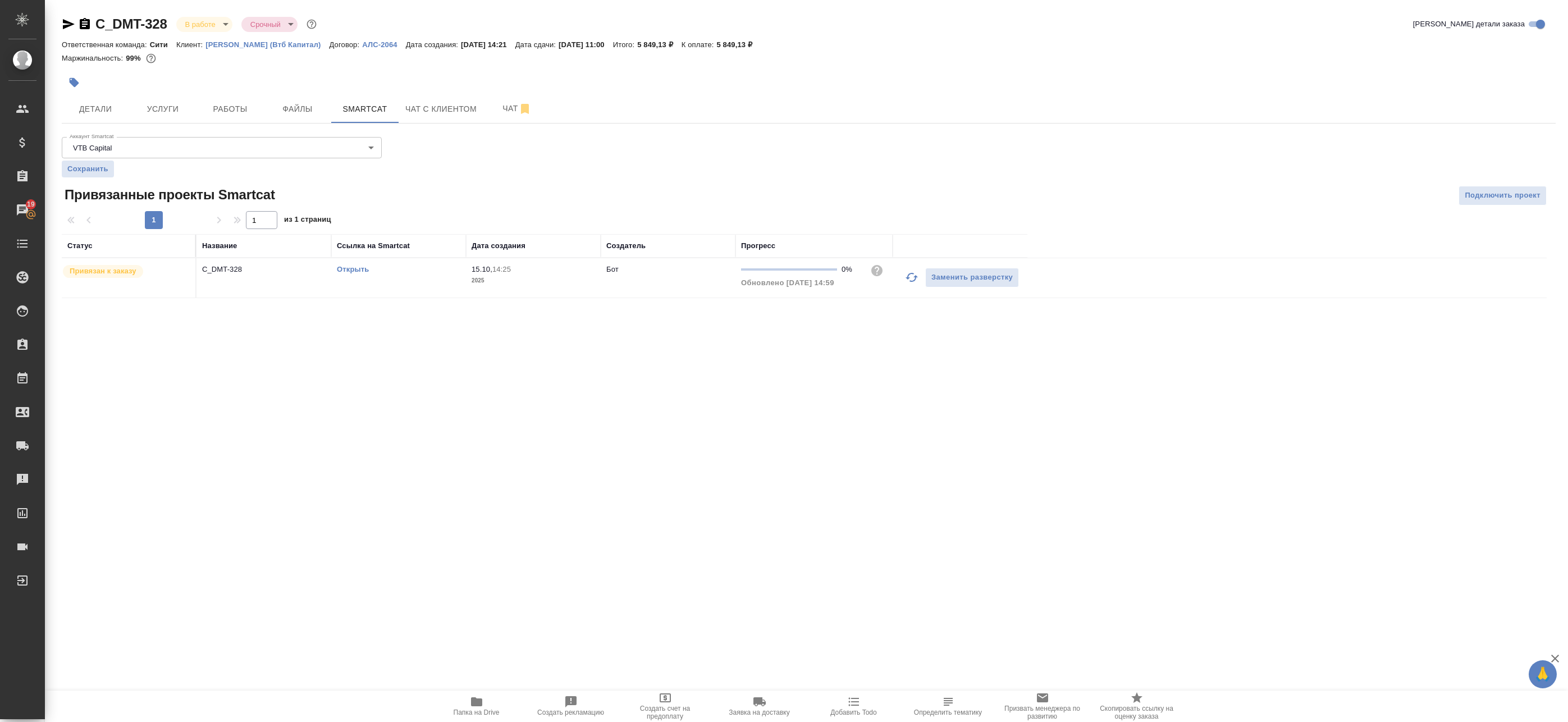
click at [355, 268] on link "Открыть" at bounding box center [352, 269] width 32 height 9
drag, startPoint x: 224, startPoint y: 105, endPoint x: -67, endPoint y: 61, distance: 294.3
click at [0, 61] on html "🙏 .cls-1 fill:#fff; AWATERA Badanyan Artak Клиенты Спецификации Заказы 19 Чаты …" at bounding box center [784, 361] width 1568 height 722
click at [222, 107] on span "Работы" at bounding box center [230, 109] width 54 height 14
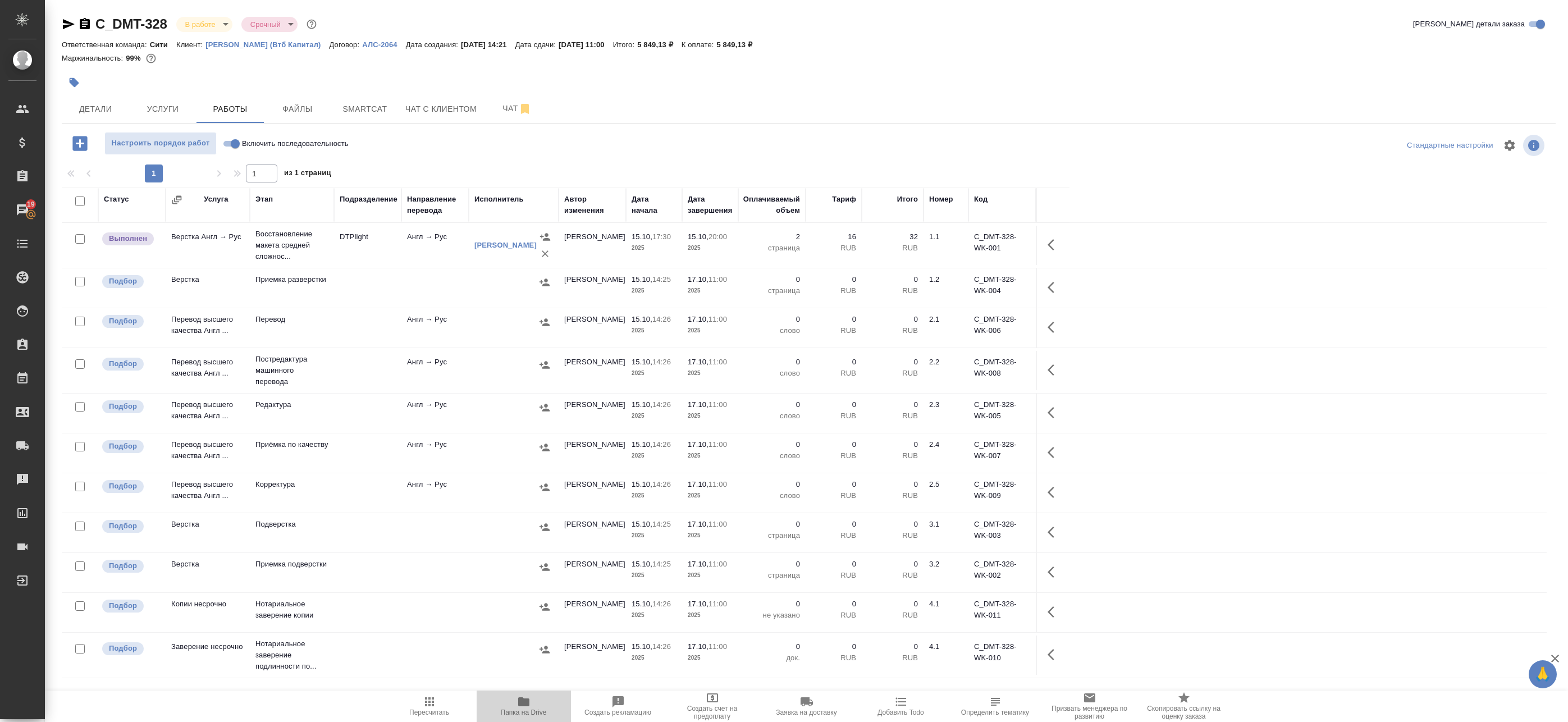
click at [539, 713] on span "Папка на Drive" at bounding box center [524, 712] width 46 height 8
click at [1046, 247] on button "button" at bounding box center [1054, 245] width 27 height 27
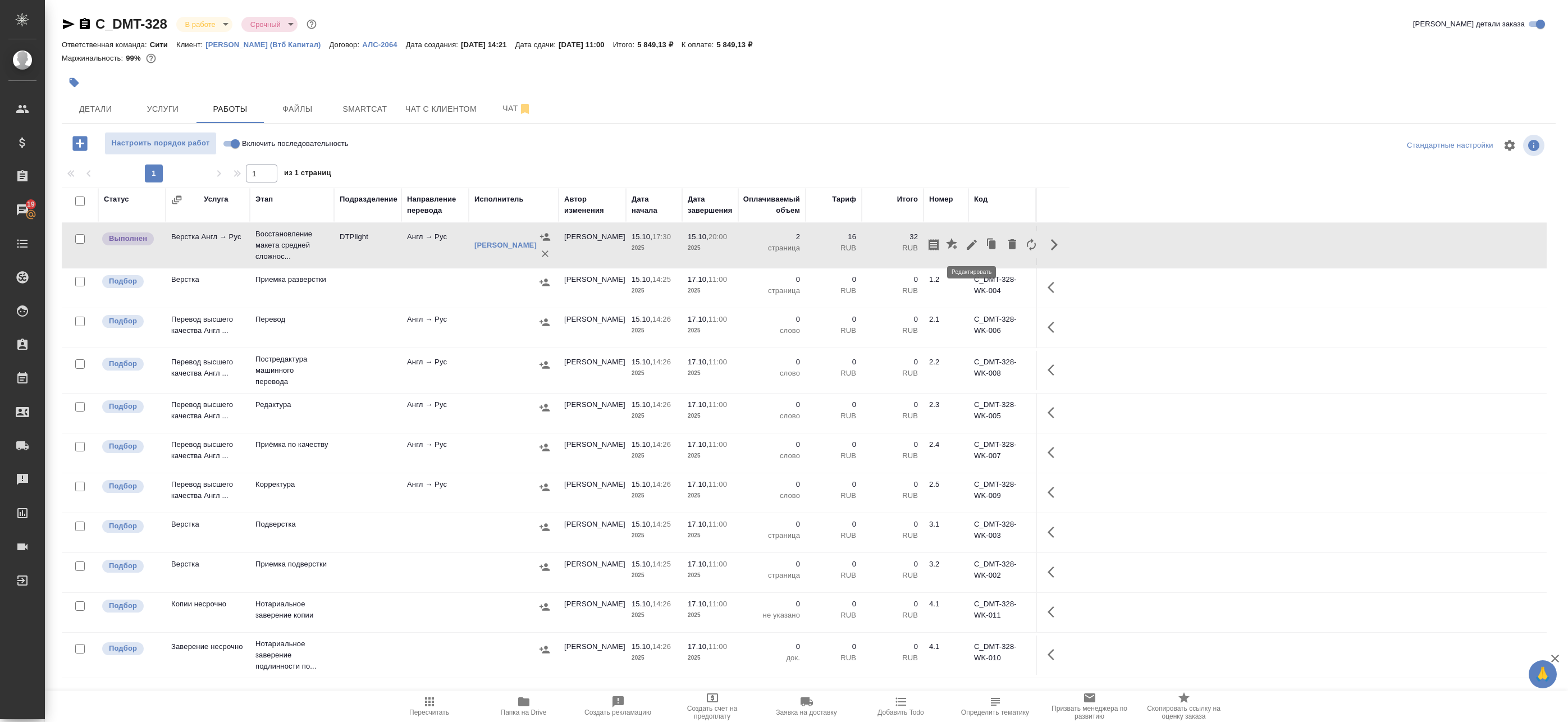
click at [967, 247] on icon "button" at bounding box center [971, 245] width 13 height 13
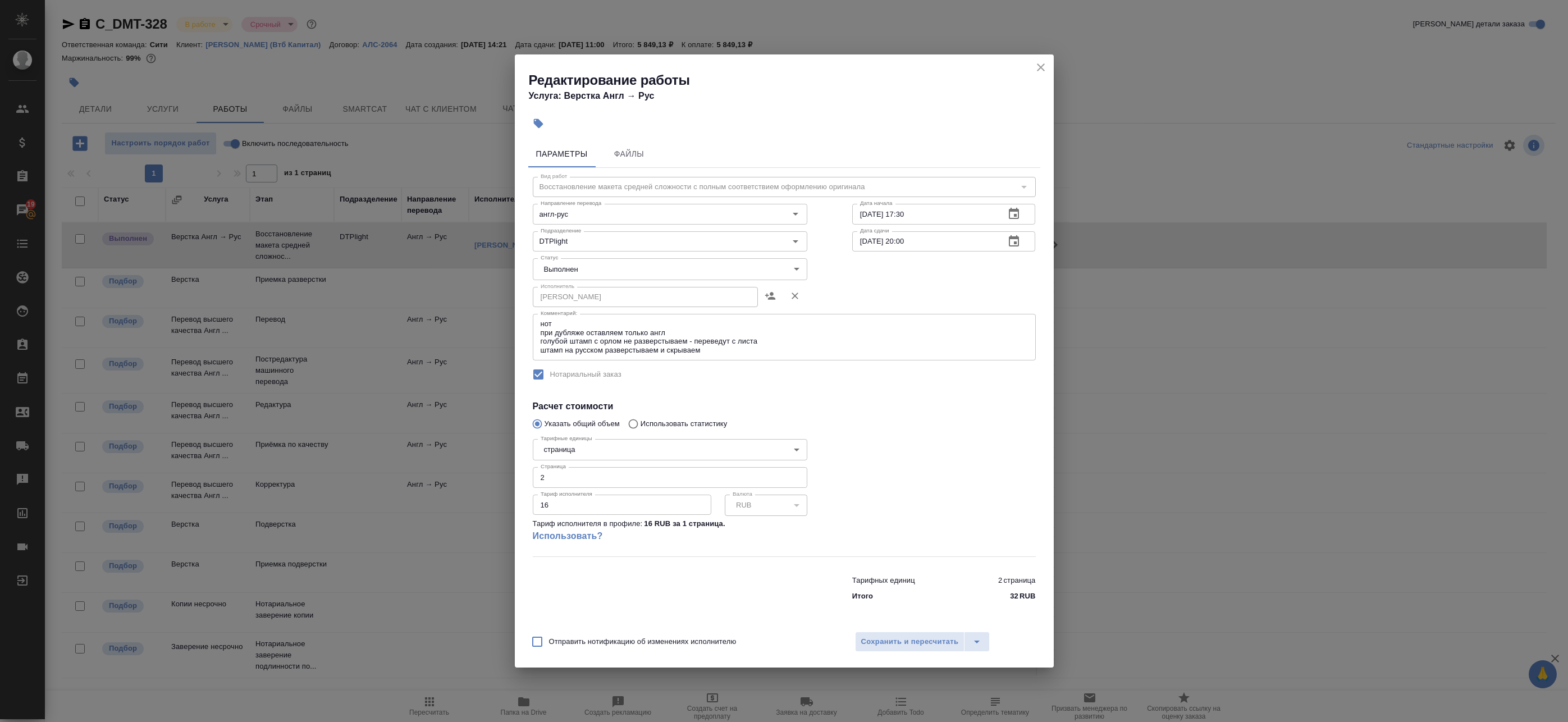
click at [569, 269] on body "🙏 .cls-1 fill:#fff; AWATERA Badanyan Artak Клиенты Спецификации Заказы 19 Чаты …" at bounding box center [784, 361] width 1568 height 722
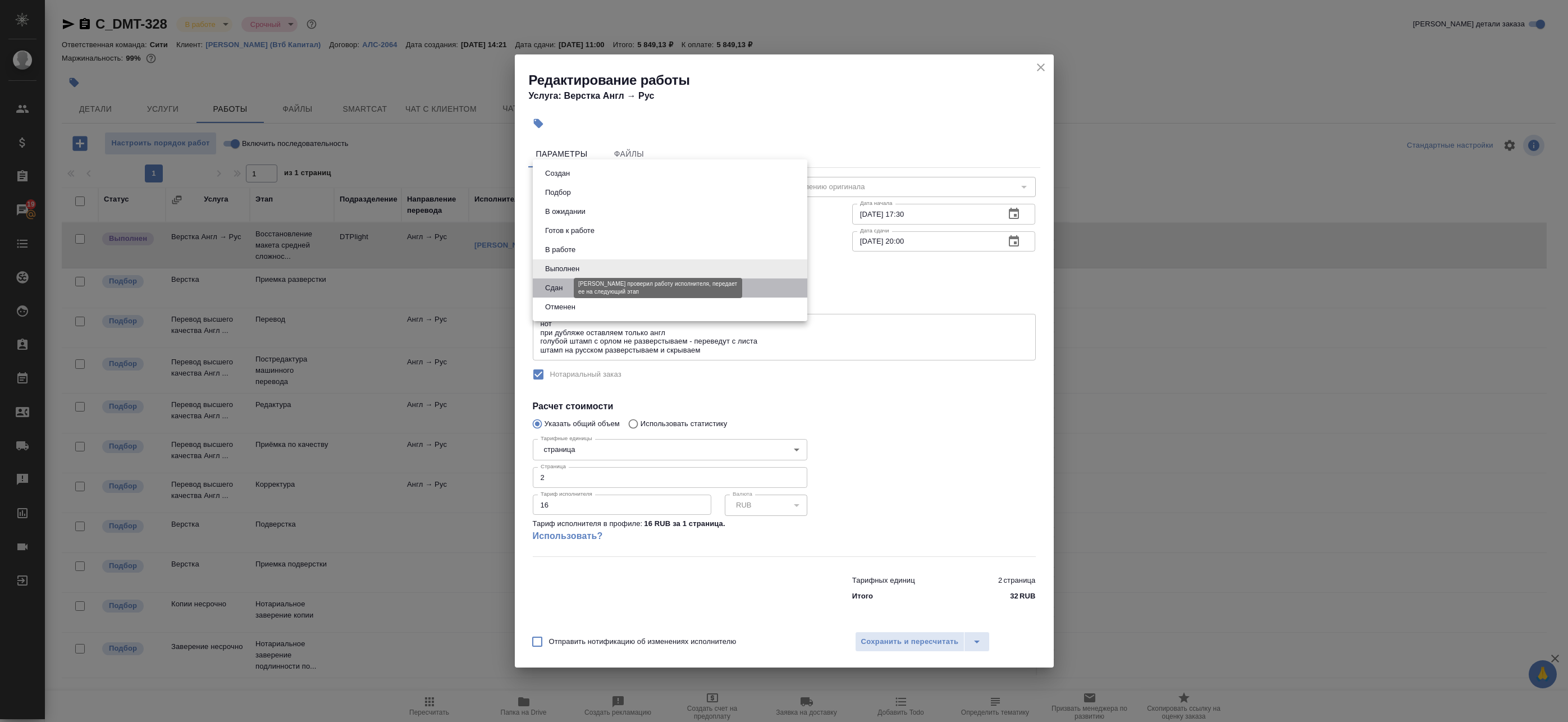
click at [554, 288] on button "Сдан" at bounding box center [554, 288] width 24 height 12
type input "closed"
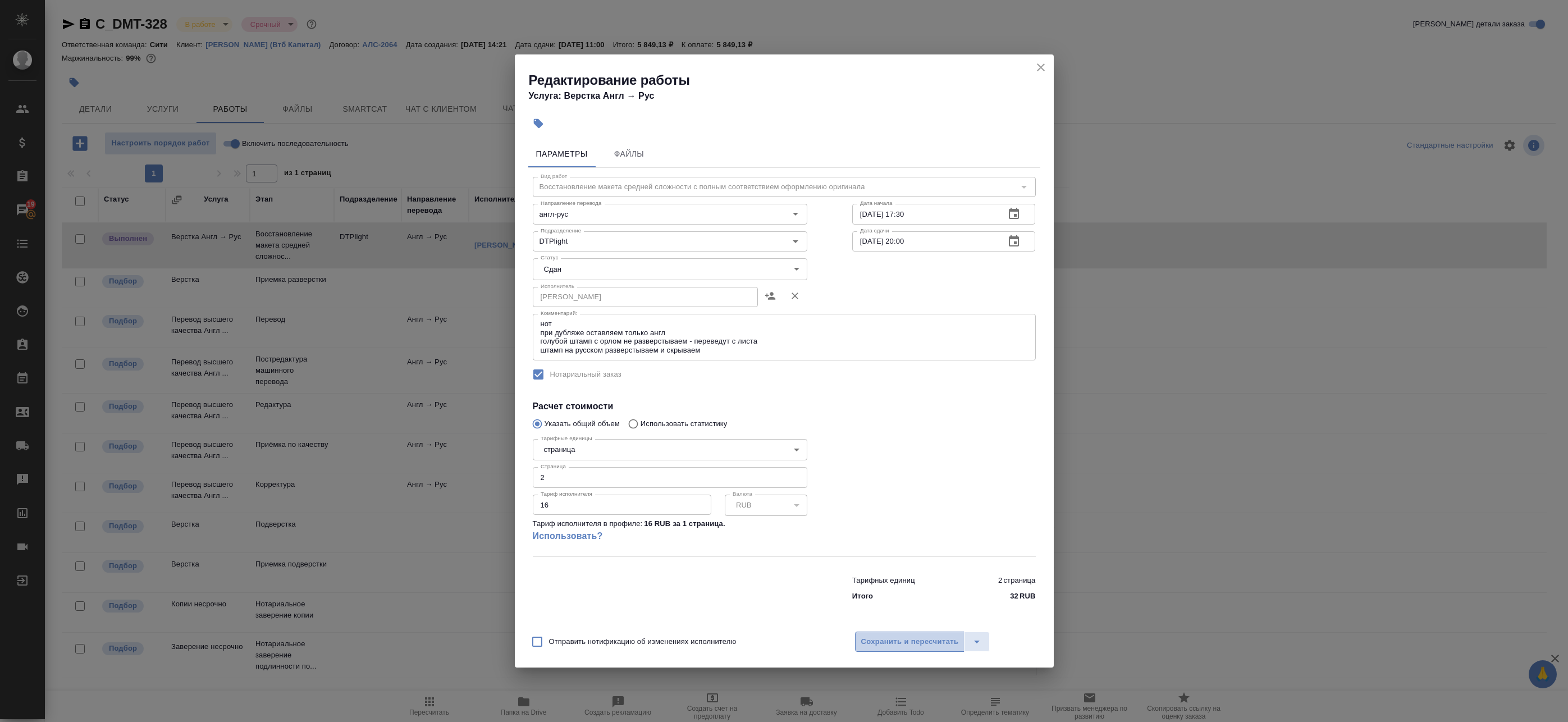
click at [896, 640] on span "Сохранить и пересчитать" at bounding box center [910, 642] width 97 height 13
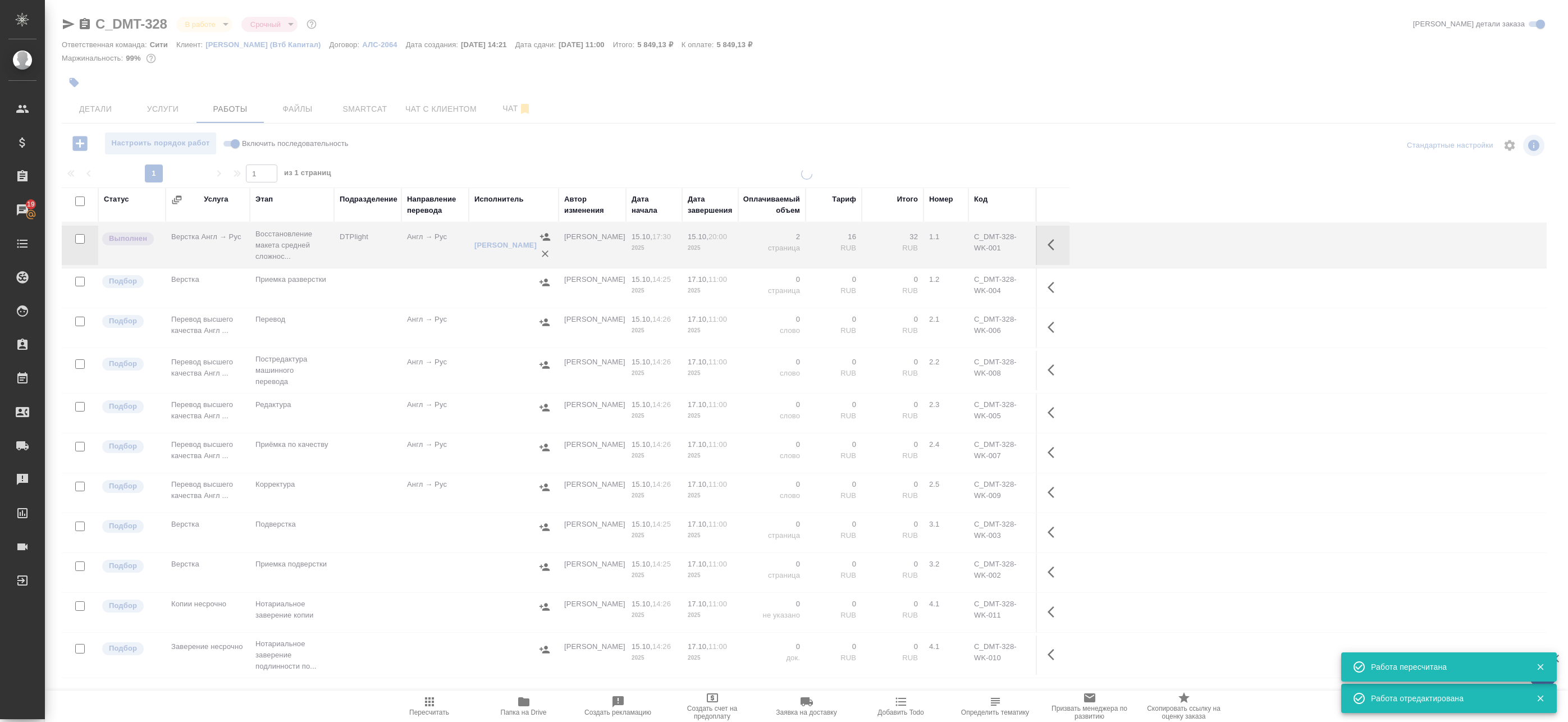
click at [362, 370] on td at bounding box center [368, 370] width 68 height 40
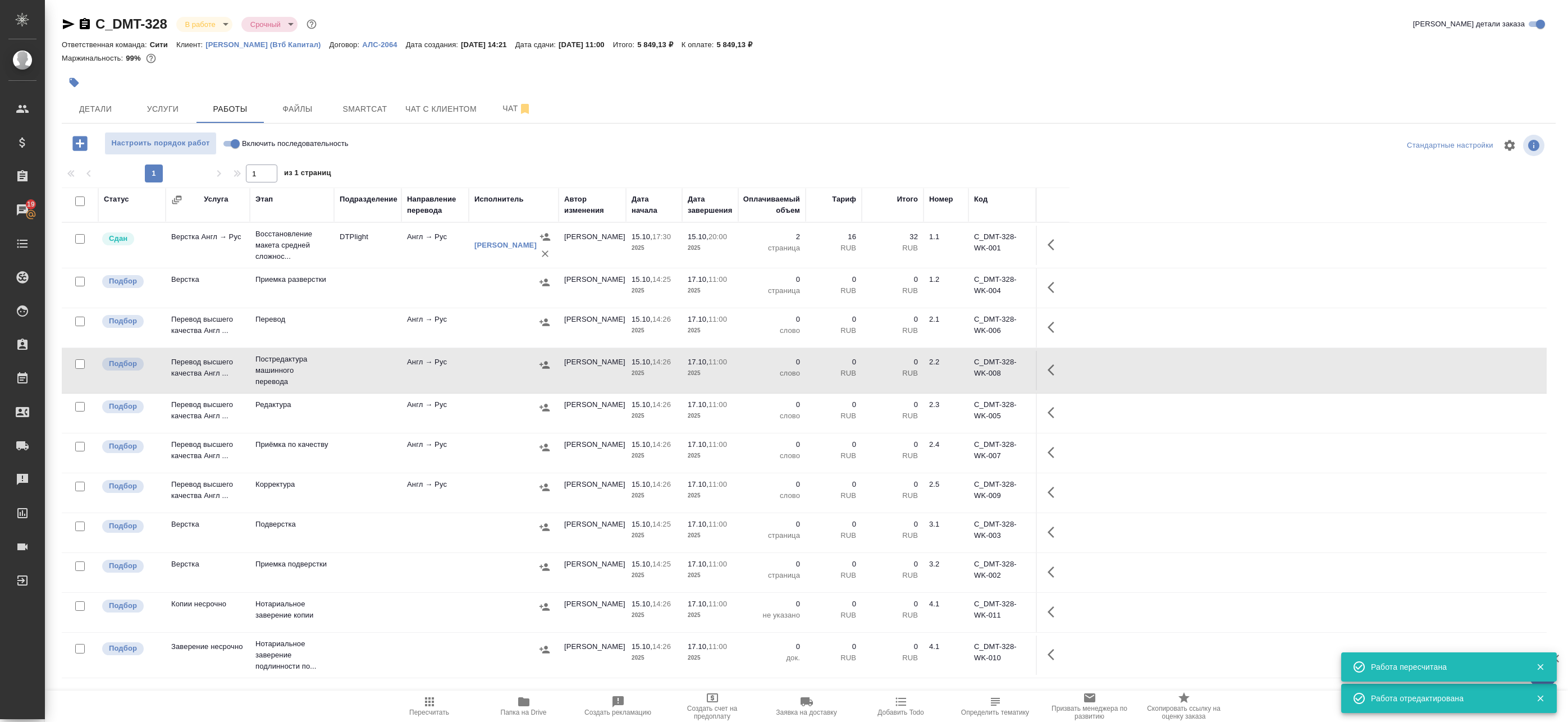
click at [1054, 371] on icon "button" at bounding box center [1054, 370] width 13 height 13
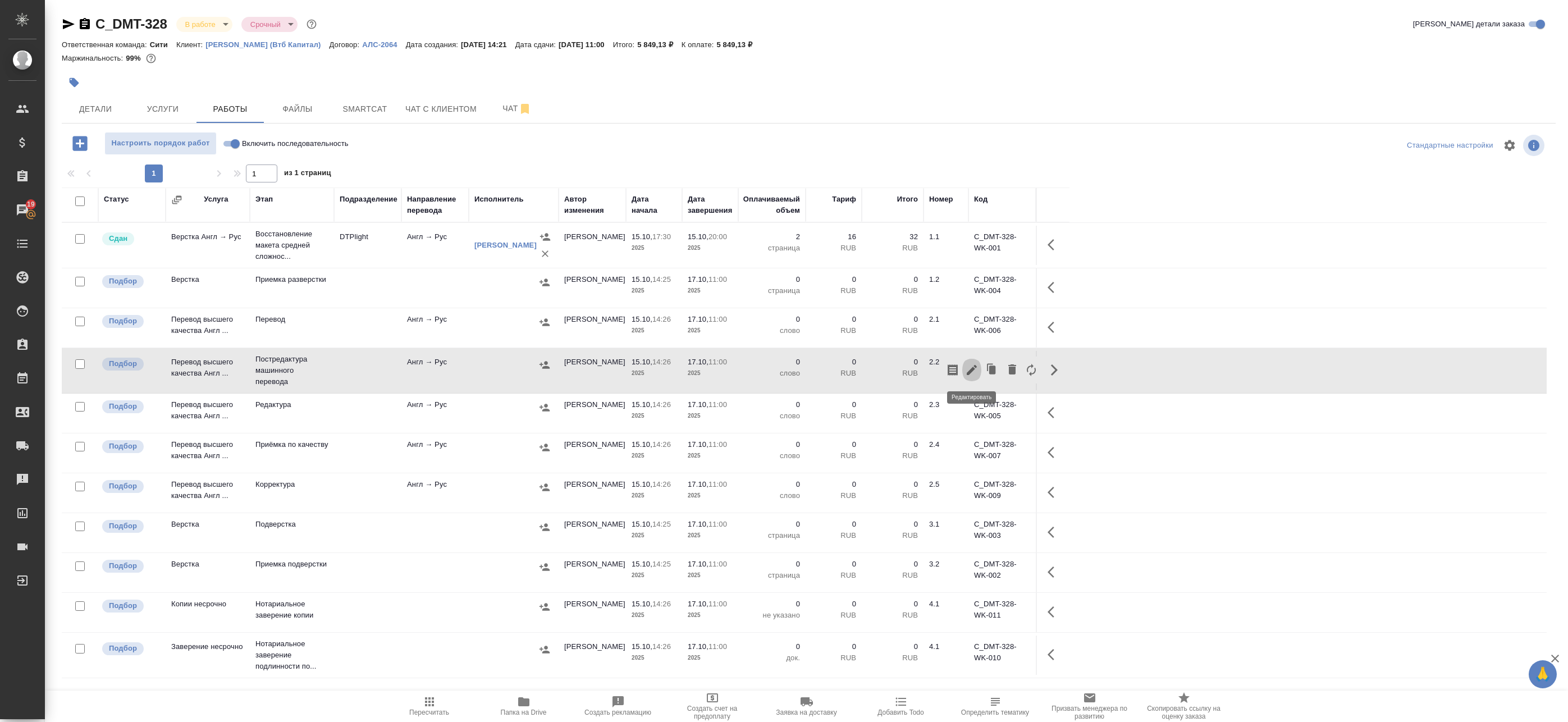
click at [979, 372] on button "button" at bounding box center [971, 370] width 19 height 27
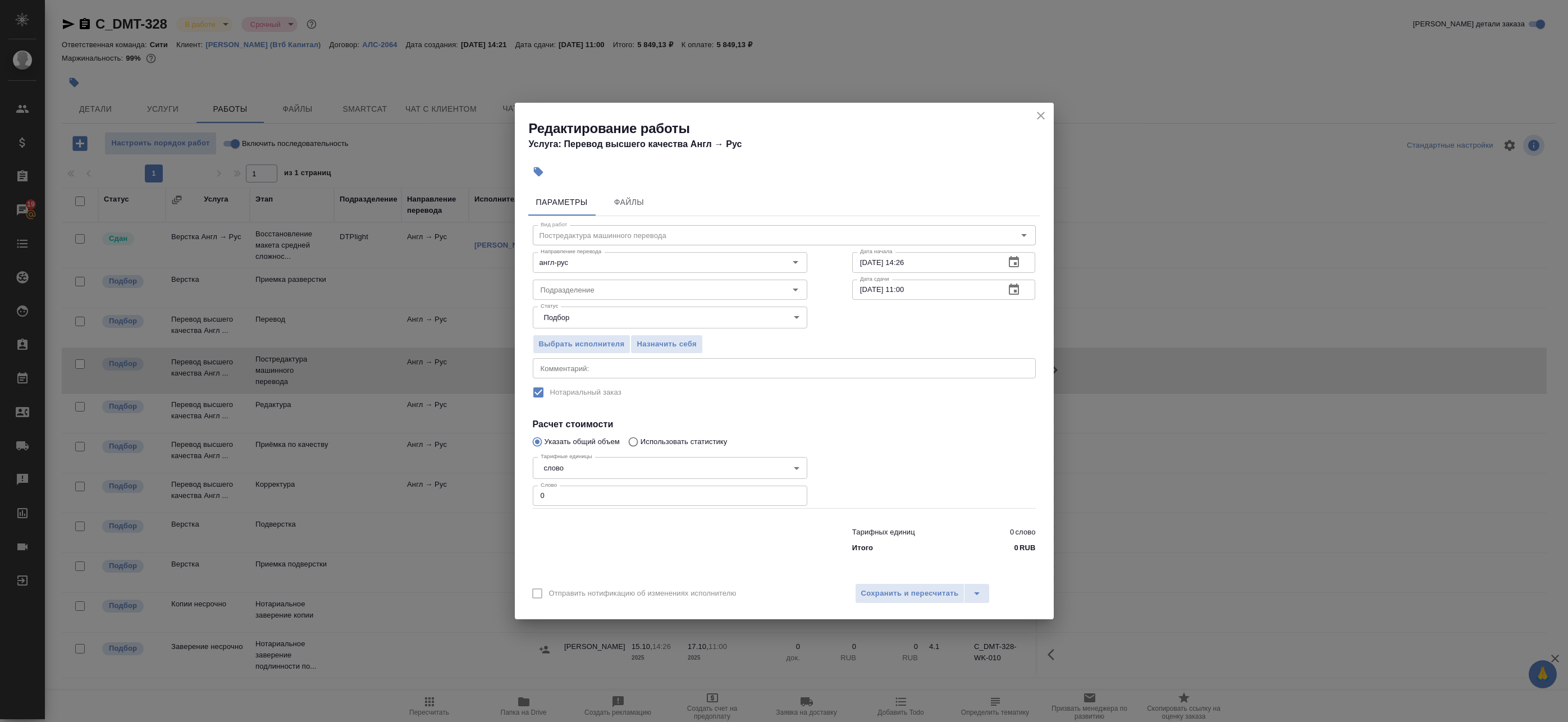
click at [695, 368] on textarea at bounding box center [784, 369] width 488 height 9
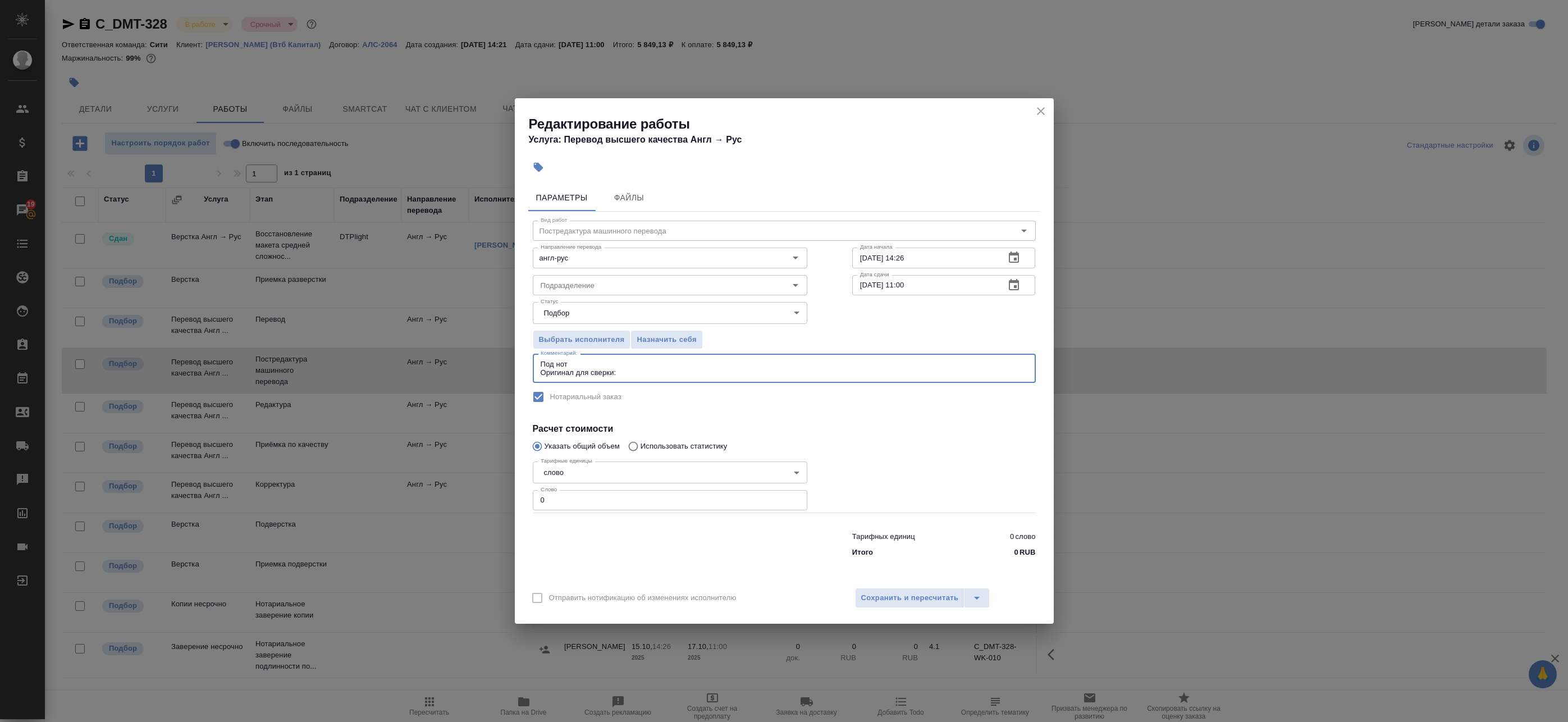
paste textarea "https://drive.awatera.com/s/coN9qnjrPCYrS94"
type textarea "Под нот Оригинал для сверки:https://drive.awatera.com/s/coN9qnjrPCYrS94"
click at [923, 589] on button "Сохранить и пересчитать" at bounding box center [910, 598] width 110 height 20
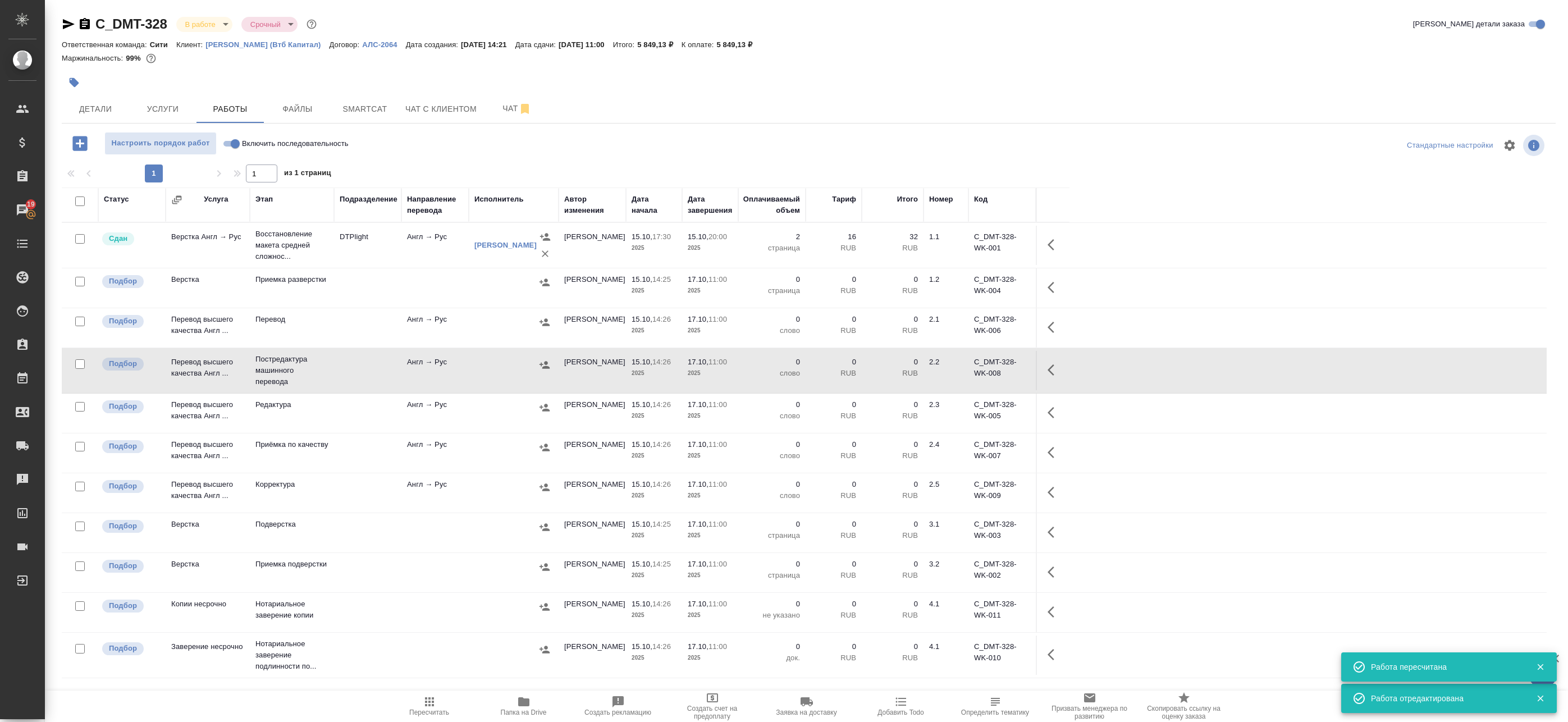
click at [1056, 374] on icon "button" at bounding box center [1054, 370] width 13 height 13
click at [965, 369] on button "button" at bounding box center [971, 370] width 19 height 27
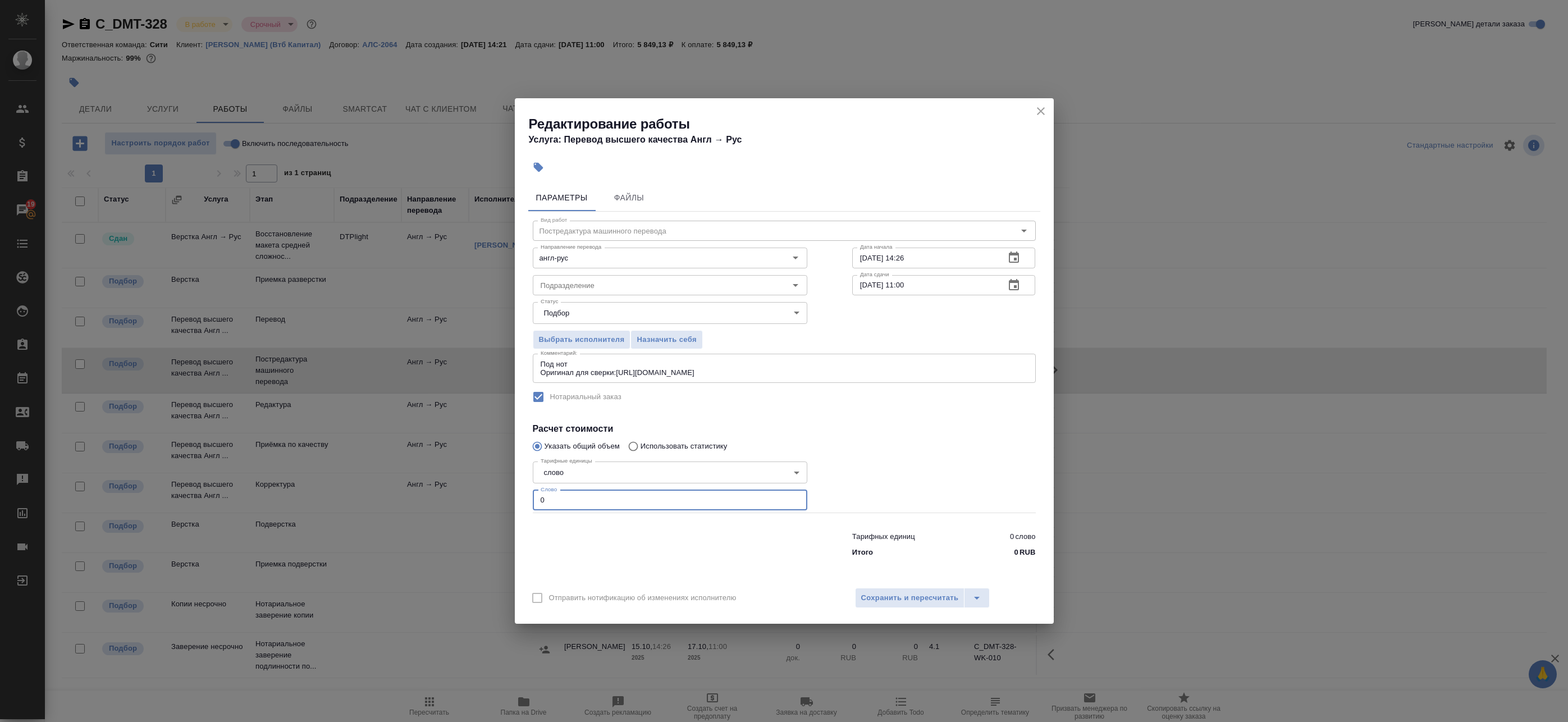
drag, startPoint x: 485, startPoint y: 489, endPoint x: 467, endPoint y: 489, distance: 18.0
click at [475, 489] on div "Редактирование работы Услуга: Перевод высшего качества Англ → Рус Параметры Фай…" at bounding box center [784, 361] width 1568 height 722
paste input "127"
type input "127"
click at [900, 601] on span "Сохранить и пересчитать" at bounding box center [910, 598] width 97 height 13
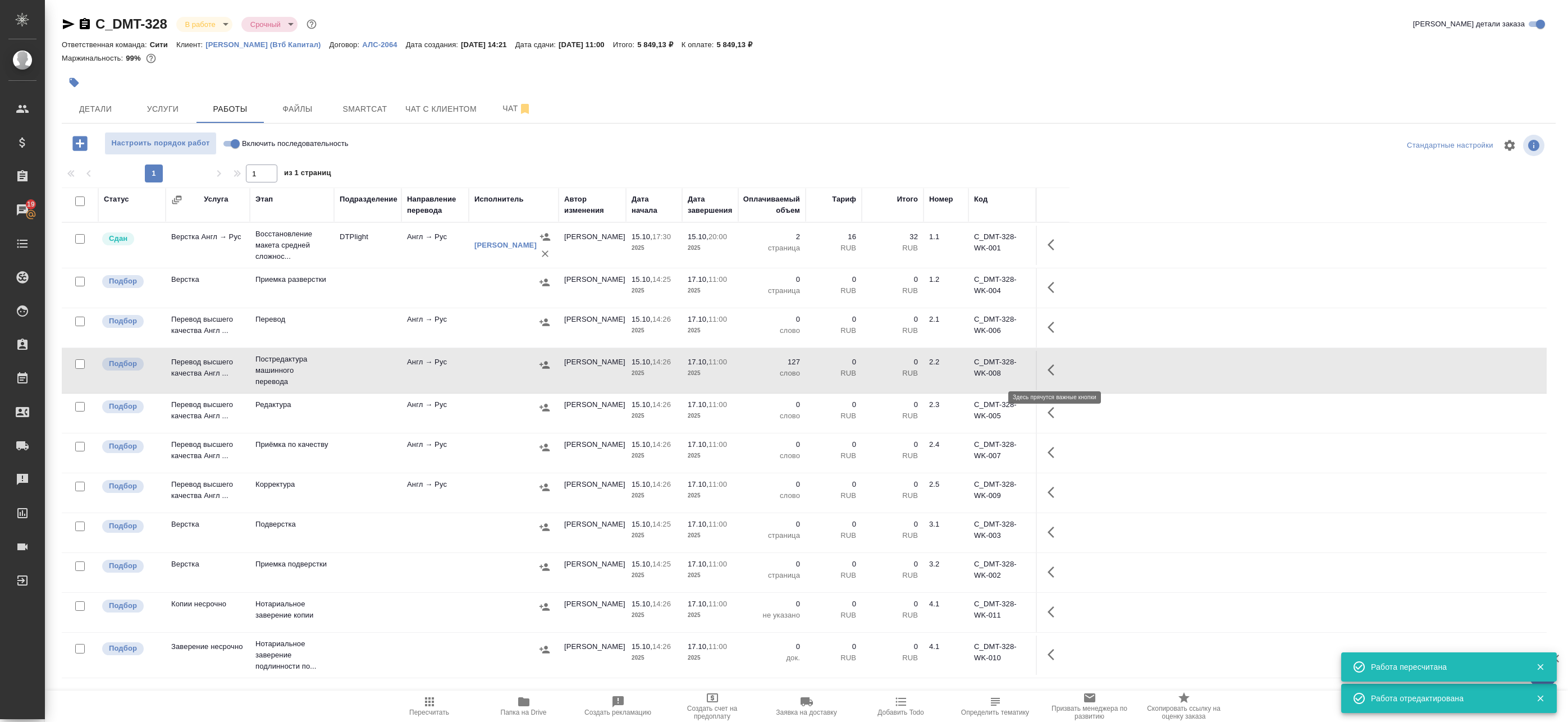
click at [1059, 372] on icon "button" at bounding box center [1054, 370] width 13 height 13
click at [972, 374] on icon "button" at bounding box center [971, 370] width 13 height 13
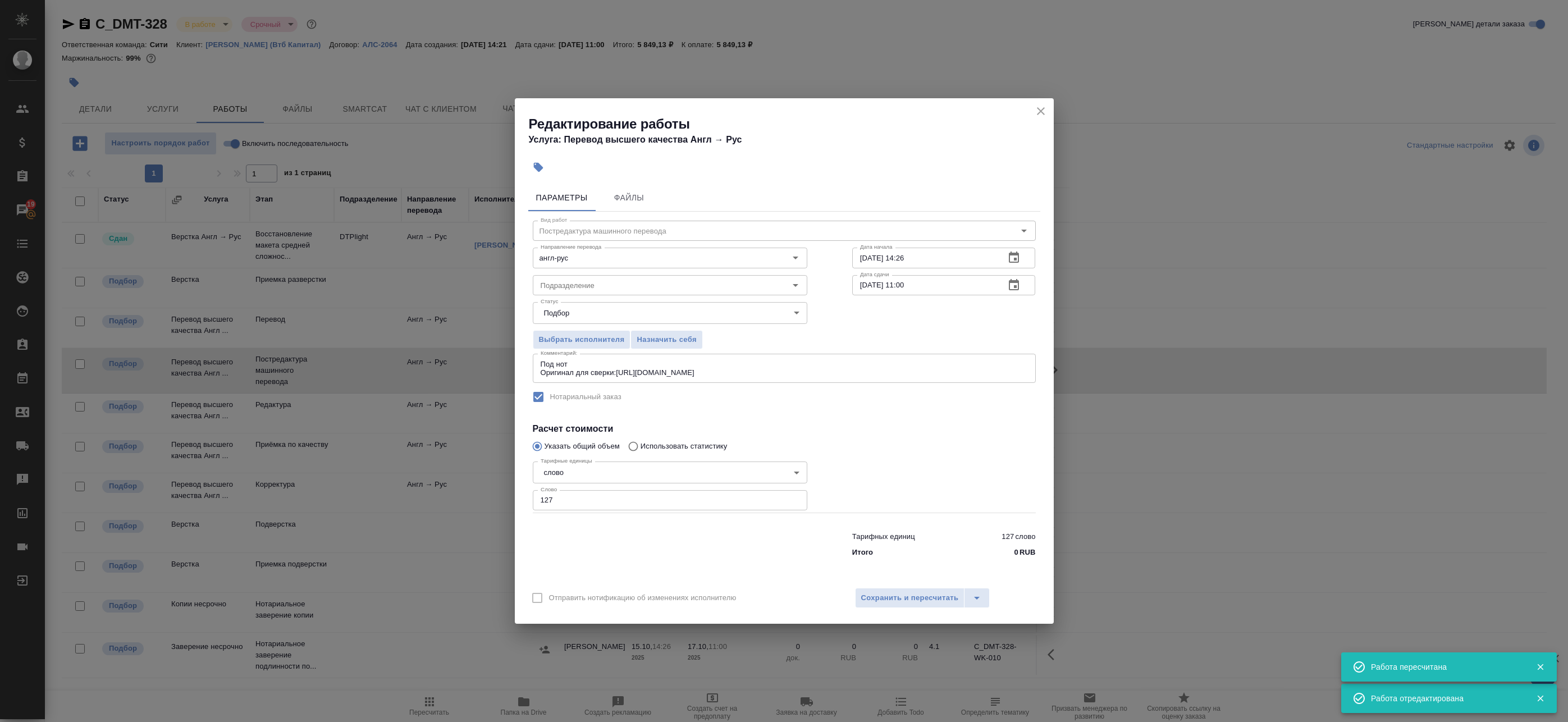
click at [1021, 284] on button "button" at bounding box center [1014, 285] width 27 height 27
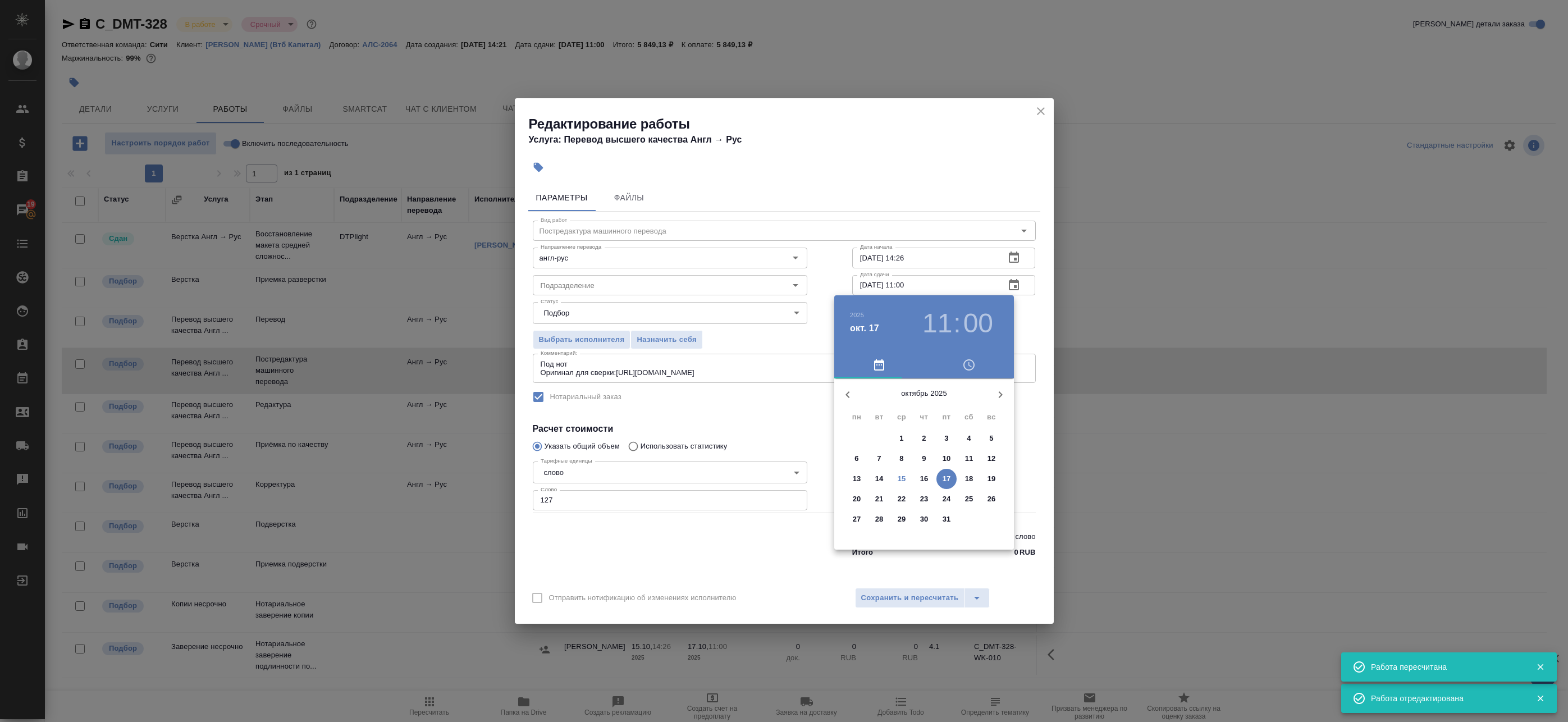
click at [923, 483] on p "16" at bounding box center [925, 479] width 9 height 11
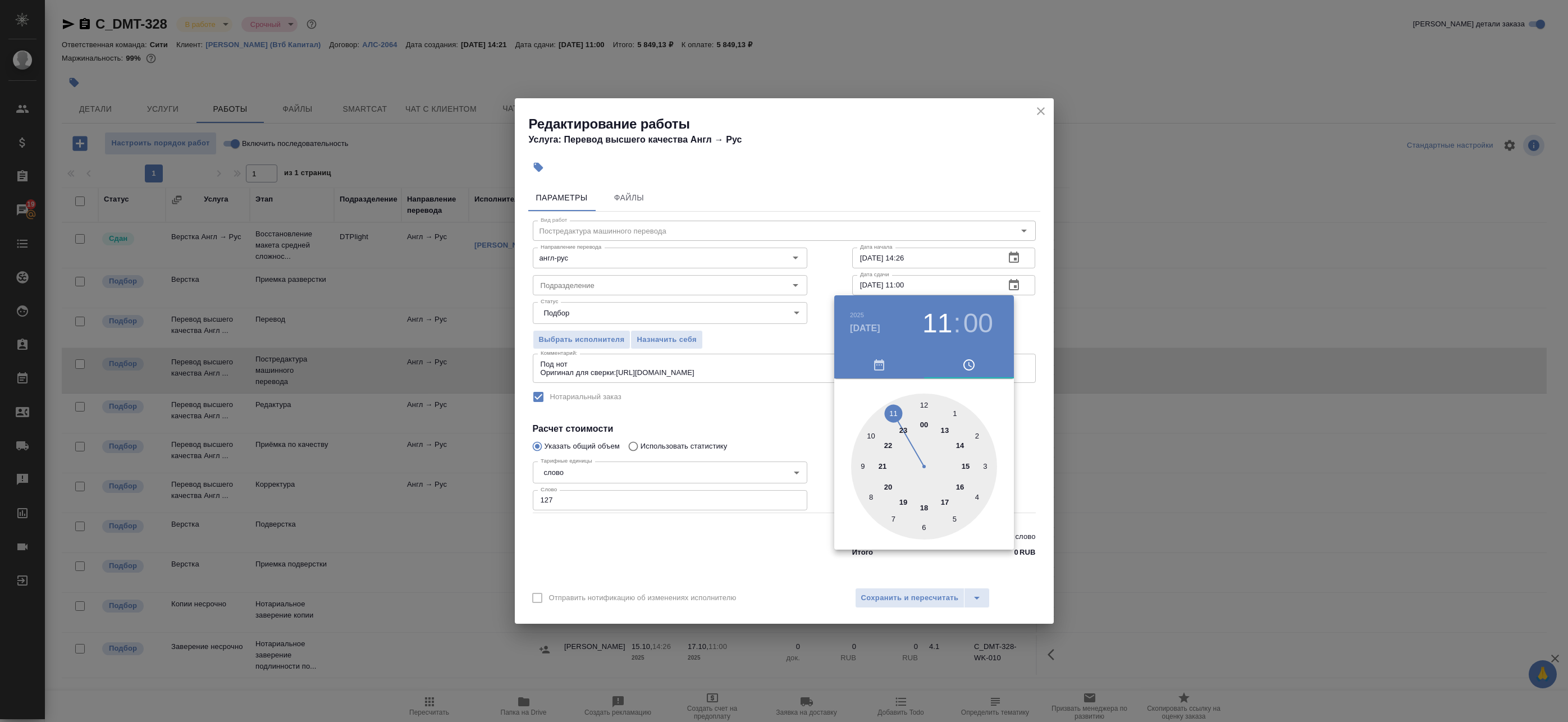
type input "16.10.2025 16:00"
click at [959, 486] on div at bounding box center [924, 467] width 146 height 146
click at [1041, 390] on div at bounding box center [784, 361] width 1568 height 722
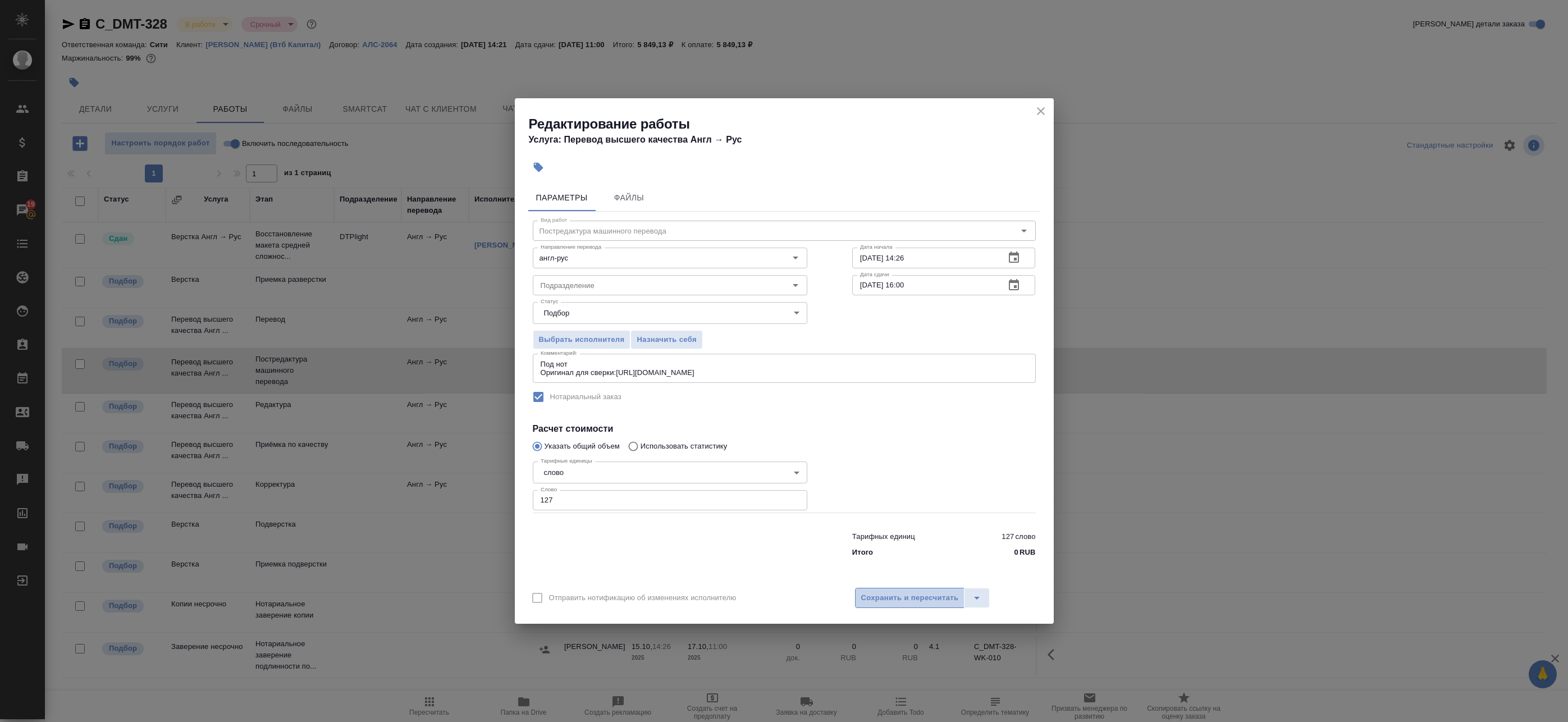
click at [909, 606] on button "Сохранить и пересчитать" at bounding box center [910, 598] width 110 height 20
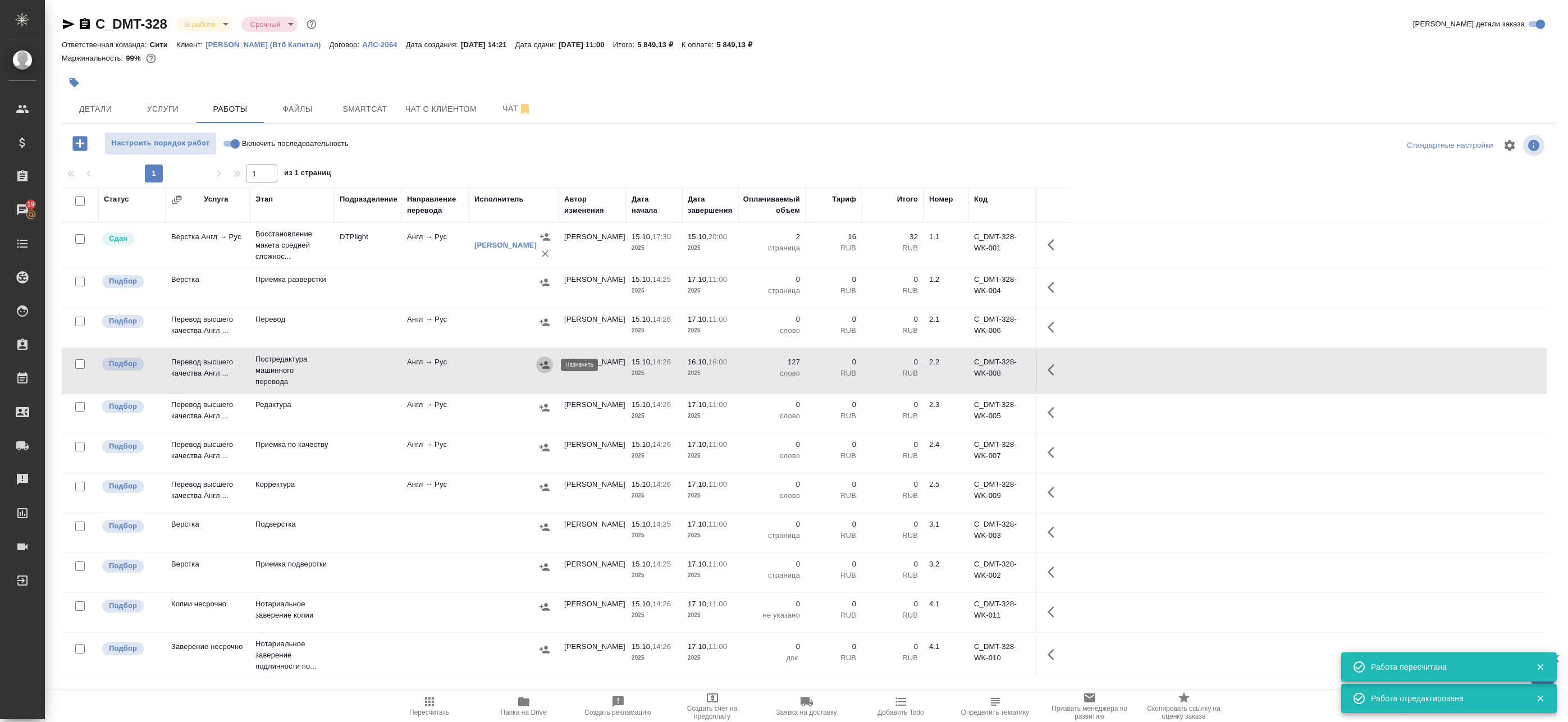
click at [549, 366] on icon "button" at bounding box center [544, 365] width 11 height 11
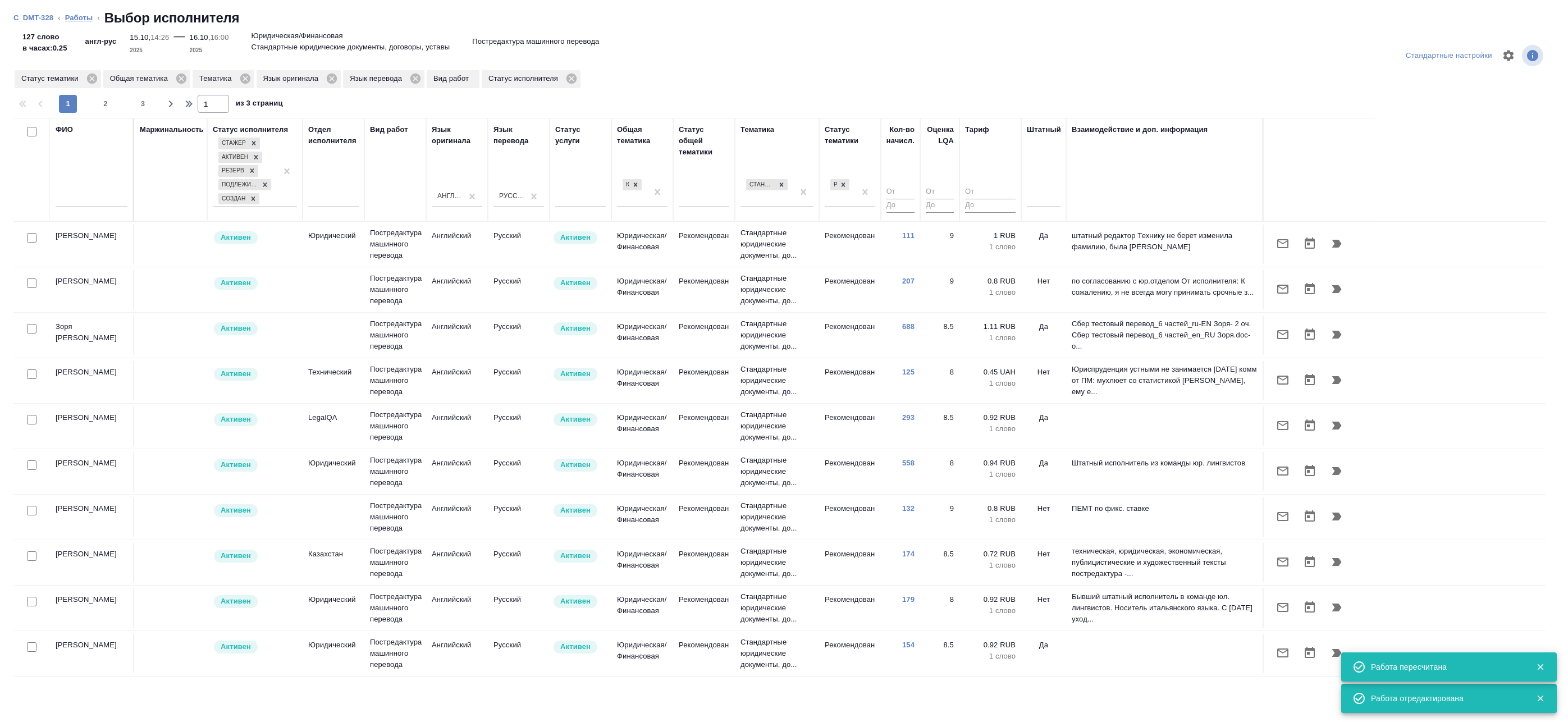
click at [77, 19] on link "Работы" at bounding box center [79, 18] width 28 height 9
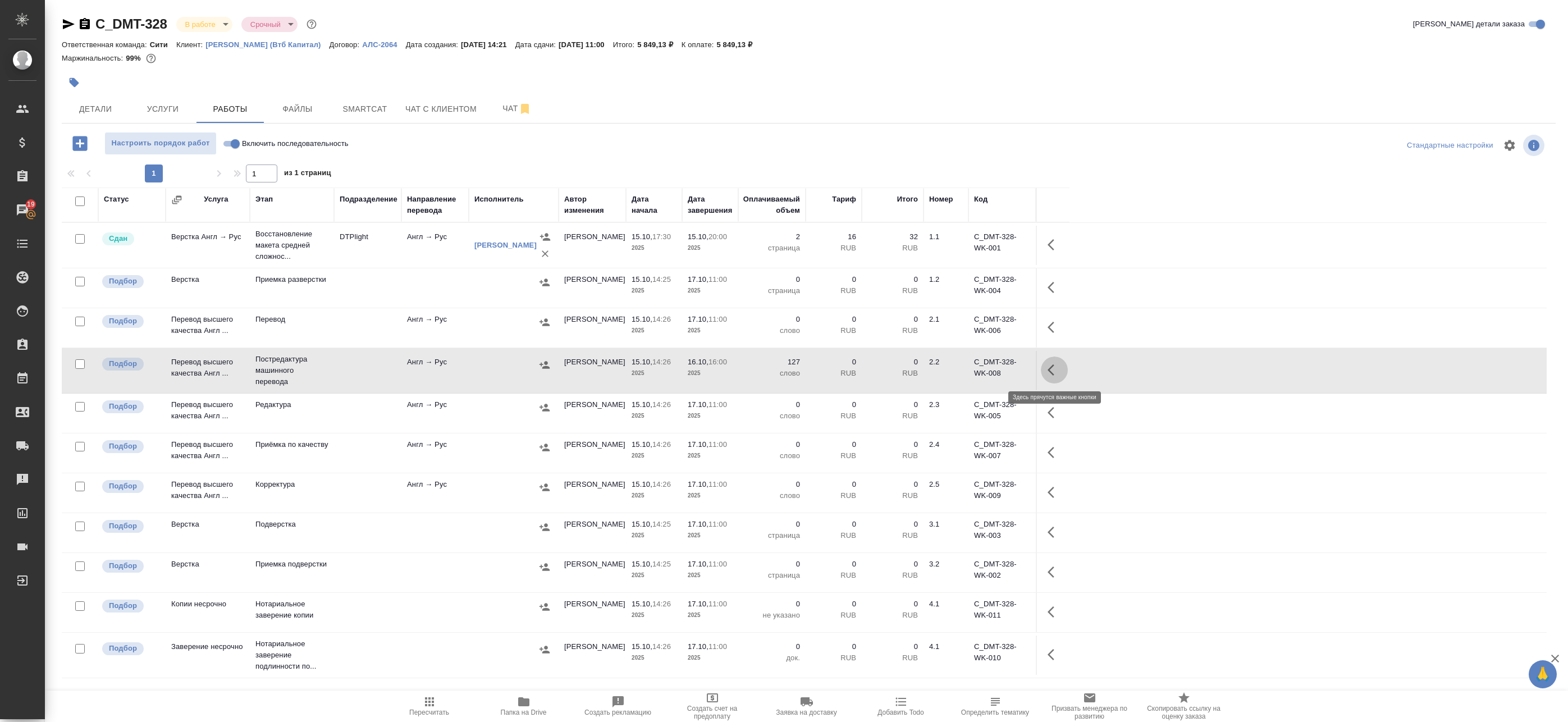
click at [1049, 367] on icon "button" at bounding box center [1054, 370] width 13 height 13
click at [959, 370] on icon "button" at bounding box center [953, 370] width 13 height 13
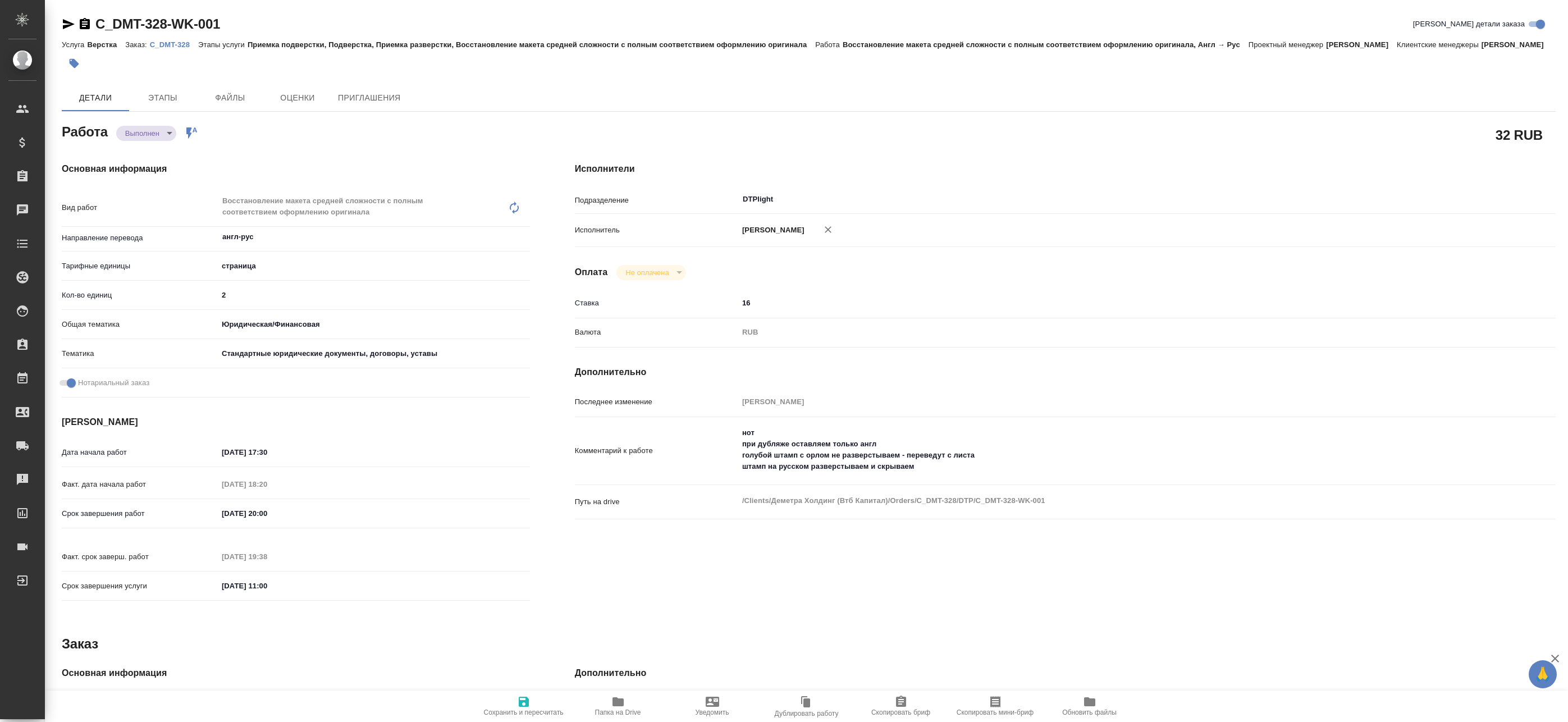
type textarea "x"
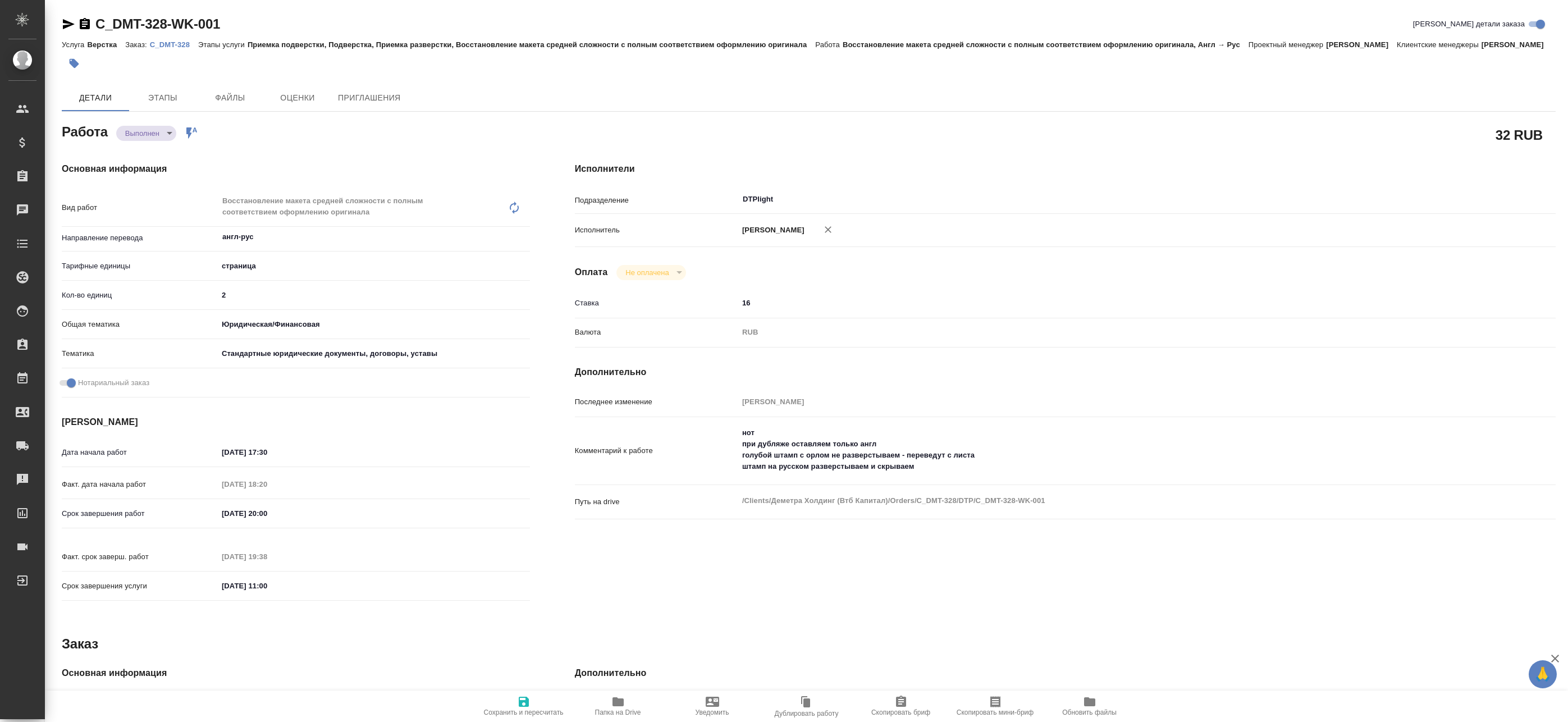
type textarea "x"
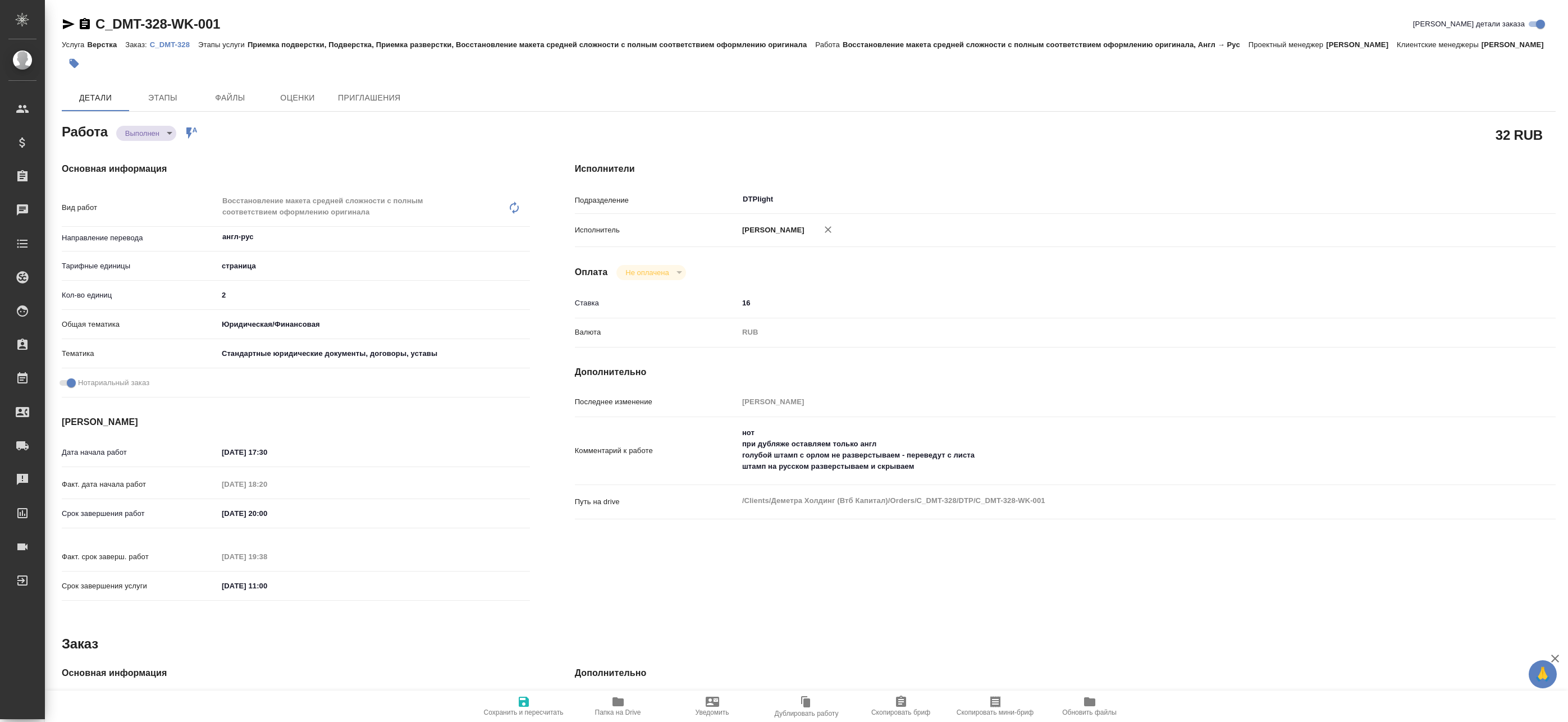
type textarea "x"
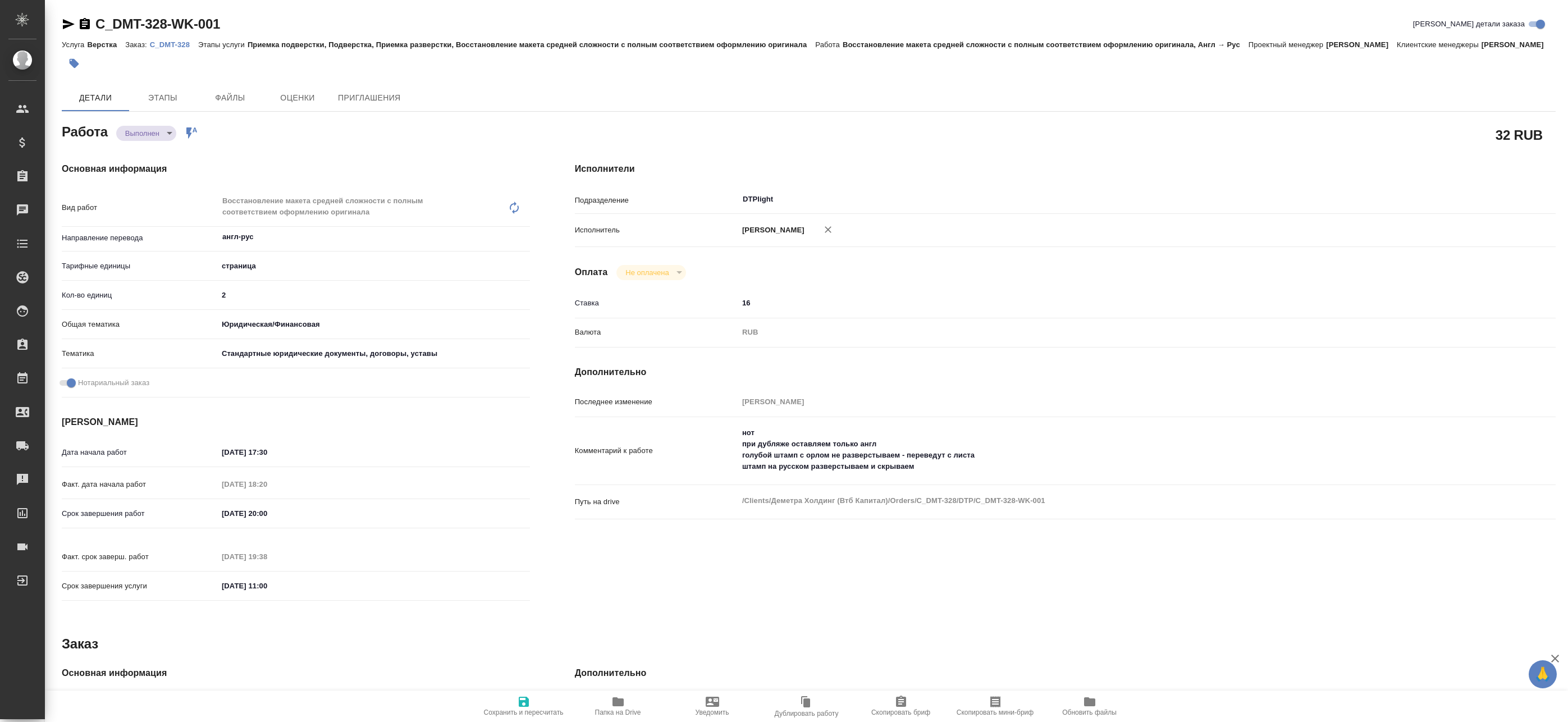
type textarea "x"
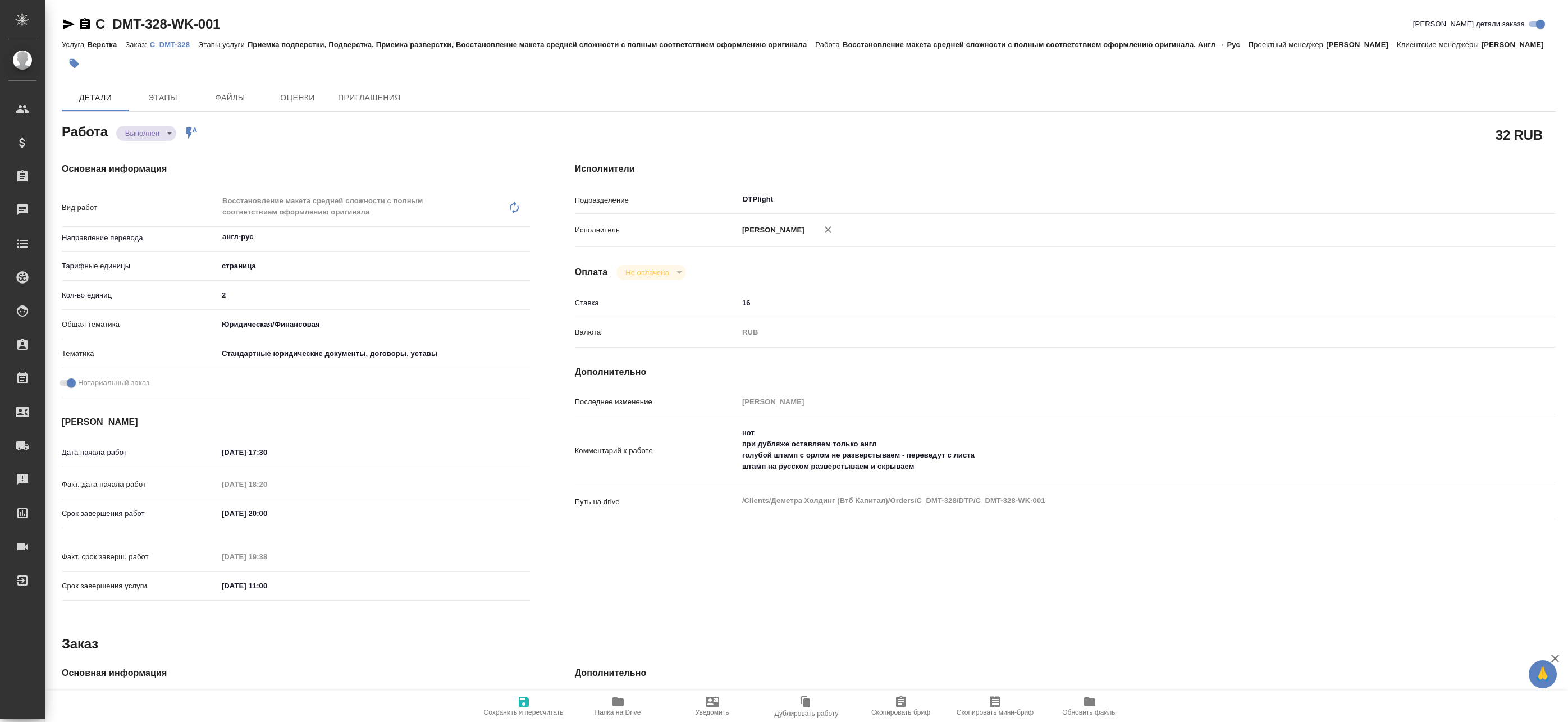
type textarea "x"
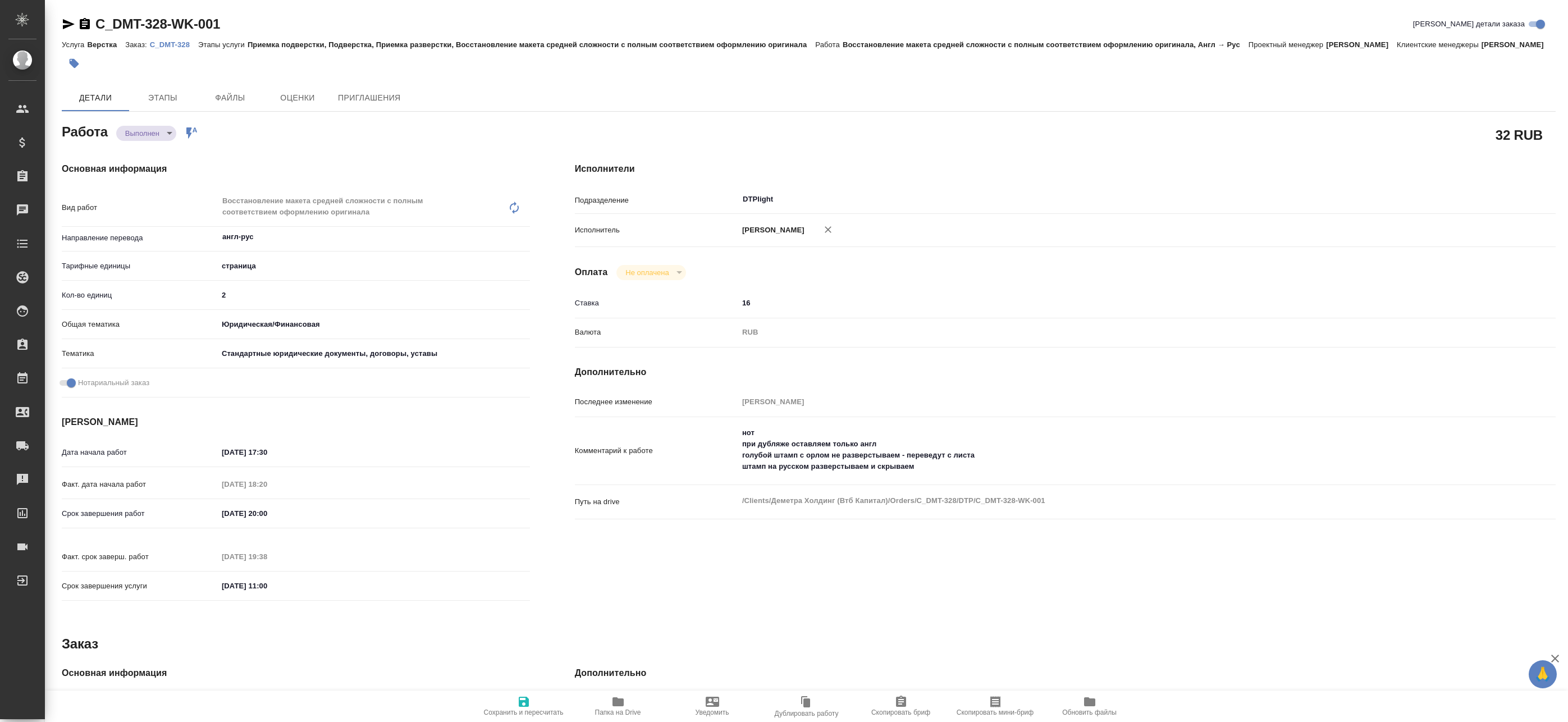
type textarea "x"
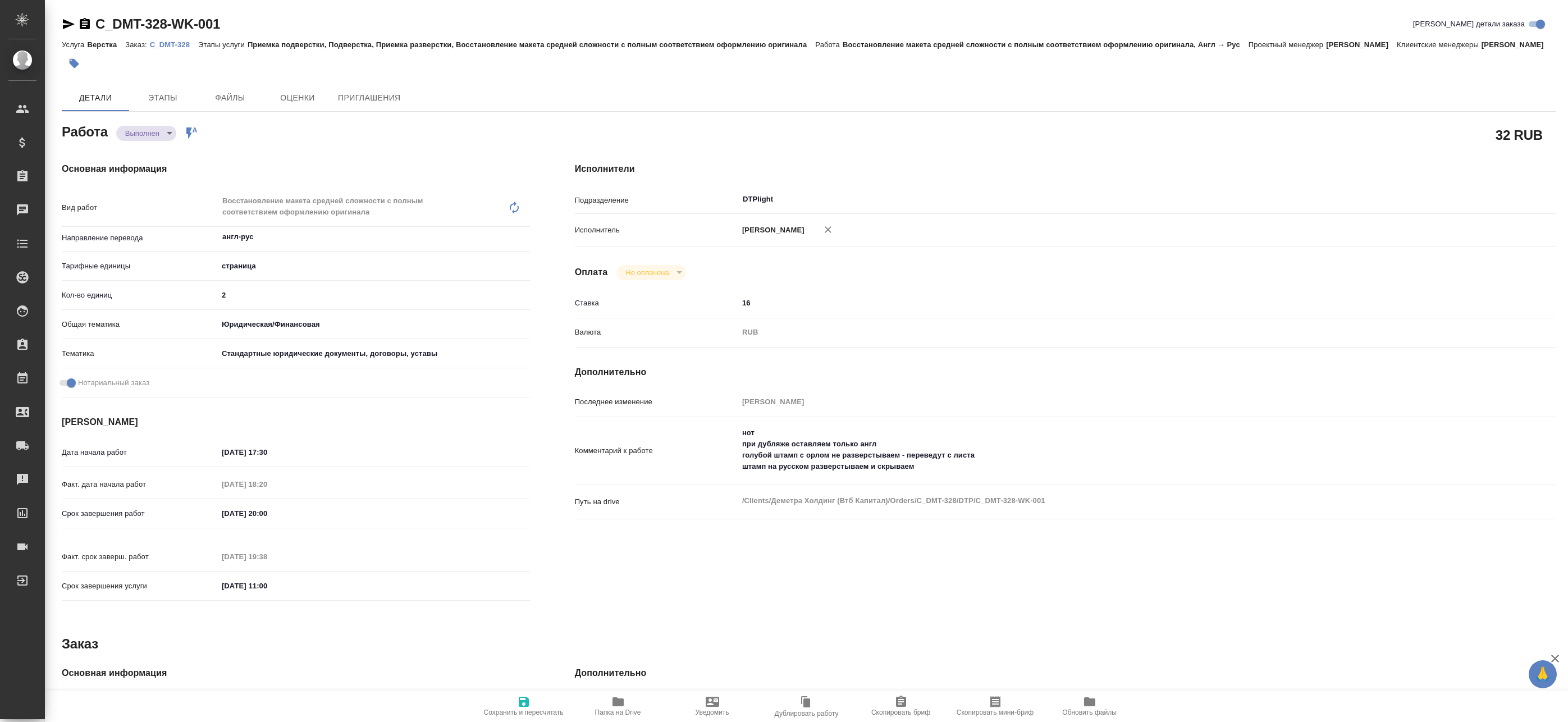
type textarea "x"
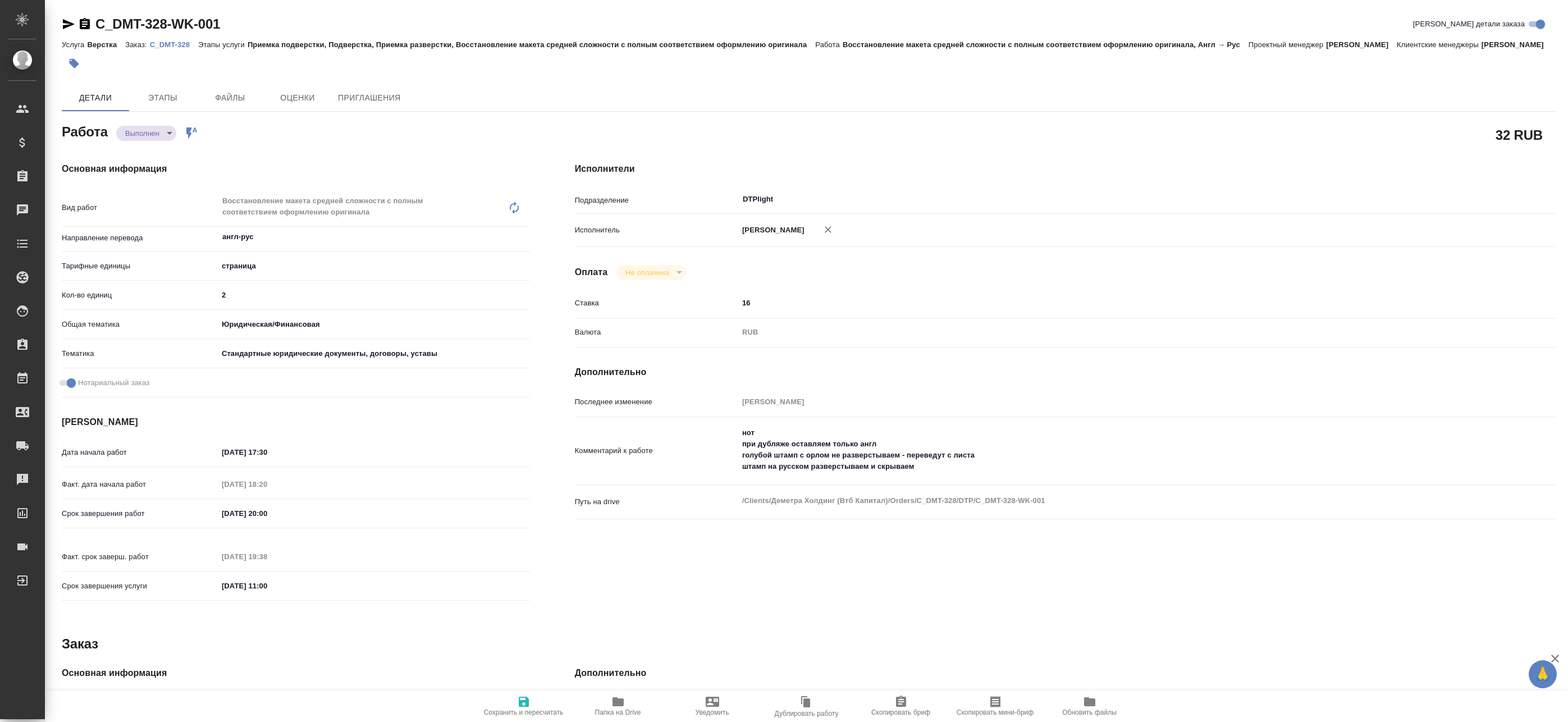
type textarea "x"
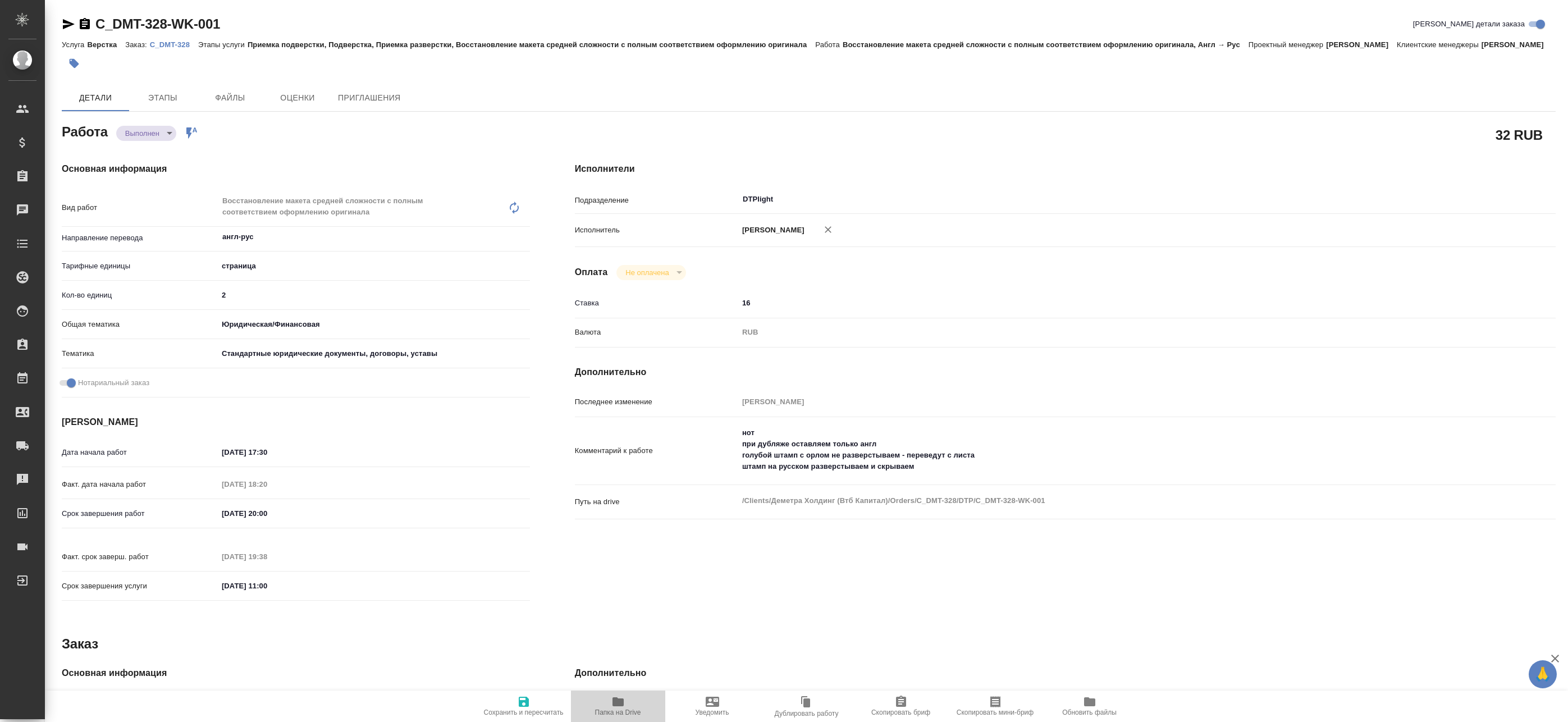
click at [606, 697] on span "Папка на Drive" at bounding box center [618, 706] width 81 height 21
type textarea "x"
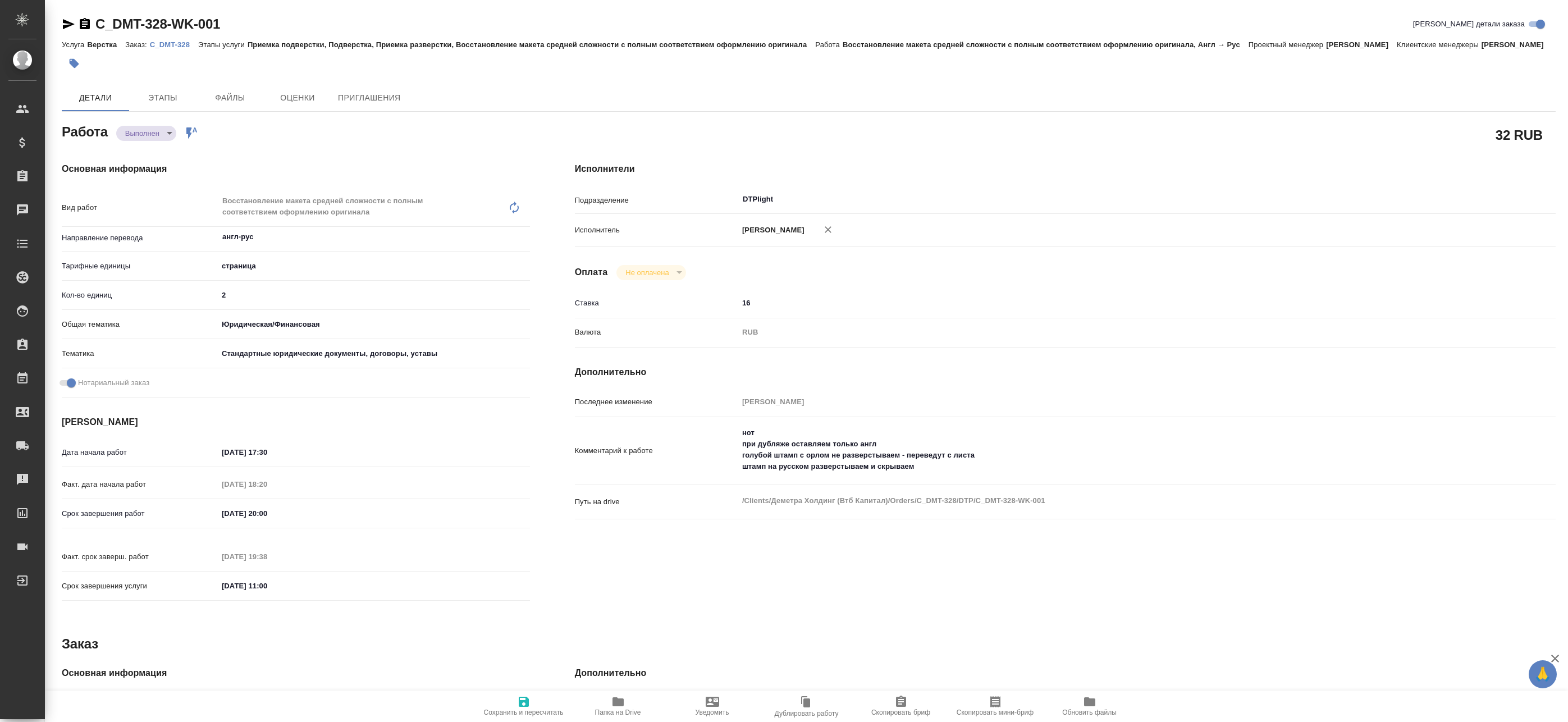
type textarea "x"
